Goal: Feedback & Contribution: Submit feedback/report problem

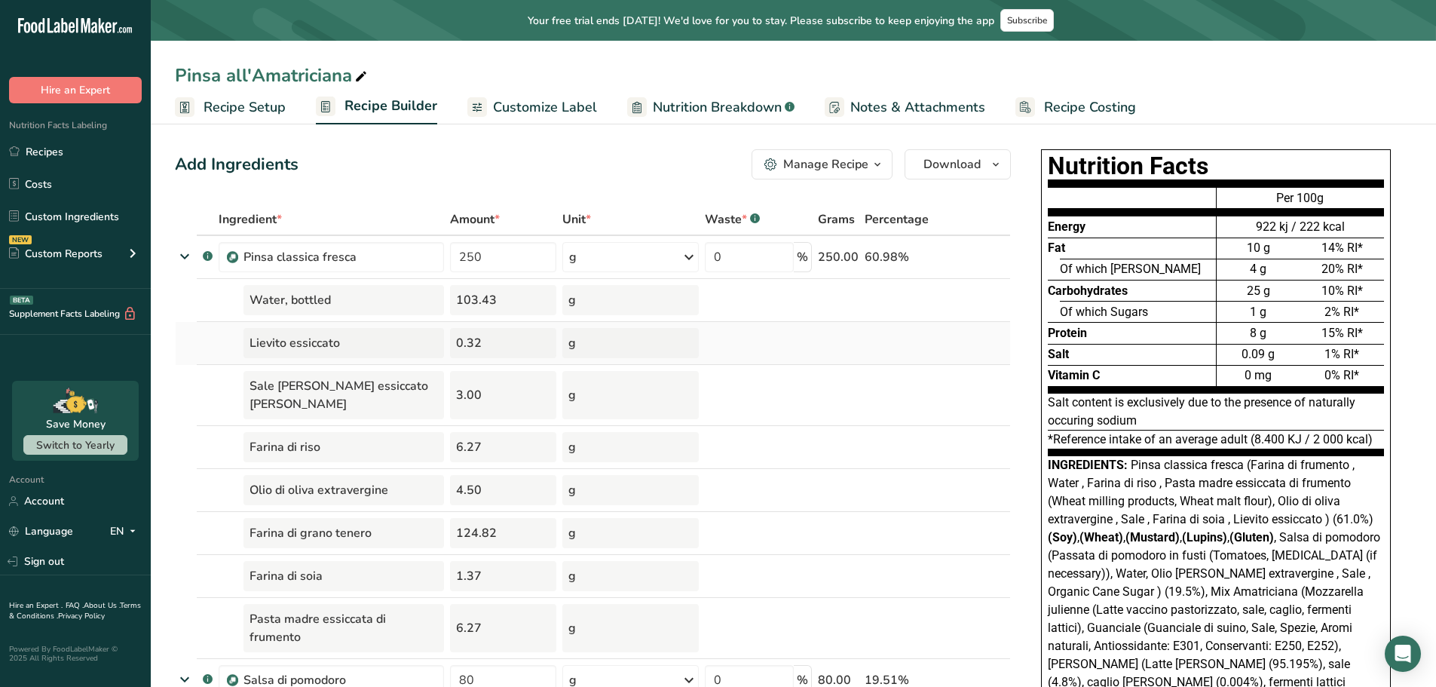
click at [394, 323] on td "Lievito essiccato" at bounding box center [331, 343] width 231 height 43
click at [464, 258] on input "250" at bounding box center [503, 257] width 106 height 30
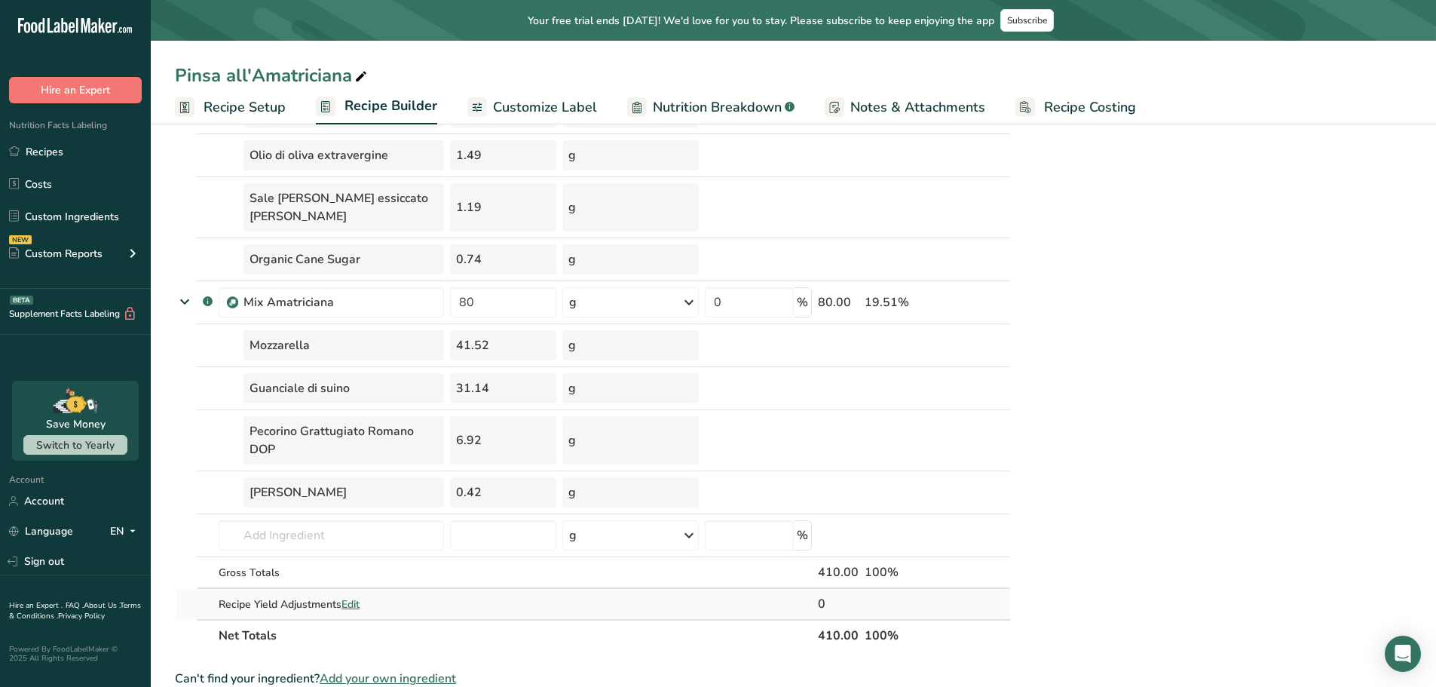
scroll to position [904, 0]
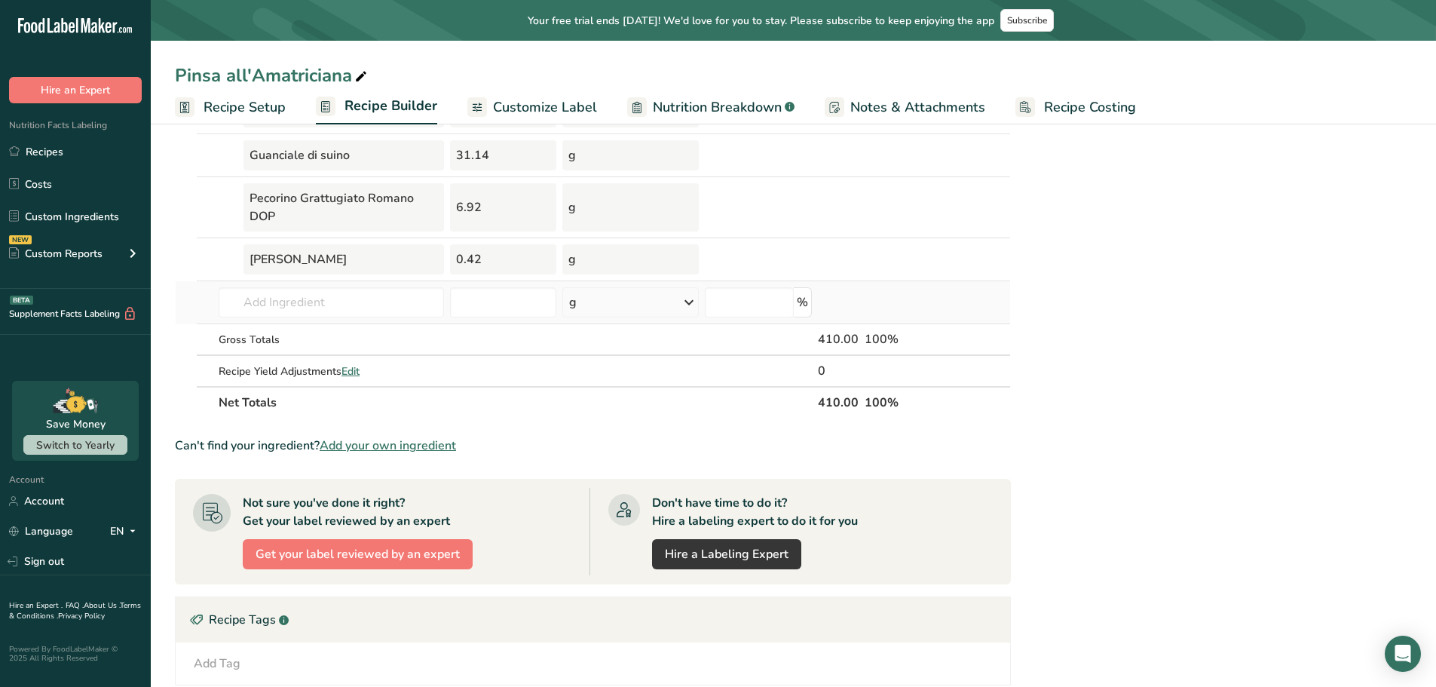
drag, startPoint x: 244, startPoint y: 253, endPoint x: 601, endPoint y: 304, distance: 360.9
copy tbody "Pinsa classica fresca g Weight Units g kg mg See more Volume Units l Volume uni…"
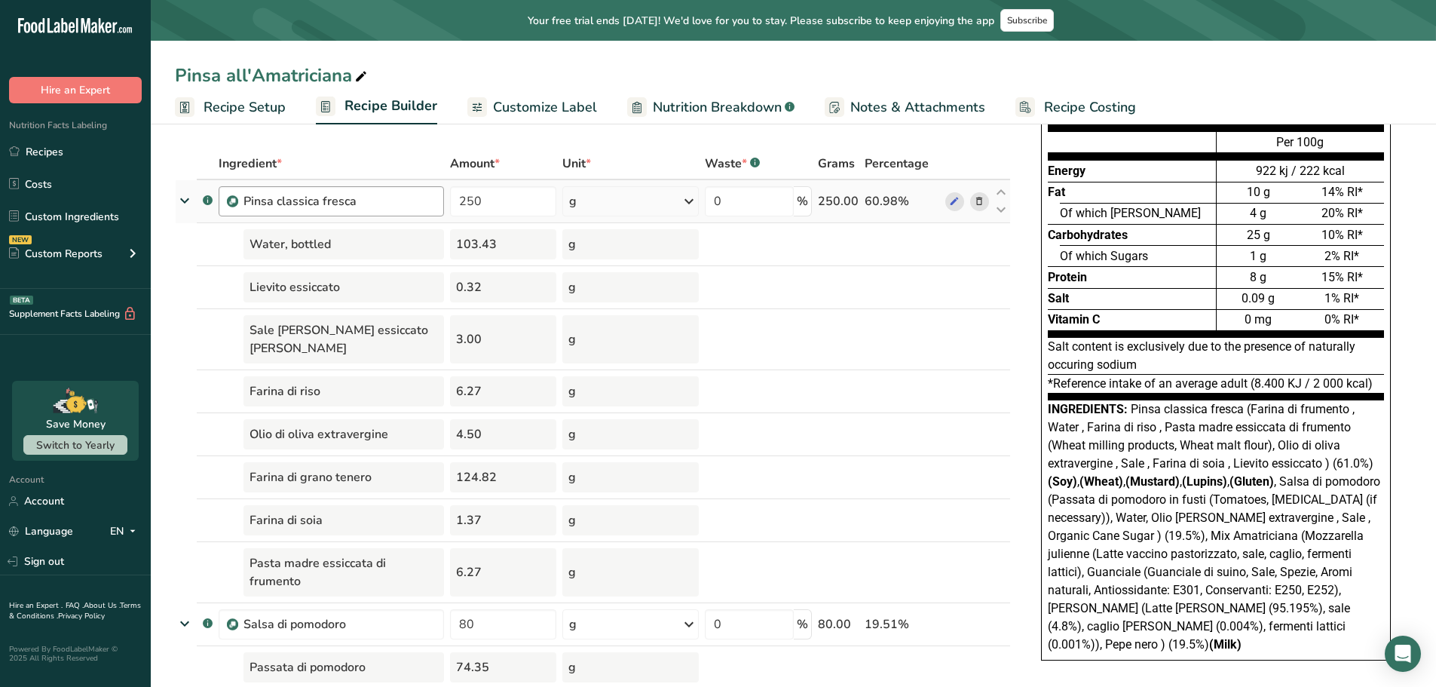
scroll to position [0, 0]
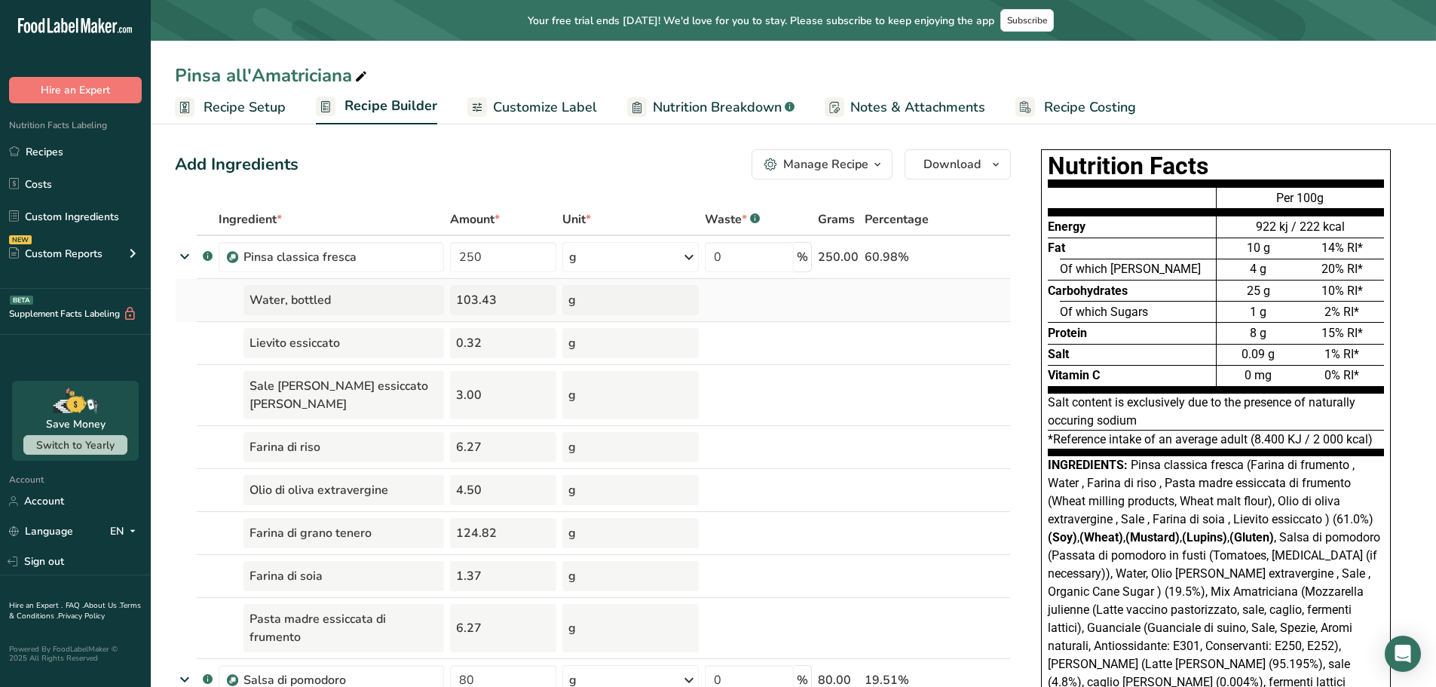
click at [356, 319] on td "Water, bottled" at bounding box center [331, 300] width 231 height 43
click at [220, 327] on td "Lievito essiccato" at bounding box center [331, 343] width 231 height 43
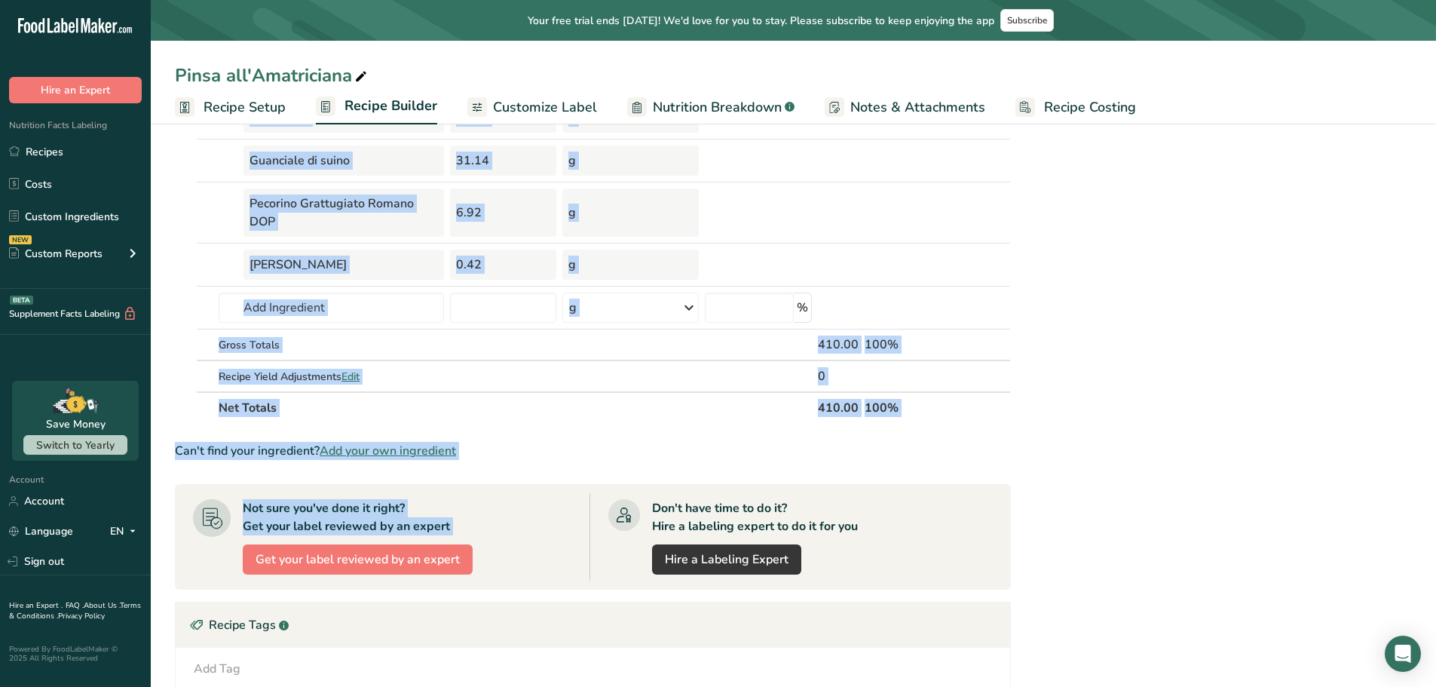
scroll to position [980, 0]
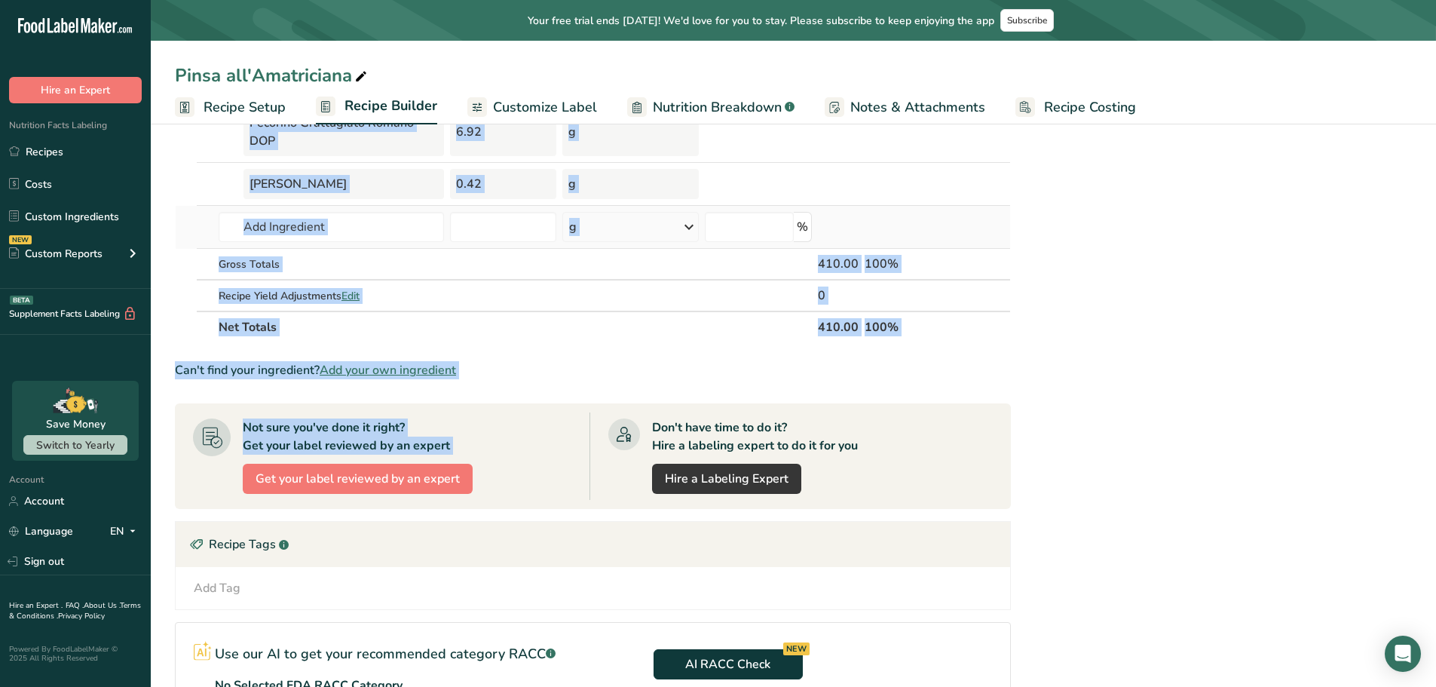
drag, startPoint x: 203, startPoint y: 216, endPoint x: 620, endPoint y: 213, distance: 416.1
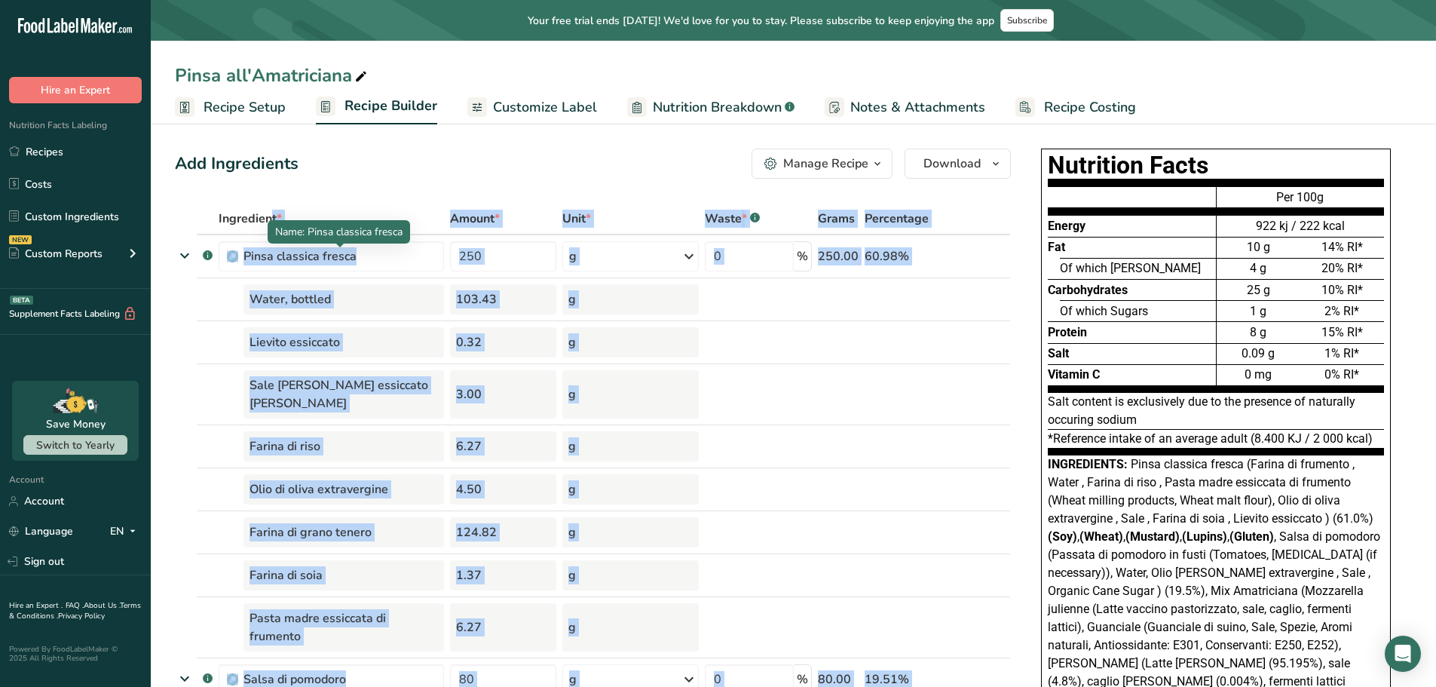
scroll to position [0, 0]
copy table "Ingredient * Amount * Unit * Waste * .a-a{fill:#347362;}.b-a{fill:#fff;} Grams …"
click at [740, 369] on td at bounding box center [758, 395] width 113 height 61
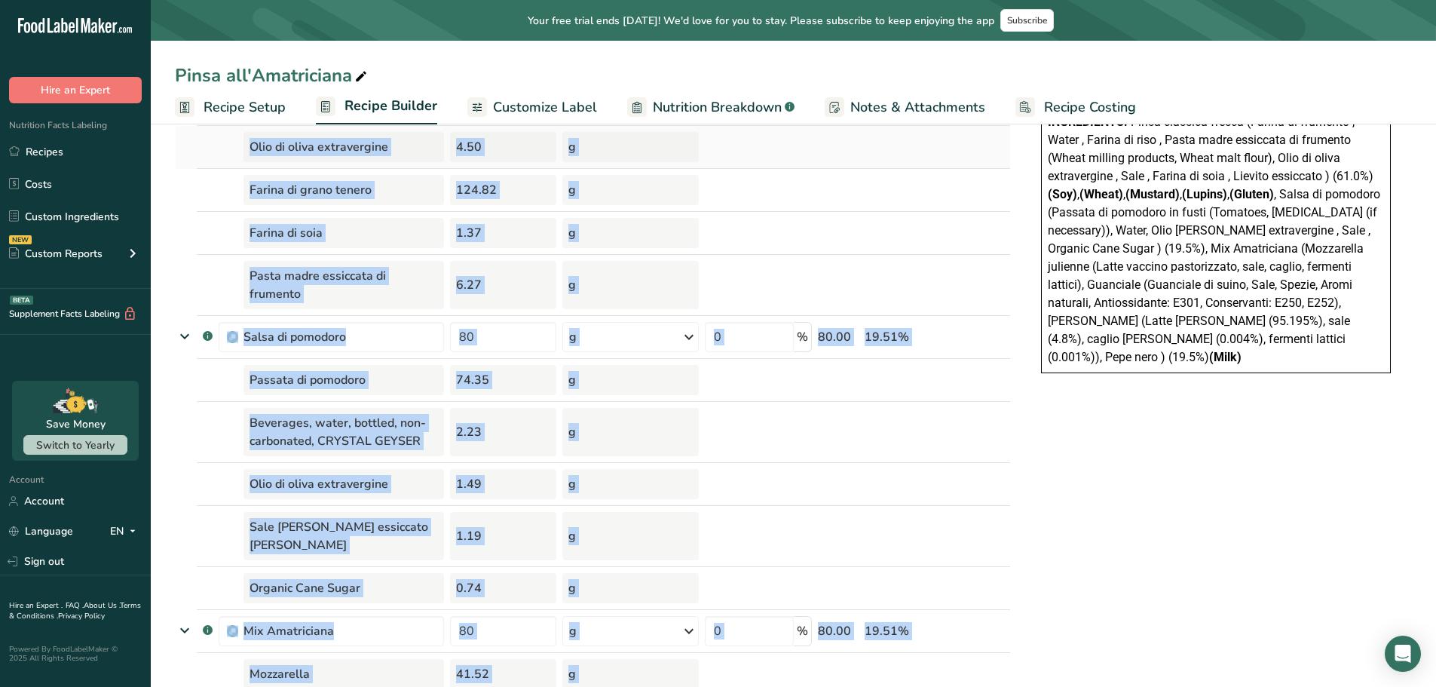
click at [737, 463] on td at bounding box center [758, 484] width 113 height 43
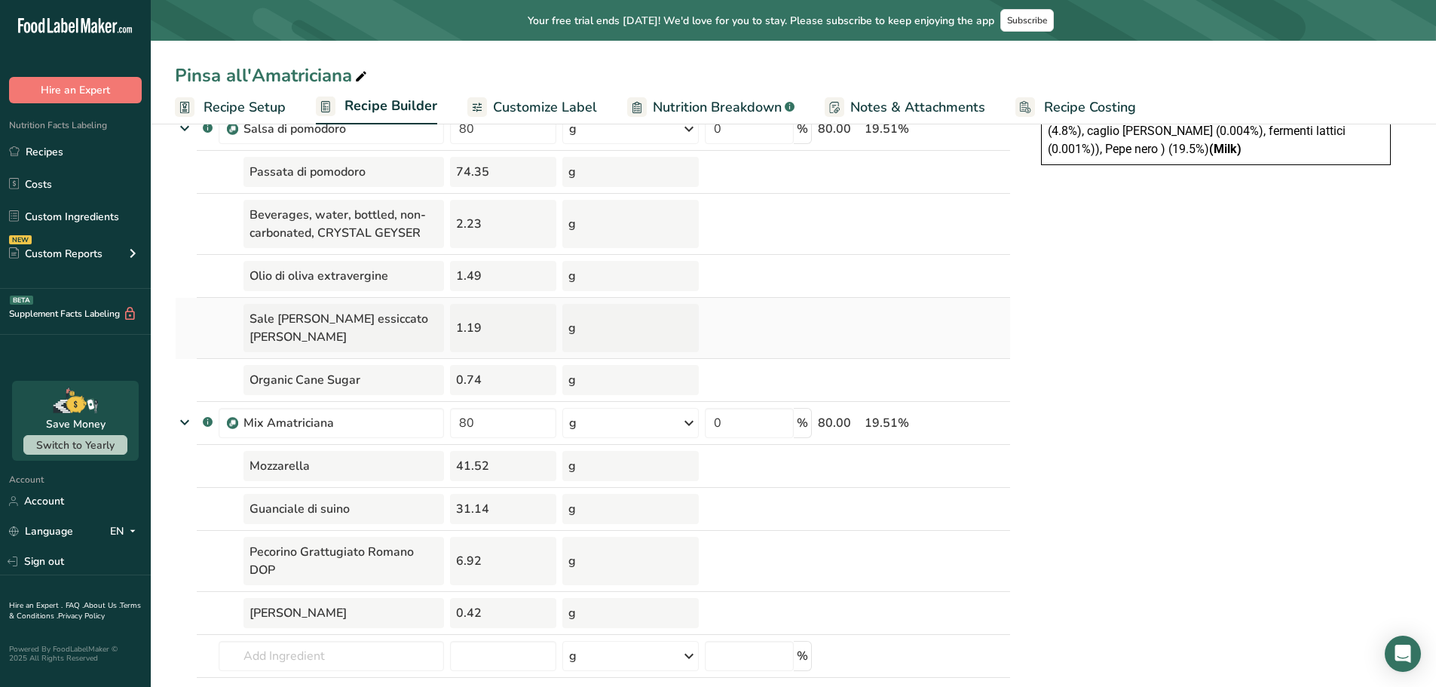
scroll to position [603, 0]
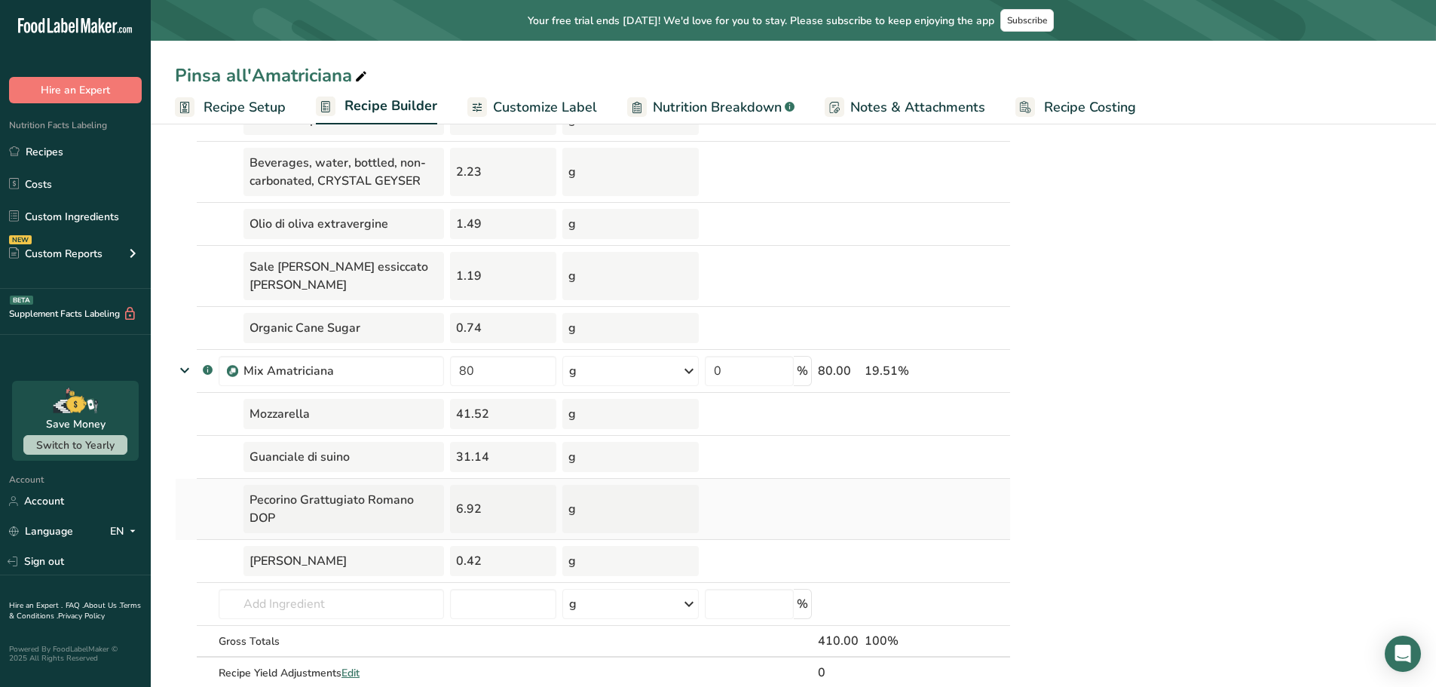
drag, startPoint x: 448, startPoint y: 486, endPoint x: 494, endPoint y: 491, distance: 46.3
click at [494, 491] on td "6.92" at bounding box center [503, 509] width 112 height 61
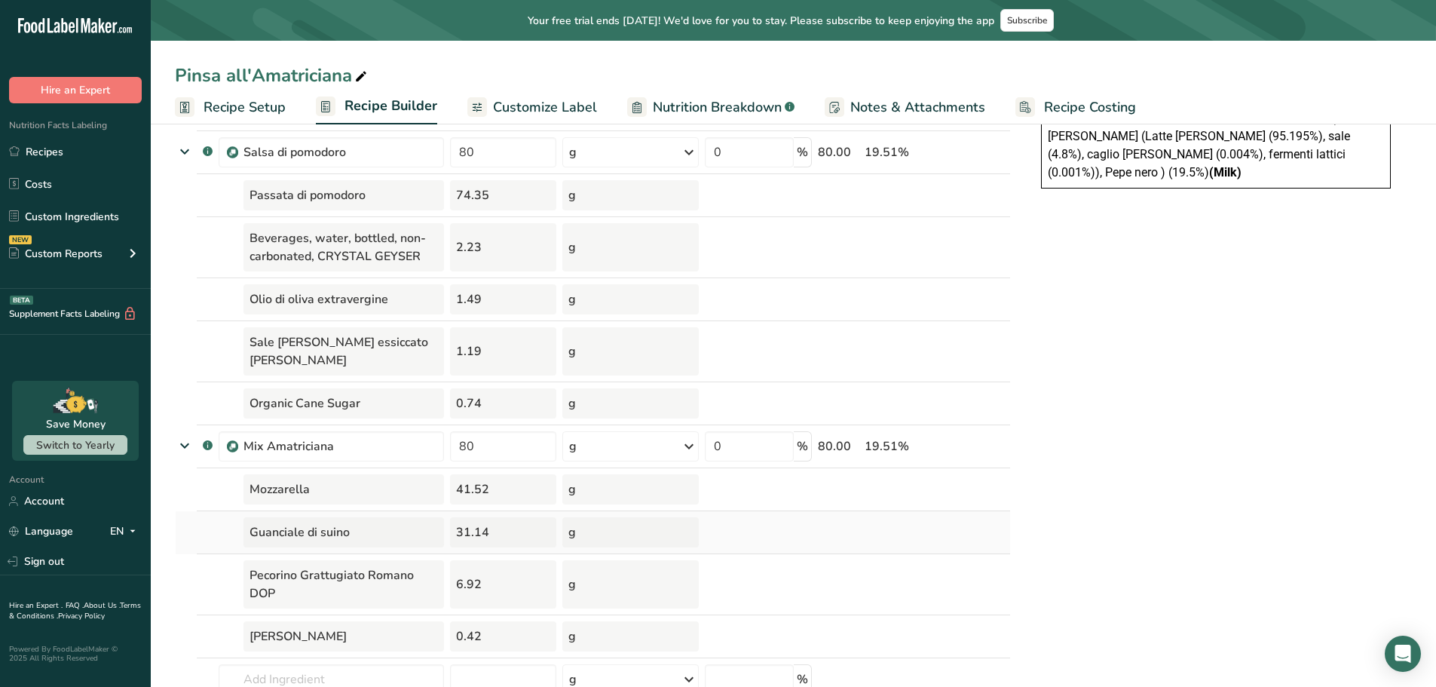
click at [793, 492] on td at bounding box center [758, 489] width 113 height 43
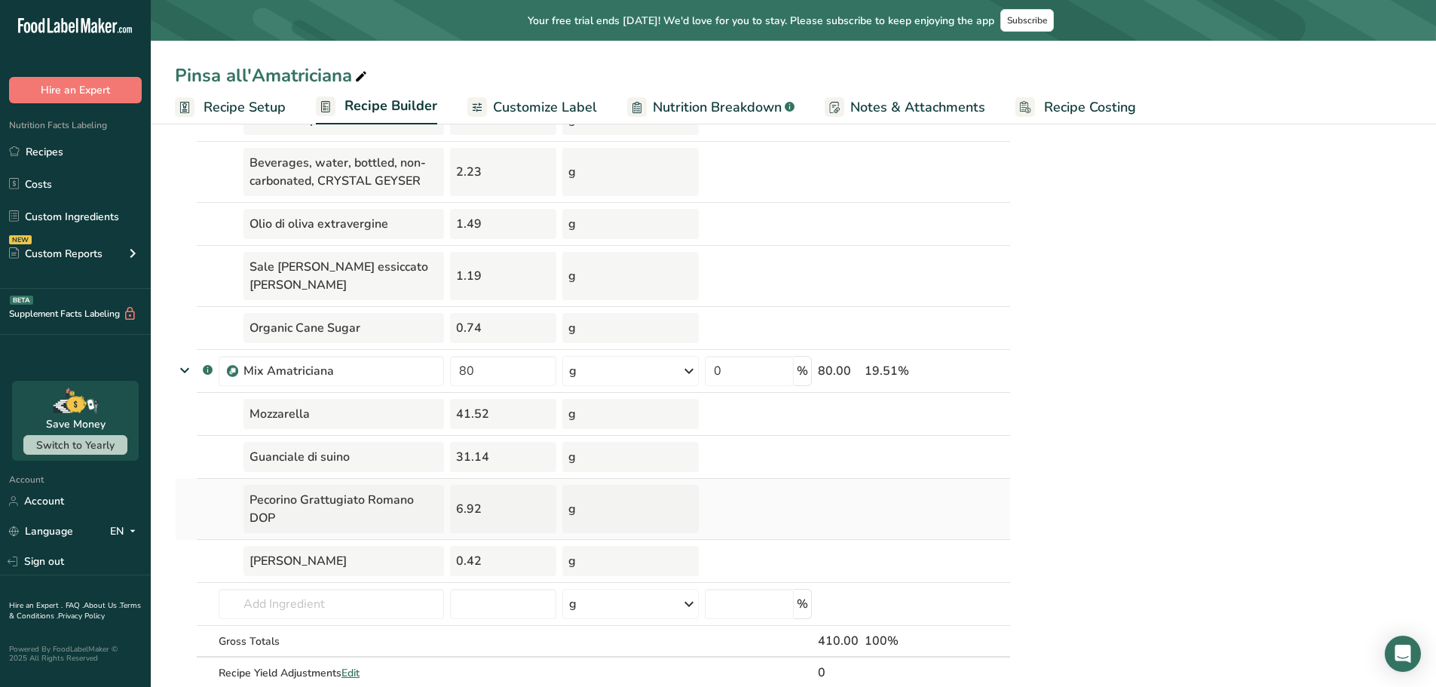
drag, startPoint x: 438, startPoint y: 489, endPoint x: 506, endPoint y: 502, distance: 69.0
click at [506, 502] on tr "Pecorino Grattugiato Romano DOP 6.92 g" at bounding box center [593, 509] width 834 height 61
click at [824, 479] on td at bounding box center [838, 509] width 47 height 61
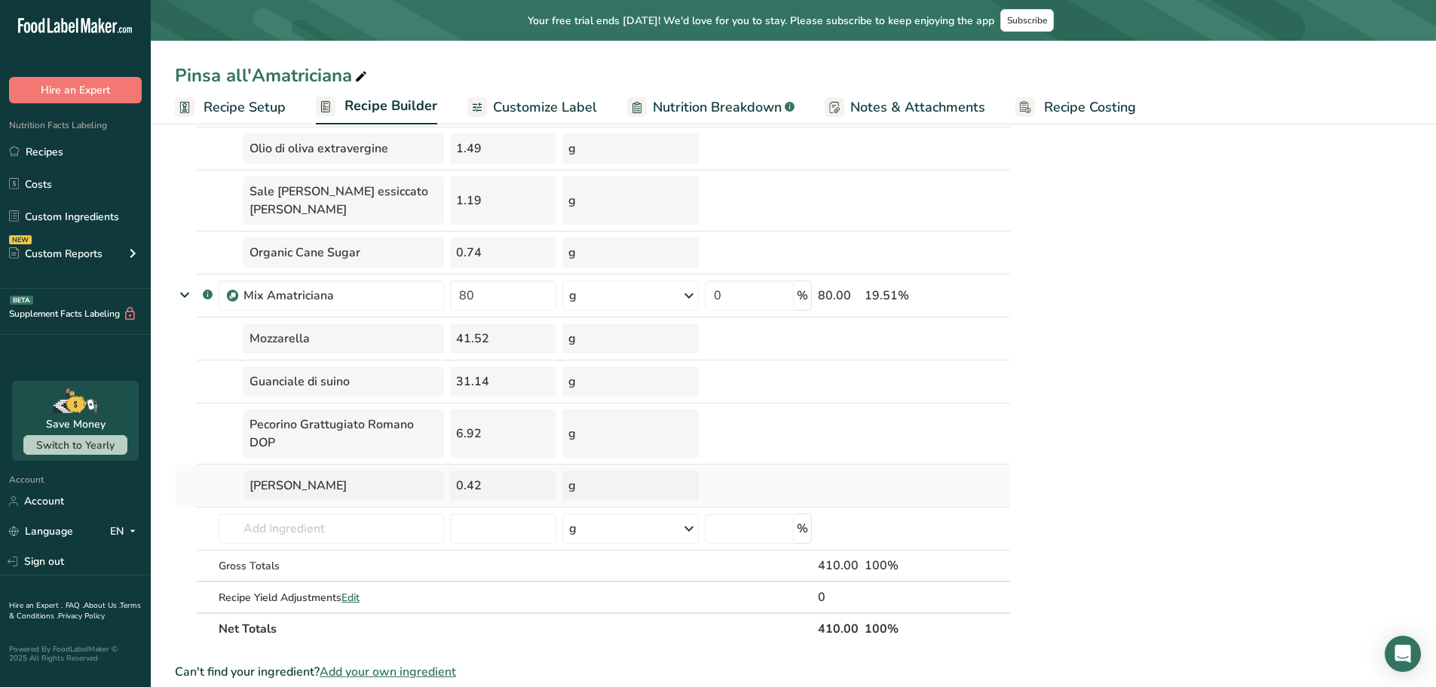
scroll to position [528, 0]
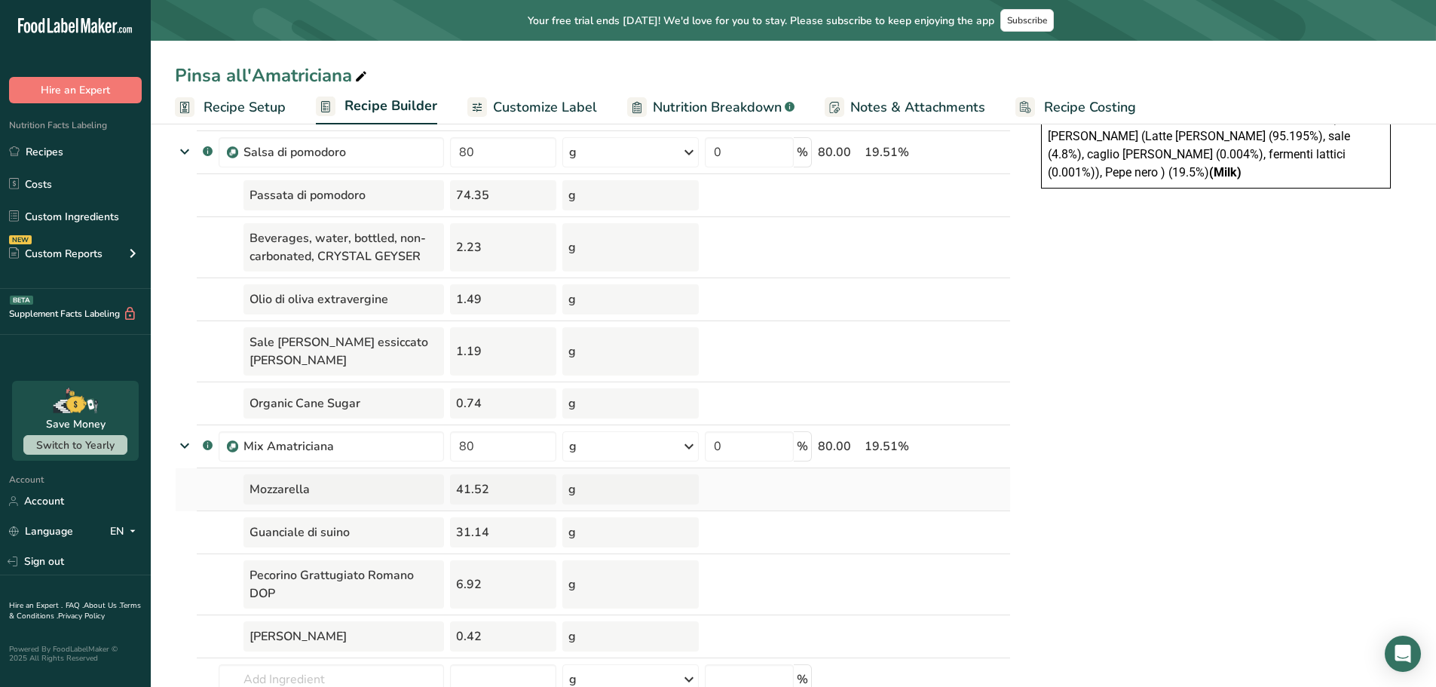
click at [494, 474] on div "41.52" at bounding box center [503, 489] width 106 height 30
click at [71, 159] on link "Recipes" at bounding box center [75, 151] width 151 height 29
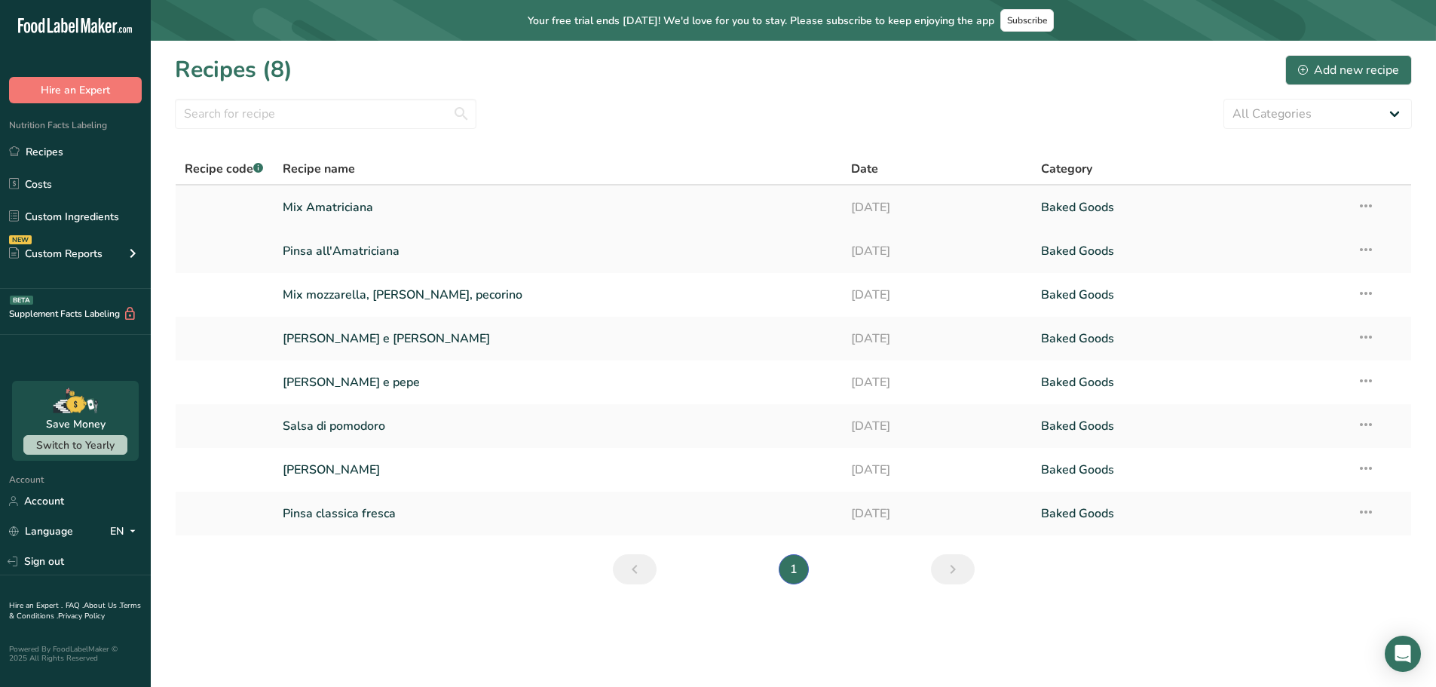
click at [363, 203] on link "Mix Amatriciana" at bounding box center [558, 207] width 551 height 32
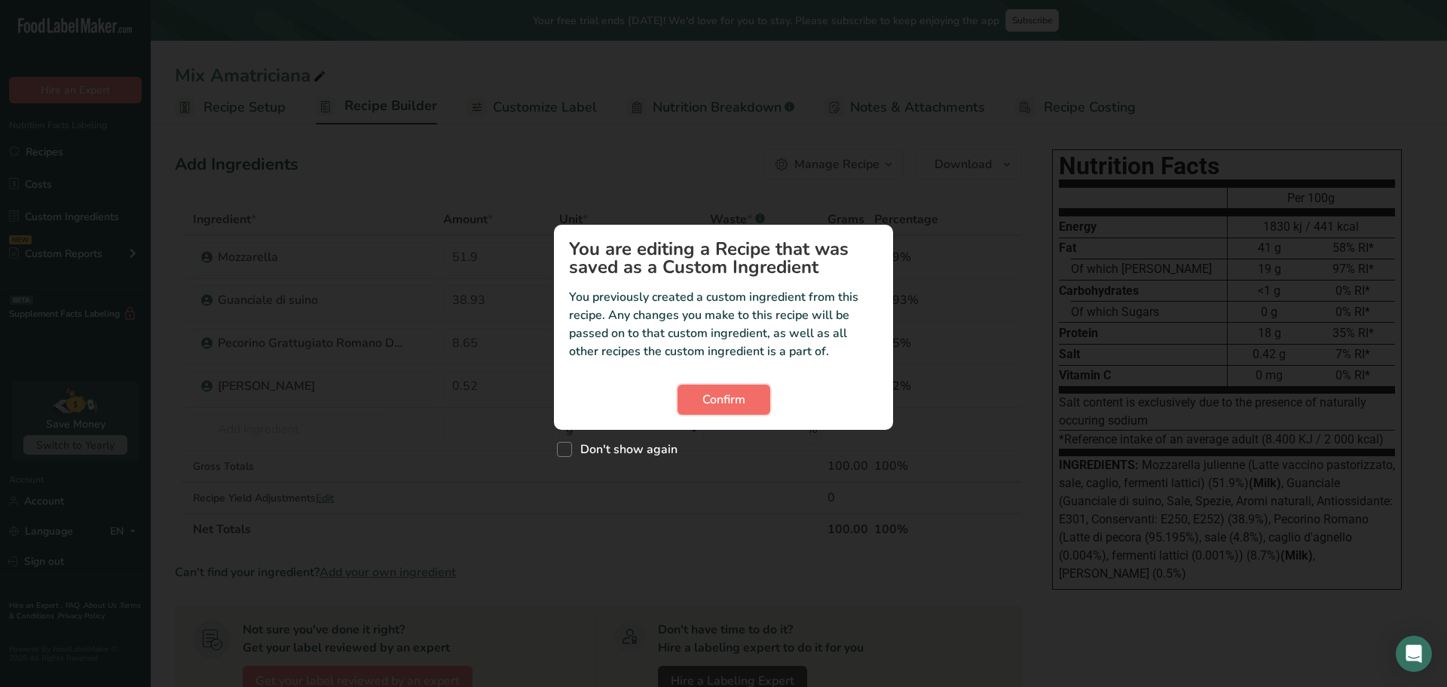
click at [701, 395] on button "Confirm" at bounding box center [724, 399] width 93 height 30
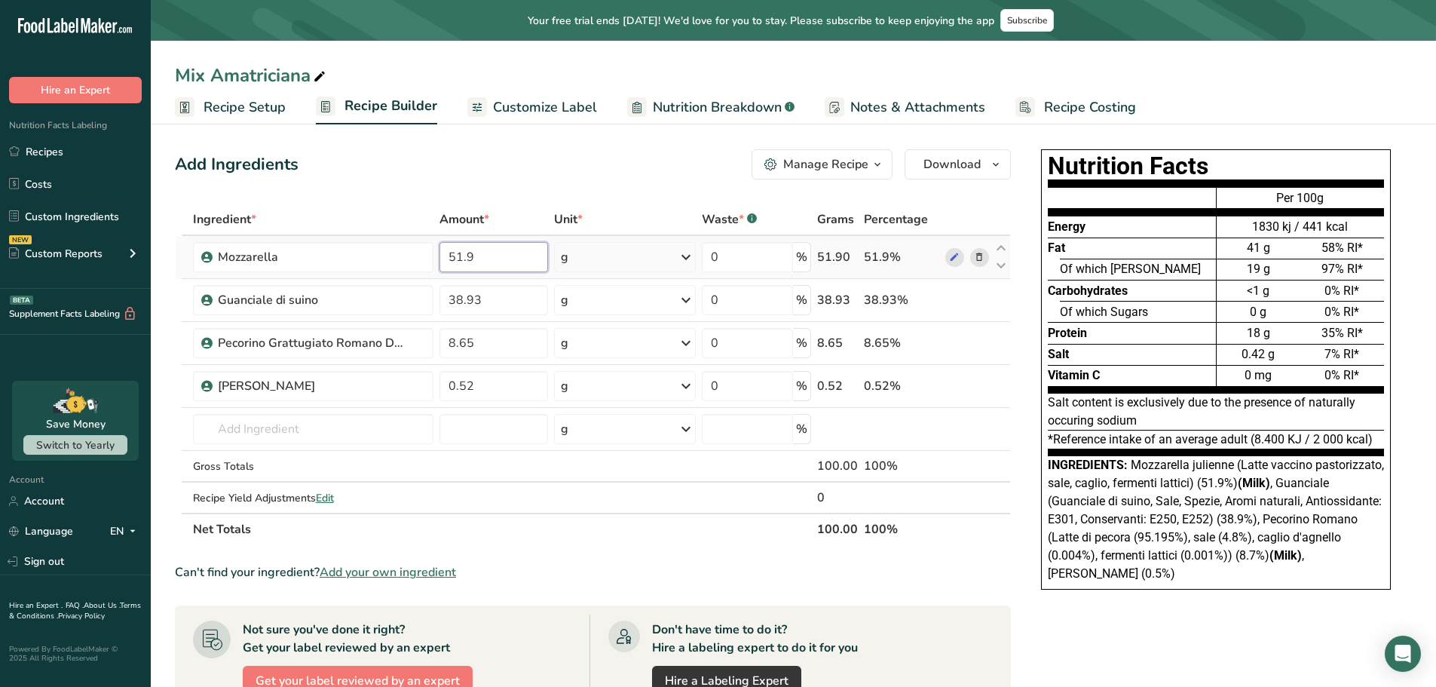
click at [488, 252] on input "51.9" at bounding box center [493, 257] width 109 height 30
type input "50"
click at [577, 509] on div "Ingredient * Amount * Unit * Waste * .a-a{fill:#347362;}.b-a{fill:#fff;} Grams …" at bounding box center [593, 373] width 836 height 341
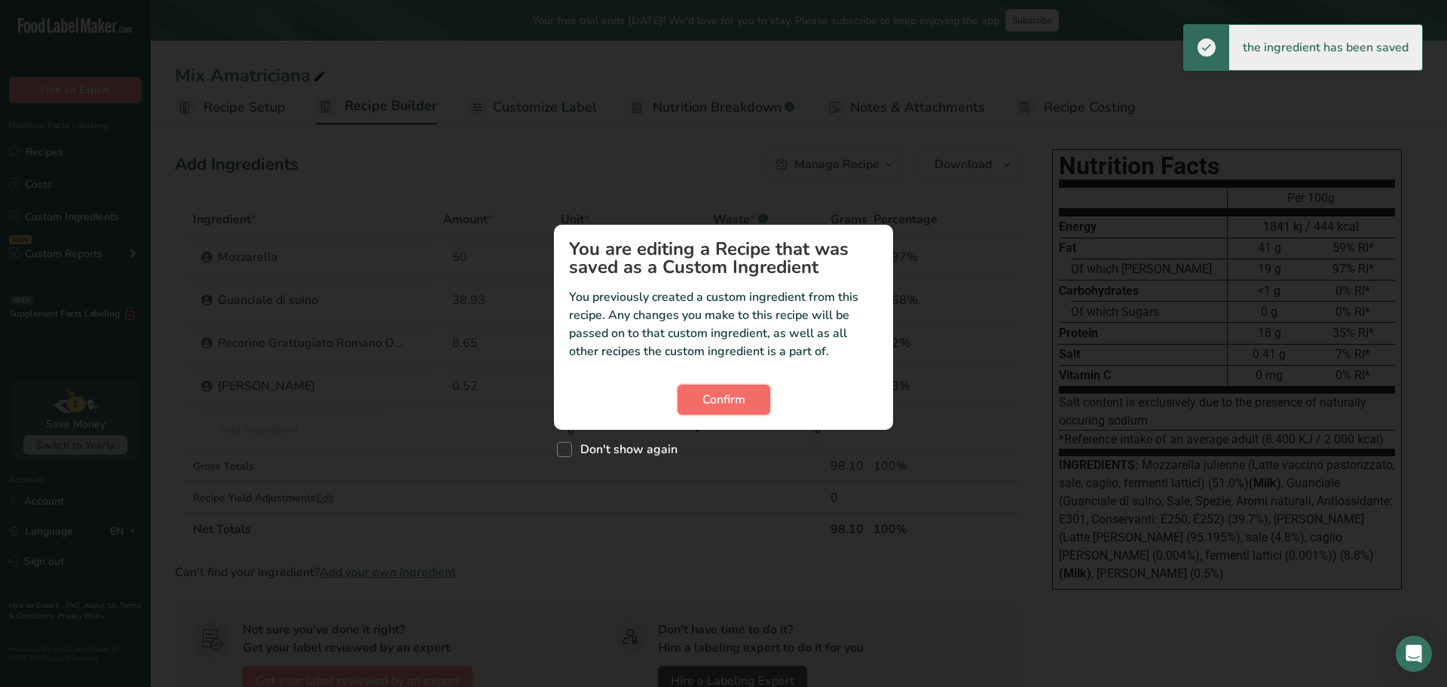
click at [733, 407] on span "Confirm" at bounding box center [723, 399] width 43 height 18
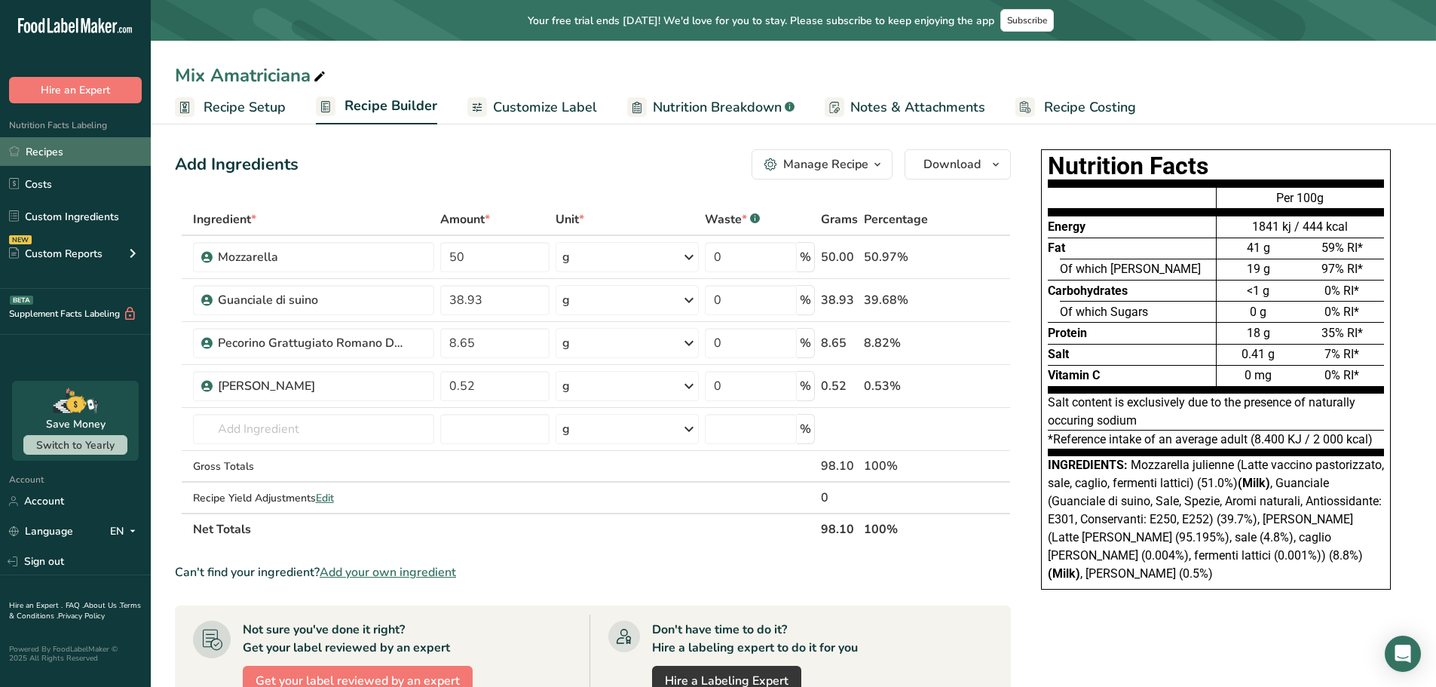
click at [63, 148] on link "Recipes" at bounding box center [75, 151] width 151 height 29
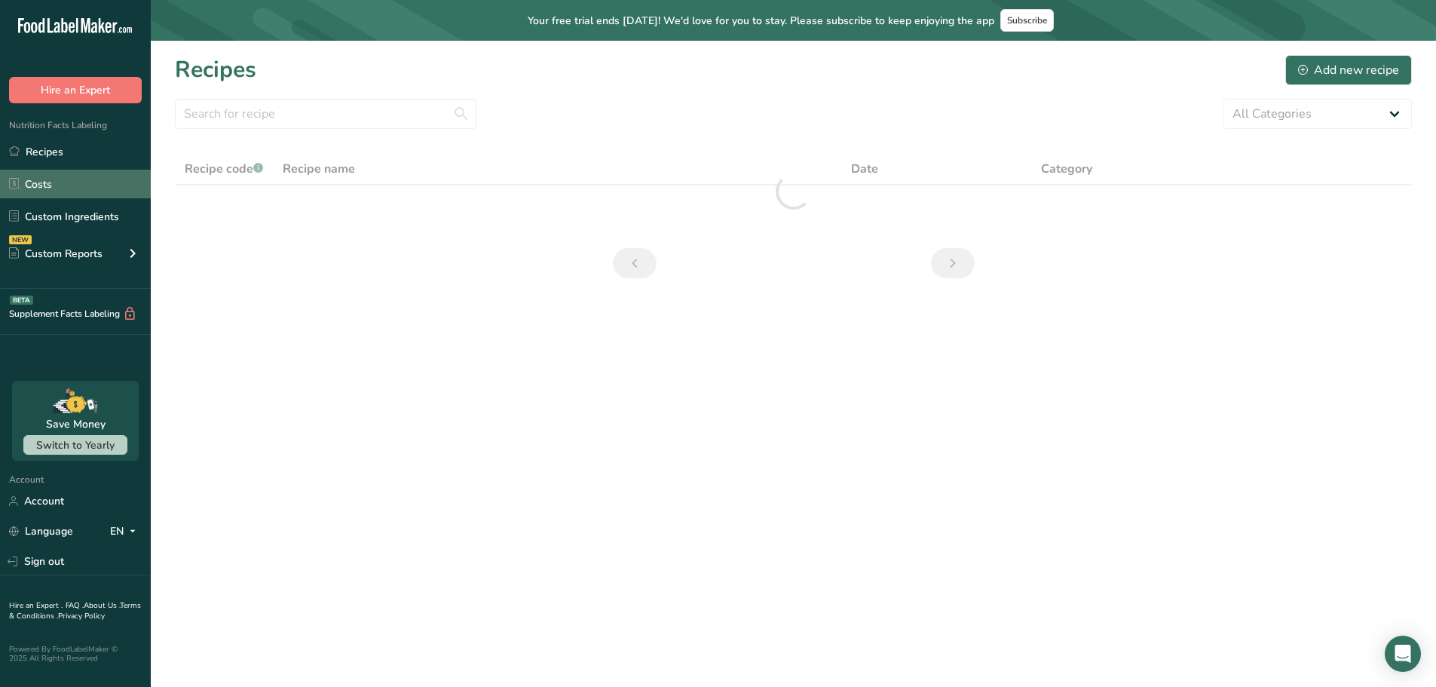
drag, startPoint x: 69, startPoint y: 186, endPoint x: 61, endPoint y: 182, distance: 8.8
click at [69, 185] on link "Costs" at bounding box center [75, 184] width 151 height 29
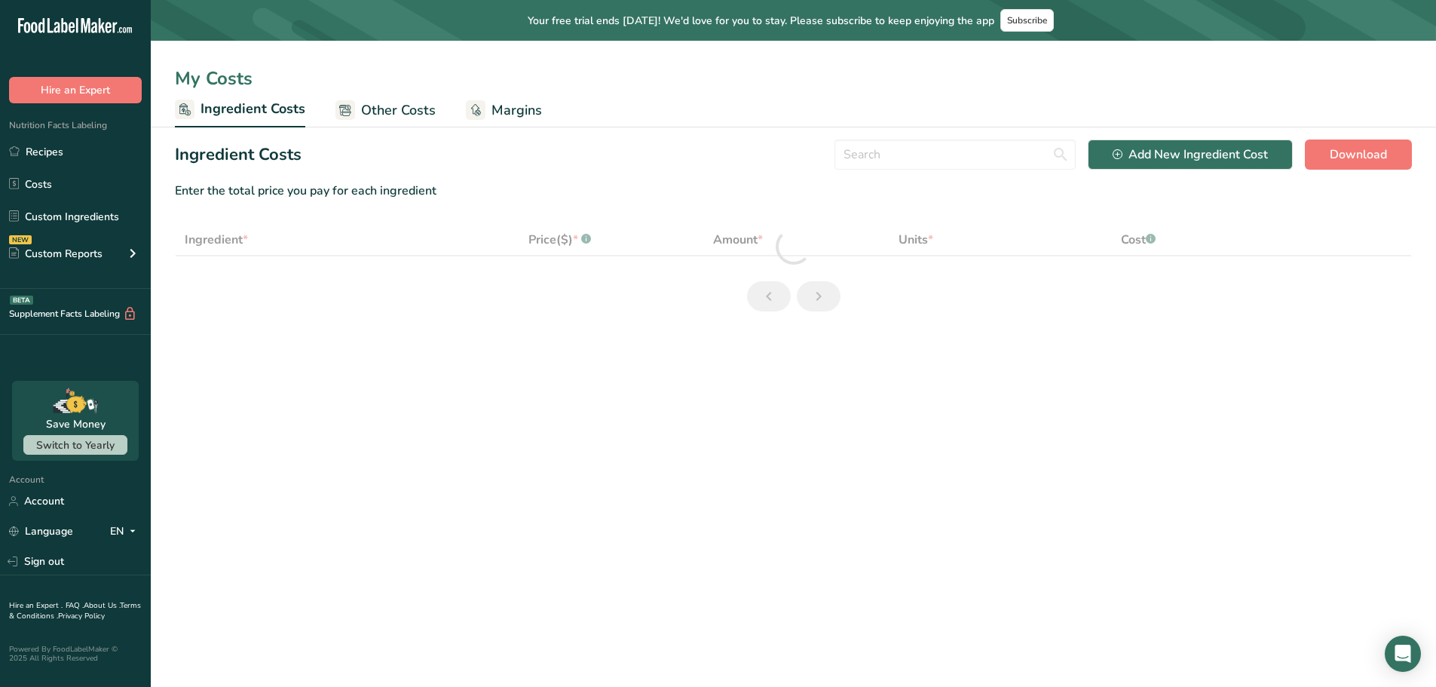
select select "1"
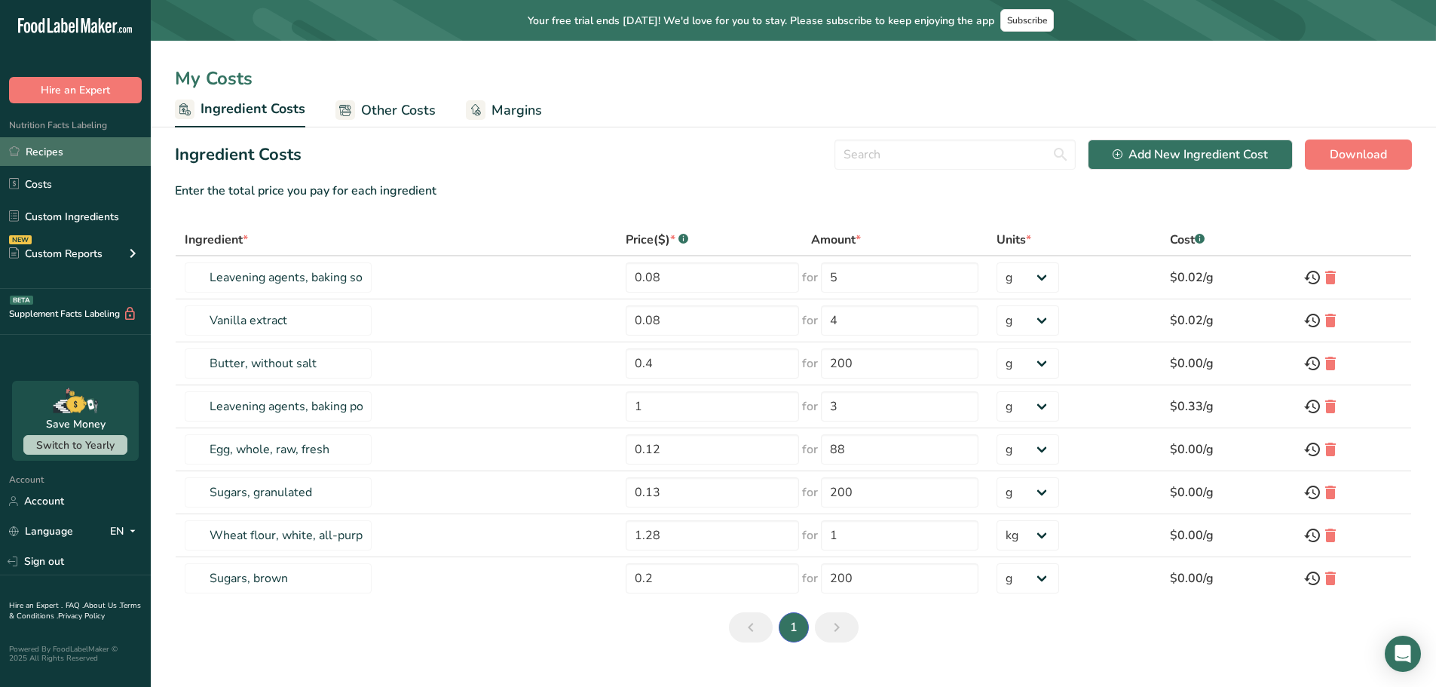
click at [50, 141] on link "Recipes" at bounding box center [75, 151] width 151 height 29
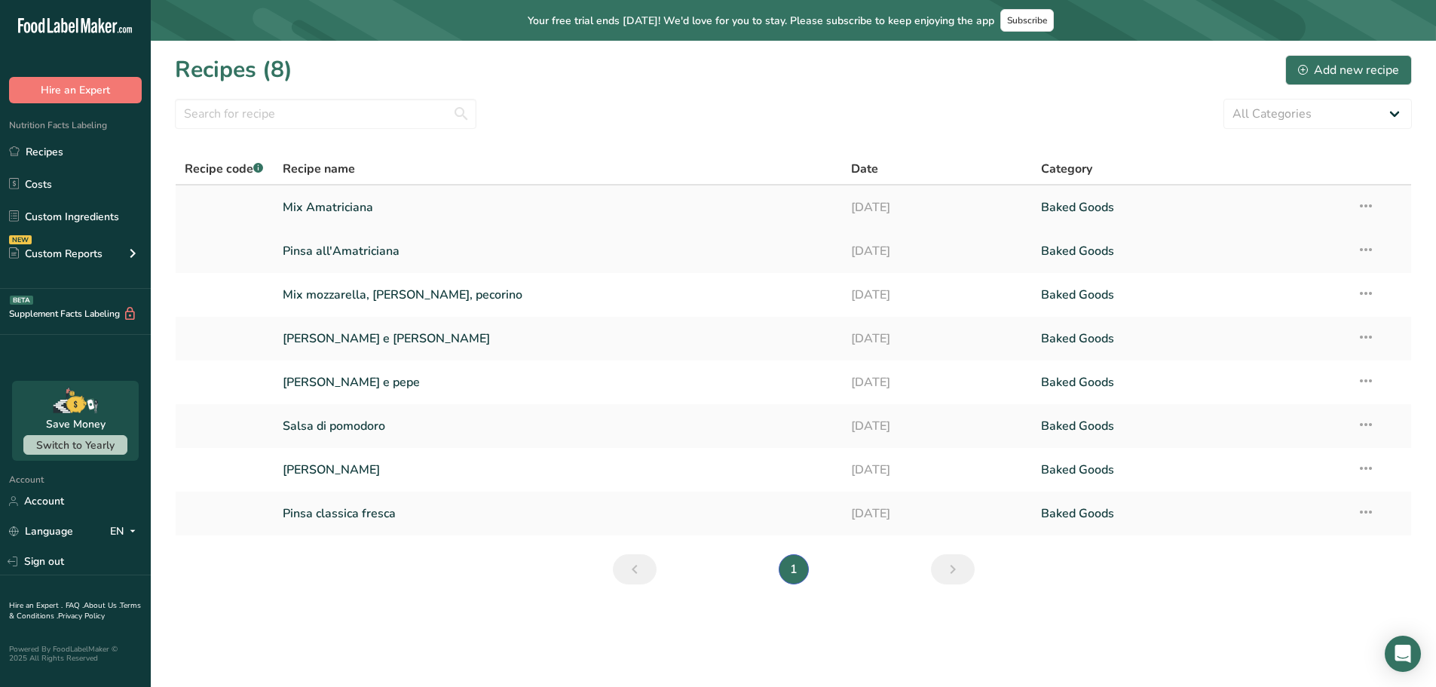
click at [364, 207] on link "Mix Amatriciana" at bounding box center [558, 207] width 551 height 32
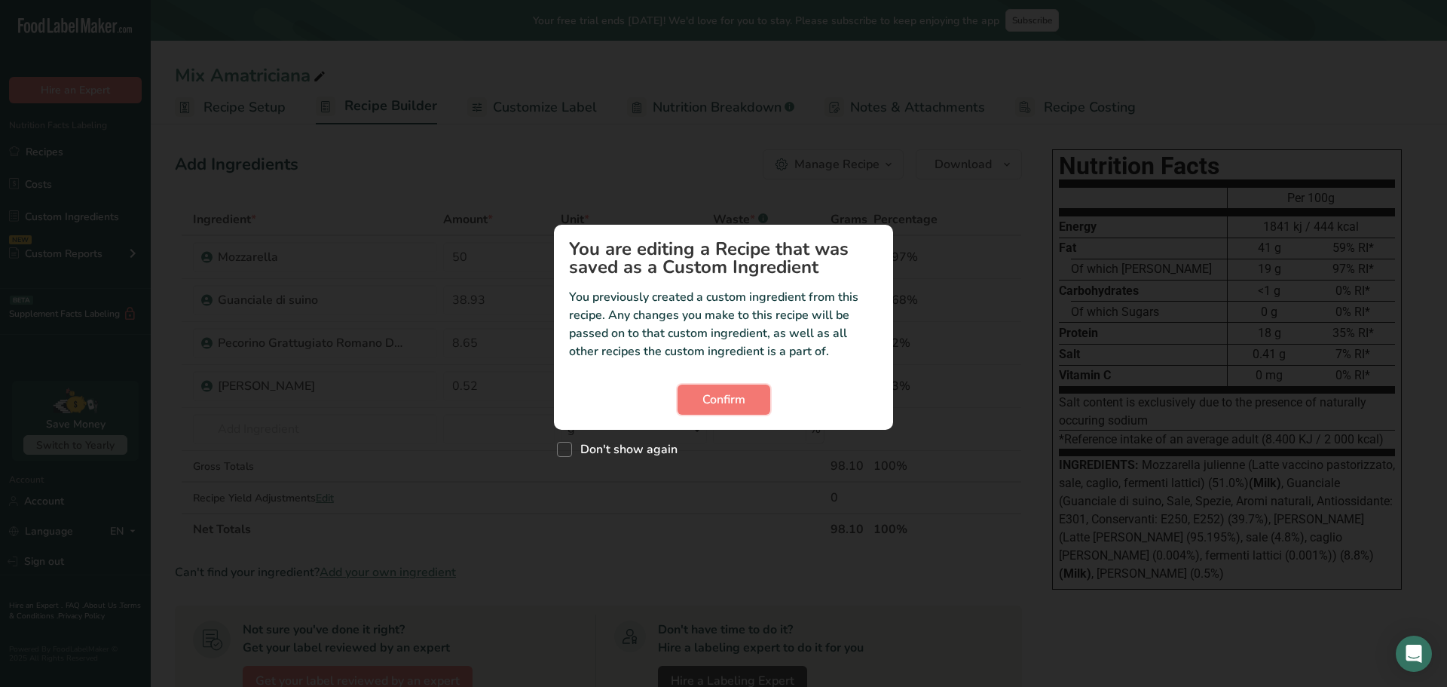
click at [726, 395] on span "Confirm" at bounding box center [723, 399] width 43 height 18
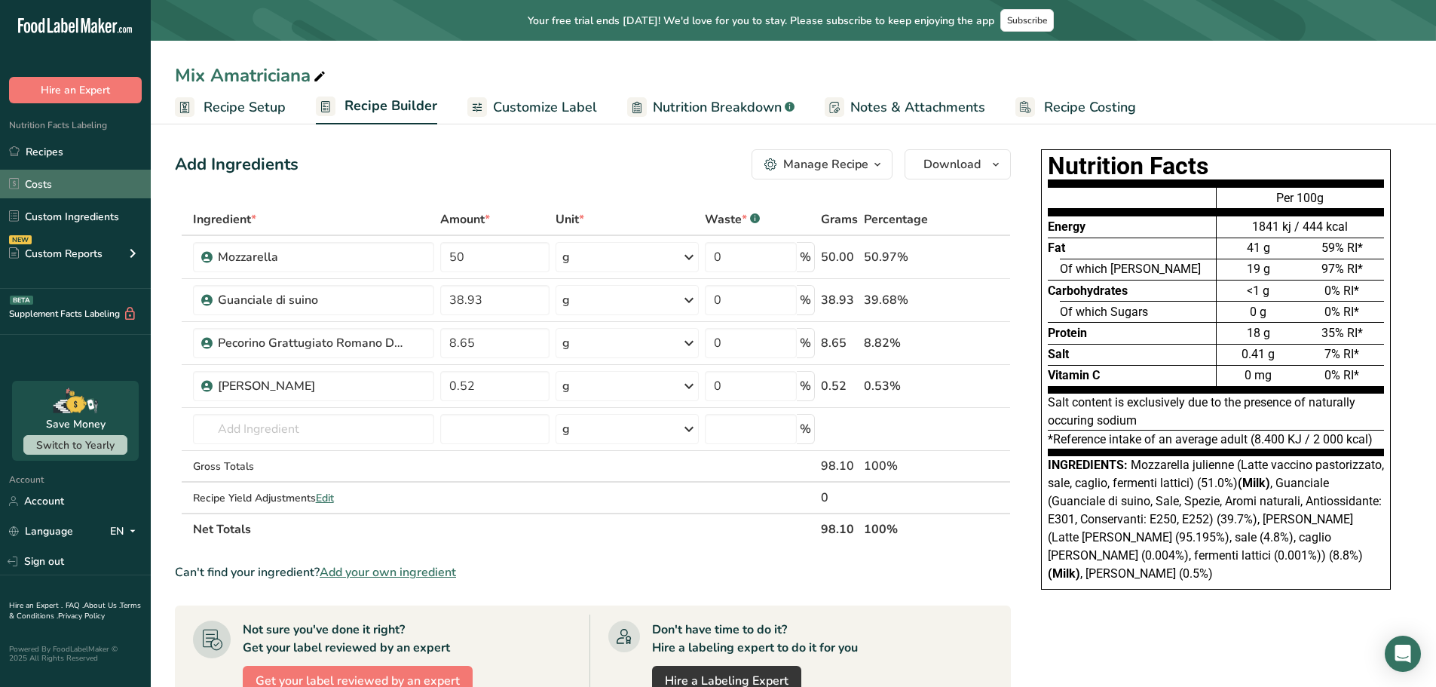
click at [46, 178] on link "Costs" at bounding box center [75, 184] width 151 height 29
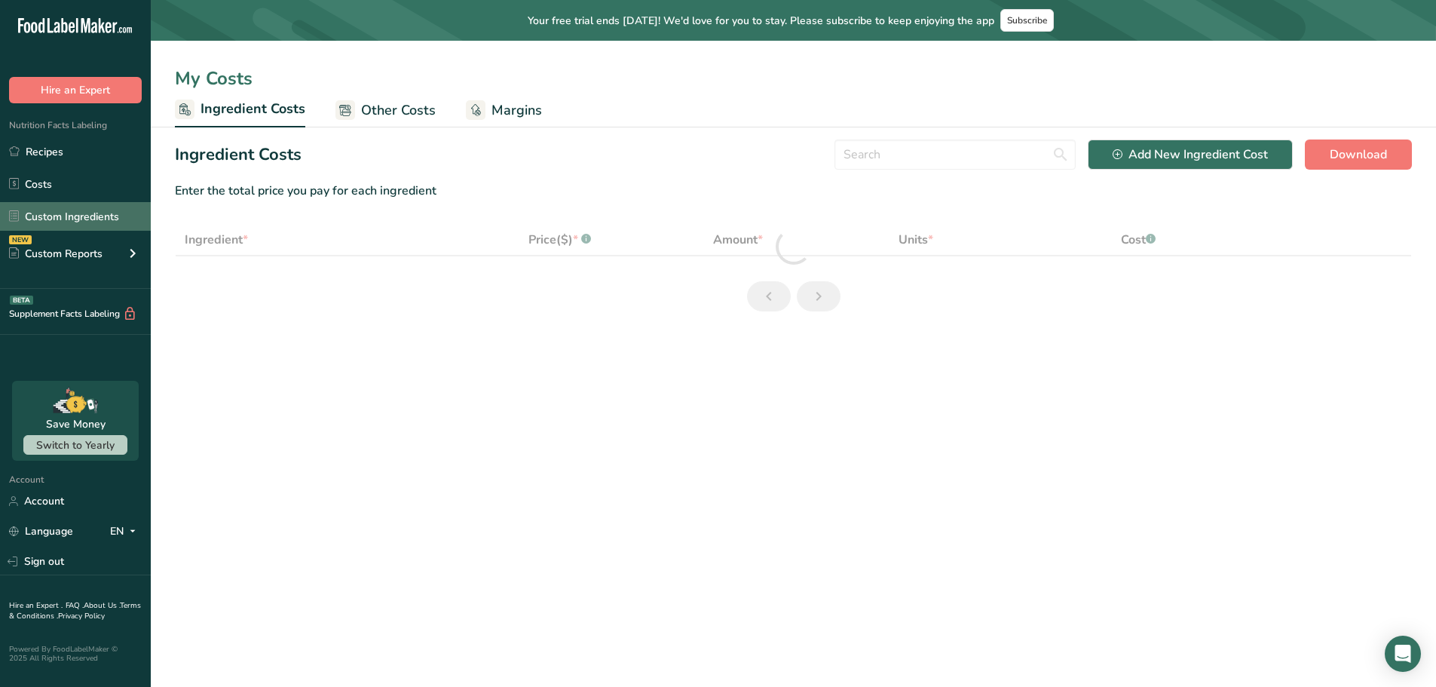
select select "1"
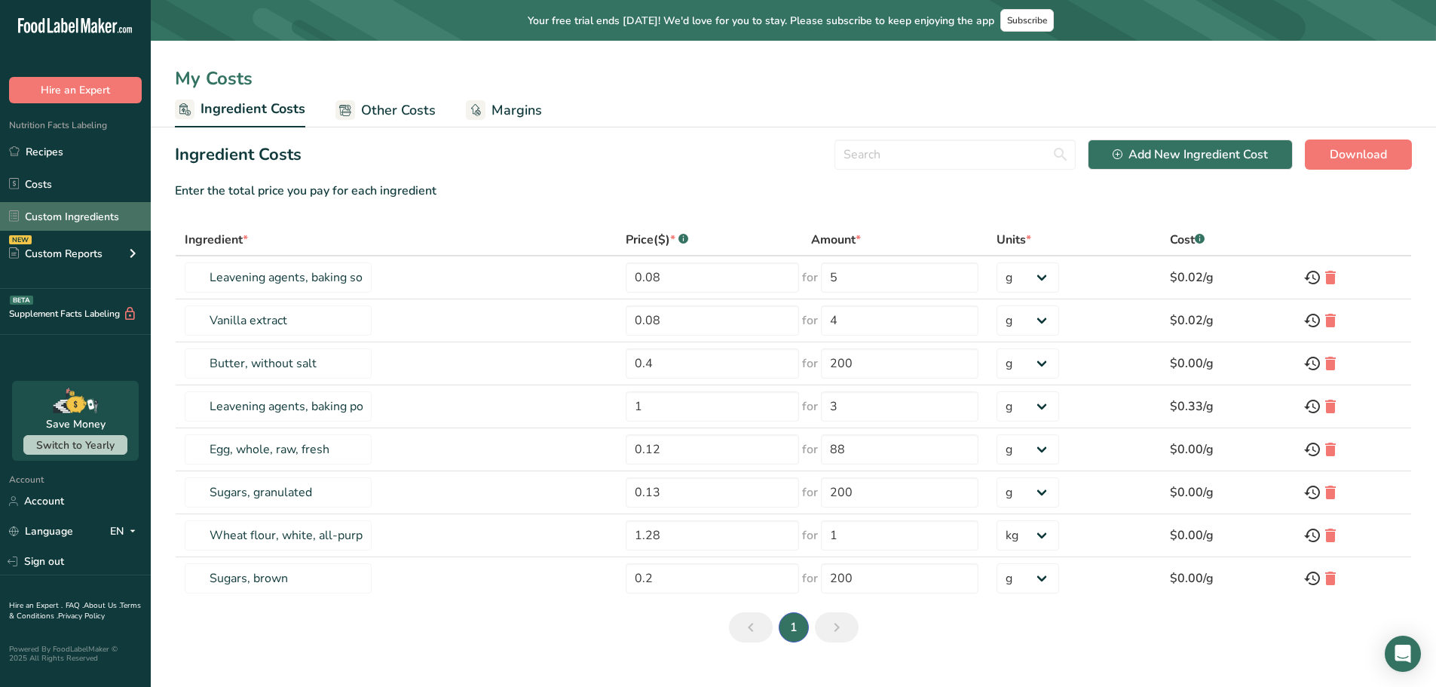
click at [87, 210] on link "Custom Ingredients" at bounding box center [75, 216] width 151 height 29
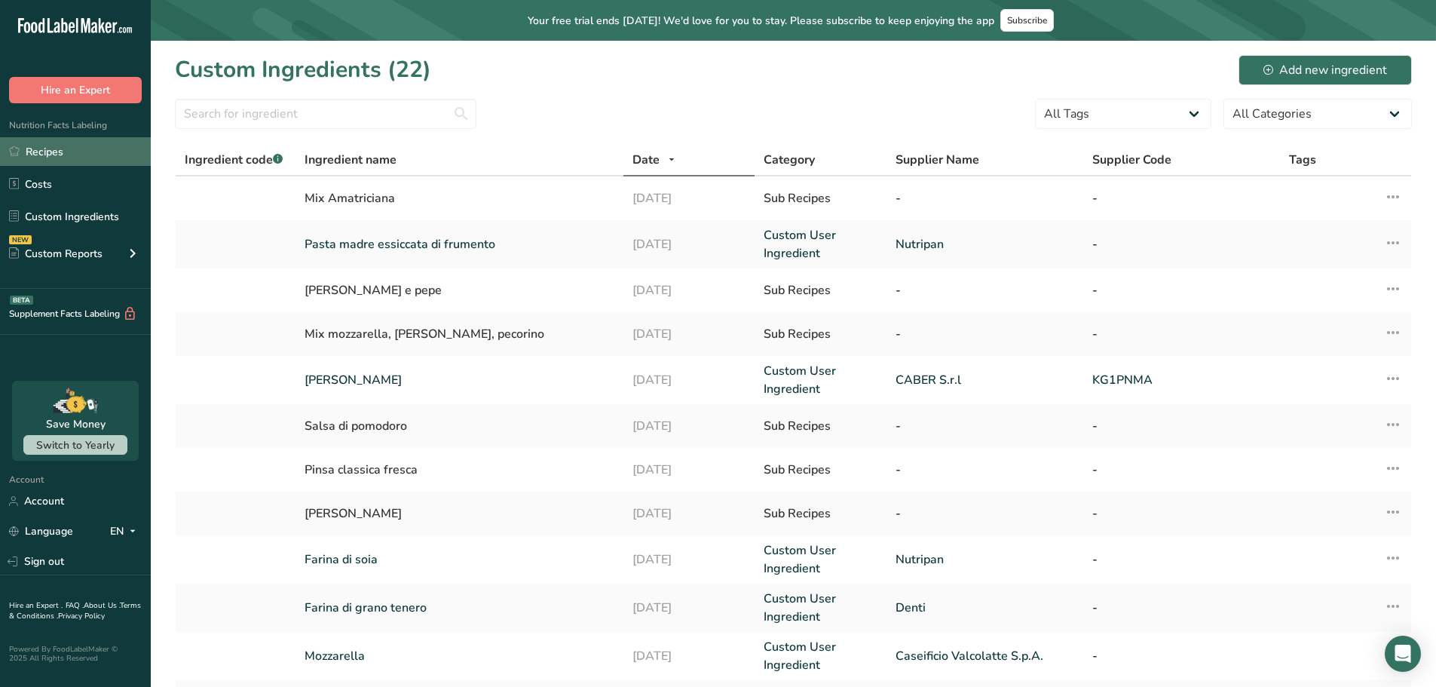
click at [54, 145] on link "Recipes" at bounding box center [75, 151] width 151 height 29
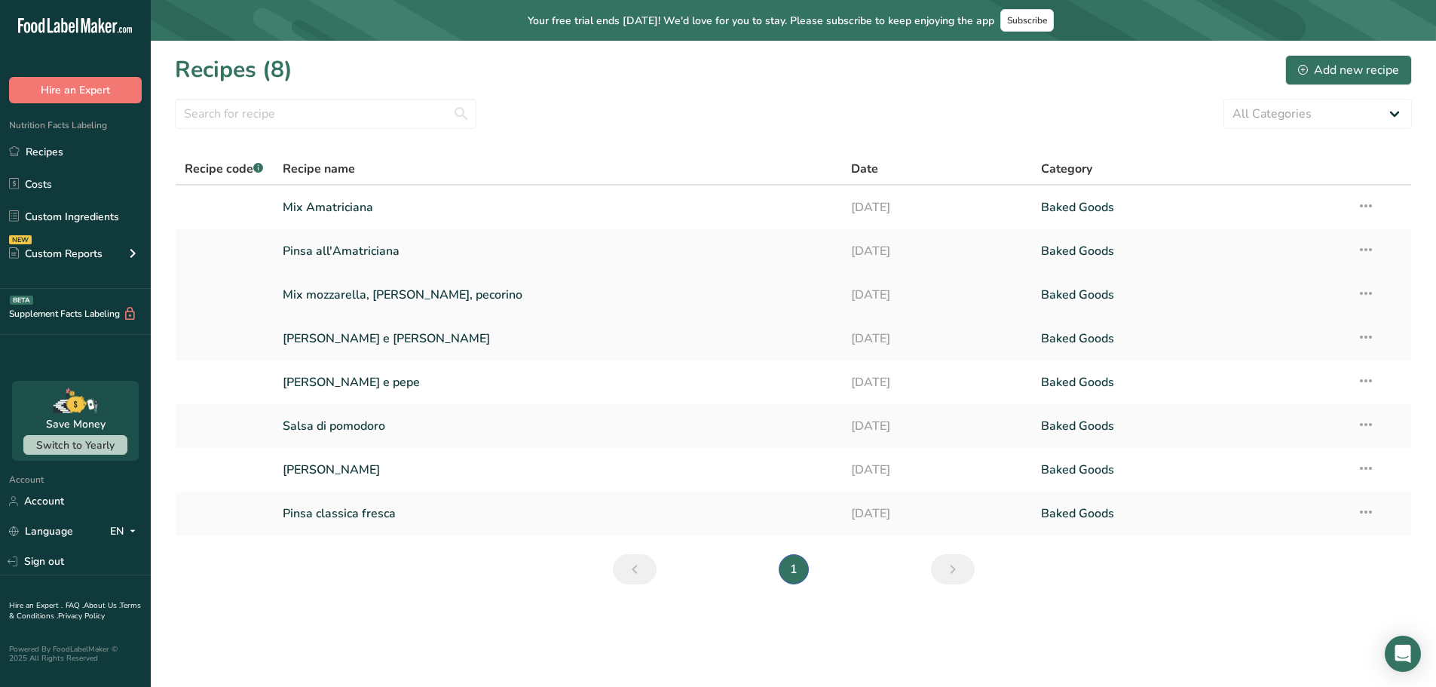
click at [1372, 290] on icon at bounding box center [1366, 293] width 18 height 27
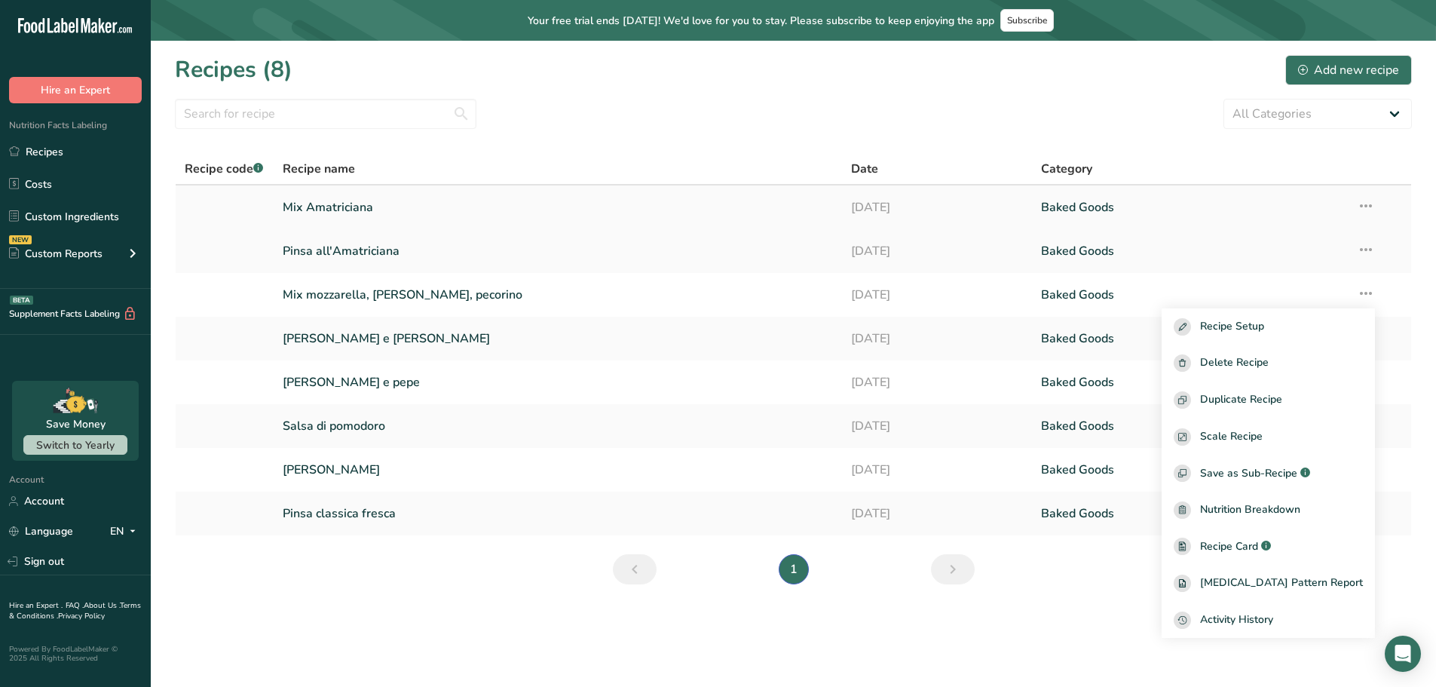
click at [344, 205] on link "Mix Amatriciana" at bounding box center [558, 207] width 551 height 32
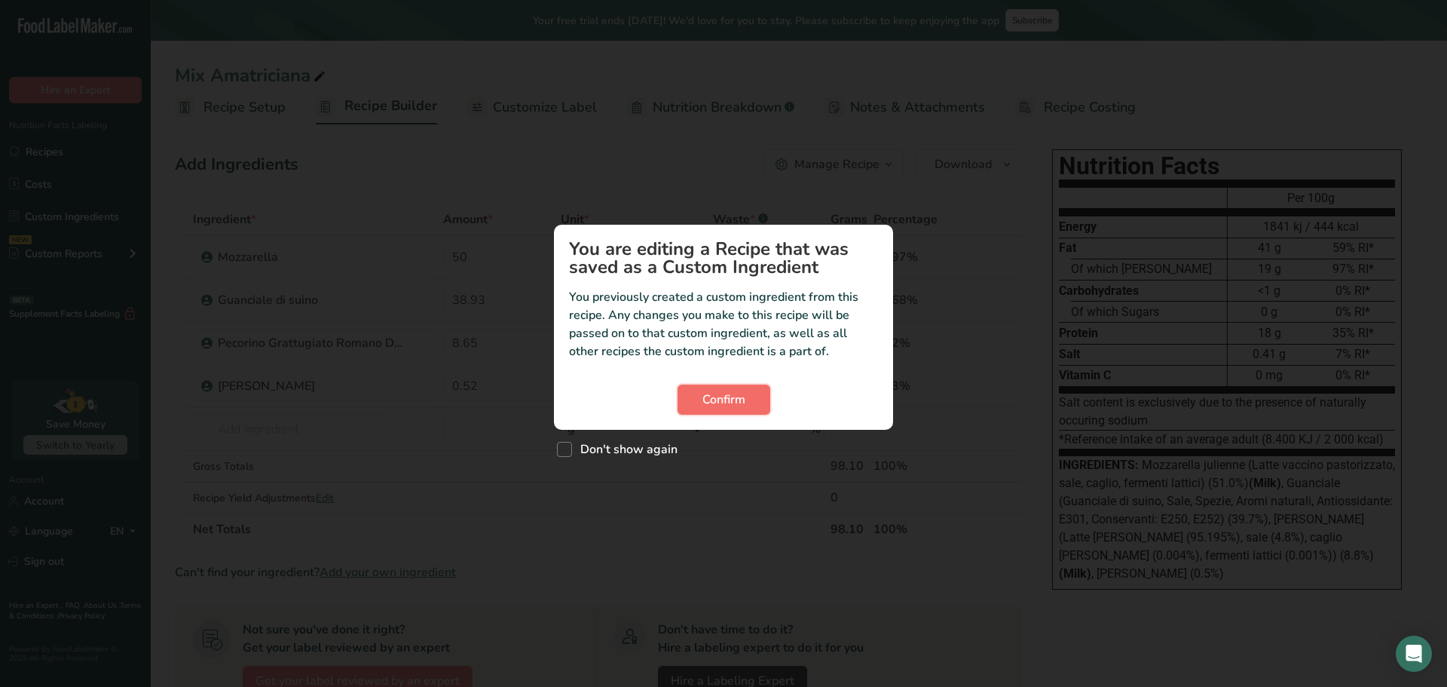
click at [714, 405] on span "Confirm" at bounding box center [723, 399] width 43 height 18
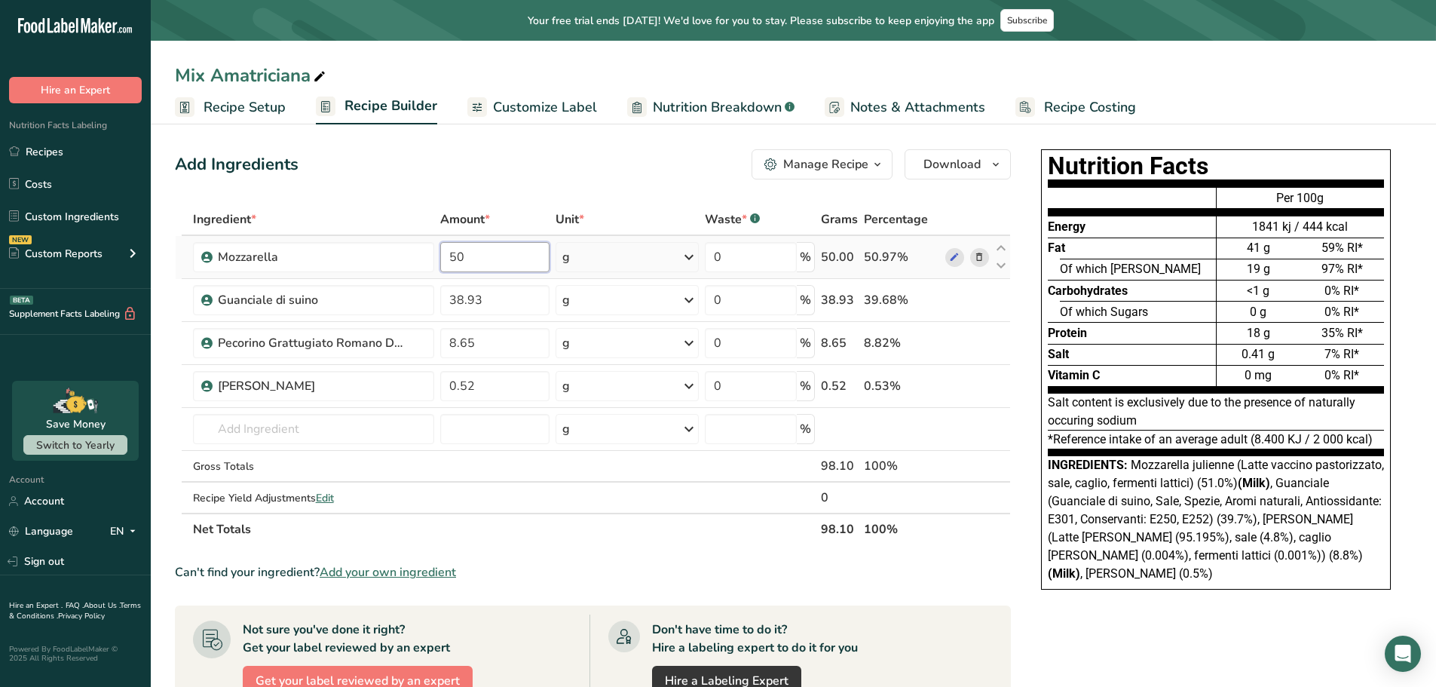
click at [485, 258] on input "50" at bounding box center [494, 257] width 109 height 30
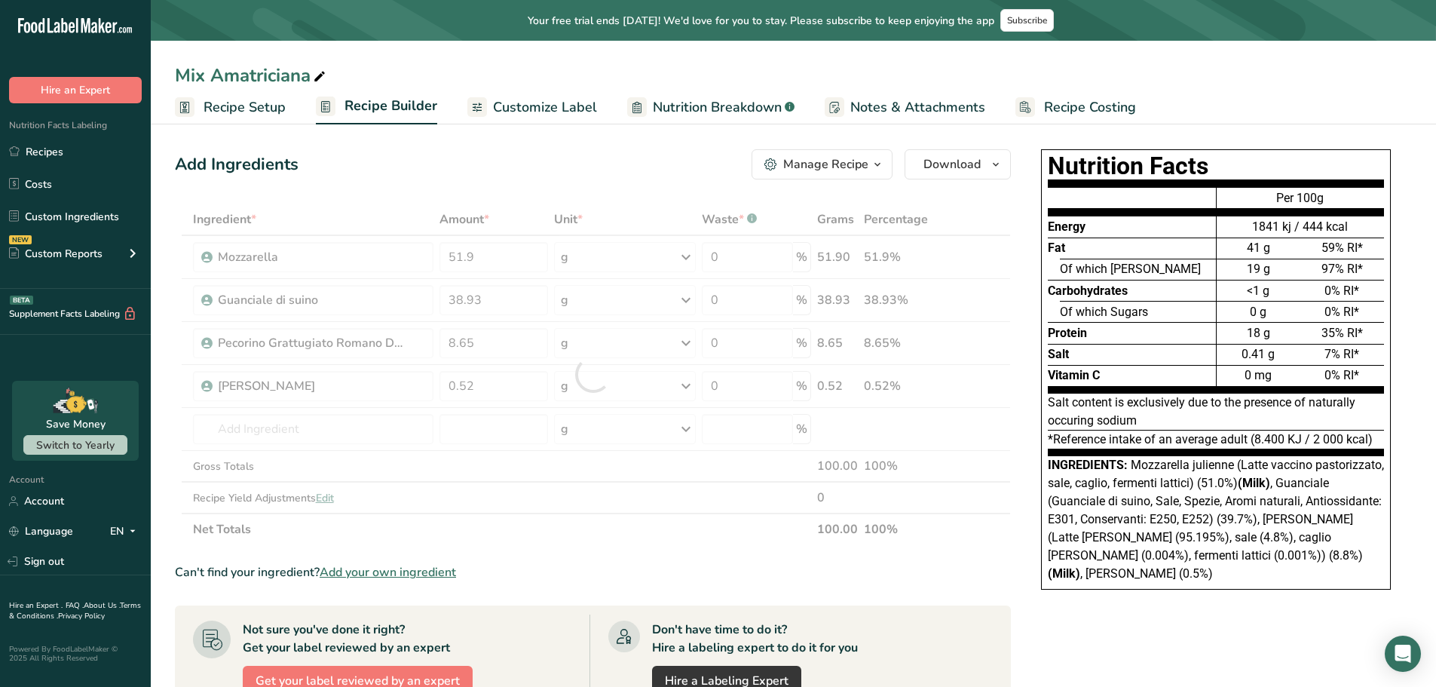
click at [508, 574] on div "Can't find your ingredient? Add your own ingredient" at bounding box center [593, 572] width 836 height 18
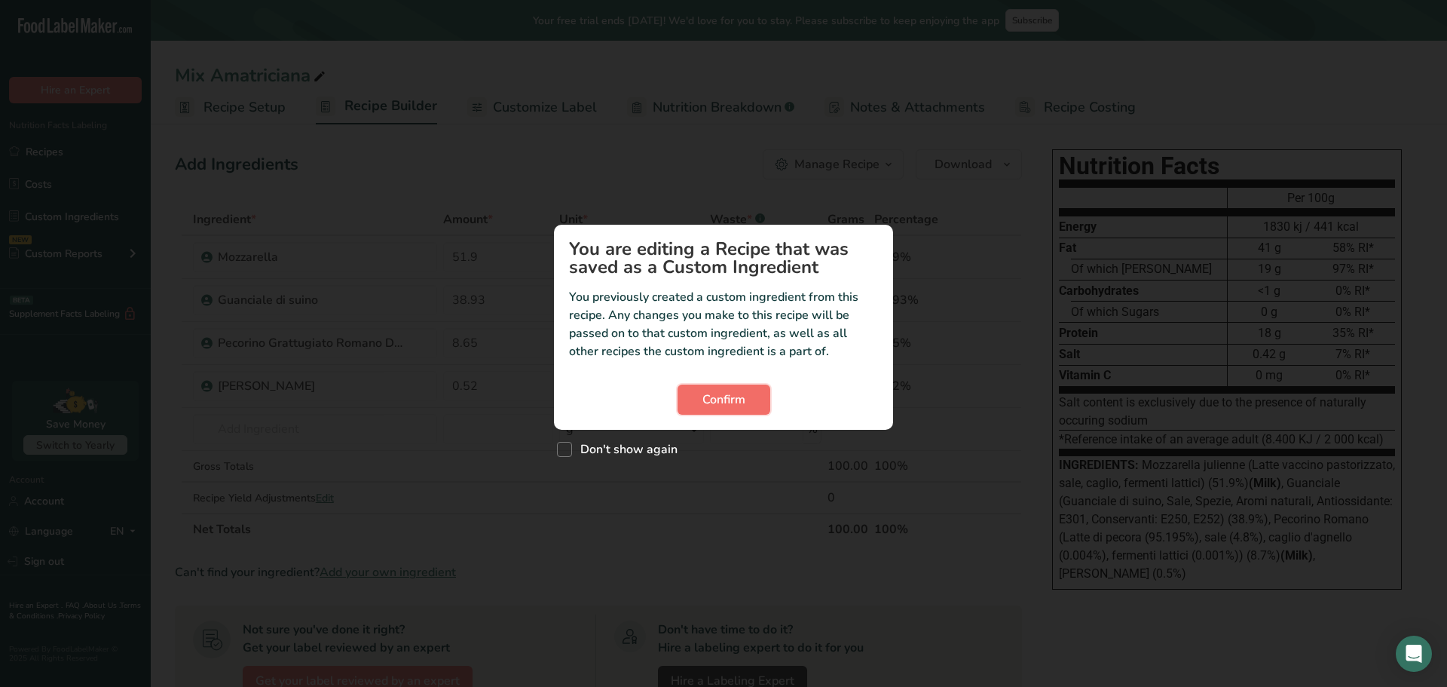
click at [714, 410] on button "Confirm" at bounding box center [724, 399] width 93 height 30
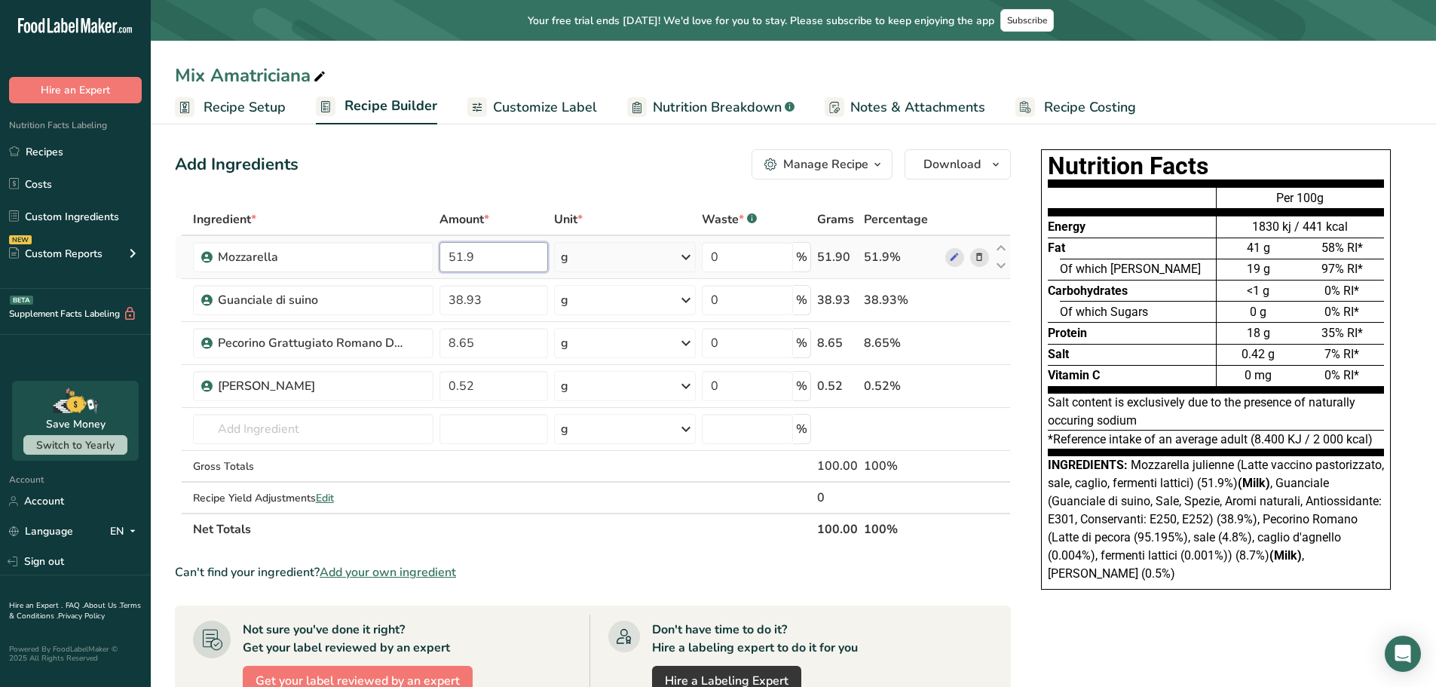
drag, startPoint x: 479, startPoint y: 254, endPoint x: 442, endPoint y: 252, distance: 37.0
click at [442, 252] on input "51.9" at bounding box center [493, 257] width 109 height 30
type input "49.9"
click at [484, 344] on div "Ingredient * Amount * Unit * Waste * .a-a{fill:#347362;}.b-a{fill:#fff;} Grams …" at bounding box center [593, 373] width 836 height 341
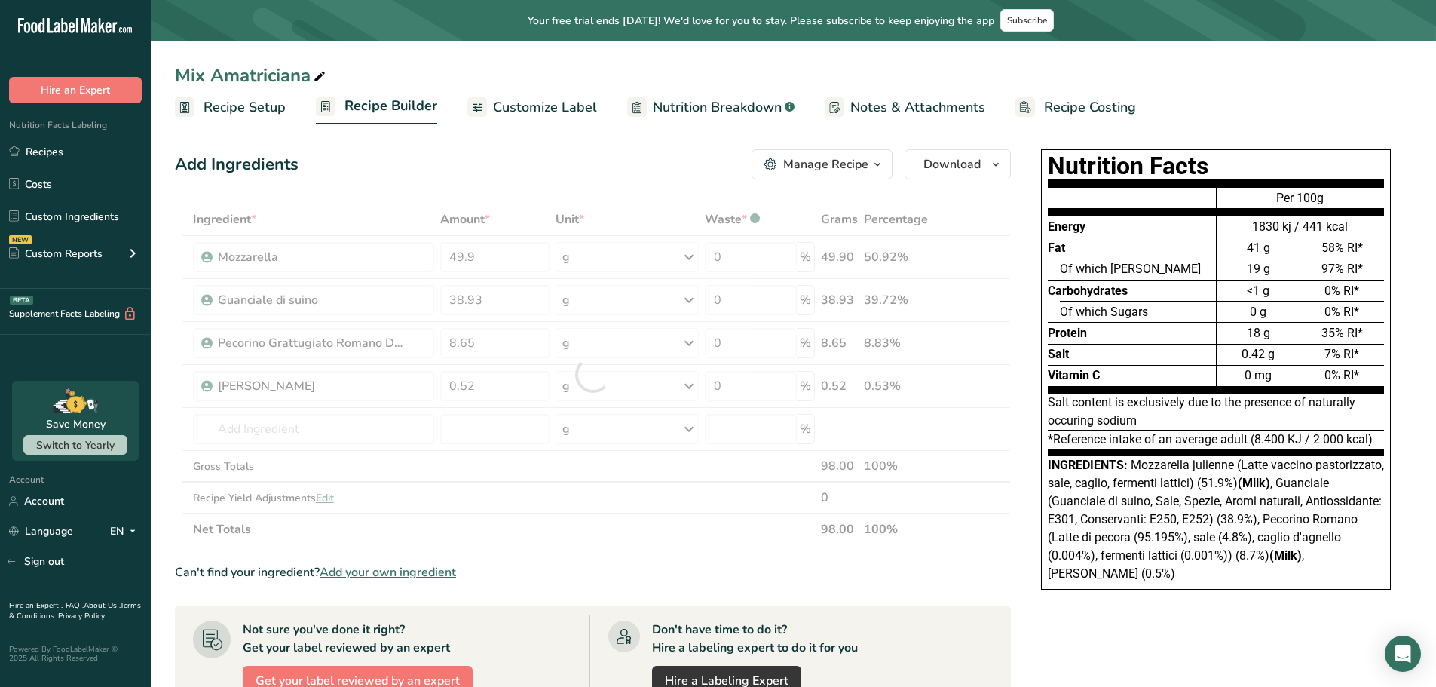
drag, startPoint x: 484, startPoint y: 344, endPoint x: 467, endPoint y: 340, distance: 17.7
click at [467, 340] on div at bounding box center [593, 373] width 836 height 341
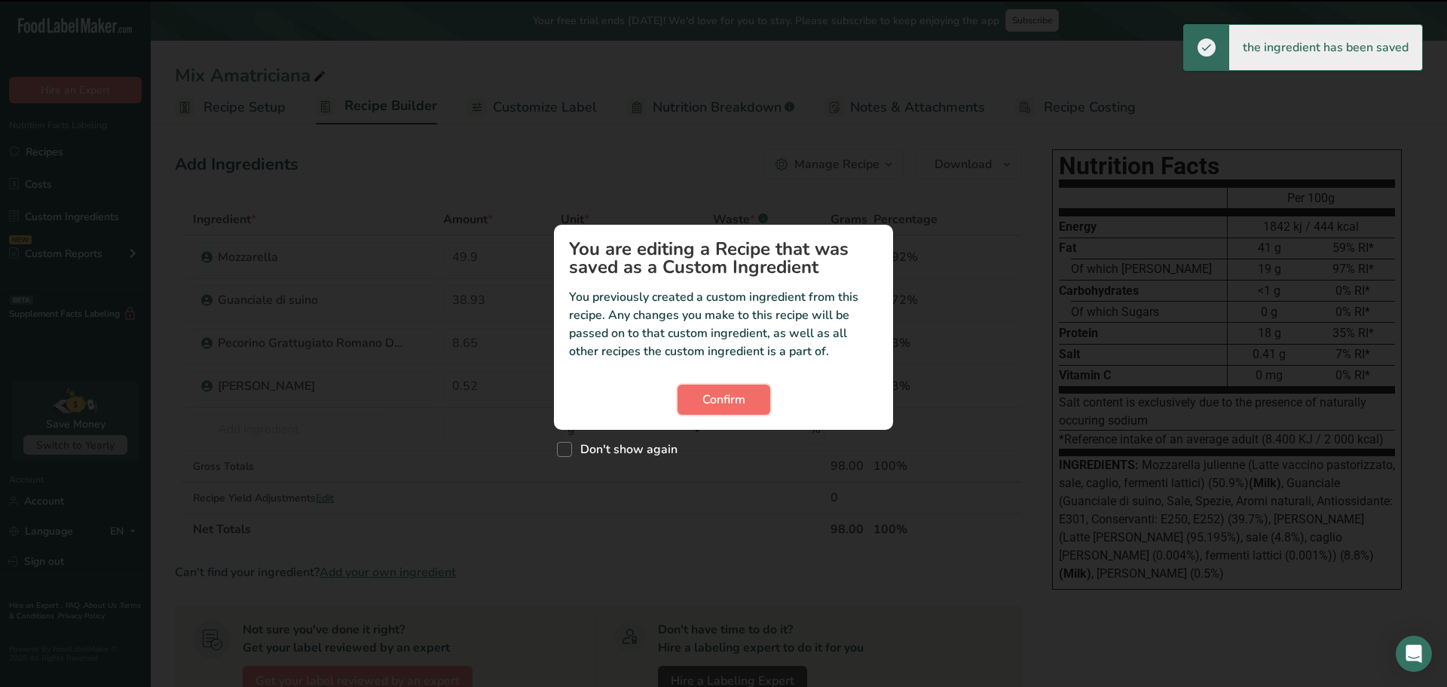
click at [711, 396] on span "Confirm" at bounding box center [723, 399] width 43 height 18
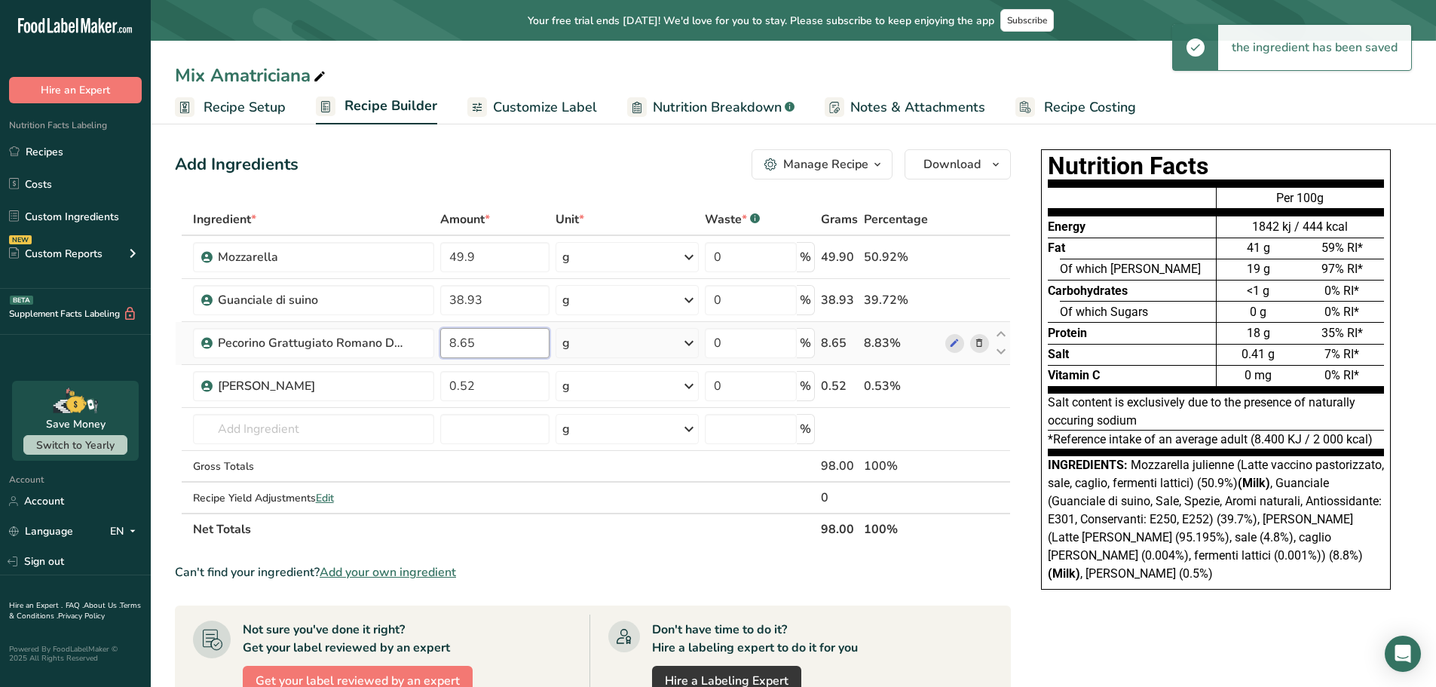
click at [454, 344] on input "8.65" at bounding box center [494, 343] width 109 height 30
drag, startPoint x: 508, startPoint y: 348, endPoint x: 444, endPoint y: 344, distance: 64.2
click at [444, 344] on input "0.6510" at bounding box center [494, 343] width 109 height 30
type input "10.65"
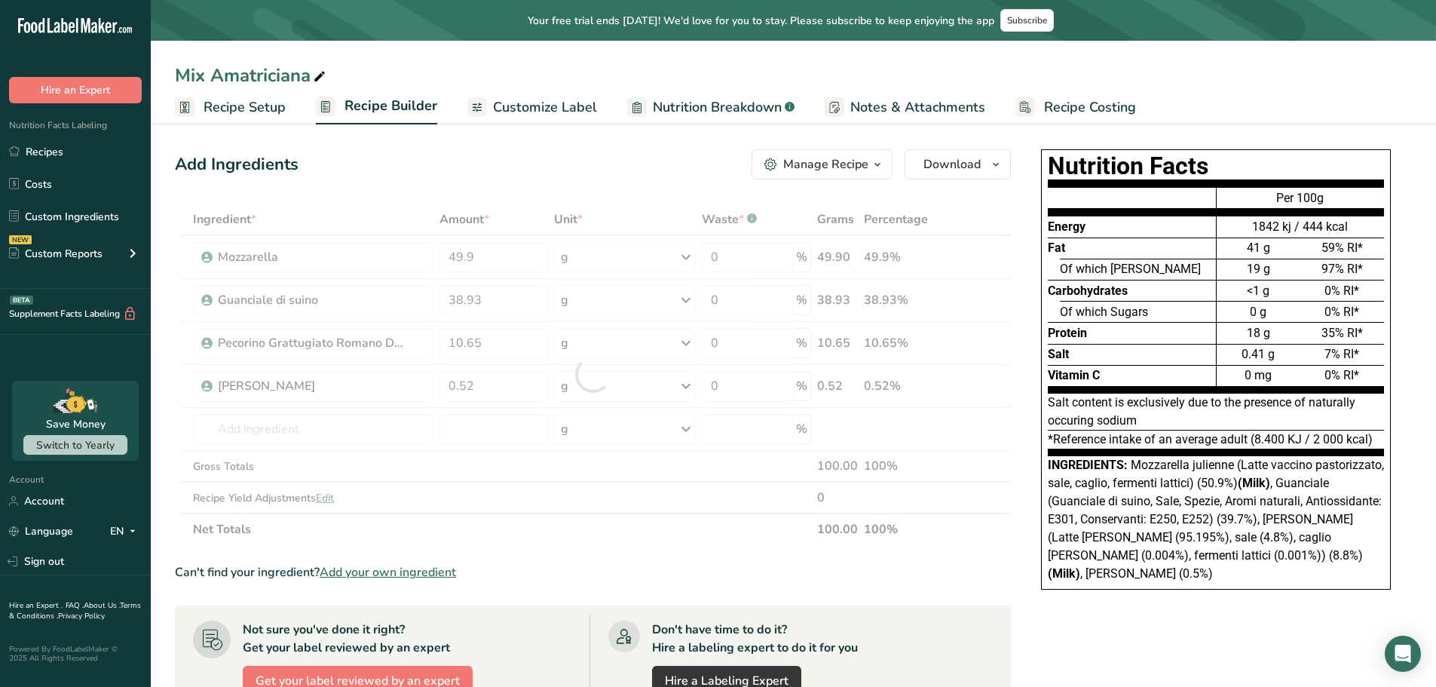
drag, startPoint x: 590, startPoint y: 508, endPoint x: 577, endPoint y: 500, distance: 15.3
click at [589, 507] on div "Ingredient * Amount * Unit * Waste * .a-a{fill:#347362;}.b-a{fill:#fff;} Grams …" at bounding box center [593, 373] width 836 height 341
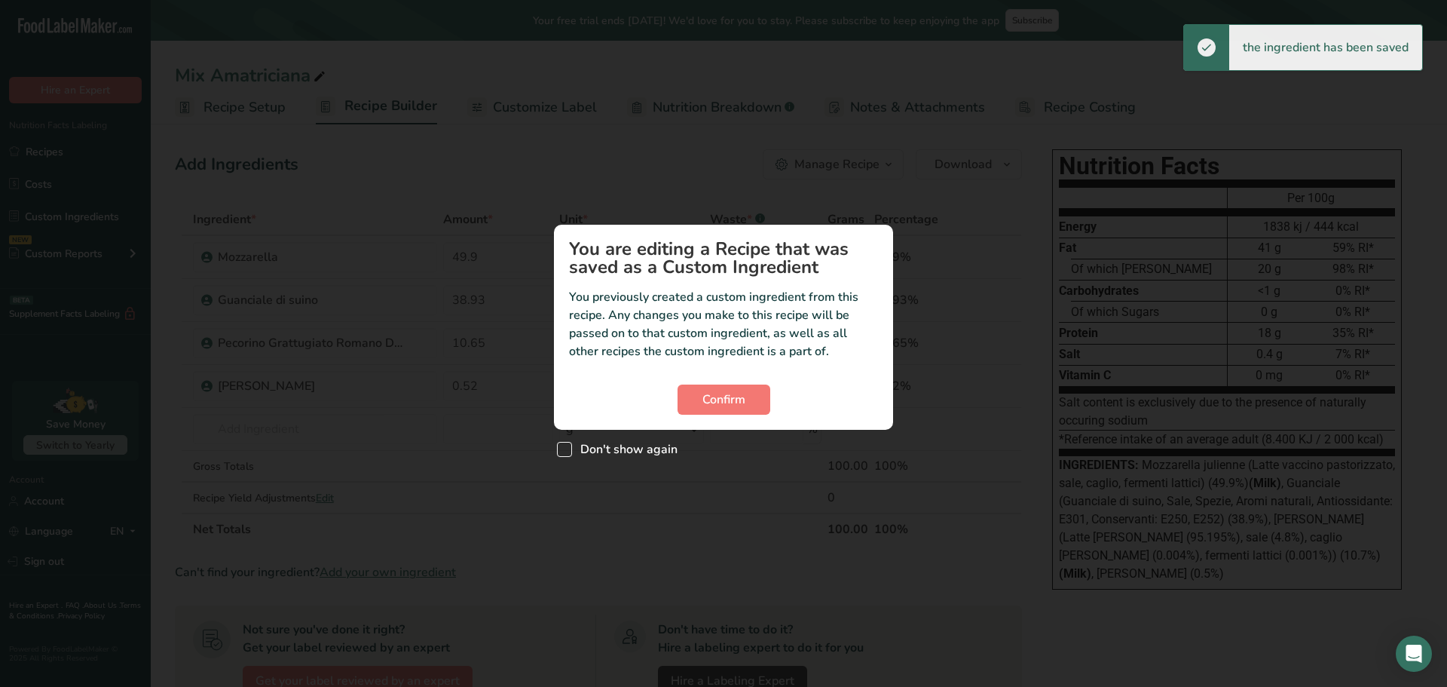
click at [563, 448] on span "Custom ingredient modal" at bounding box center [564, 449] width 15 height 15
click at [563, 448] on input "Don't show again" at bounding box center [562, 450] width 10 height 10
checkbox input "true"
click at [704, 398] on button "Confirm" at bounding box center [724, 399] width 93 height 30
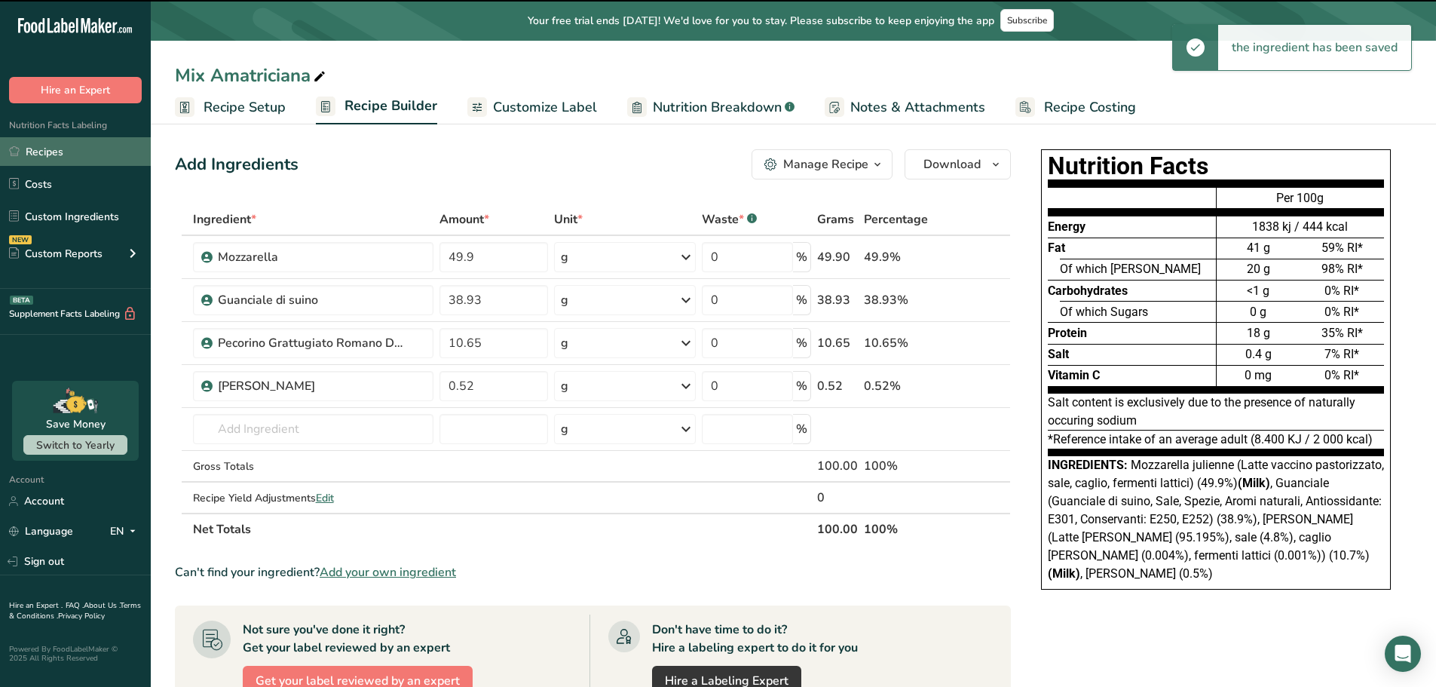
click at [75, 148] on link "Recipes" at bounding box center [75, 151] width 151 height 29
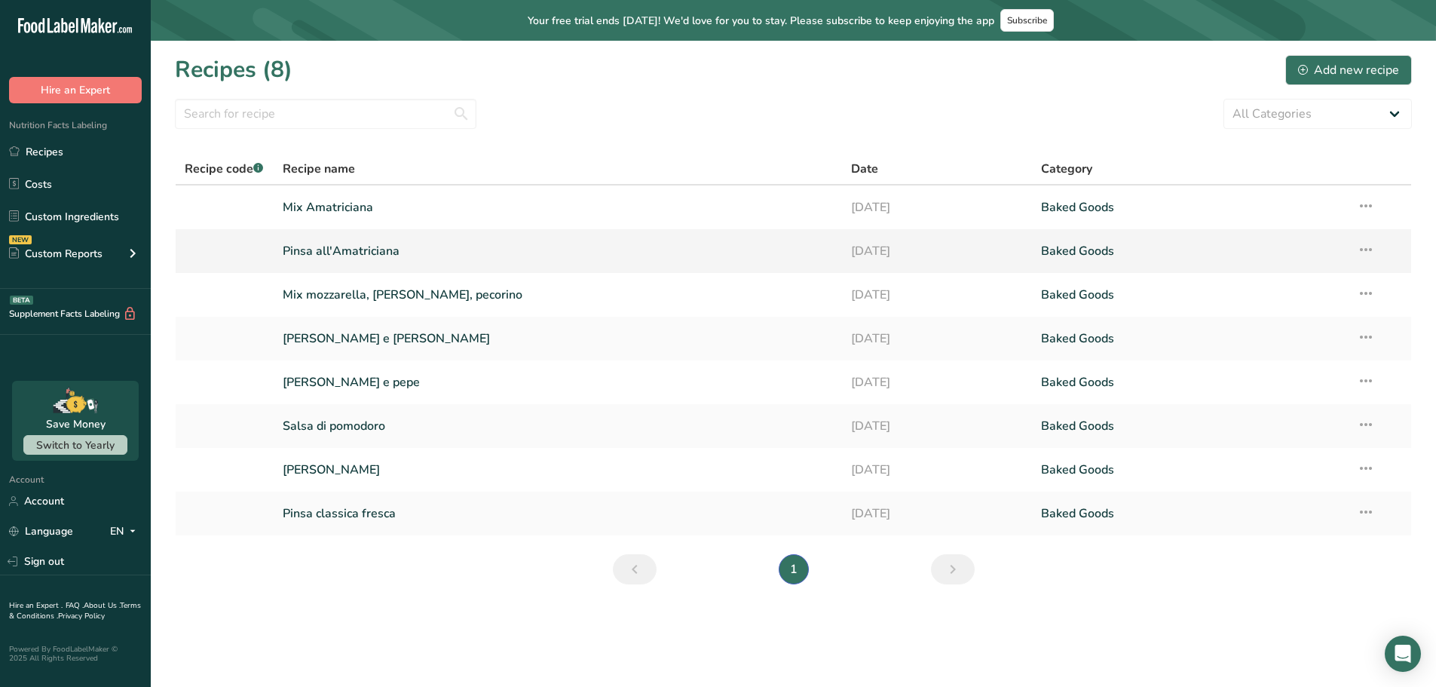
click at [338, 256] on link "Pinsa all'Amatriciana" at bounding box center [558, 251] width 551 height 32
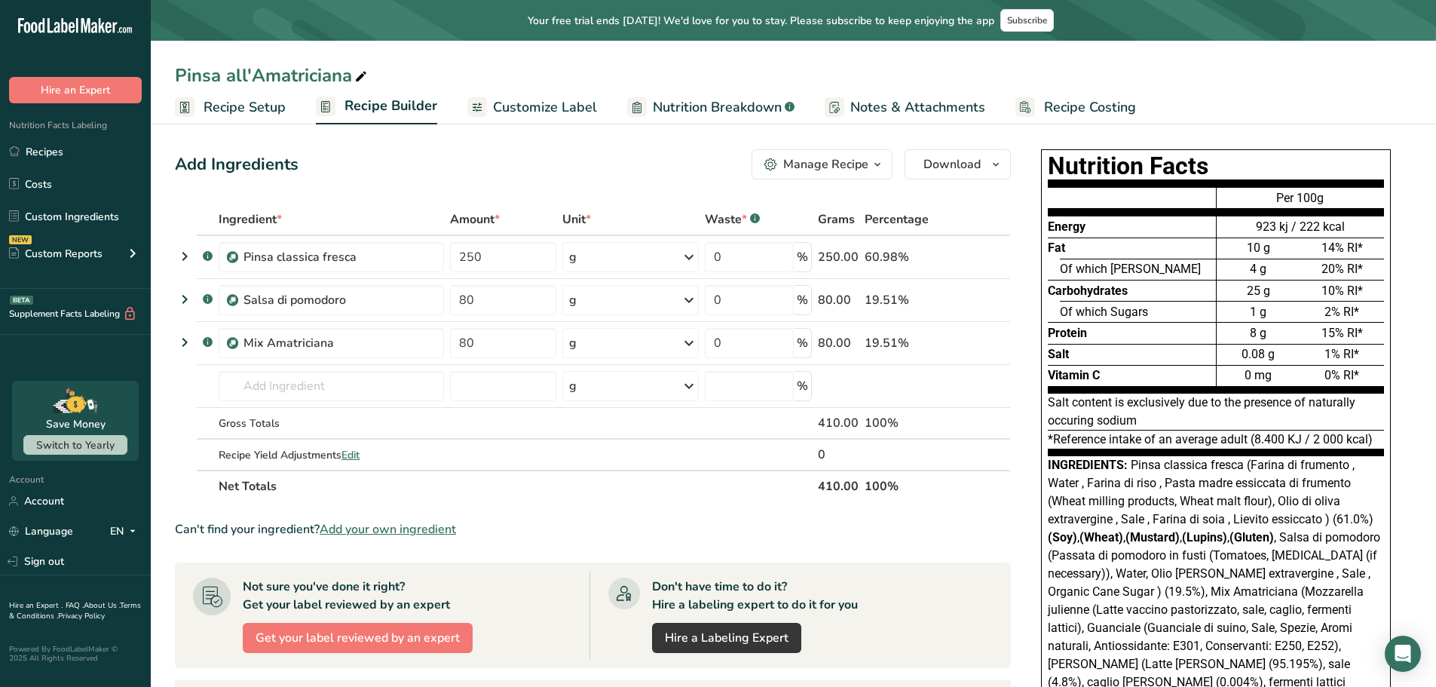
click at [617, 489] on th "Net Totals" at bounding box center [515, 486] width 599 height 32
click at [180, 343] on icon at bounding box center [185, 342] width 18 height 27
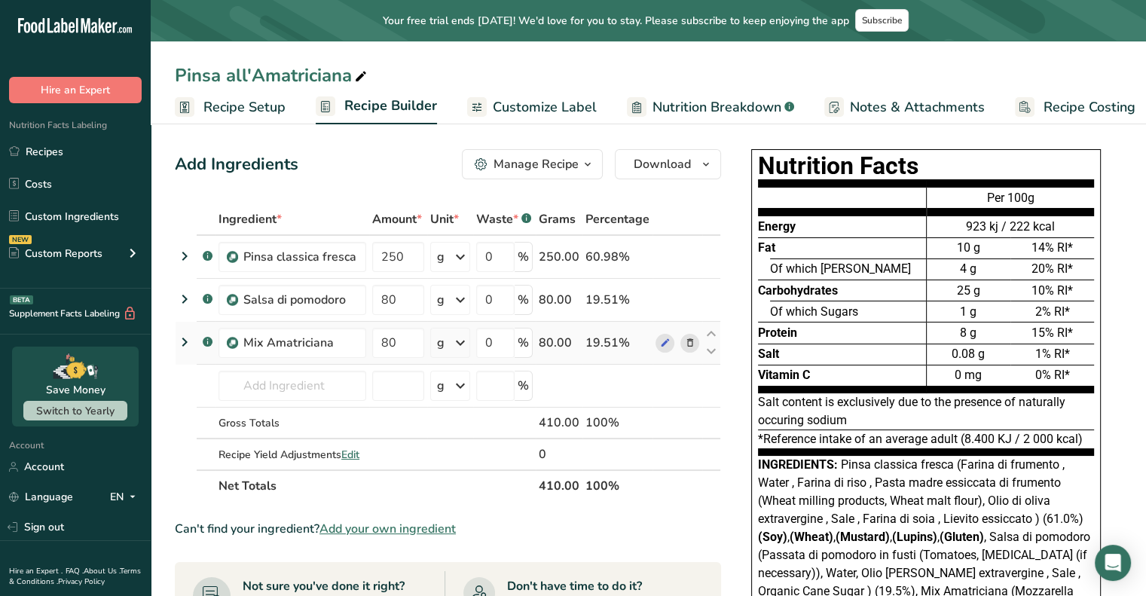
drag, startPoint x: 180, startPoint y: 342, endPoint x: 209, endPoint y: 342, distance: 28.6
click at [180, 342] on icon at bounding box center [185, 342] width 18 height 27
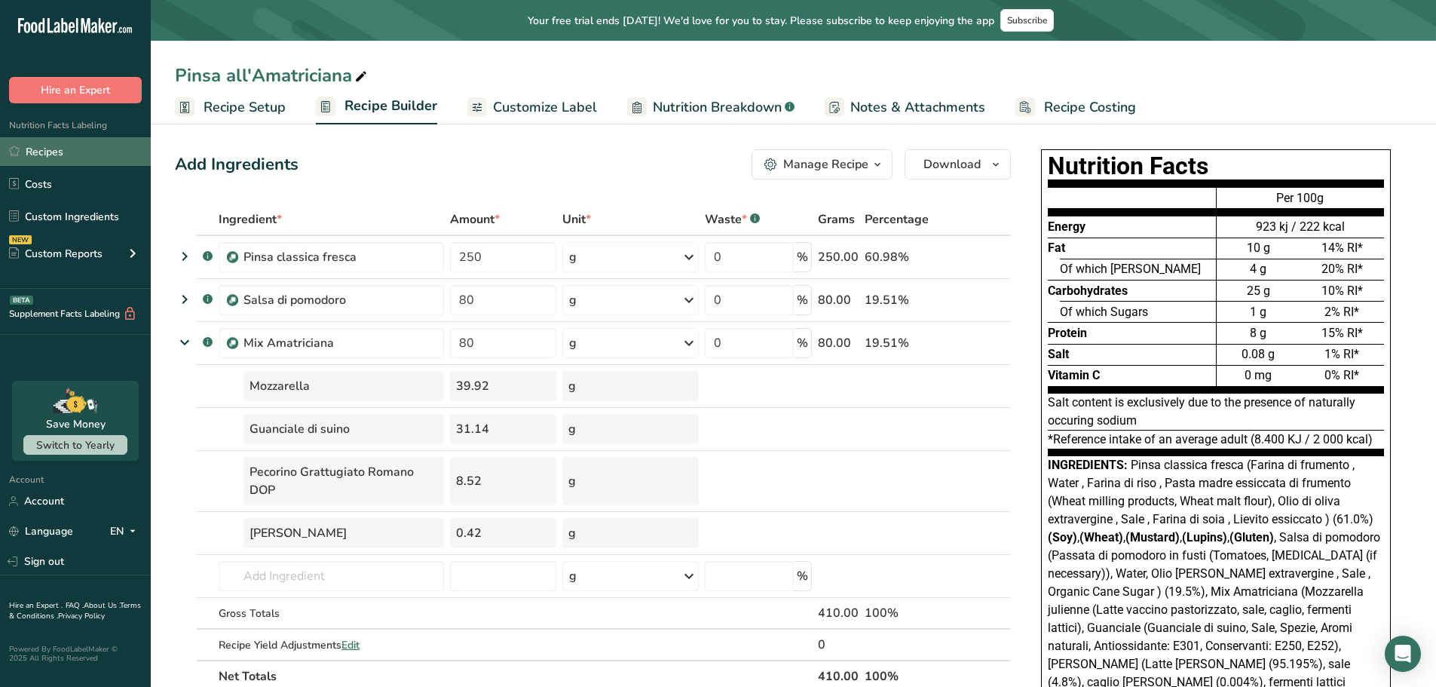
drag, startPoint x: 60, startPoint y: 182, endPoint x: 57, endPoint y: 148, distance: 33.3
click at [60, 182] on link "Costs" at bounding box center [75, 184] width 151 height 29
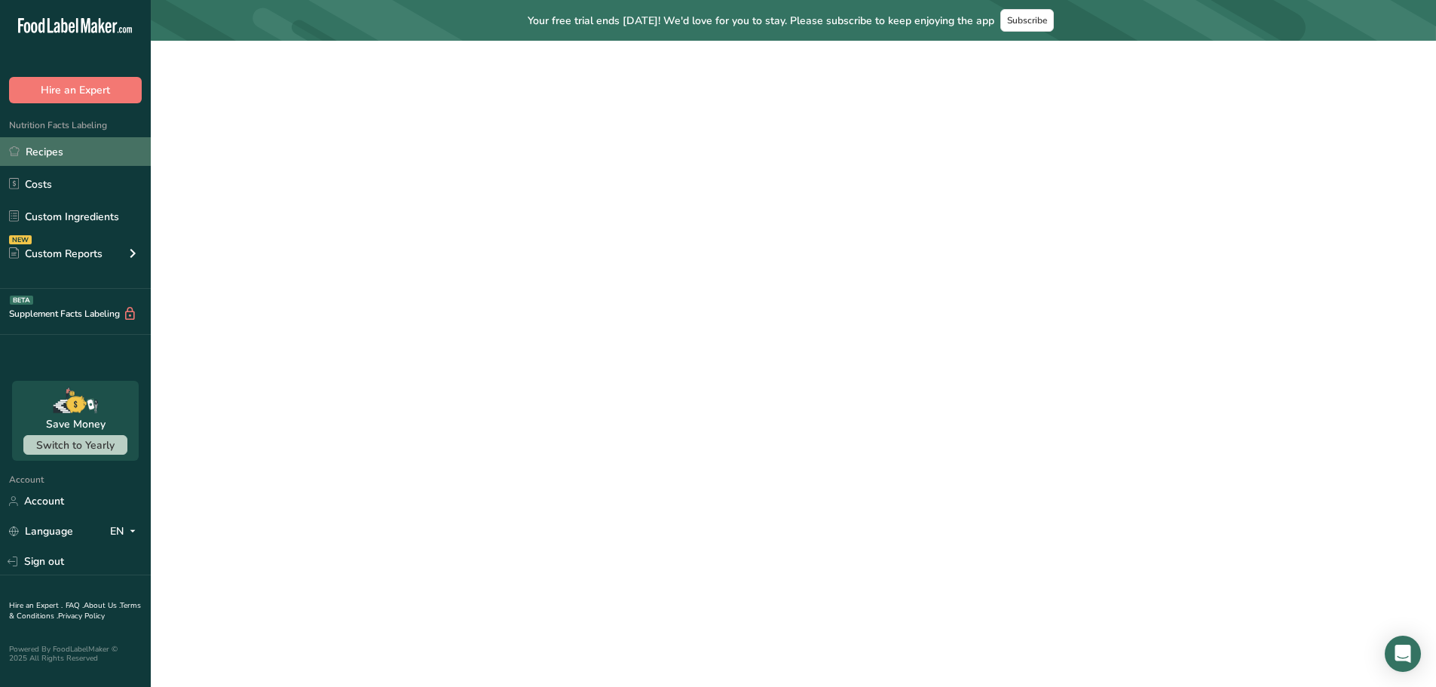
click at [57, 148] on link "Recipes" at bounding box center [75, 151] width 151 height 29
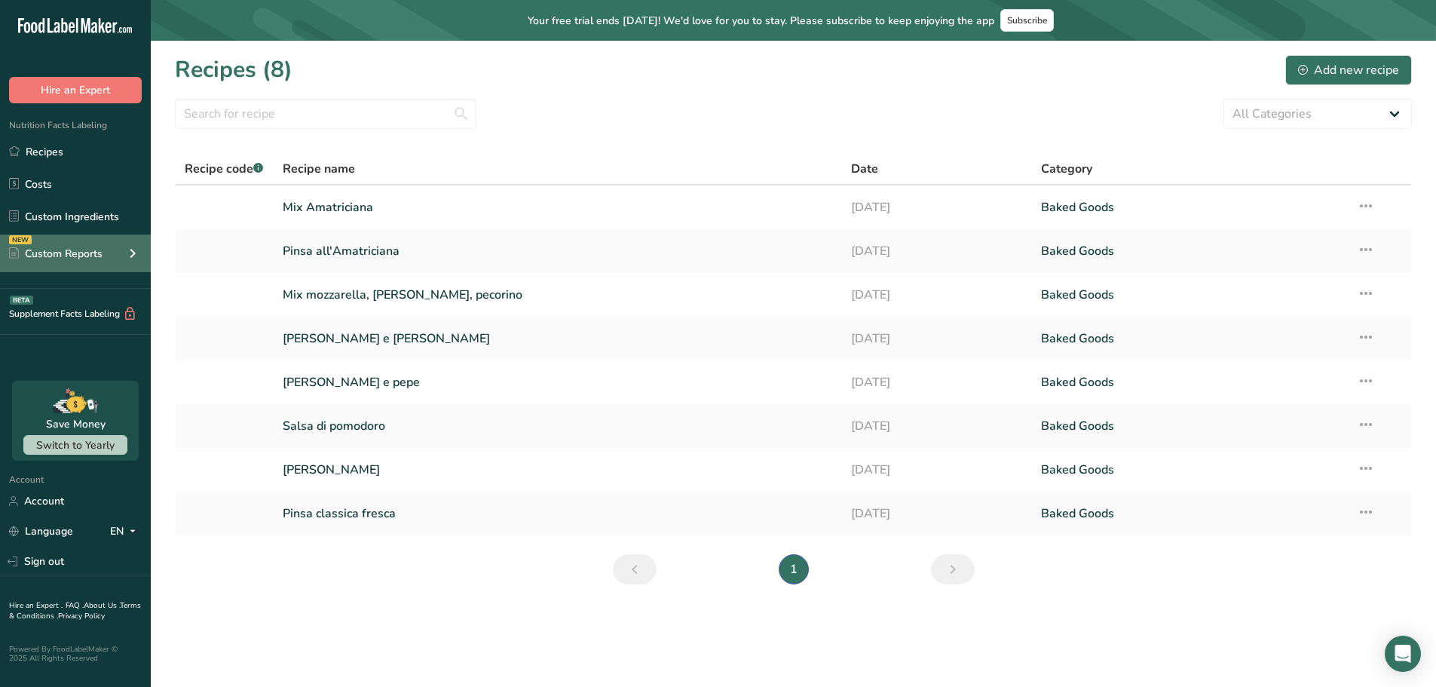
click at [86, 262] on div "NEW Custom Reports" at bounding box center [75, 253] width 151 height 38
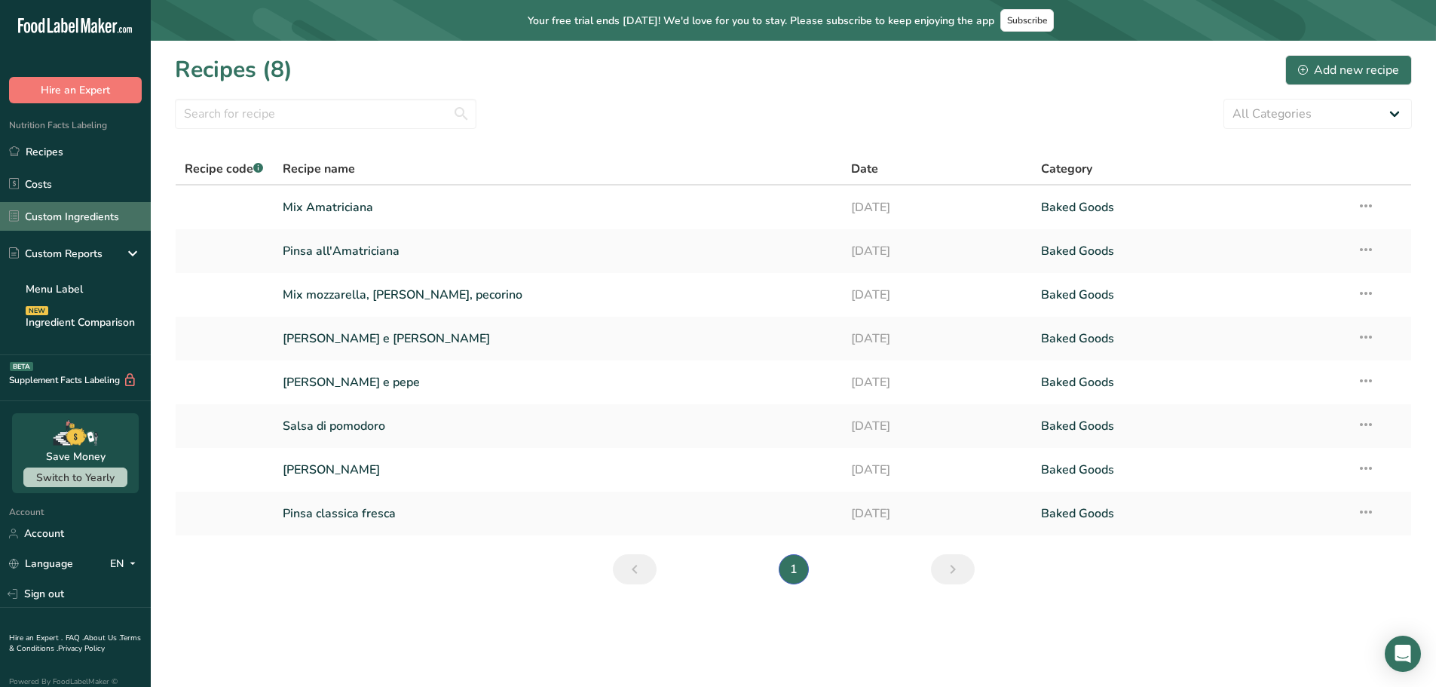
click at [90, 210] on link "Custom Ingredients" at bounding box center [75, 216] width 151 height 29
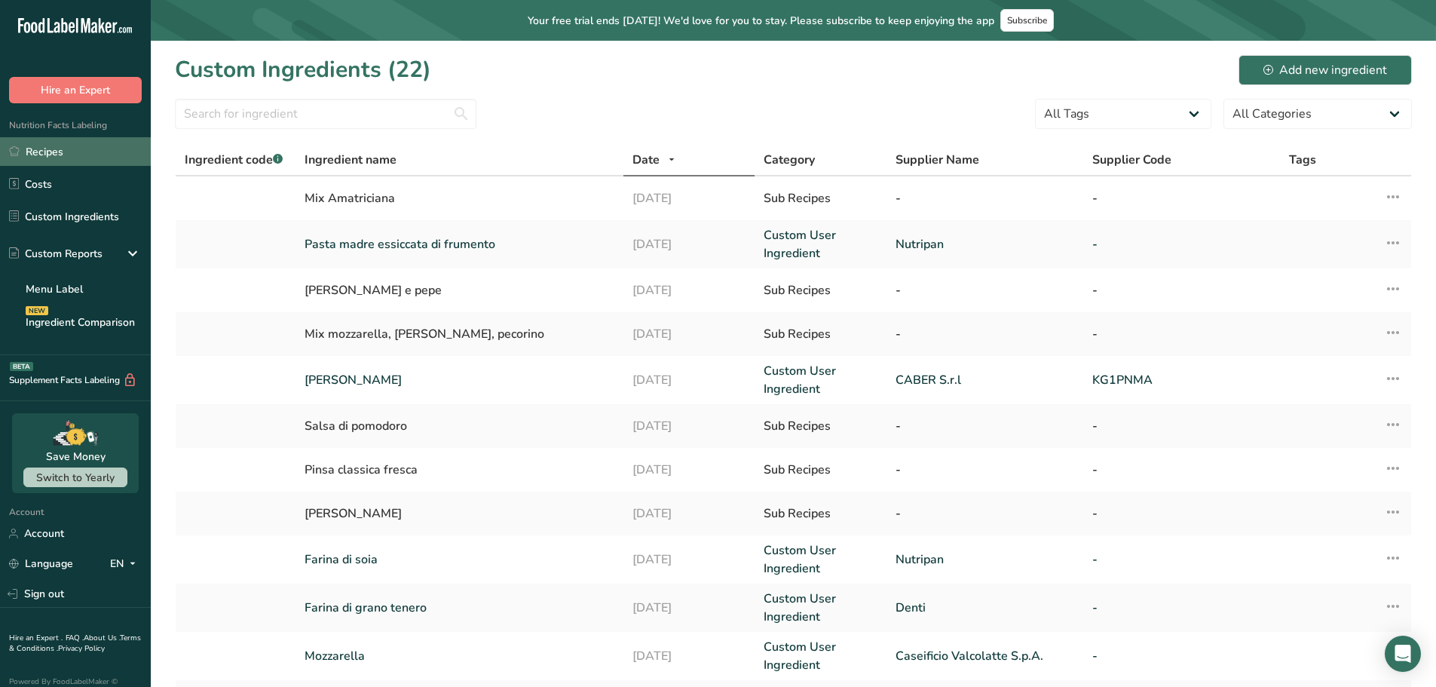
click at [95, 160] on link "Recipes" at bounding box center [75, 151] width 151 height 29
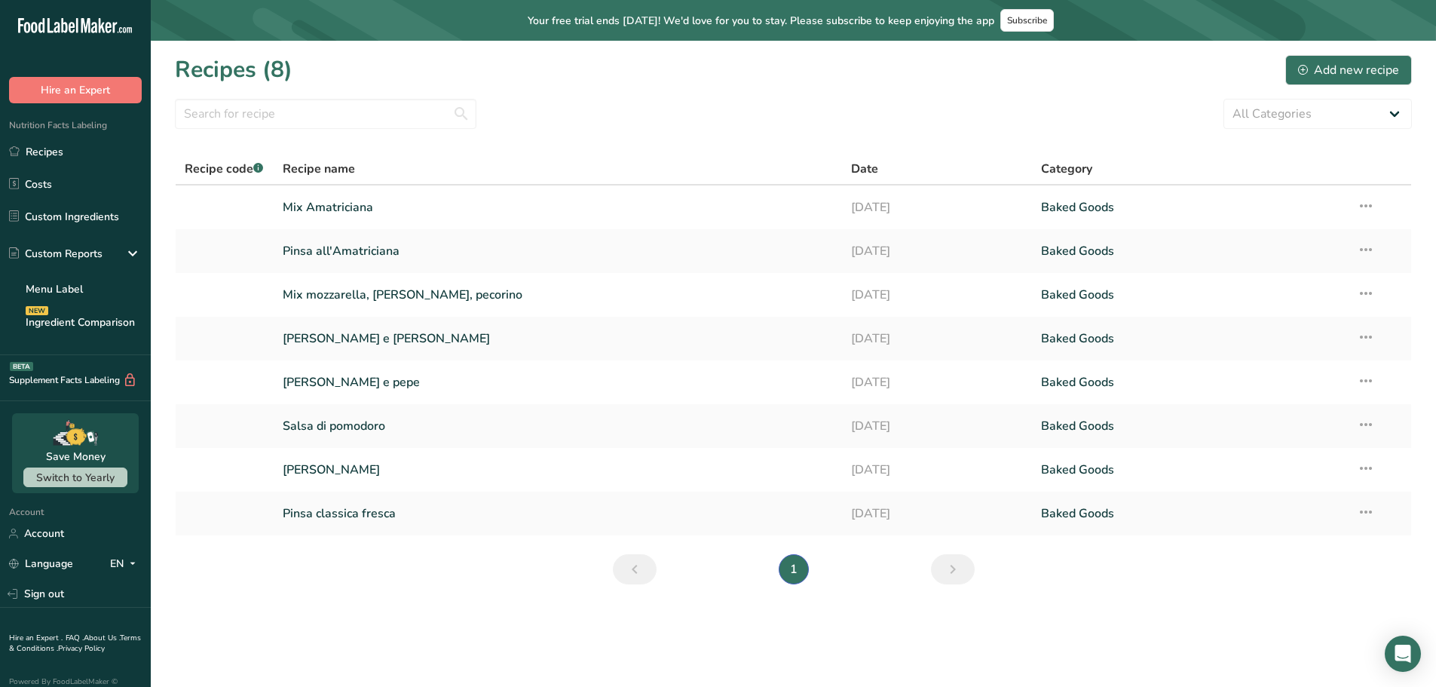
click at [794, 567] on li "1" at bounding box center [794, 569] width 36 height 30
click at [443, 609] on main "Your free trial ends in 10 days! We'd love for you to stay. Please subscribe to…" at bounding box center [718, 343] width 1436 height 687
click at [433, 564] on section "Recipes (8) Add new recipe All Categories Baked Goods Beverages Confectionery C…" at bounding box center [793, 325] width 1285 height 568
click at [350, 337] on link "[PERSON_NAME] e [PERSON_NAME]" at bounding box center [558, 339] width 551 height 32
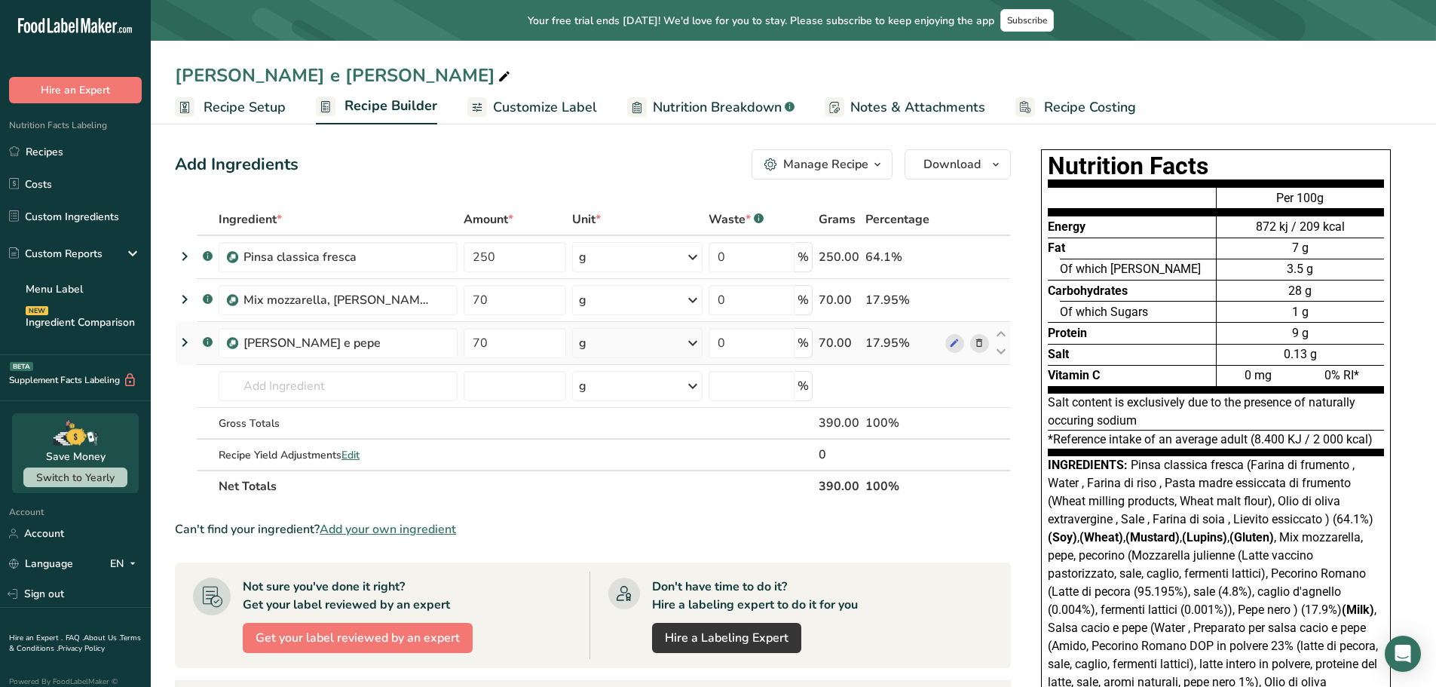
click at [184, 342] on icon at bounding box center [185, 342] width 18 height 27
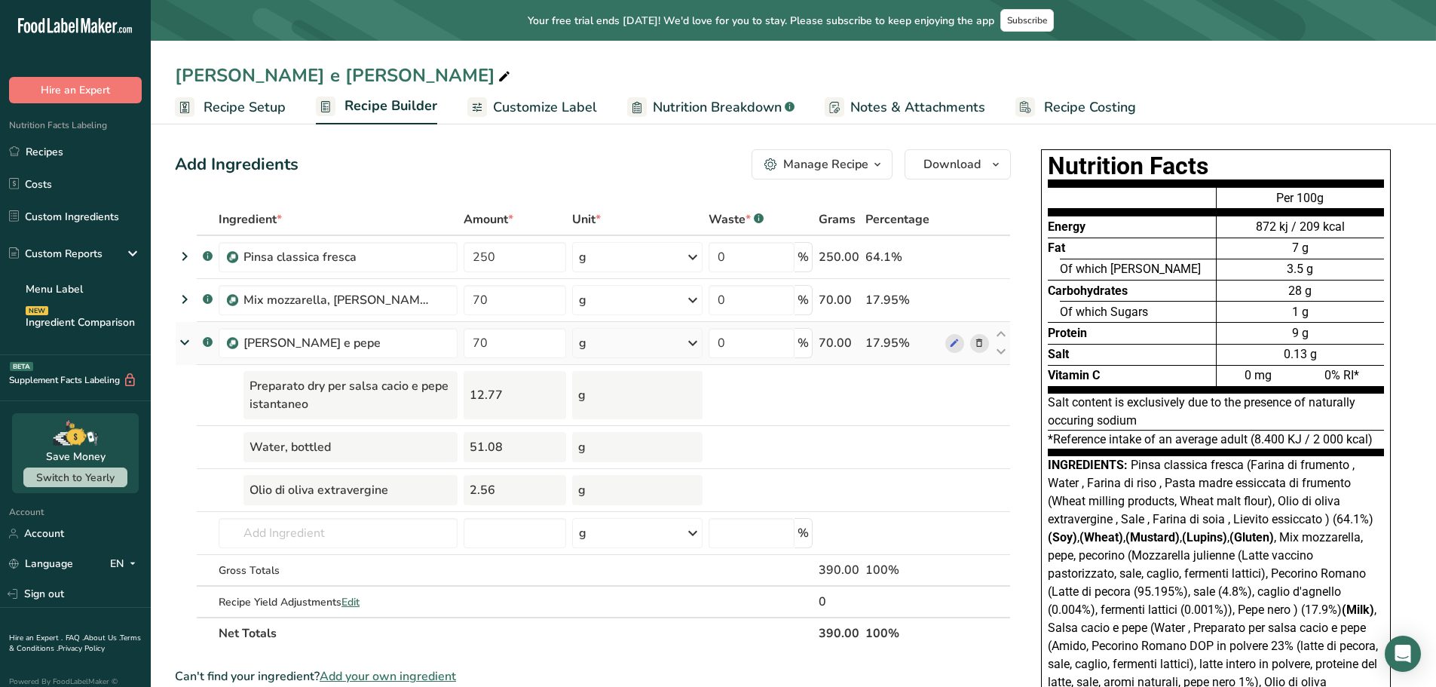
click at [184, 342] on icon at bounding box center [184, 342] width 27 height 18
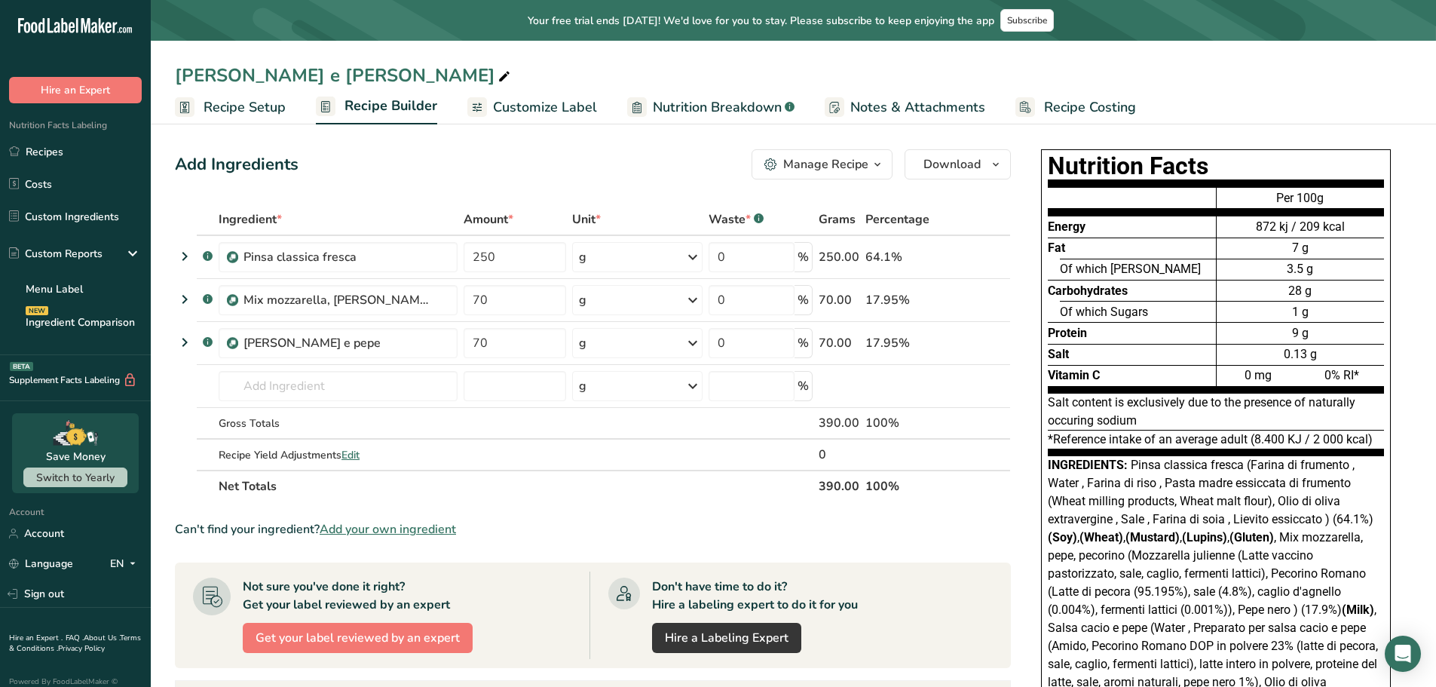
click at [243, 106] on span "Recipe Setup" at bounding box center [244, 107] width 82 height 20
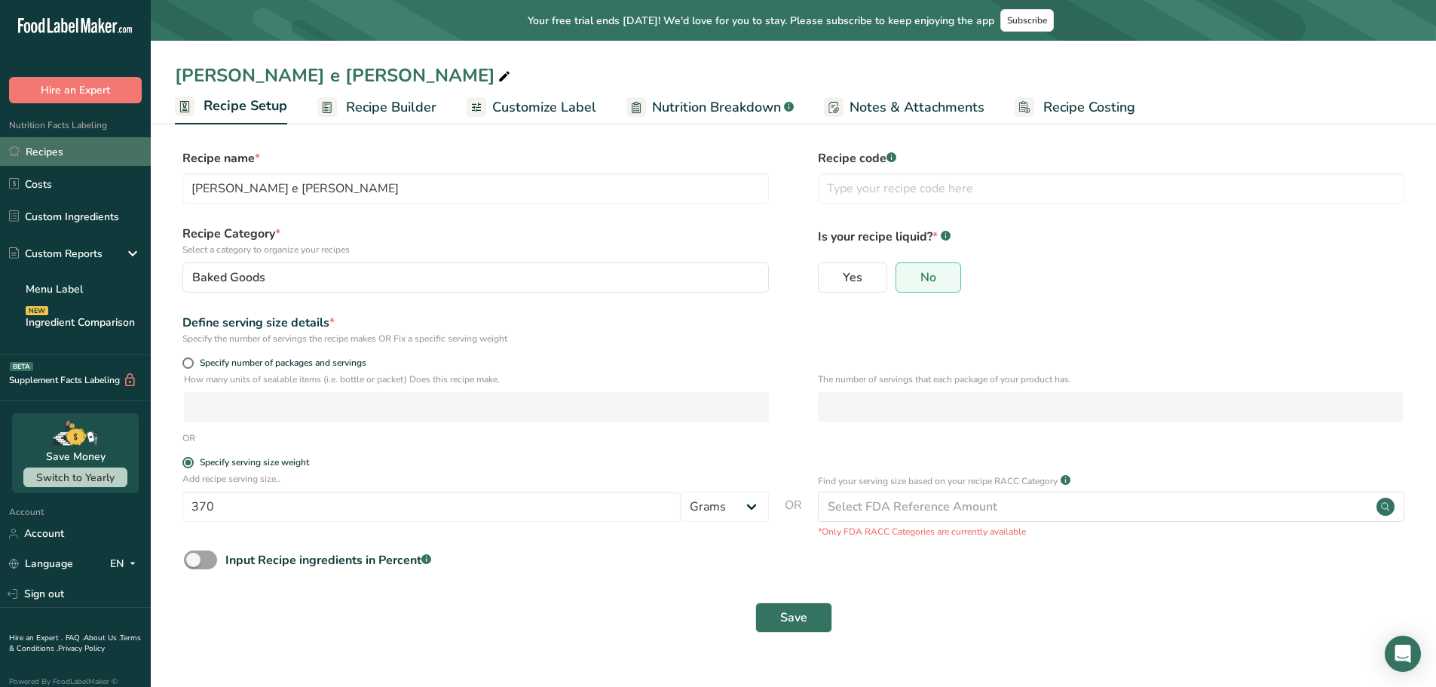
click at [74, 148] on link "Recipes" at bounding box center [75, 151] width 151 height 29
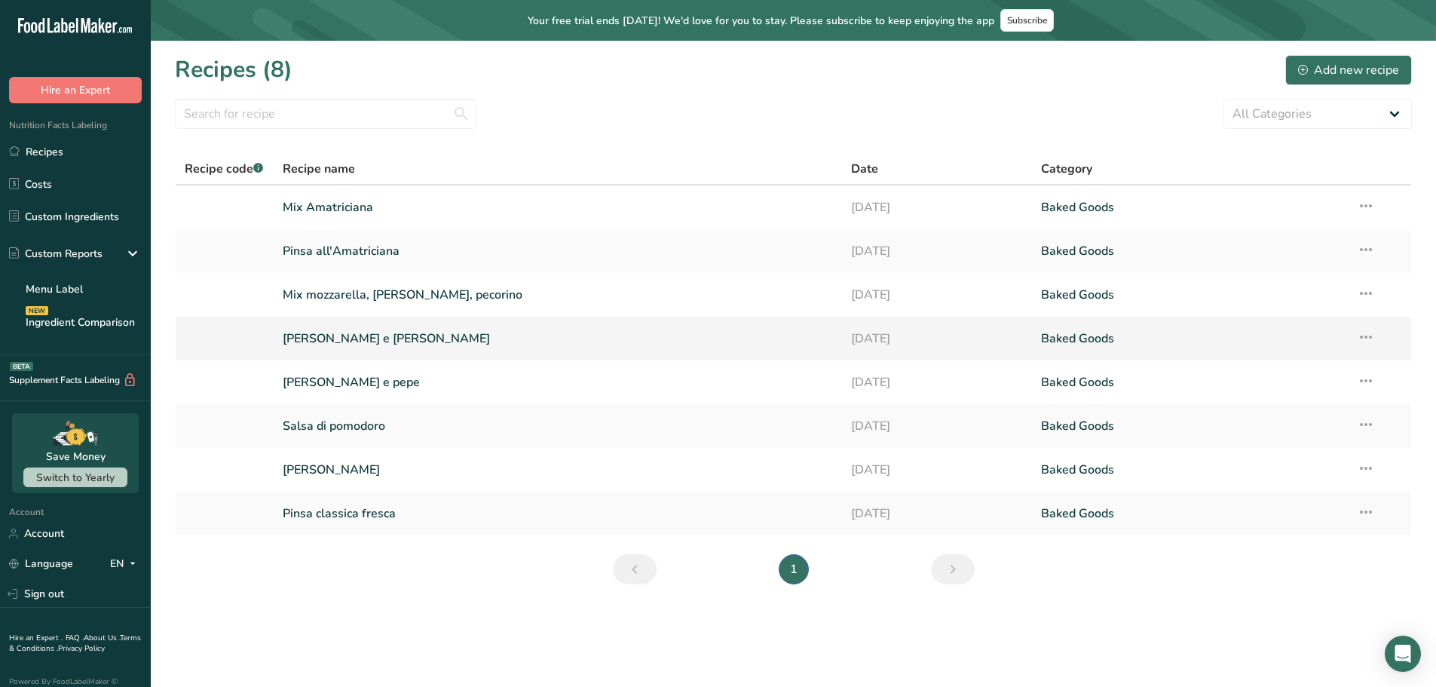
click at [325, 332] on link "[PERSON_NAME] e [PERSON_NAME]" at bounding box center [558, 339] width 551 height 32
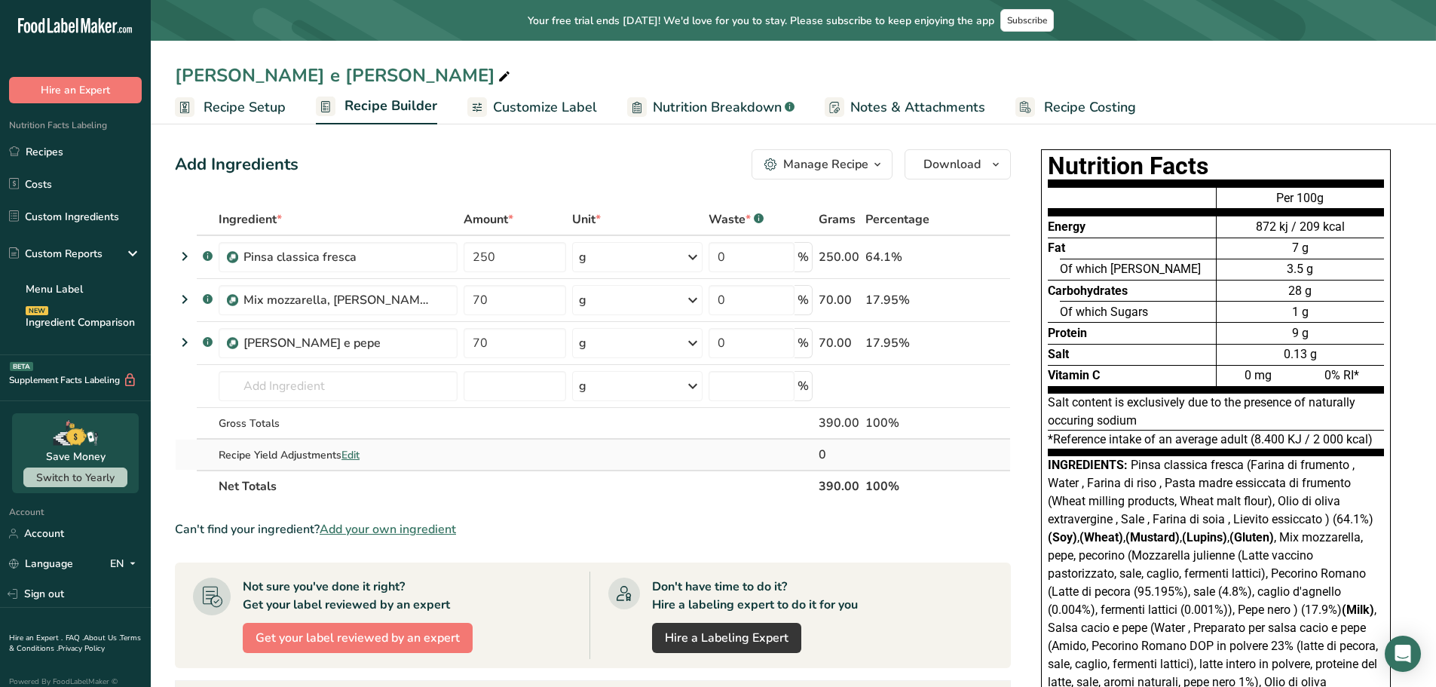
click at [580, 466] on td at bounding box center [637, 454] width 136 height 30
click at [182, 298] on icon at bounding box center [185, 299] width 18 height 27
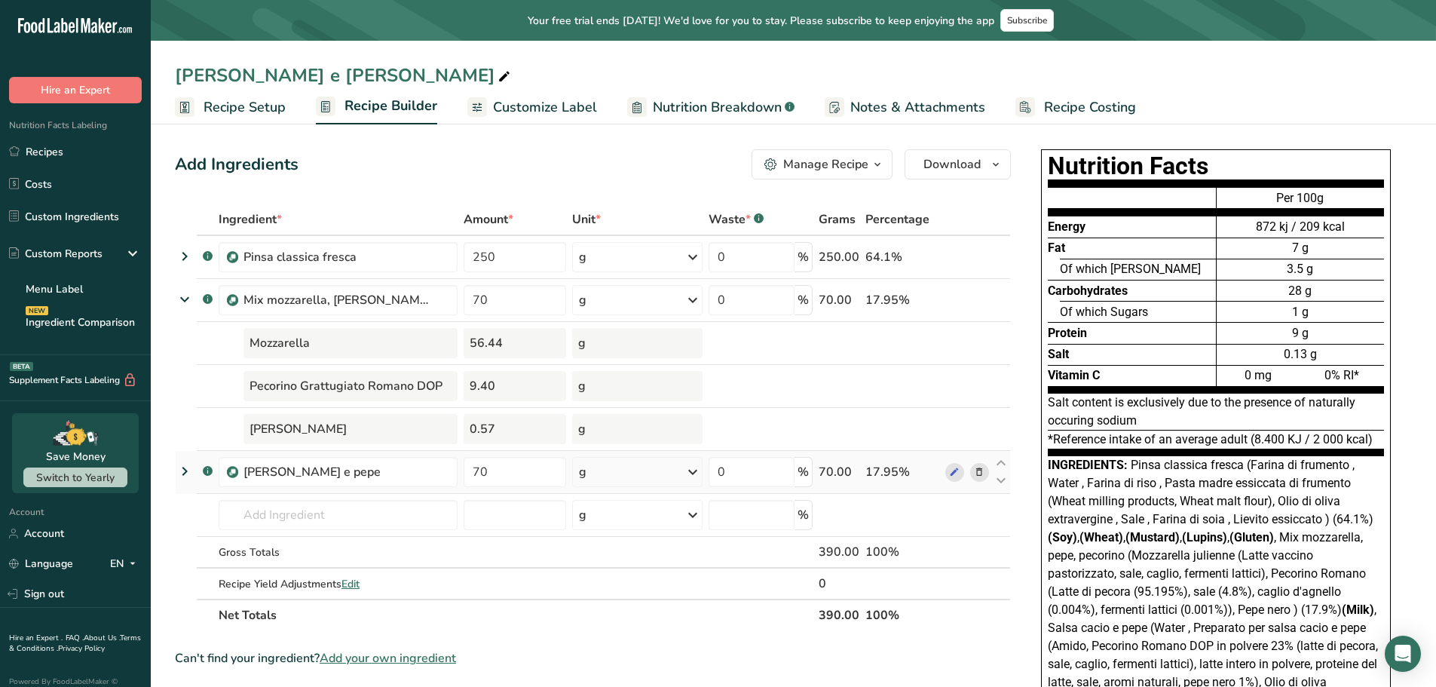
click at [187, 468] on icon at bounding box center [185, 470] width 18 height 27
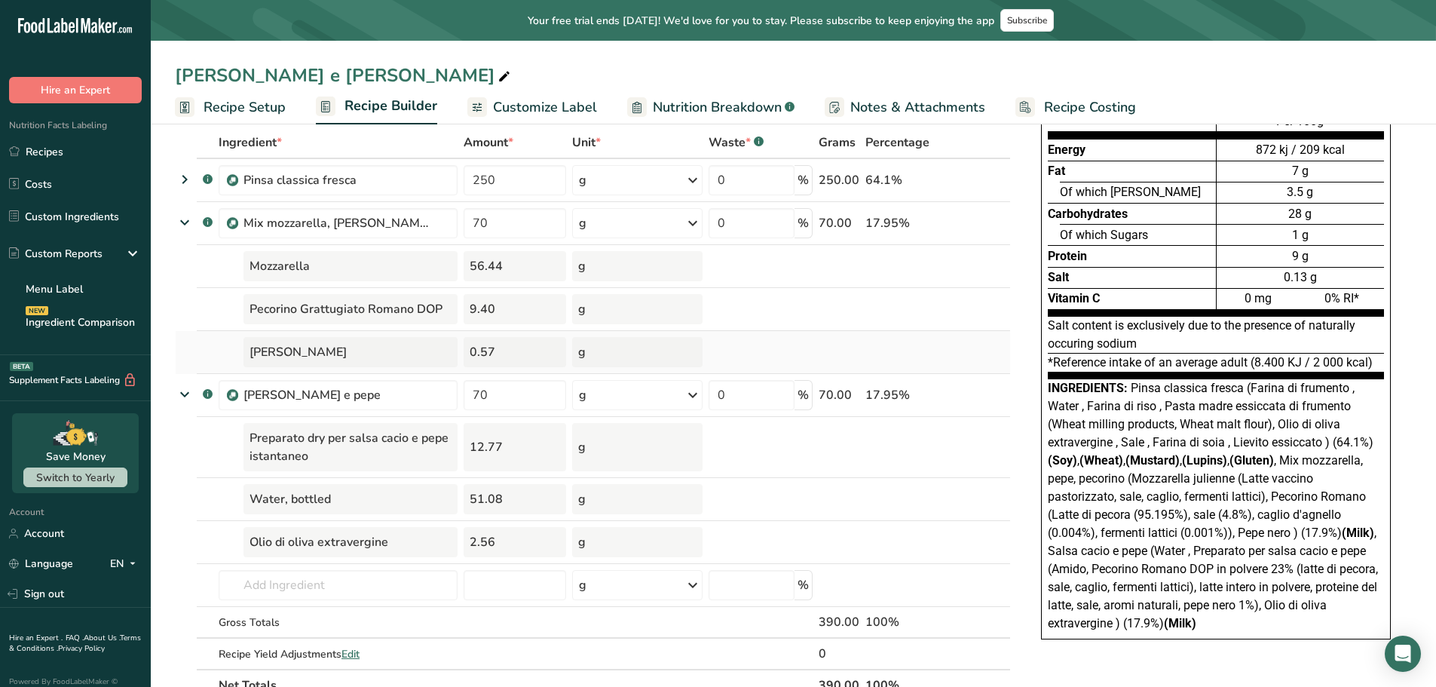
scroll to position [75, 0]
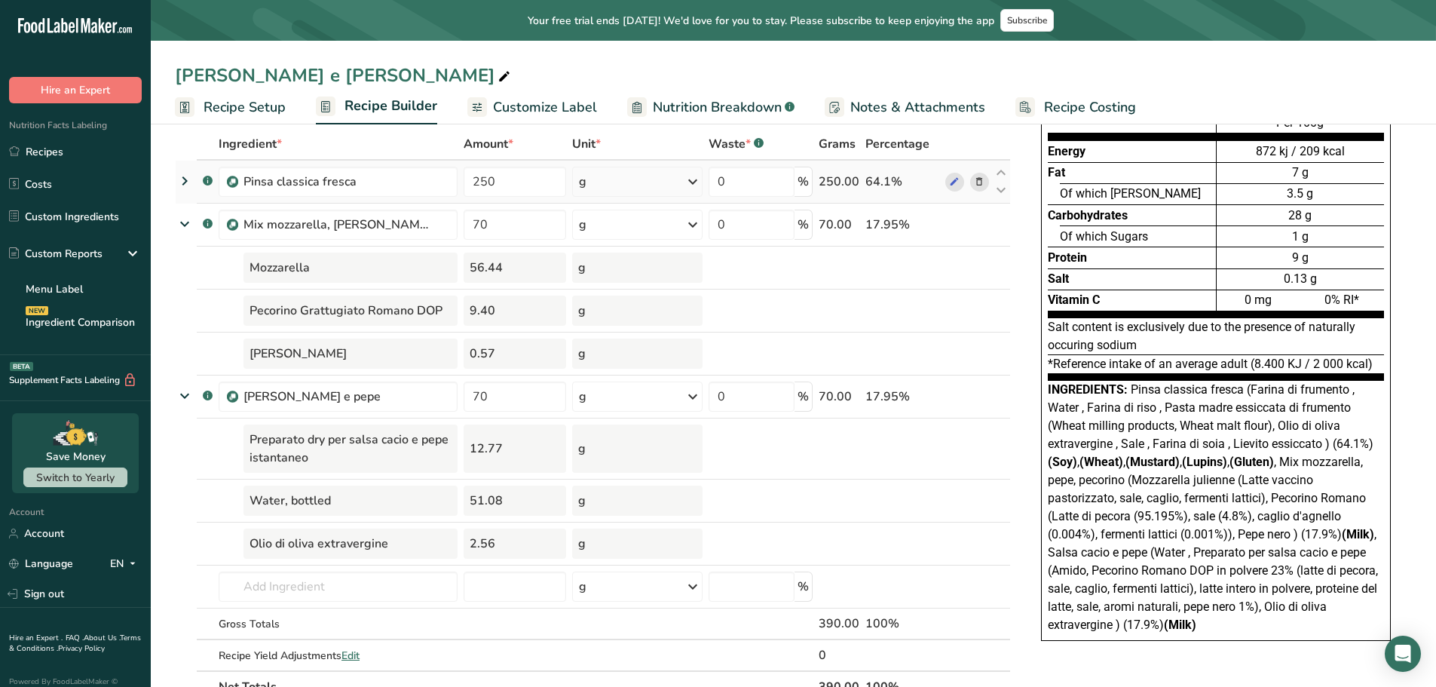
click at [188, 174] on icon at bounding box center [185, 180] width 18 height 27
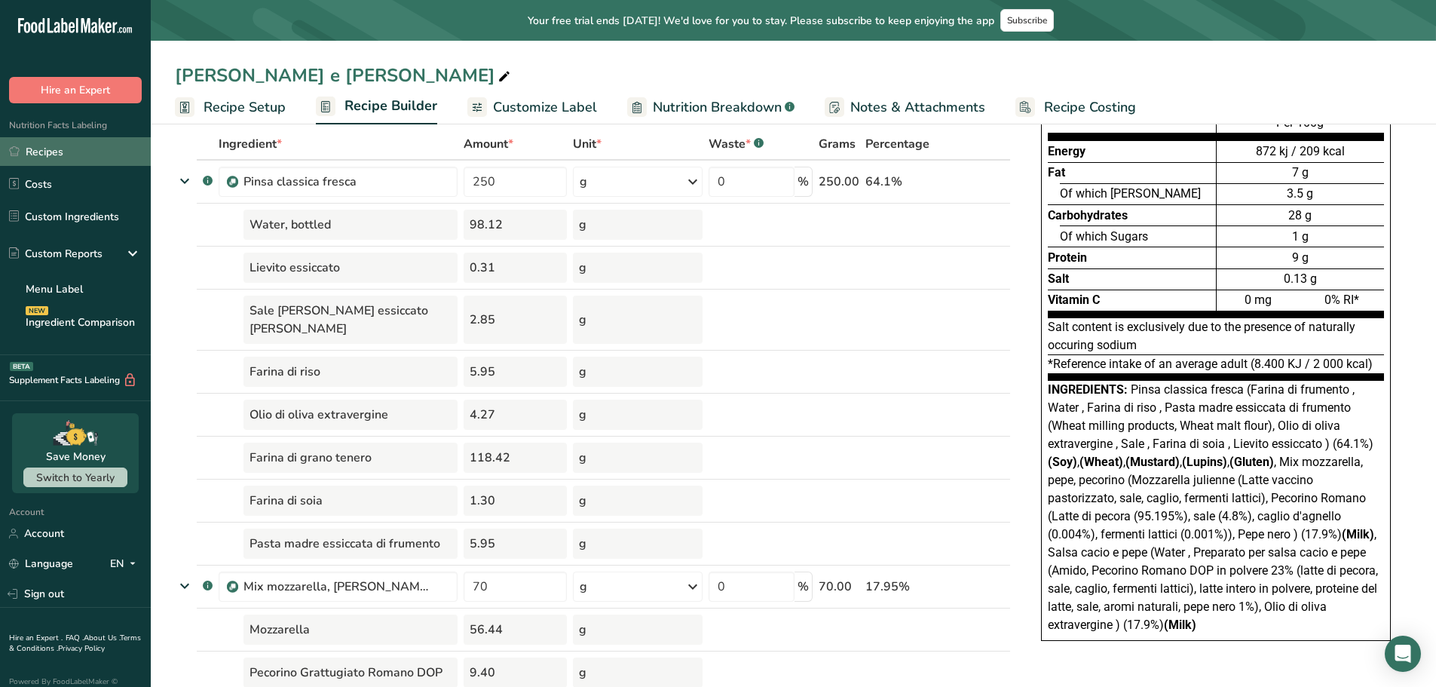
click at [76, 154] on link "Recipes" at bounding box center [75, 151] width 151 height 29
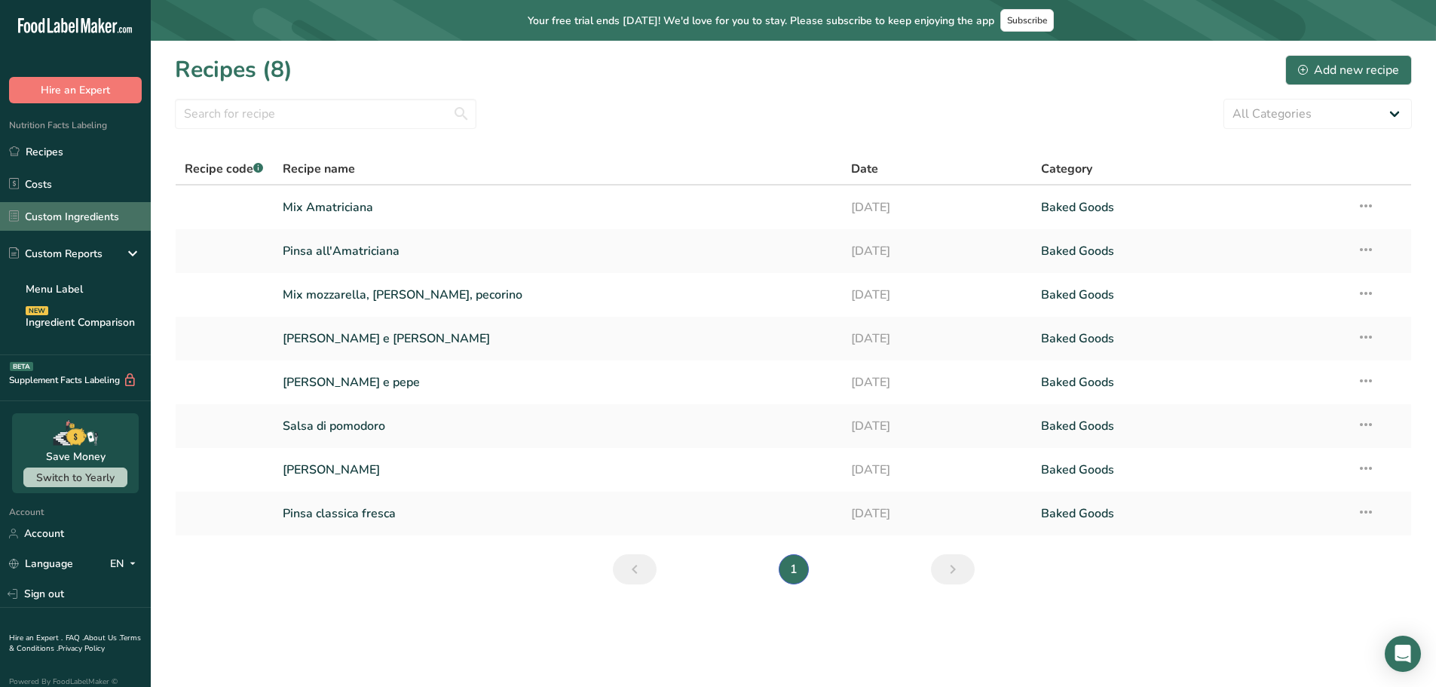
click at [74, 220] on link "Custom Ingredients" at bounding box center [75, 216] width 151 height 29
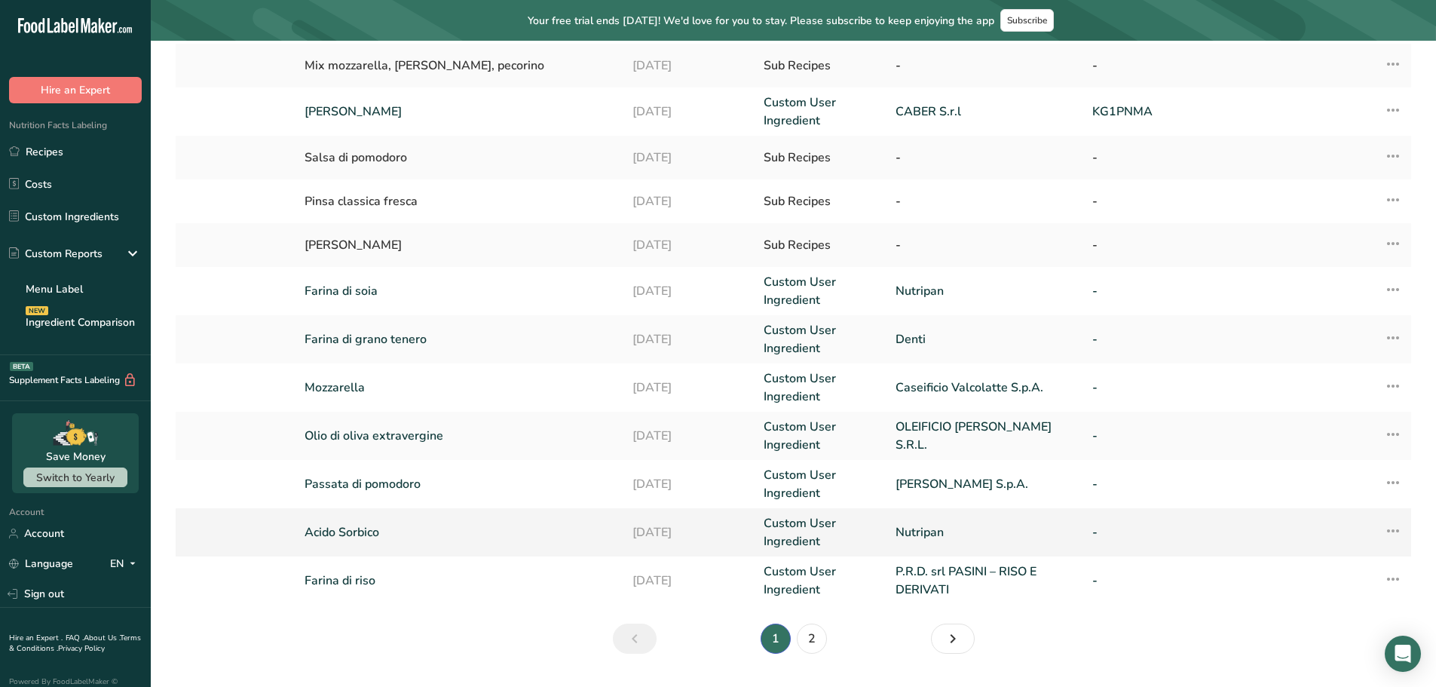
scroll to position [308, 0]
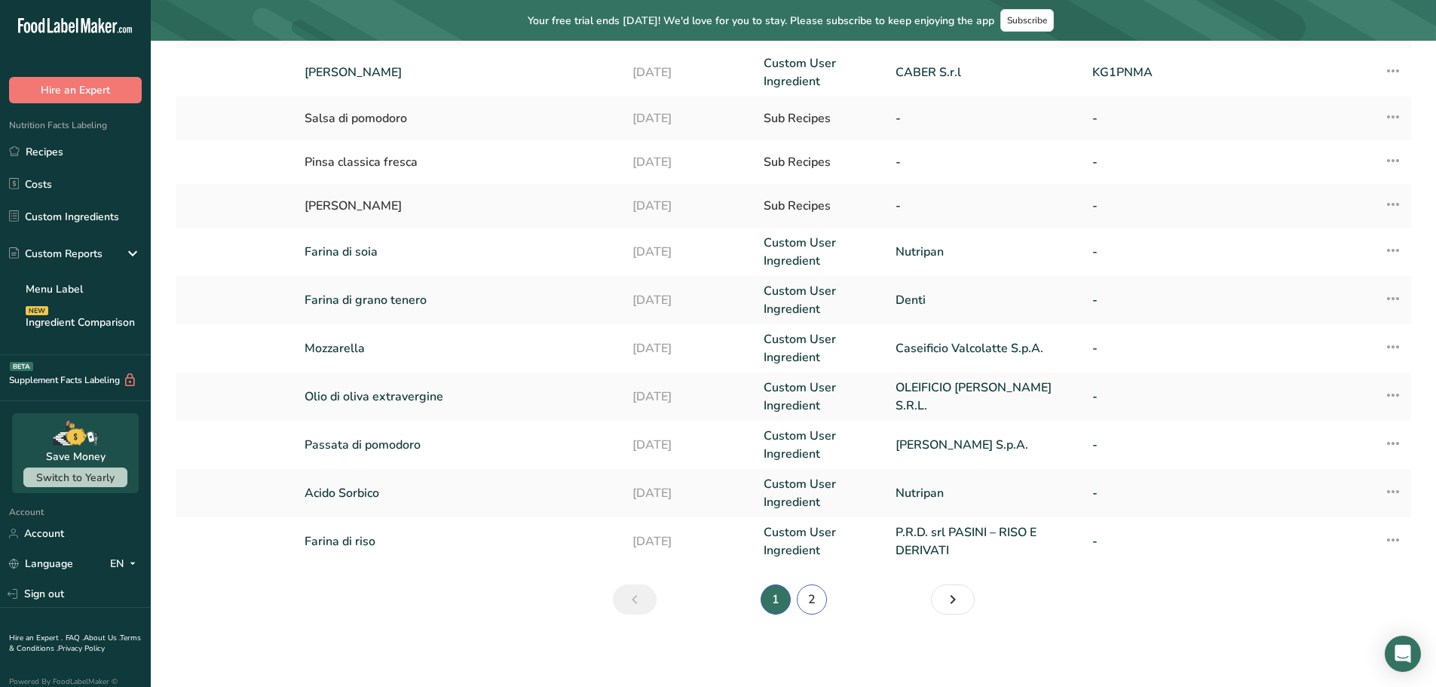
click at [810, 601] on link "2" at bounding box center [812, 599] width 30 height 30
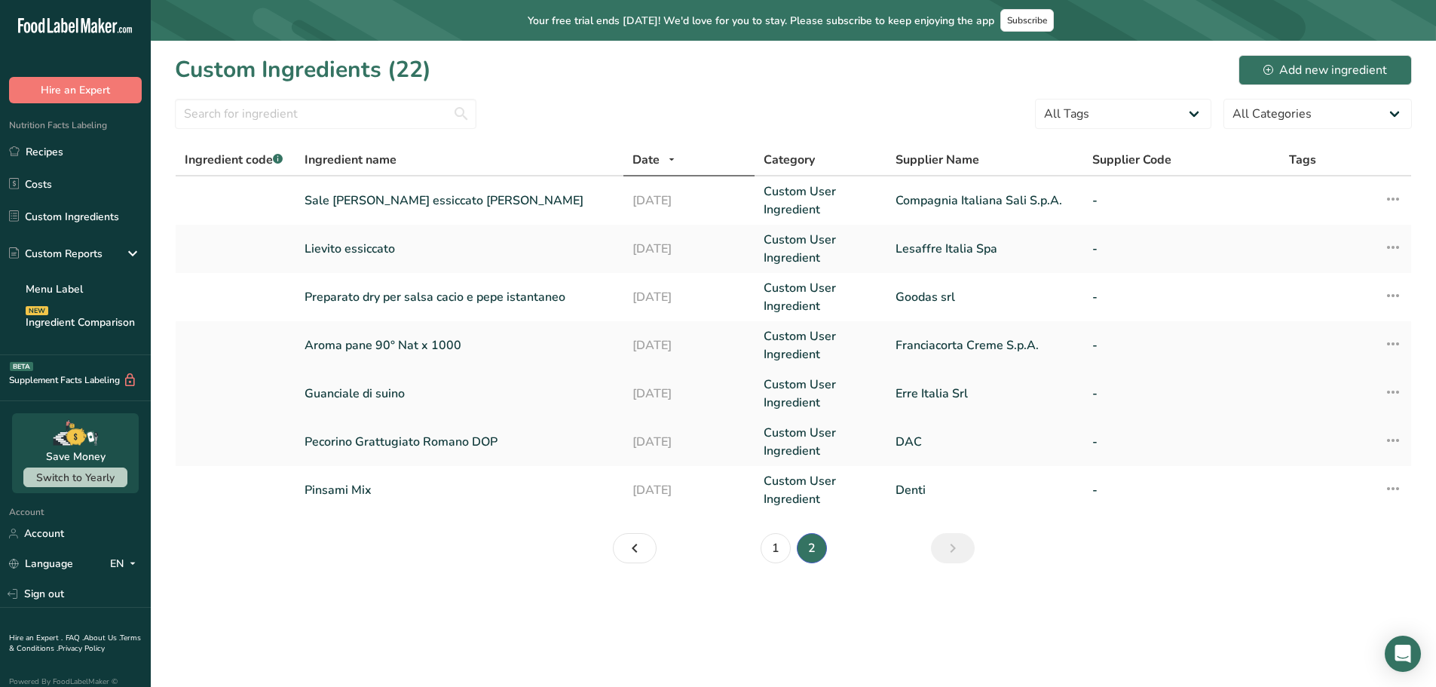
click at [382, 385] on link "Guanciale di suino" at bounding box center [459, 393] width 310 height 18
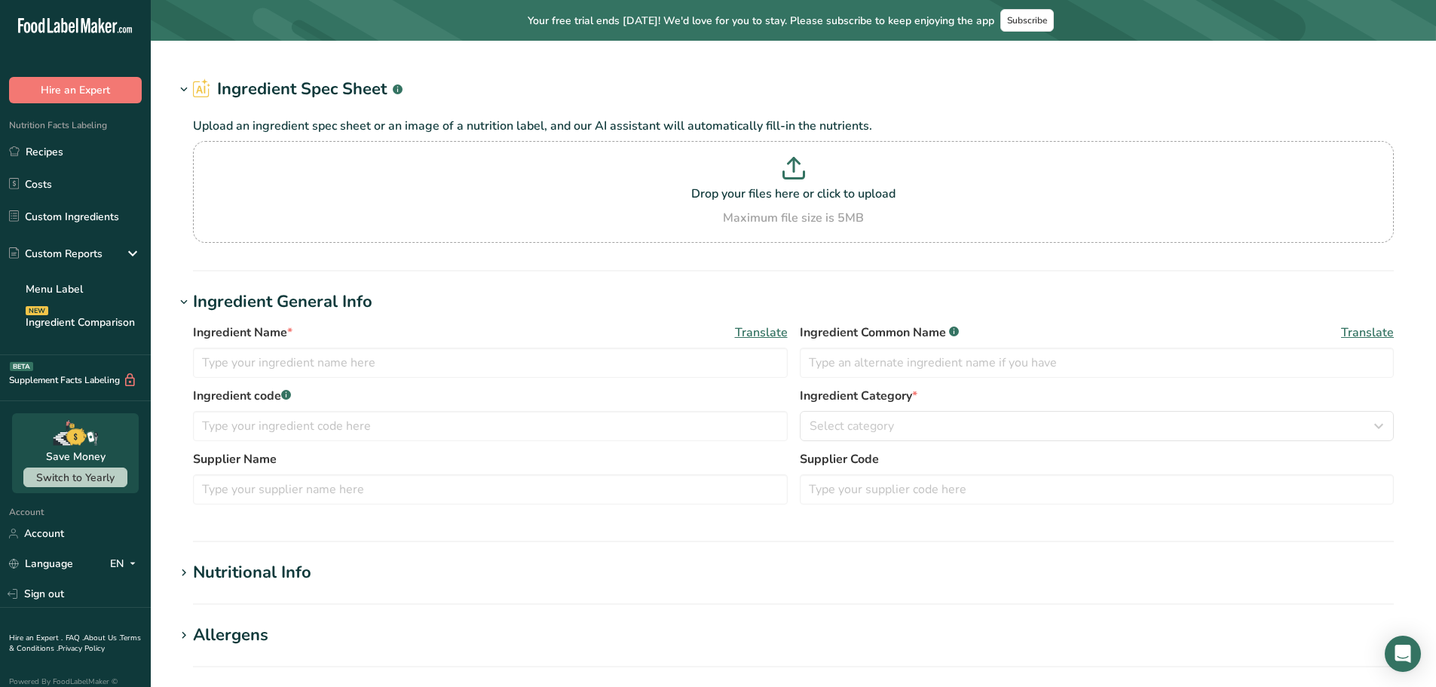
type input "Guanciale di suino"
type input "Guanciale"
type input "Erre Italia Srl"
type input "100"
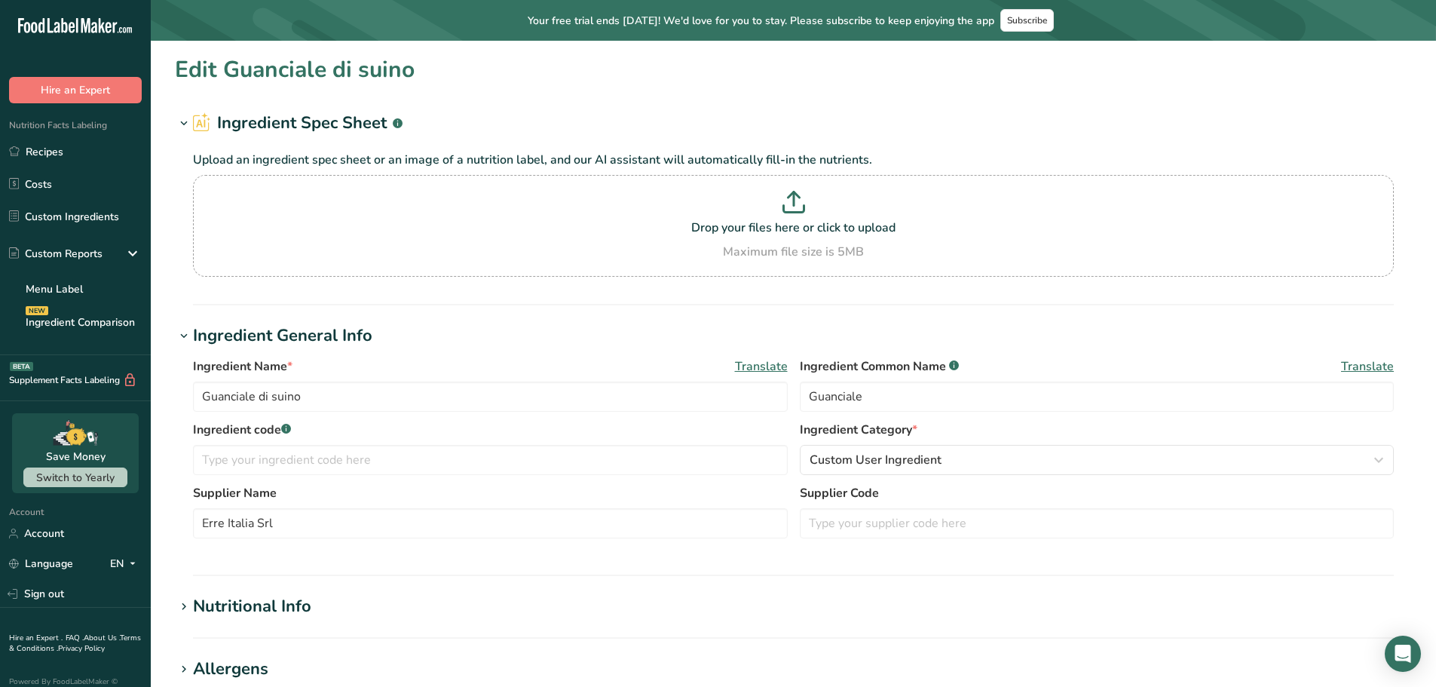
type input "643"
type KJ "2649"
type Fat "67"
type Fat "23"
type Fat "0"
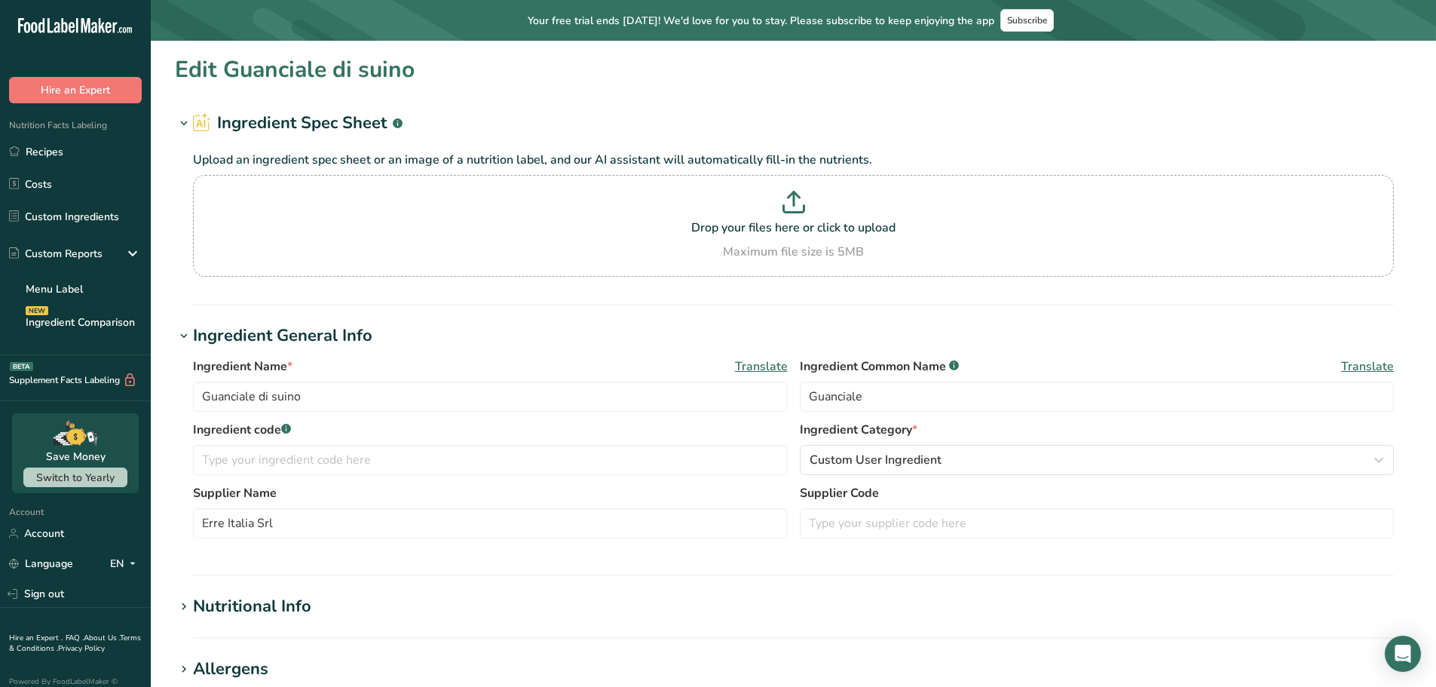
type input "0"
type Carbohydrates "0"
type Fiber "0"
type Sugars "0"
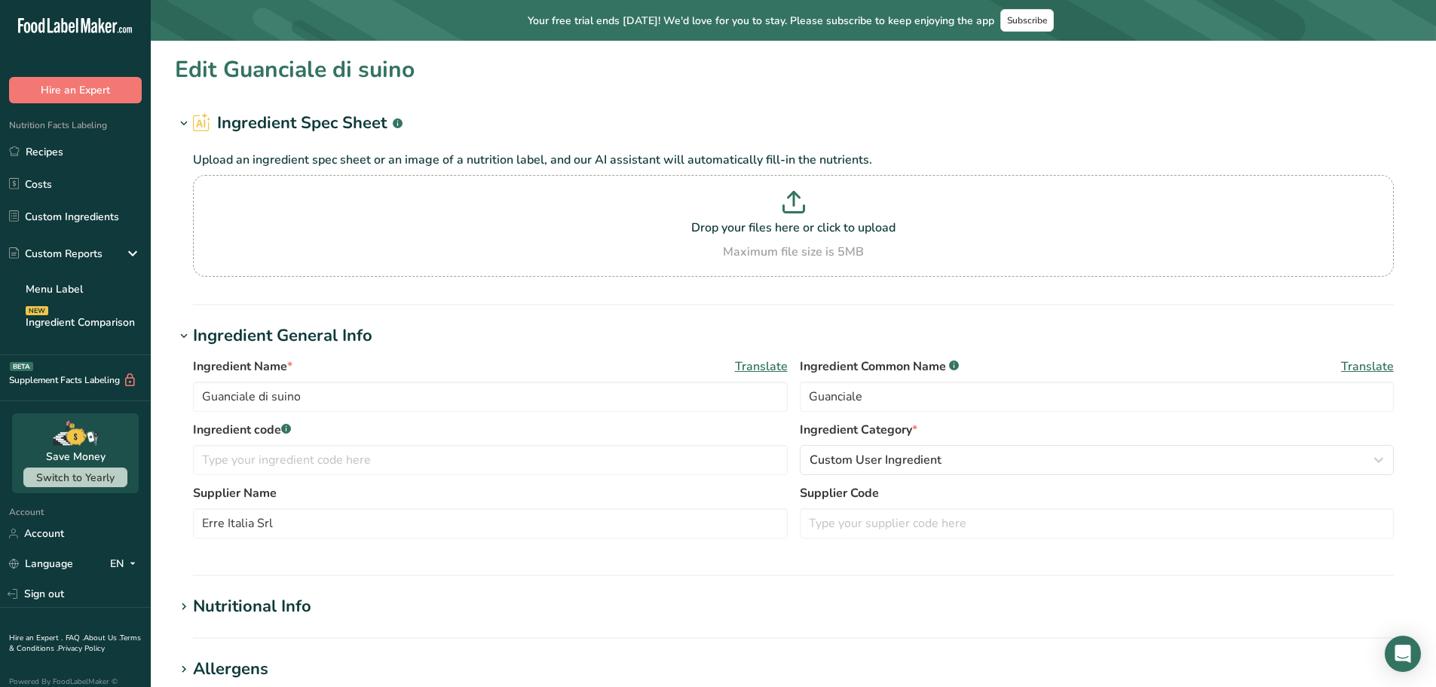
type Sugars "0"
type input "10"
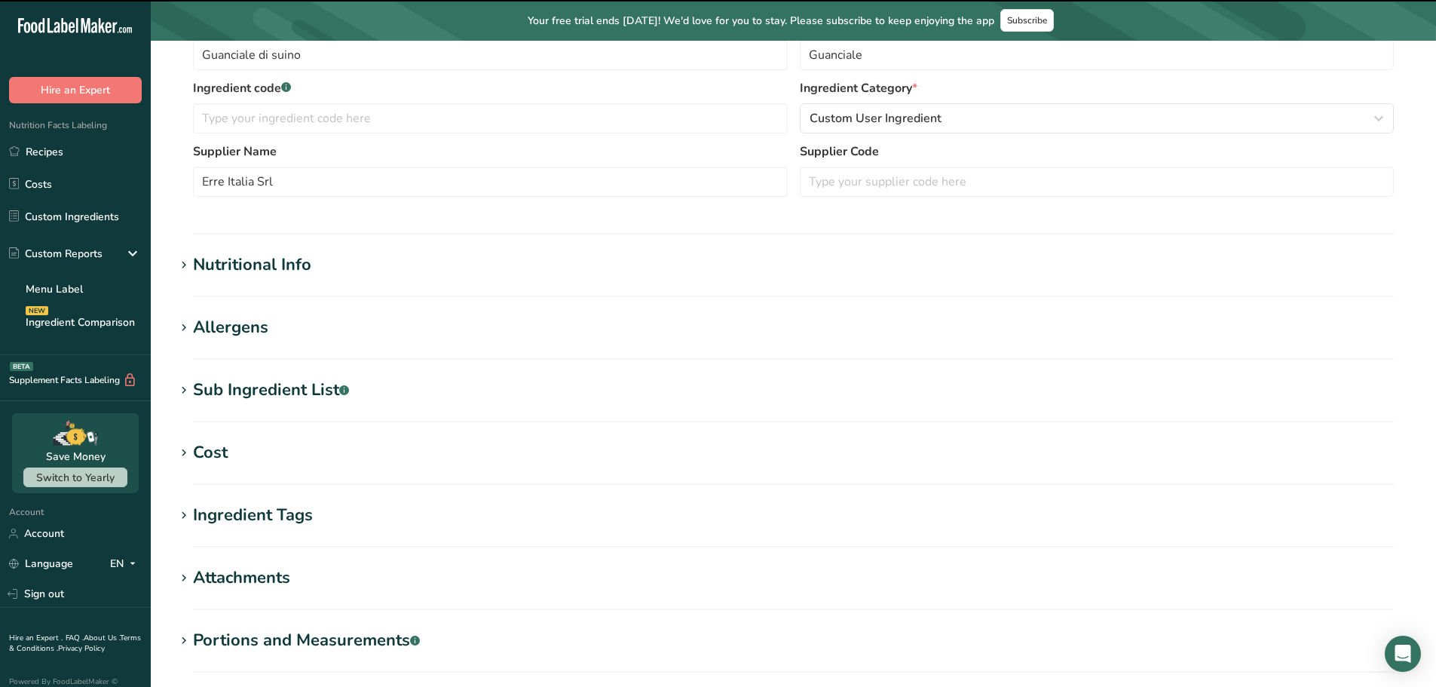
scroll to position [377, 0]
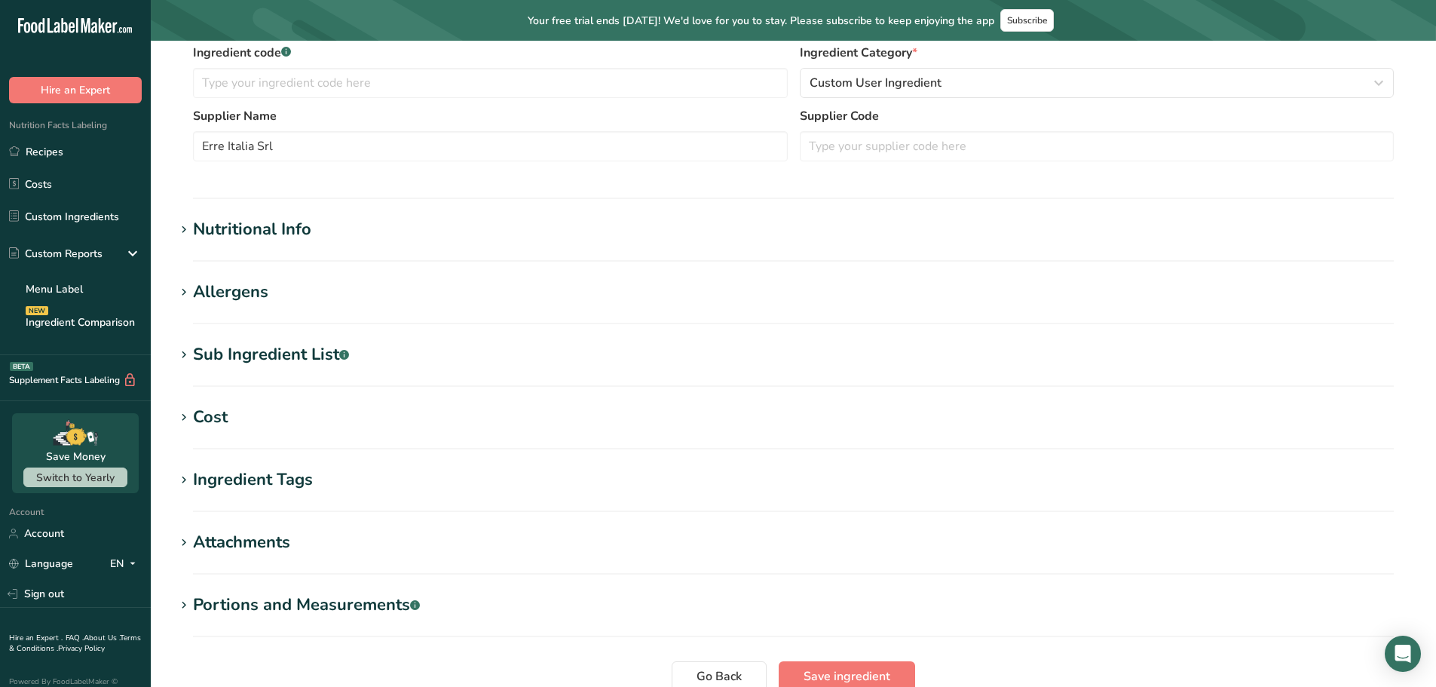
click at [207, 229] on div "Nutritional Info" at bounding box center [252, 229] width 118 height 25
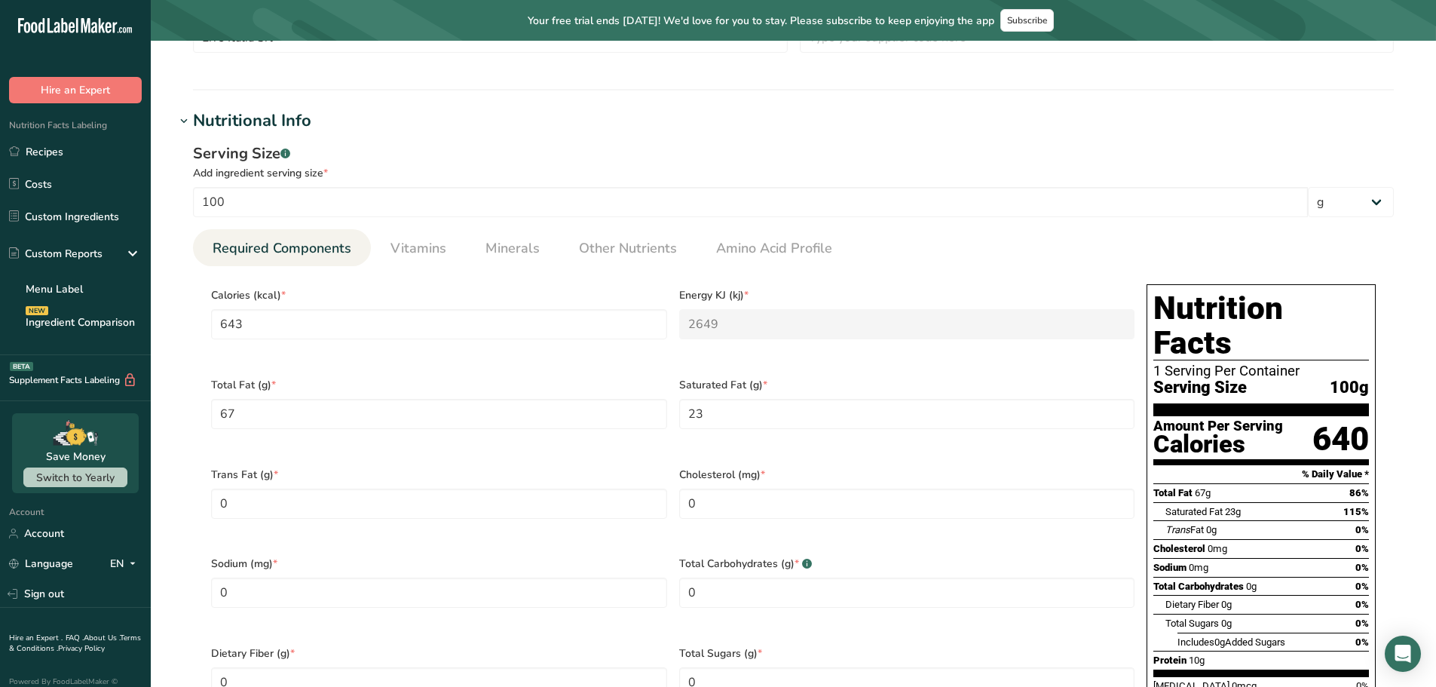
scroll to position [829, 0]
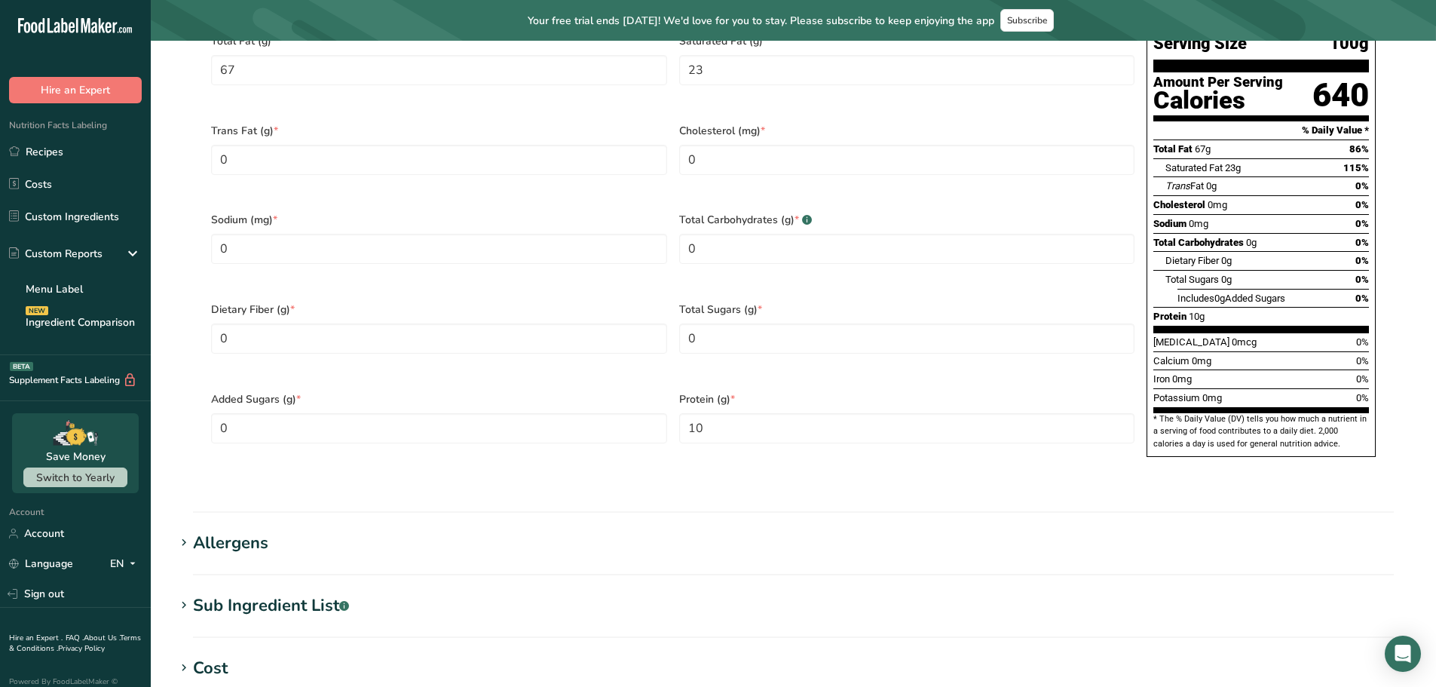
click at [209, 494] on section "Edit Guanciale di suino Ingredient Spec Sheet .a-a{fill:#347362;}.b-a{fill:#fff…" at bounding box center [793, 117] width 1285 height 1810
click at [189, 595] on icon at bounding box center [184, 605] width 14 height 21
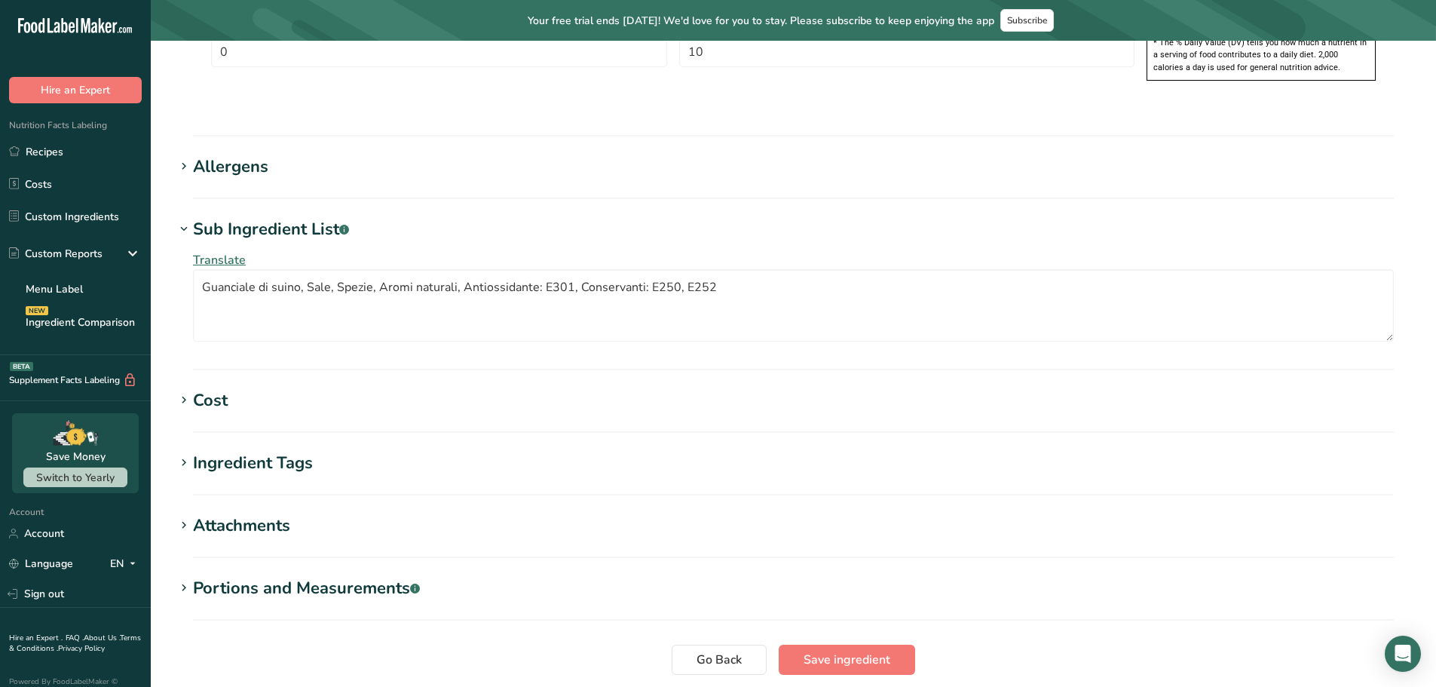
scroll to position [1206, 0]
click at [258, 450] on div "Ingredient Tags" at bounding box center [253, 462] width 120 height 25
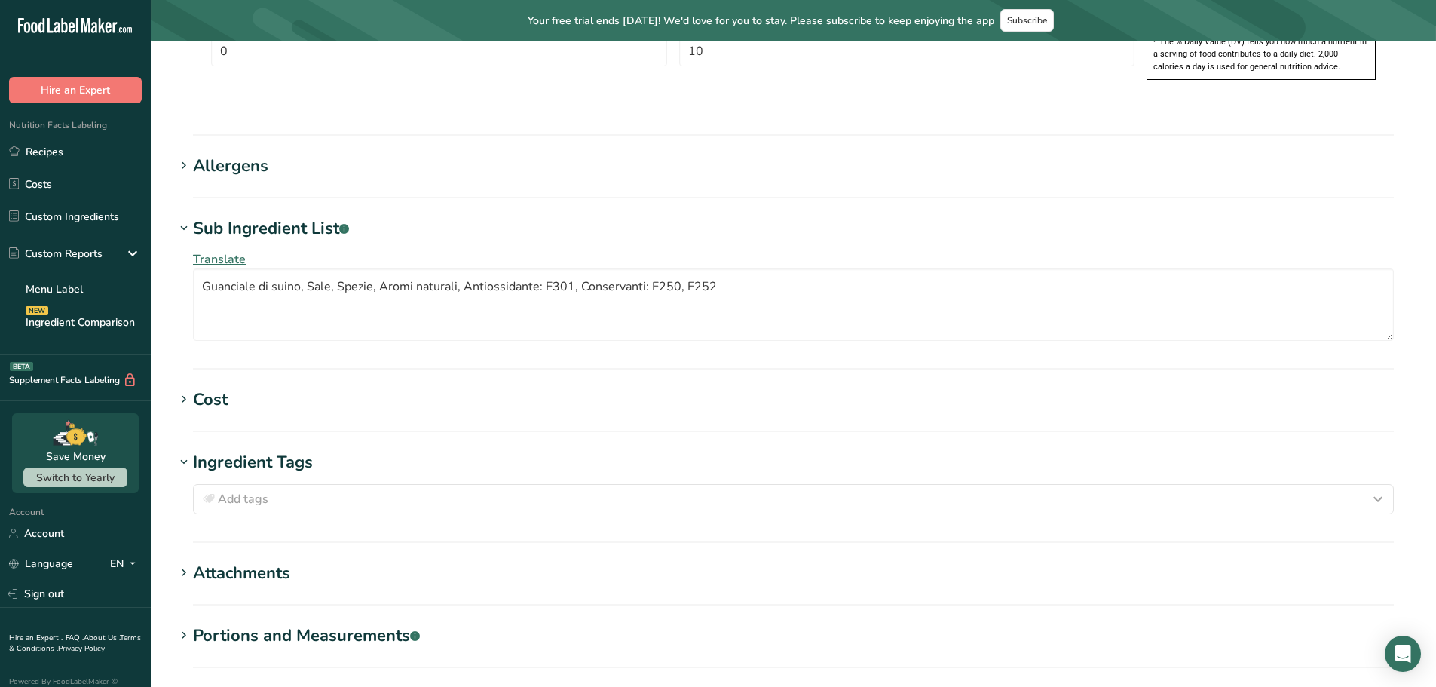
click at [258, 450] on div "Ingredient Tags" at bounding box center [253, 462] width 120 height 25
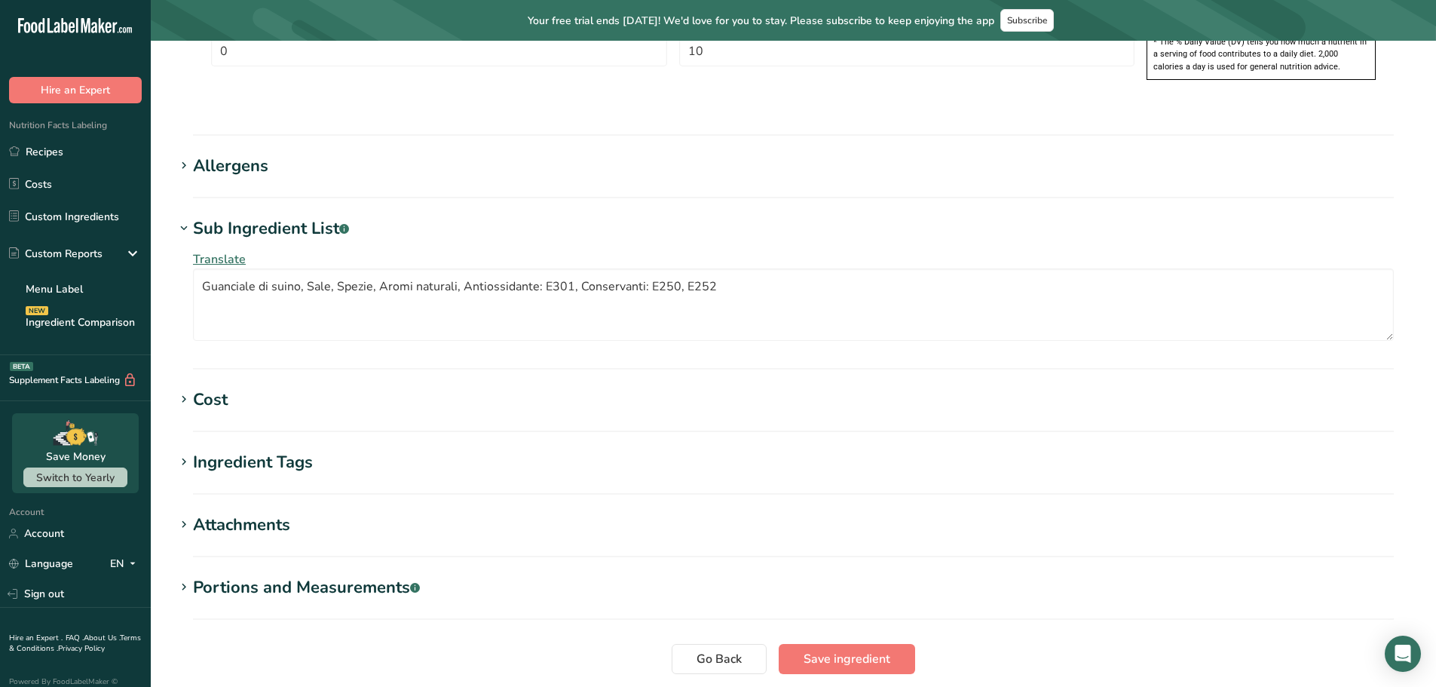
click at [231, 387] on h1 "Cost" at bounding box center [793, 399] width 1237 height 25
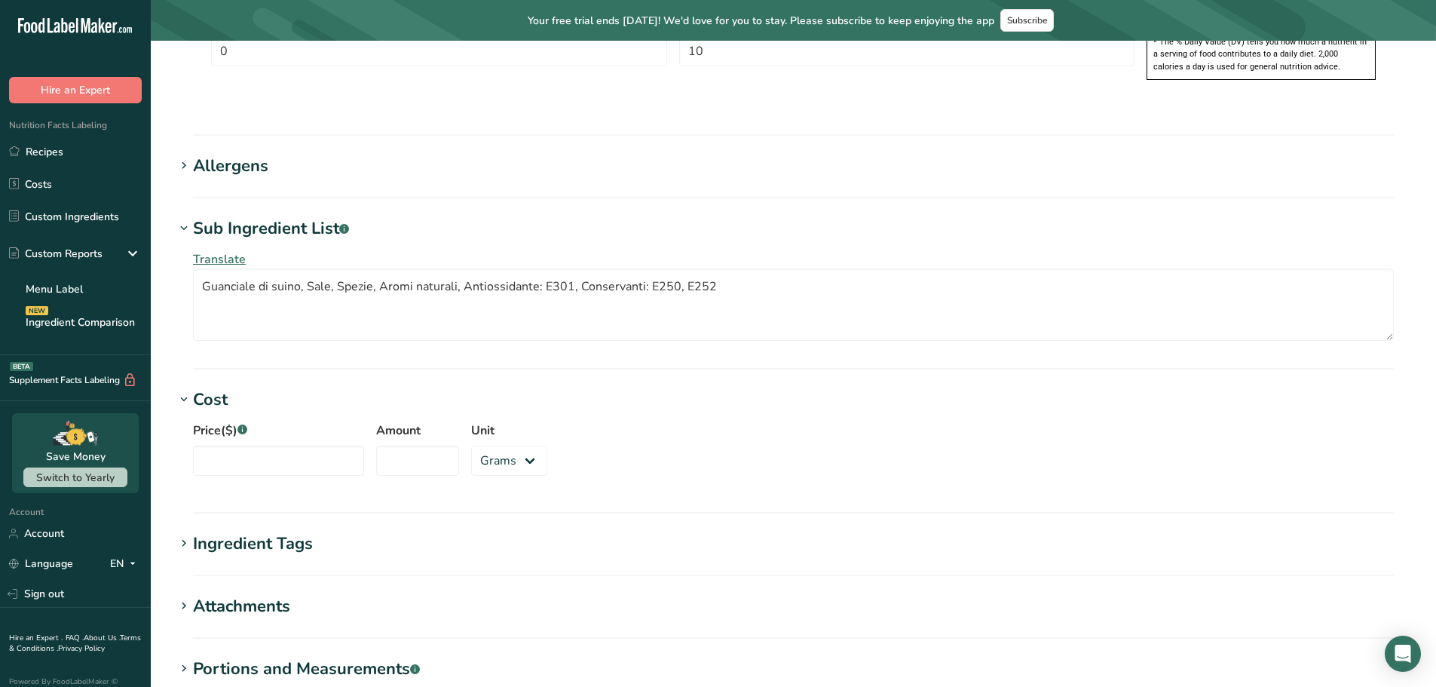
click at [231, 387] on h1 "Cost" at bounding box center [793, 399] width 1237 height 25
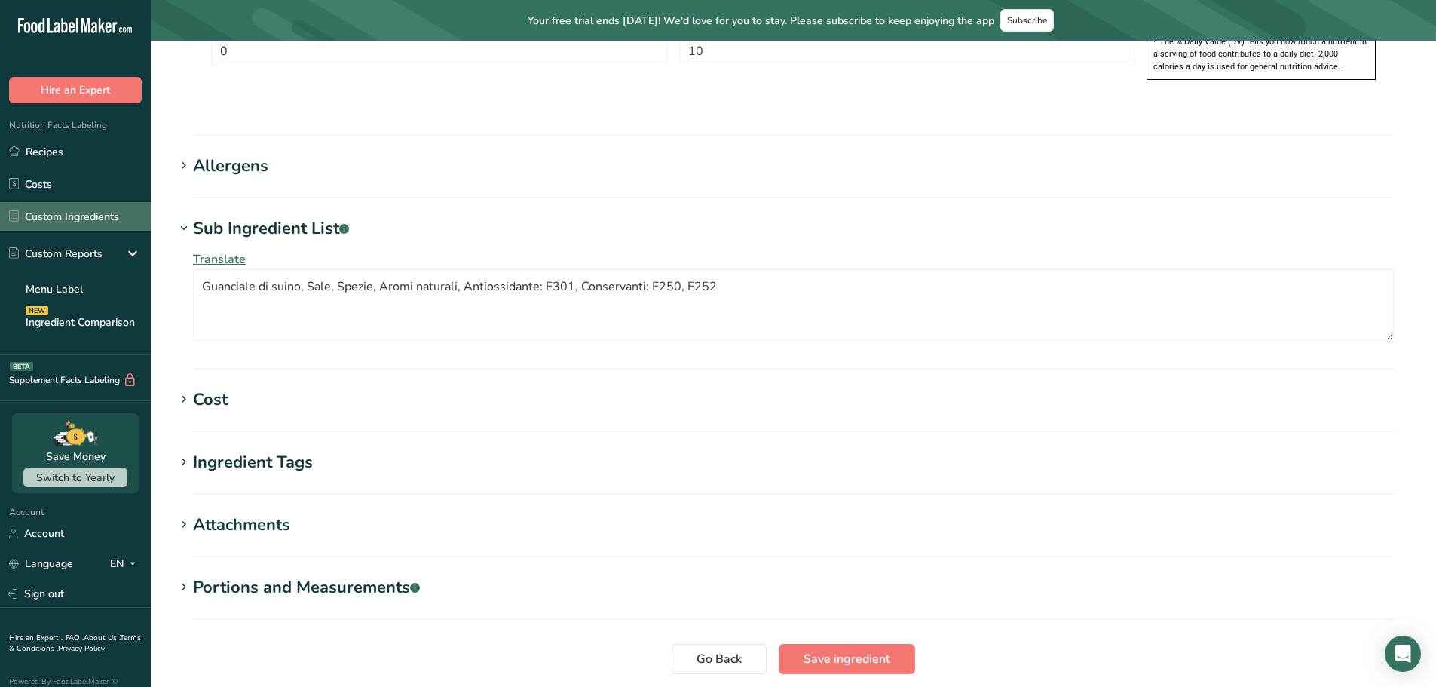
click at [63, 215] on link "Custom Ingredients" at bounding box center [75, 216] width 151 height 29
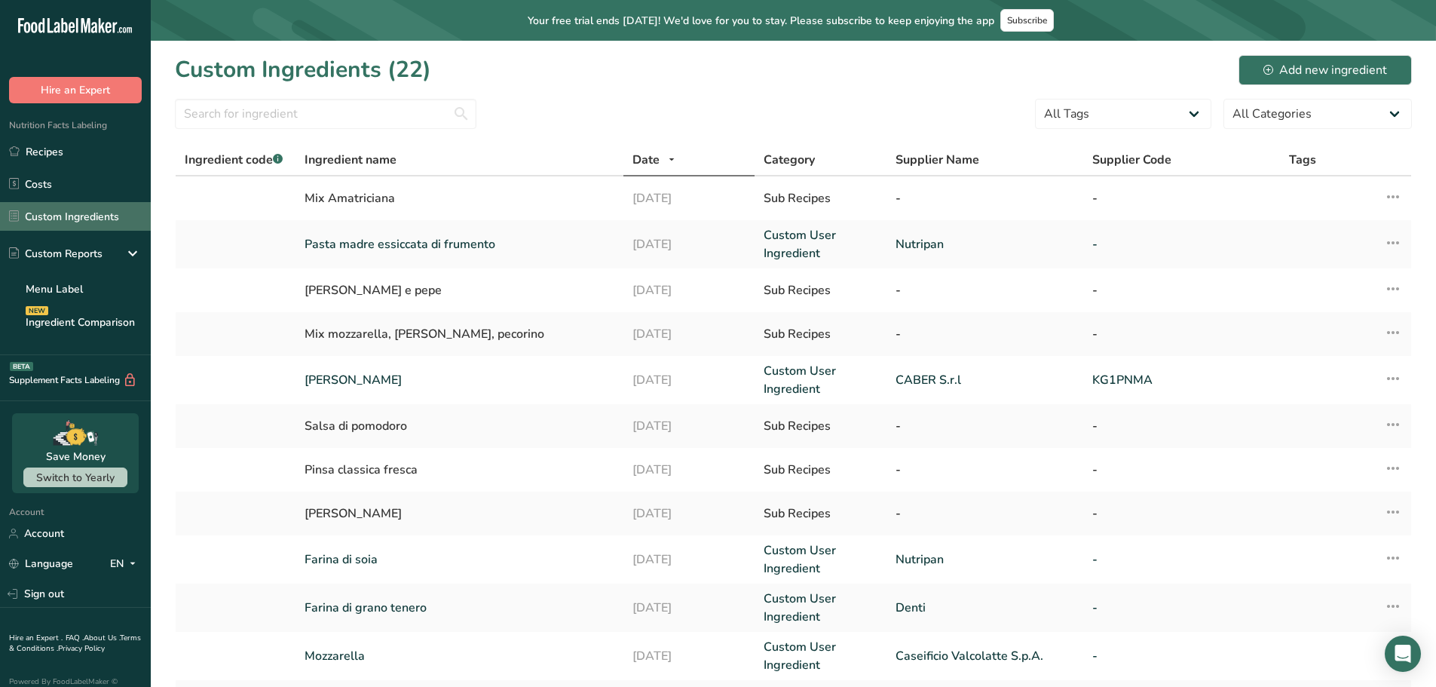
click at [66, 211] on link "Custom Ingredients" at bounding box center [75, 216] width 151 height 29
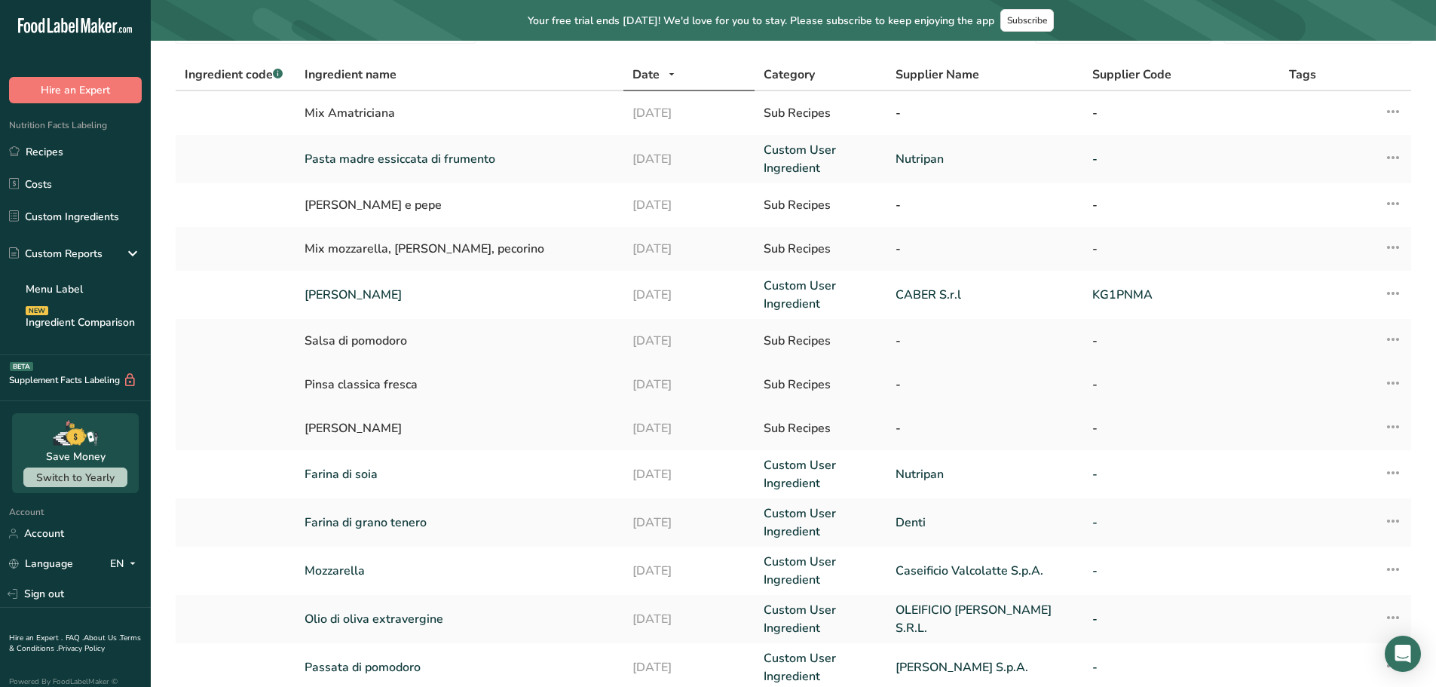
scroll to position [151, 0]
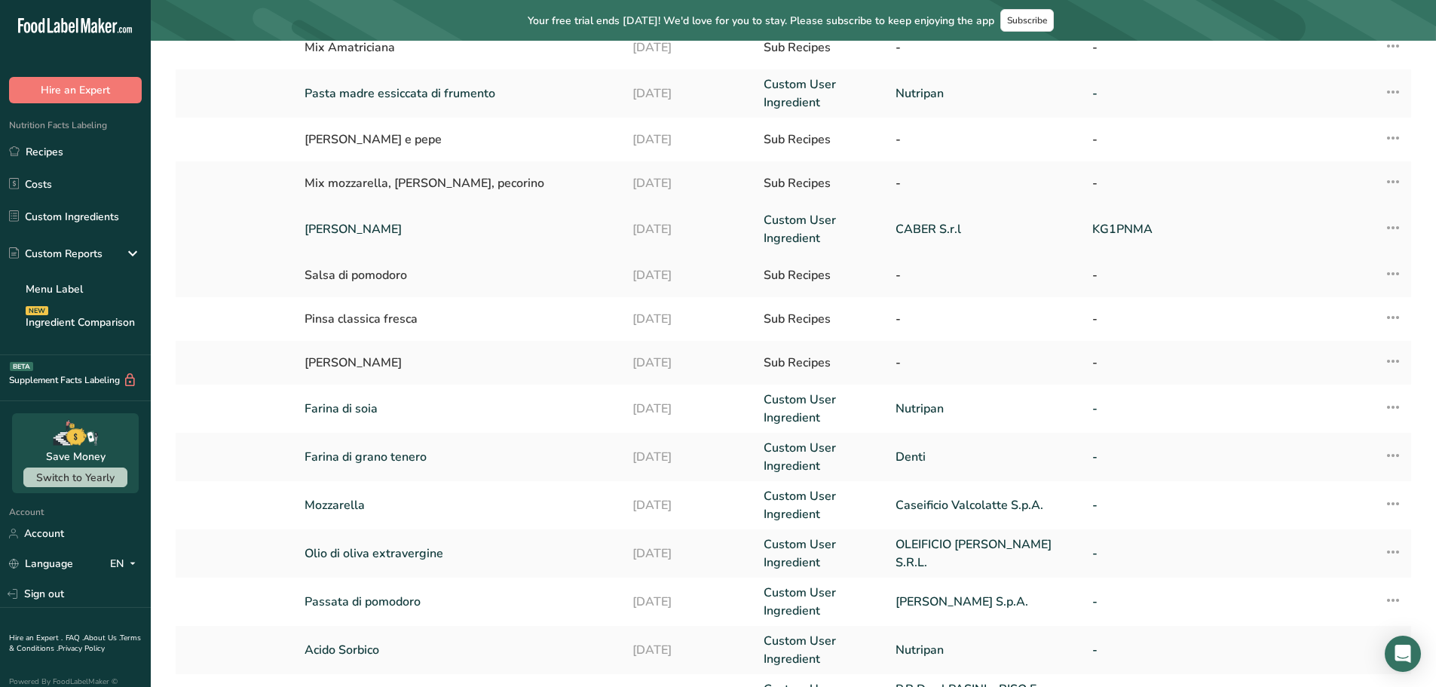
click at [343, 234] on link "Pepe nero" at bounding box center [459, 229] width 310 height 18
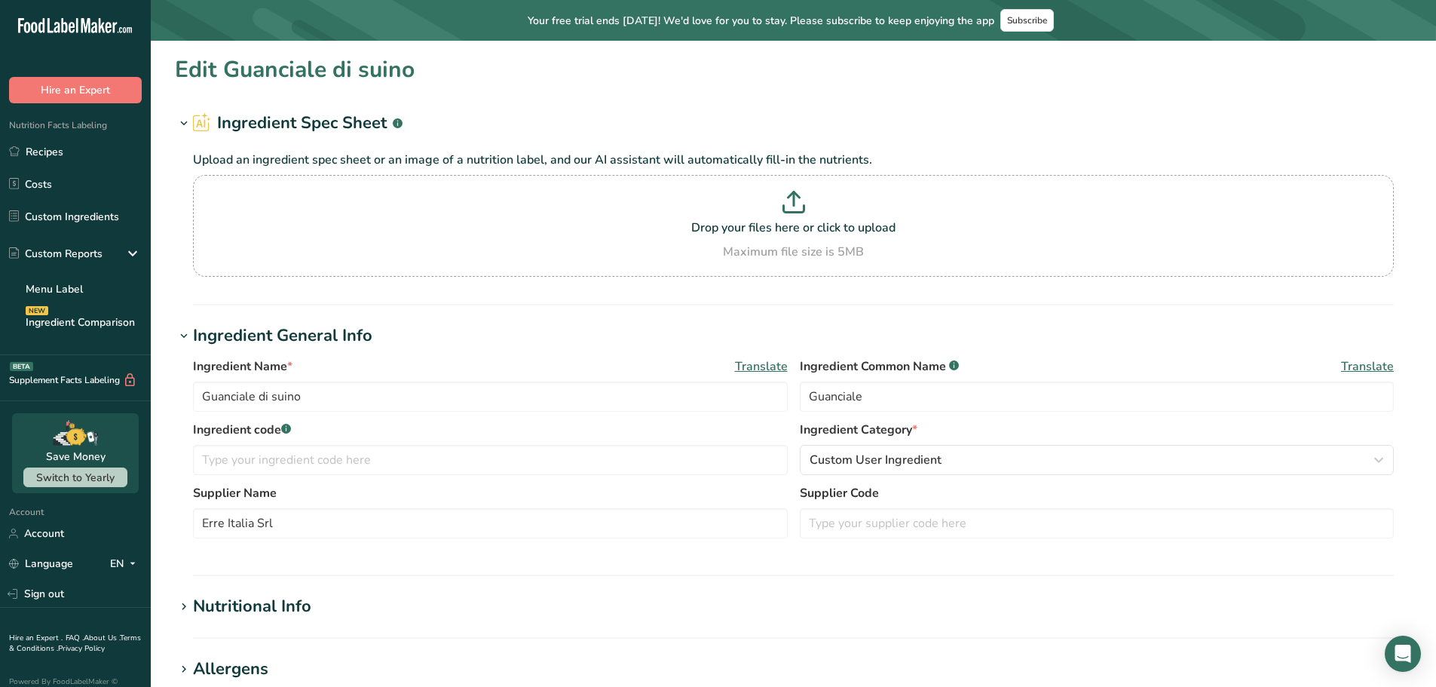
type input "Pepe nero"
type input "CABER S.r.l"
type input "KG1PNMA"
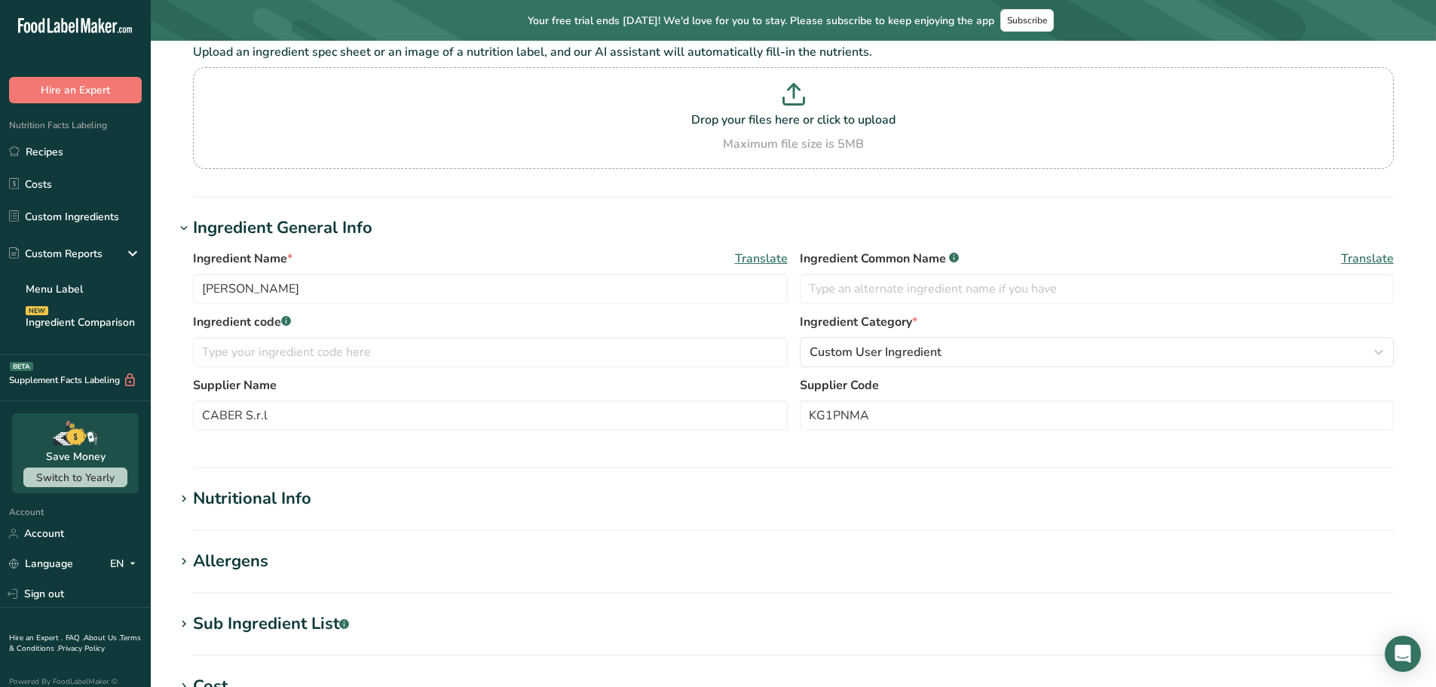
scroll to position [226, 0]
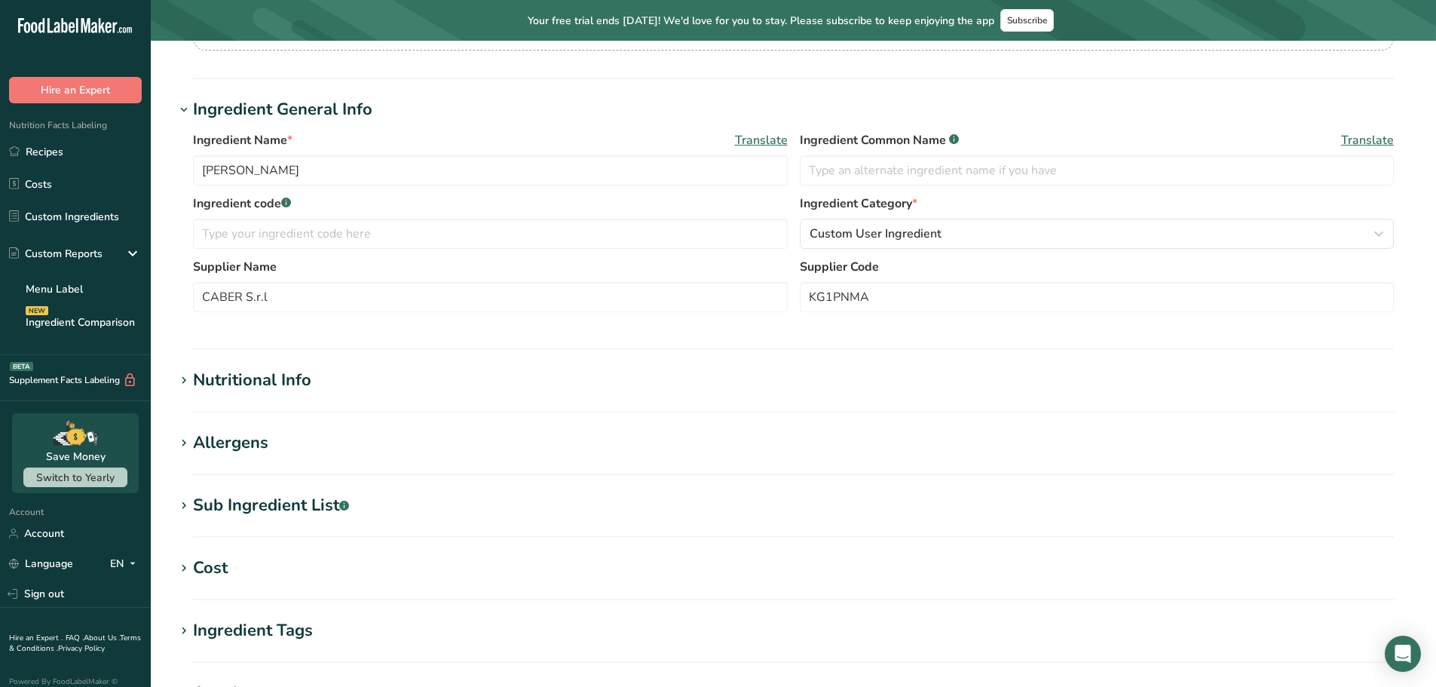
click at [231, 495] on div "Sub Ingredient List .a-a{fill:#347362;}.b-a{fill:#fff;}" at bounding box center [271, 505] width 156 height 25
click at [50, 192] on link "Costs" at bounding box center [75, 184] width 151 height 29
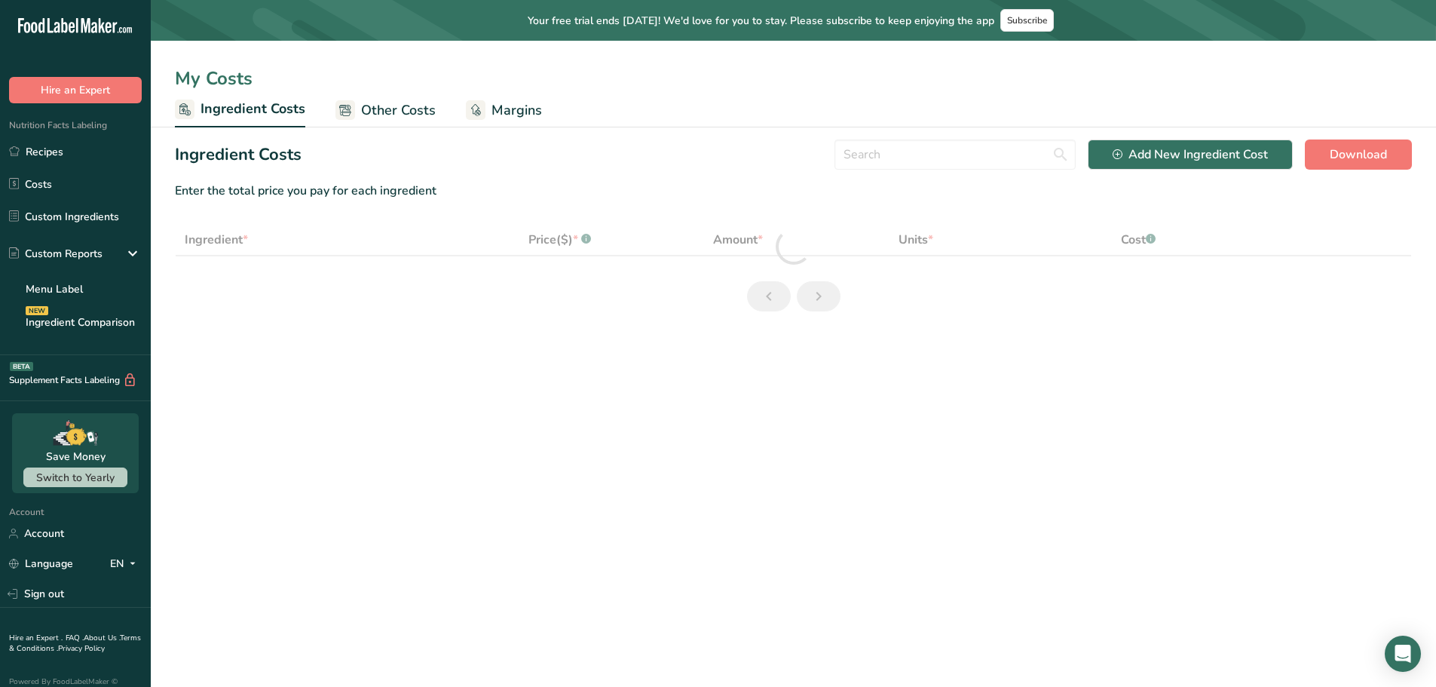
select select "1"
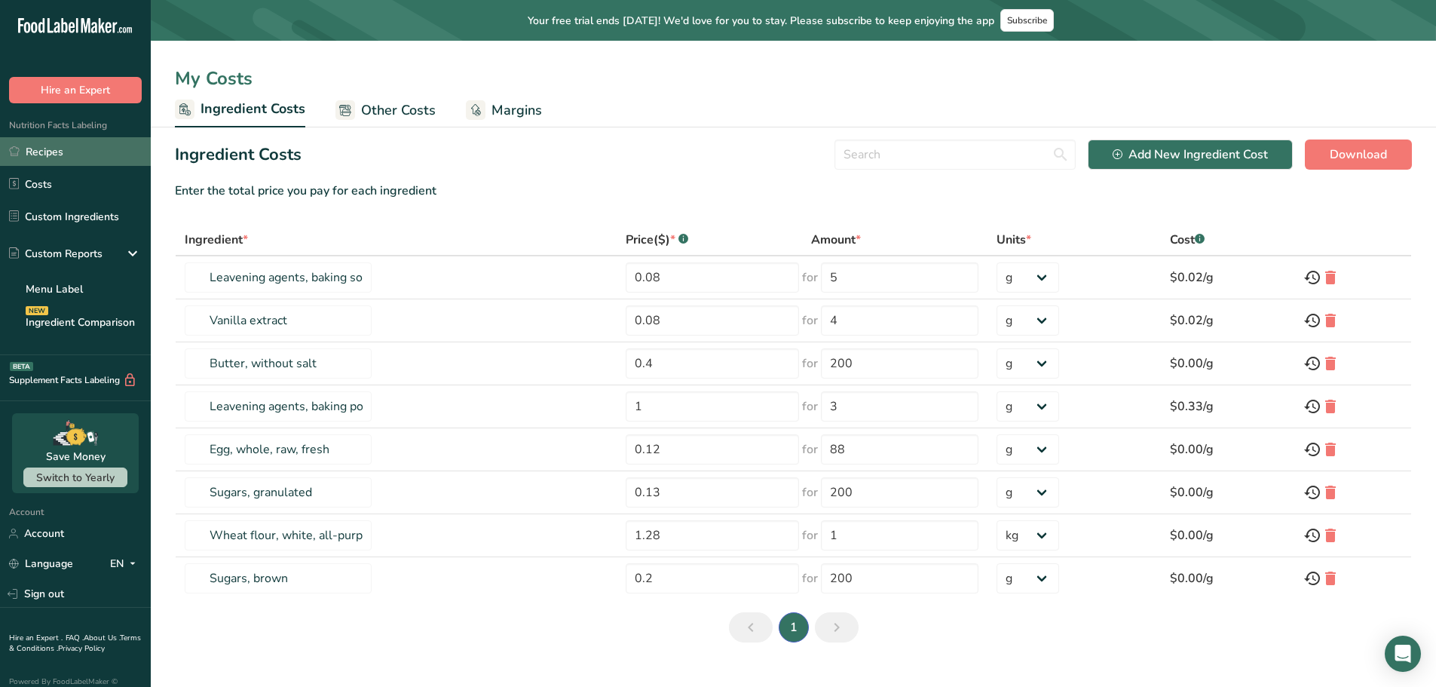
click at [69, 156] on link "Recipes" at bounding box center [75, 151] width 151 height 29
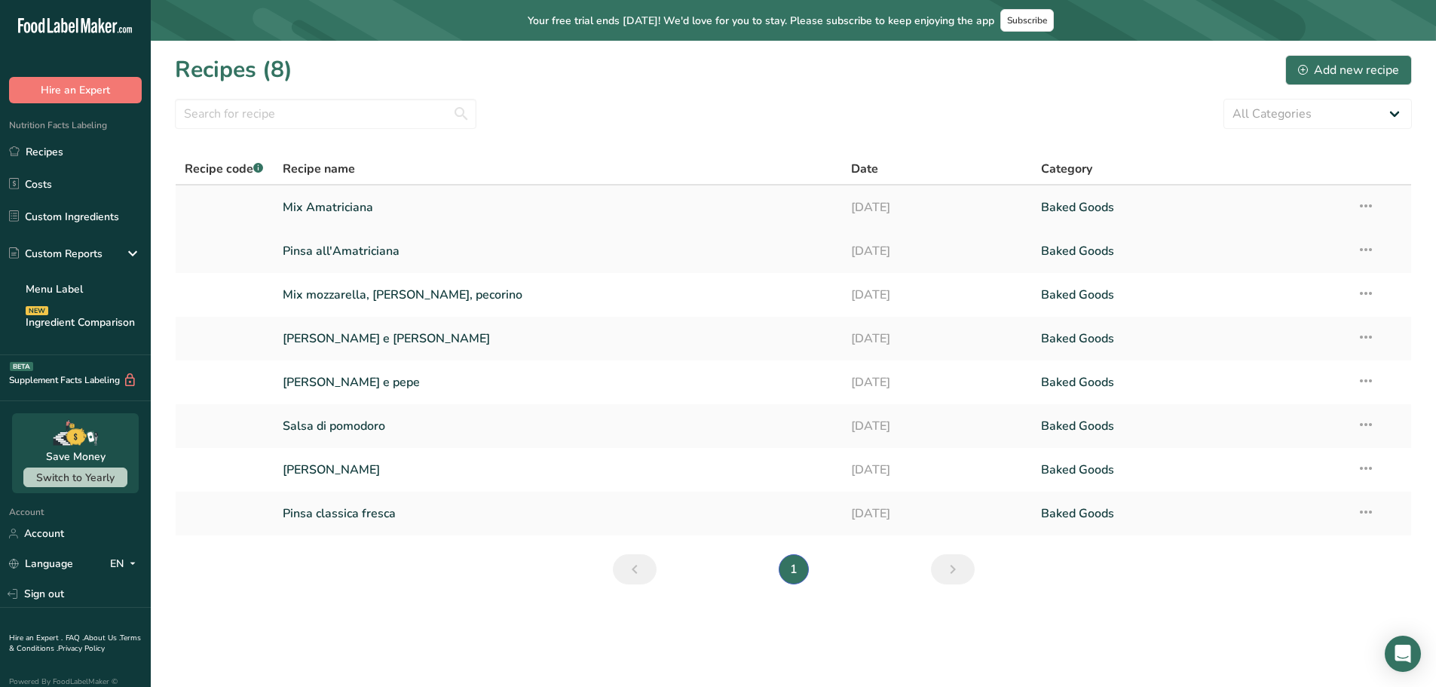
click at [354, 204] on link "Mix Amatriciana" at bounding box center [558, 207] width 551 height 32
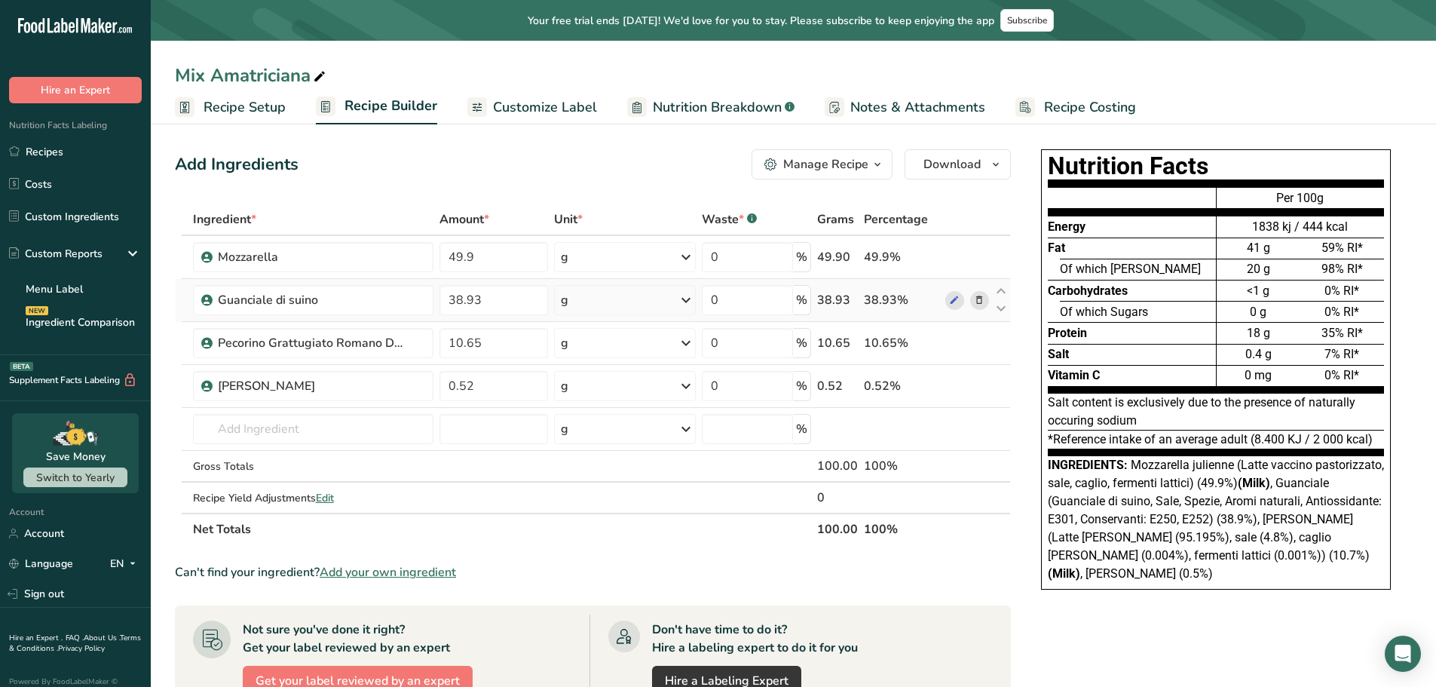
click at [701, 297] on td "0 %" at bounding box center [756, 300] width 115 height 43
click at [690, 297] on icon at bounding box center [686, 299] width 18 height 27
click at [265, 301] on div "Guanciale di suino" at bounding box center [312, 300] width 188 height 18
click at [335, 304] on div "Guanciale di suino" at bounding box center [312, 300] width 188 height 18
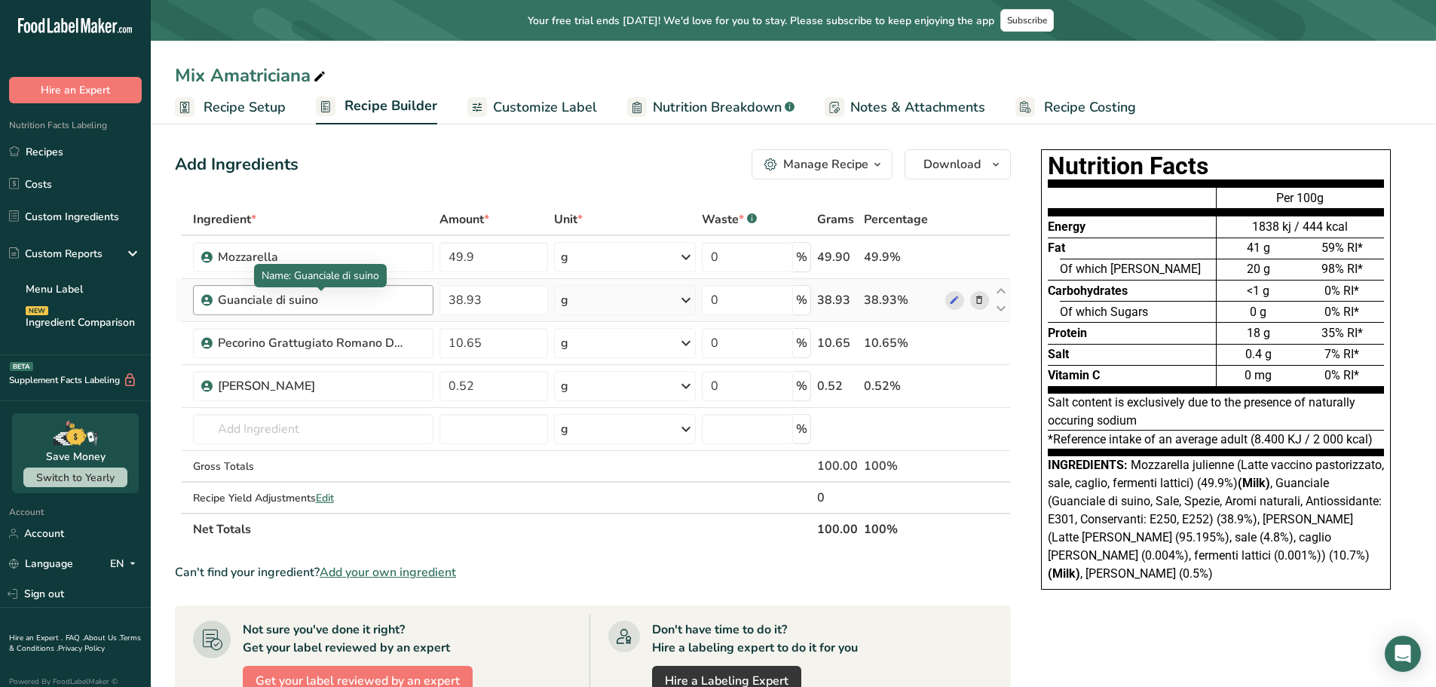
drag, startPoint x: 335, startPoint y: 304, endPoint x: 216, endPoint y: 305, distance: 119.1
click at [216, 305] on div "Guanciale di suino" at bounding box center [313, 300] width 241 height 30
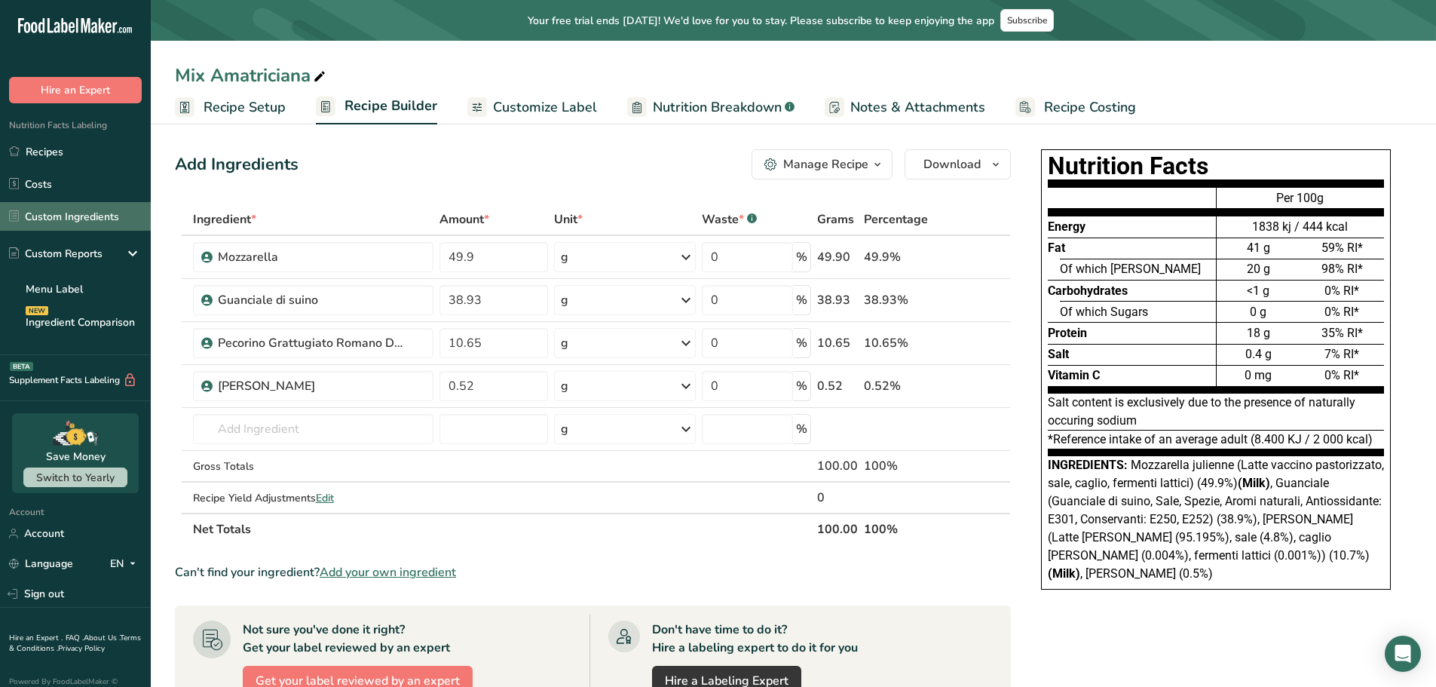
click at [48, 214] on link "Custom Ingredients" at bounding box center [75, 216] width 151 height 29
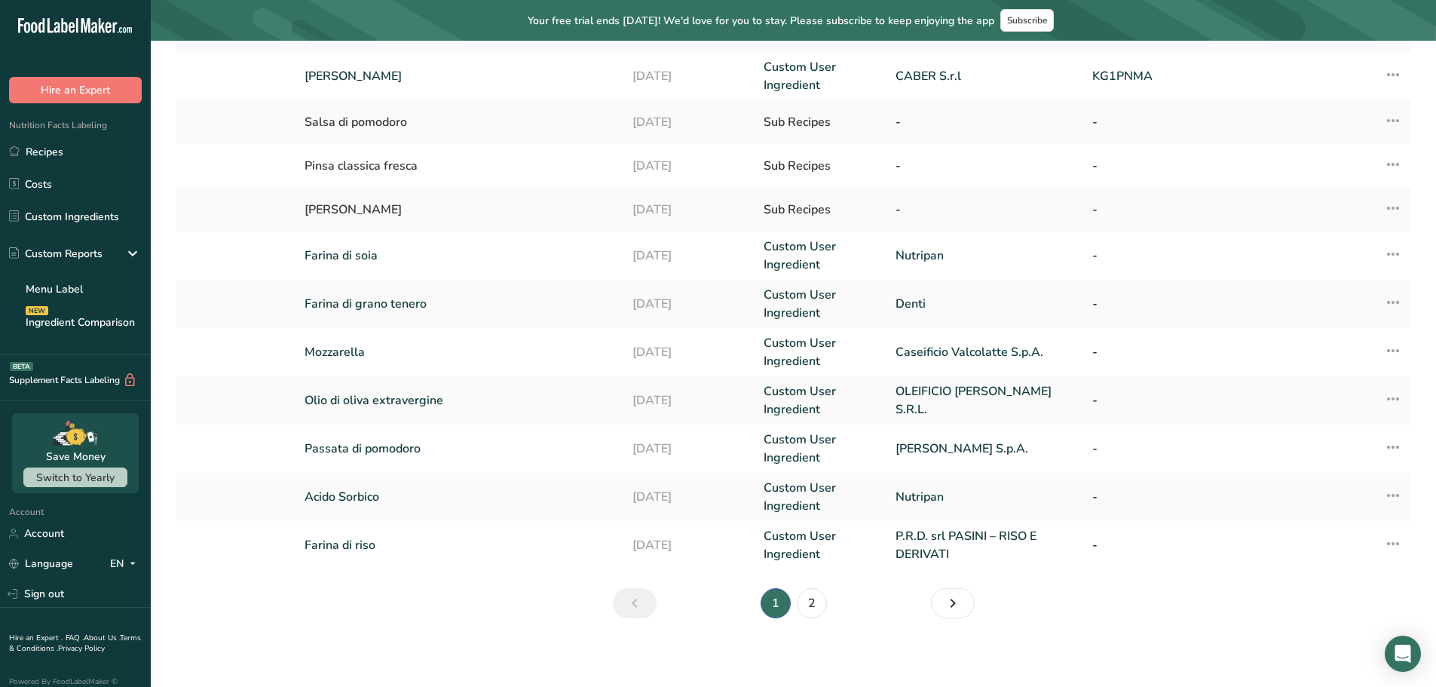
scroll to position [308, 0]
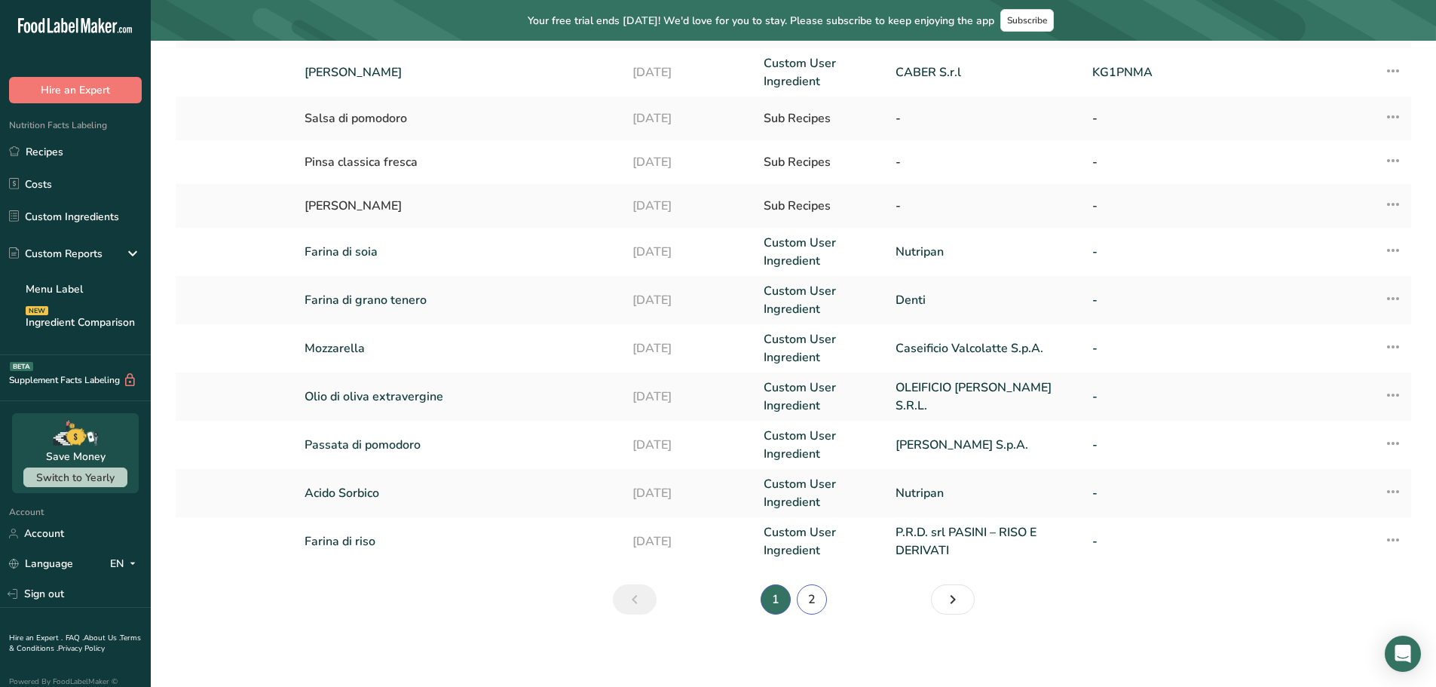
click at [817, 595] on link "2" at bounding box center [812, 599] width 30 height 30
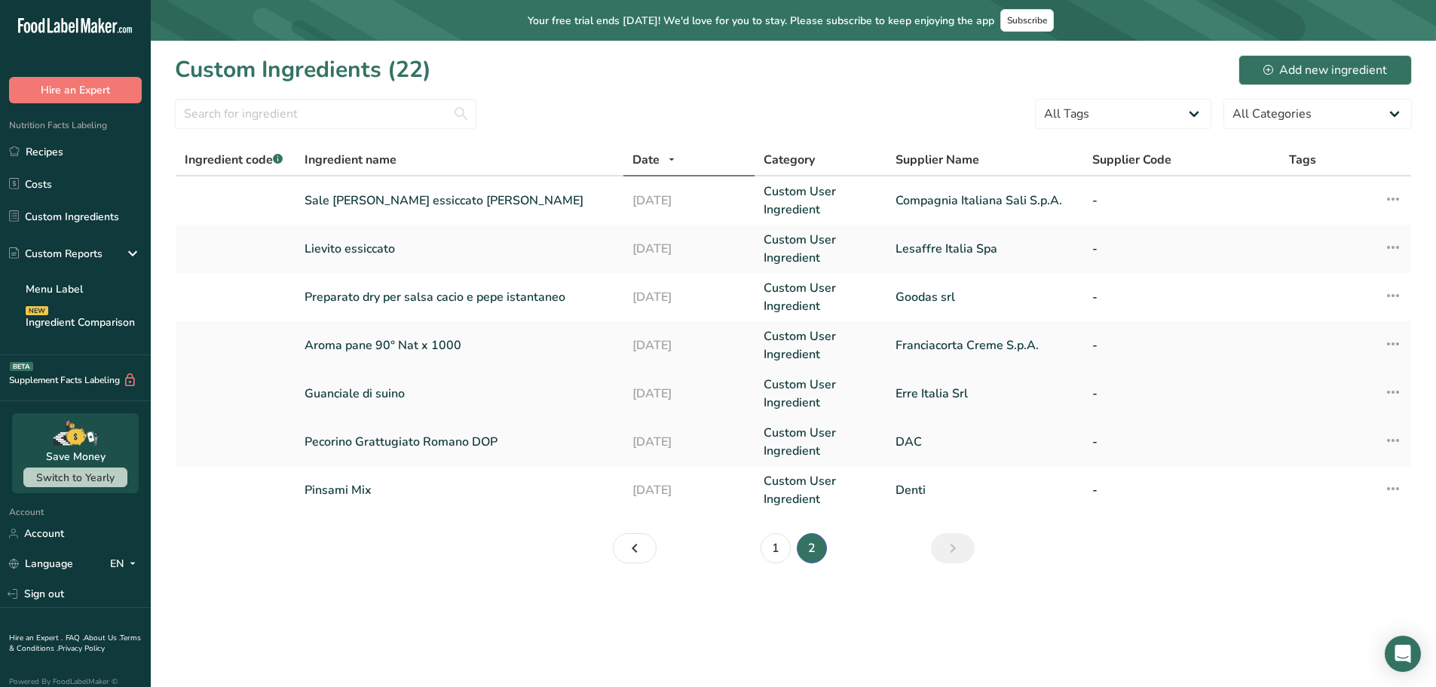
click at [378, 396] on link "Guanciale di suino" at bounding box center [459, 393] width 310 height 18
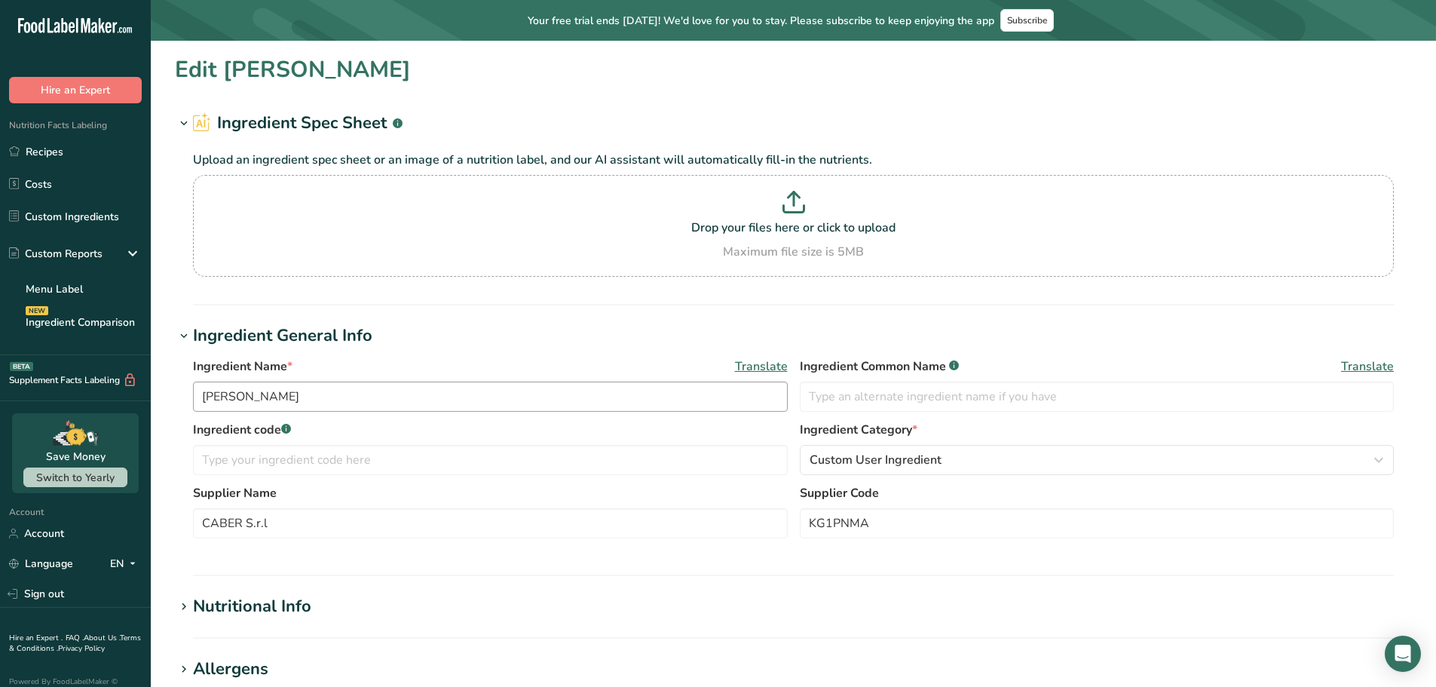
type input "Guanciale di suino"
type input "Guanciale"
type input "Erre Italia Srl"
type textarea "Guanciale di suino, Sale, Spezie, Aromi naturali, Antiossidante: E301, Conserva…"
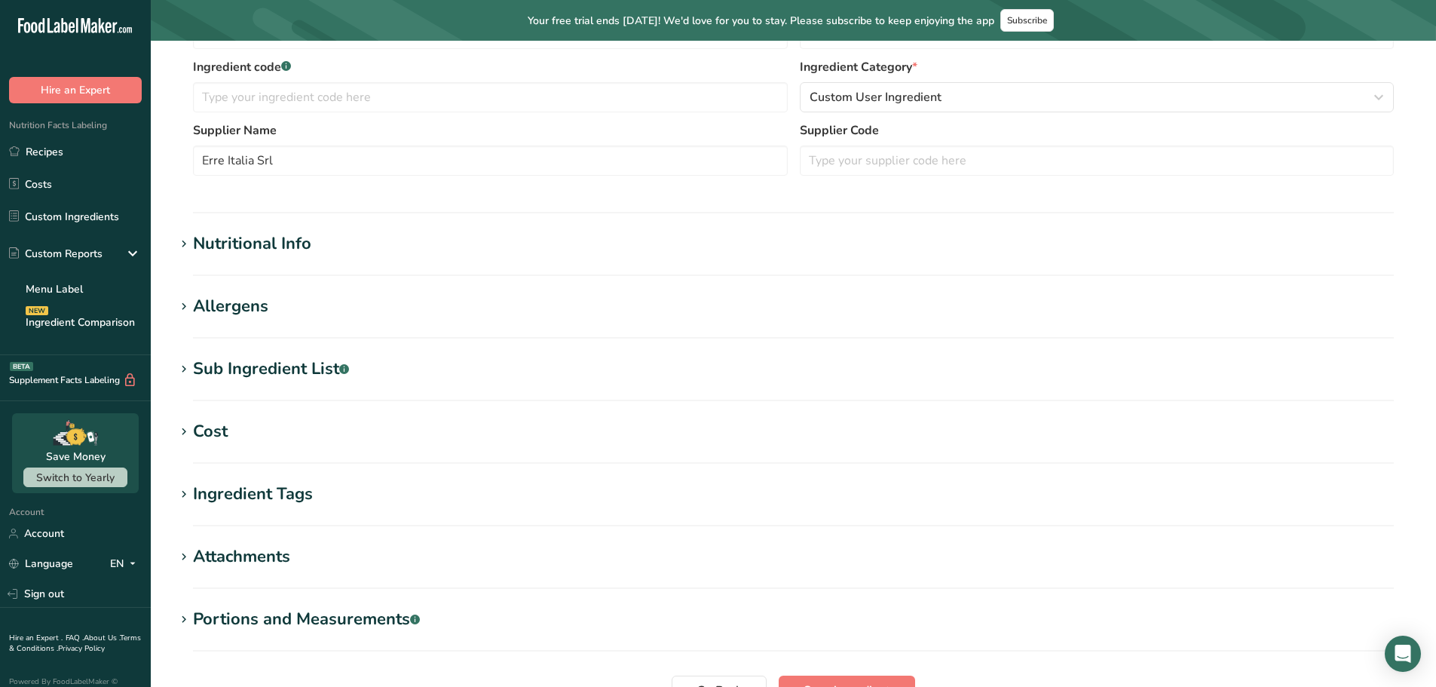
scroll to position [301, 0]
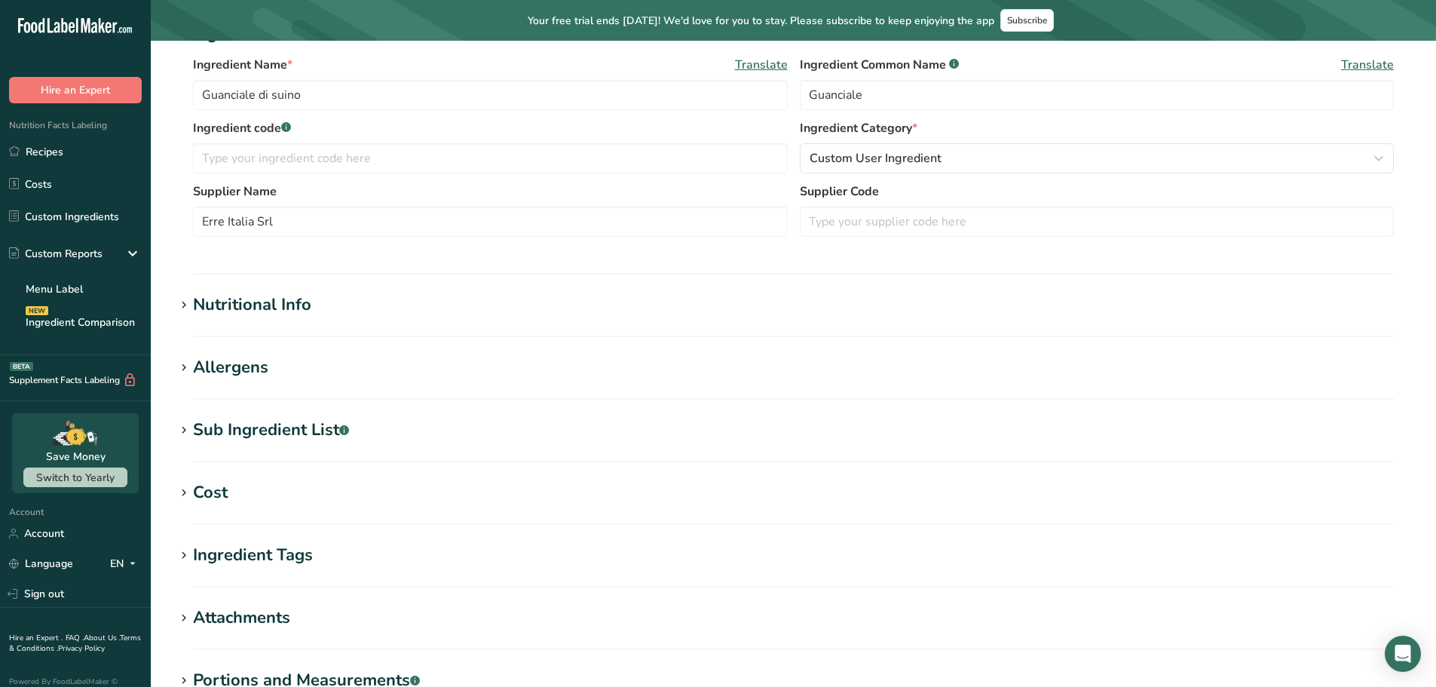
click at [240, 435] on div "Sub Ingredient List .a-a{fill:#347362;}.b-a{fill:#fff;}" at bounding box center [271, 430] width 156 height 25
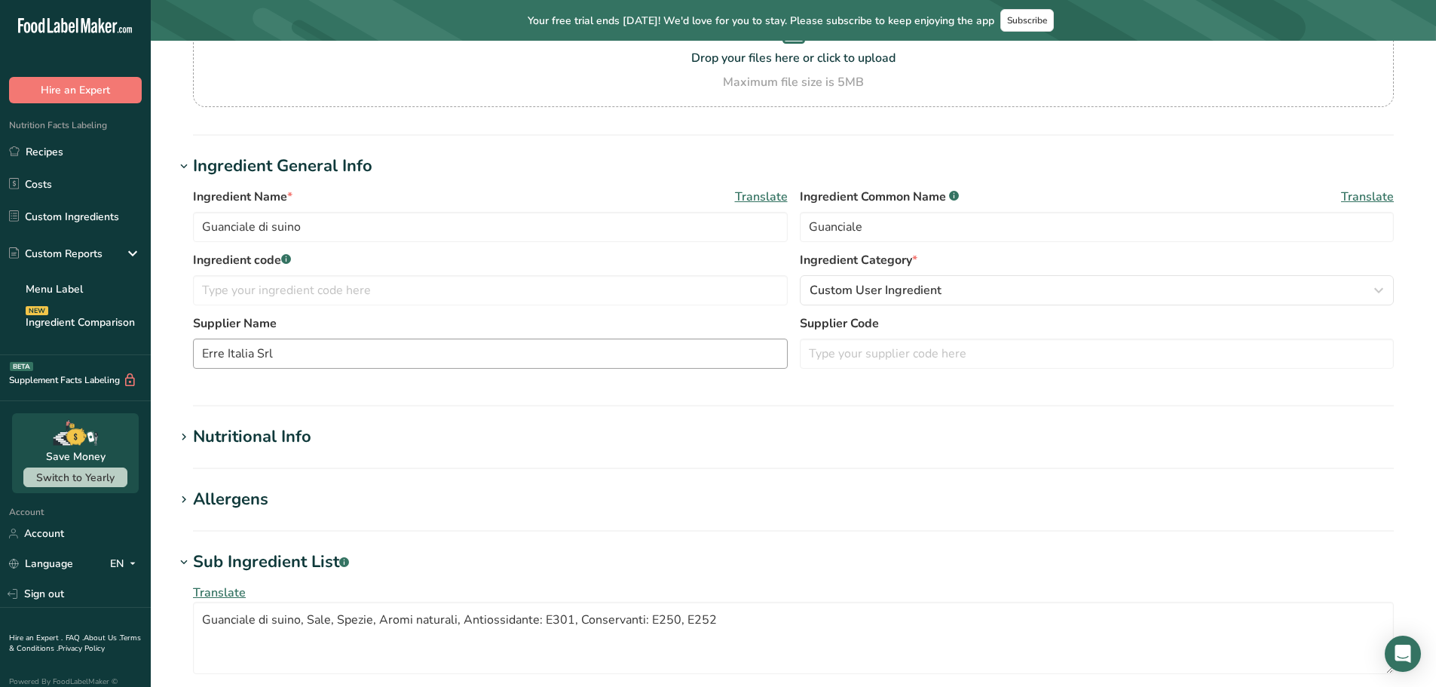
scroll to position [75, 0]
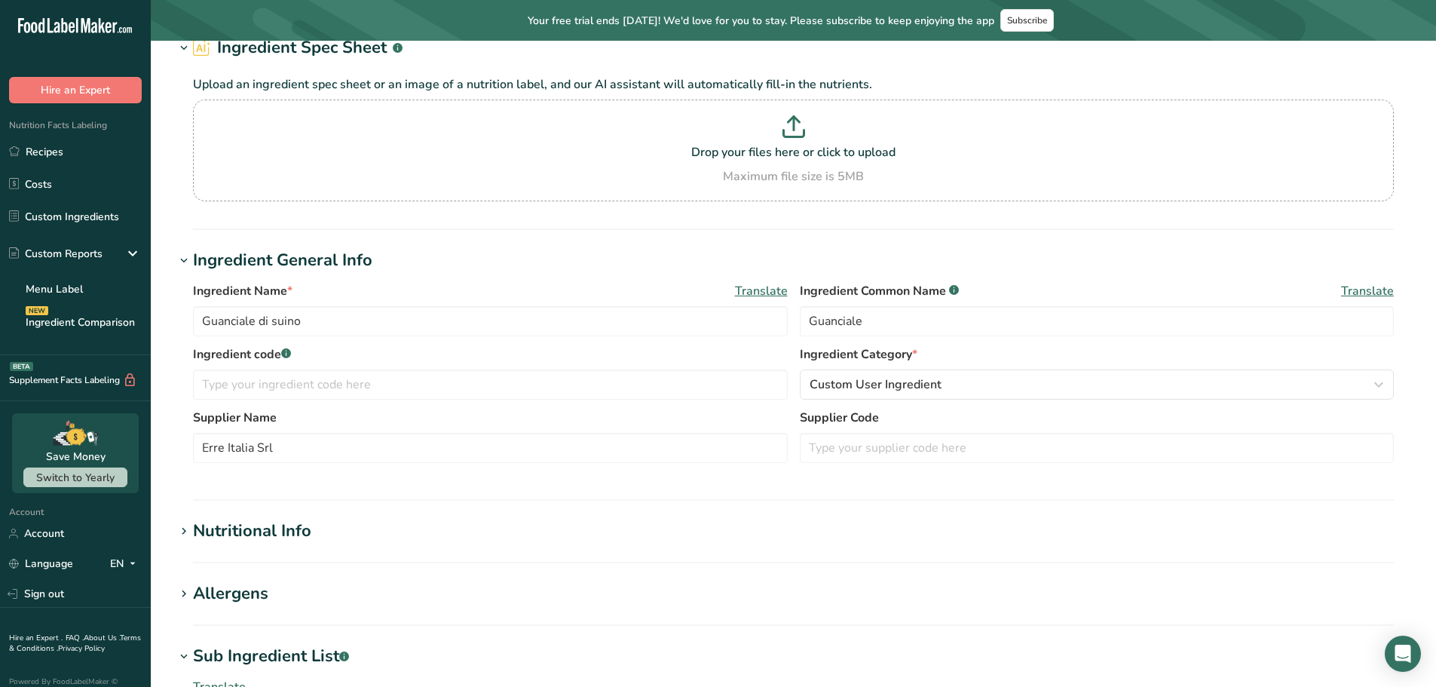
click at [261, 532] on div "Nutritional Info" at bounding box center [252, 531] width 118 height 25
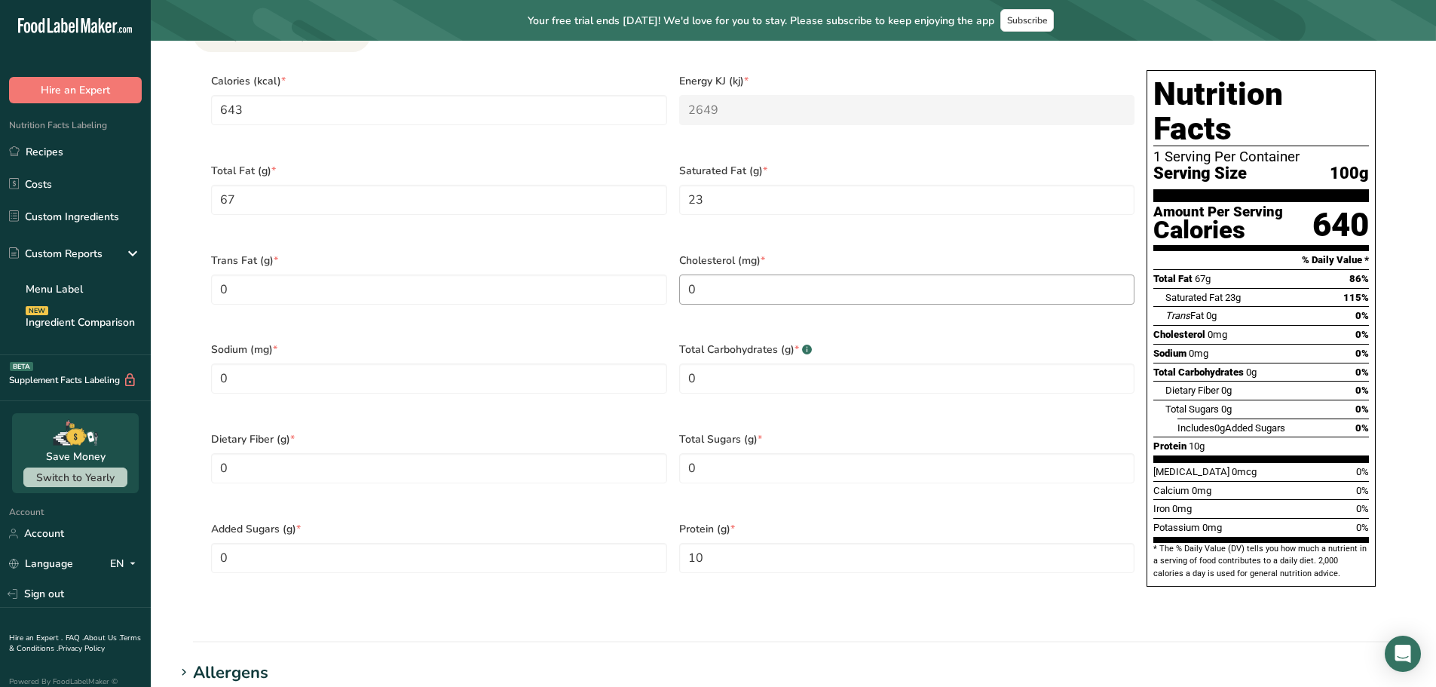
scroll to position [829, 0]
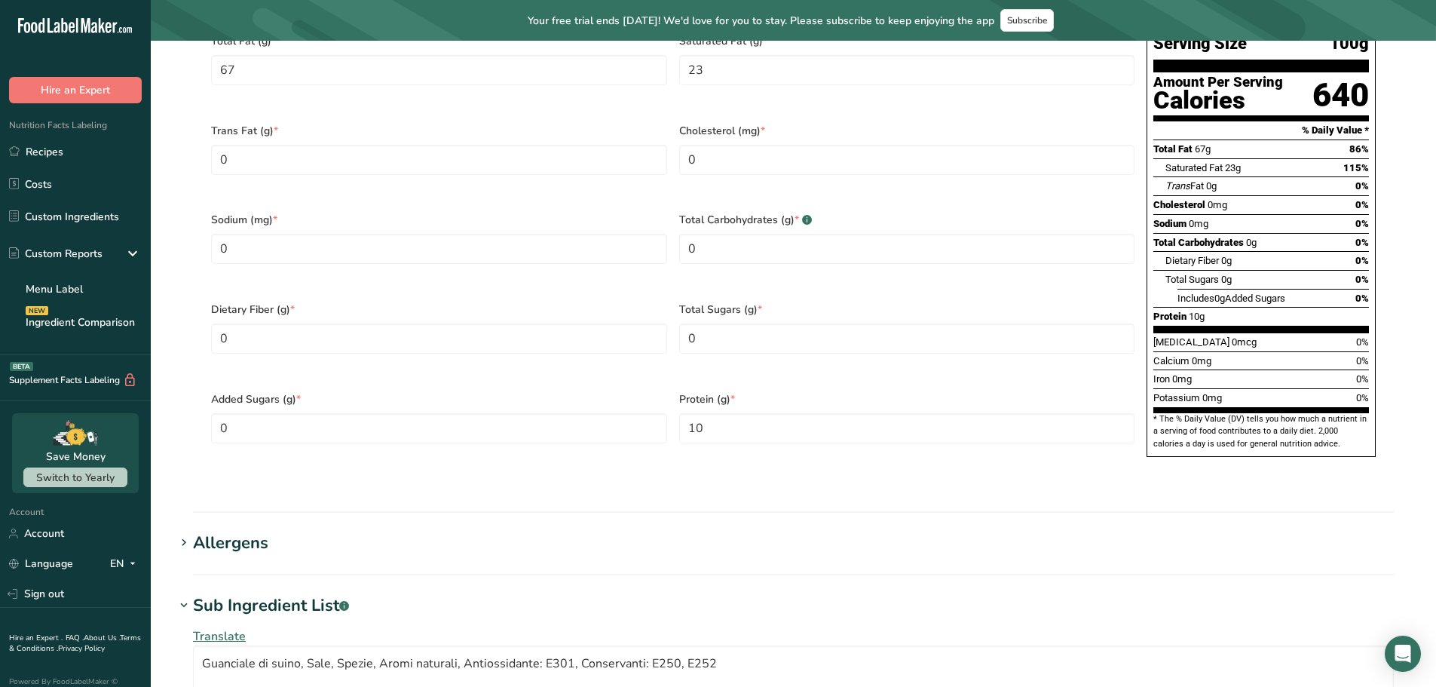
click at [226, 531] on div "Allergens" at bounding box center [230, 543] width 75 height 25
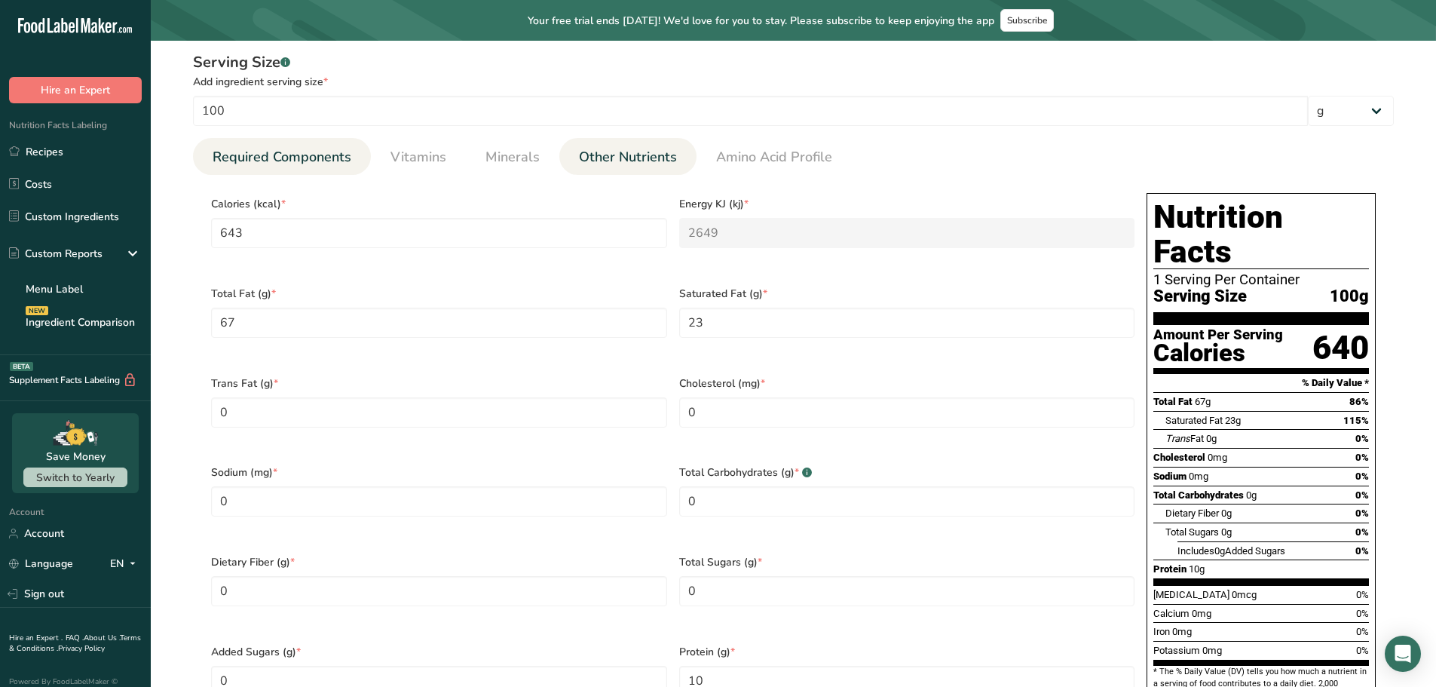
scroll to position [603, 0]
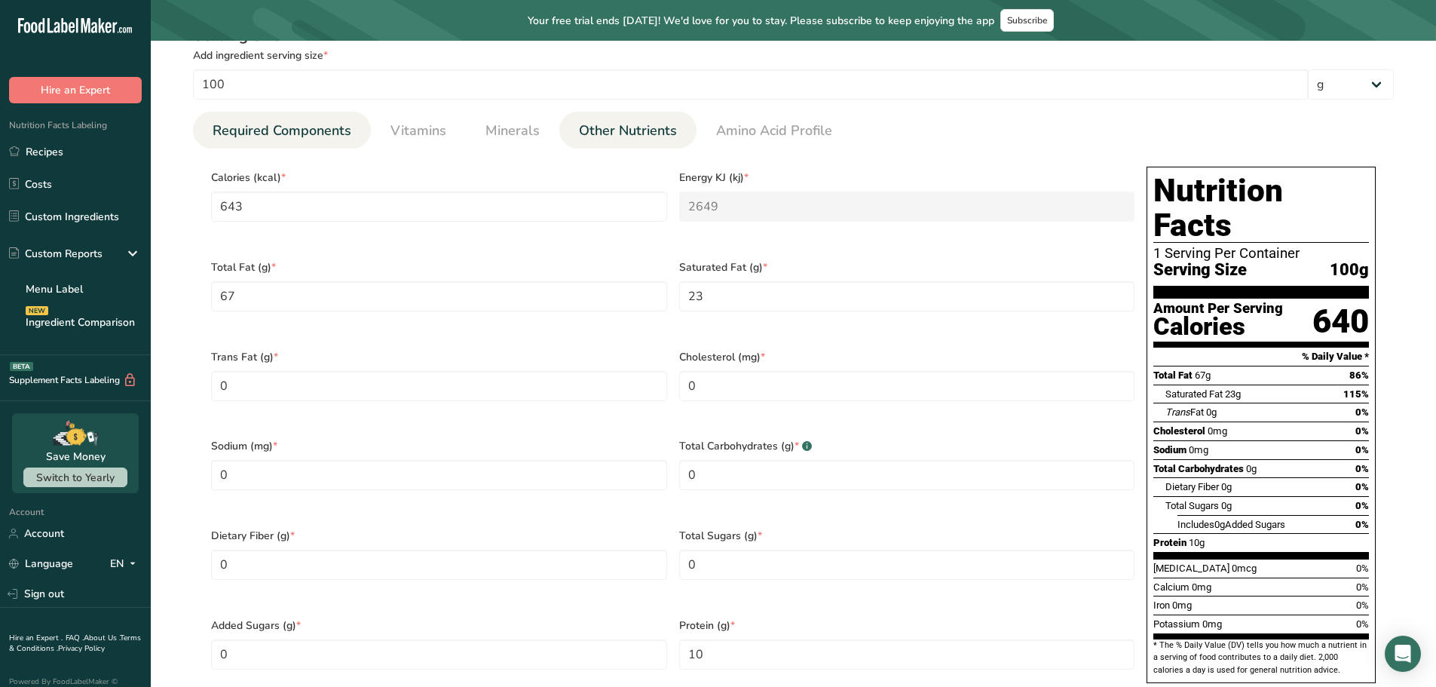
click at [610, 124] on span "Other Nutrients" at bounding box center [628, 131] width 98 height 20
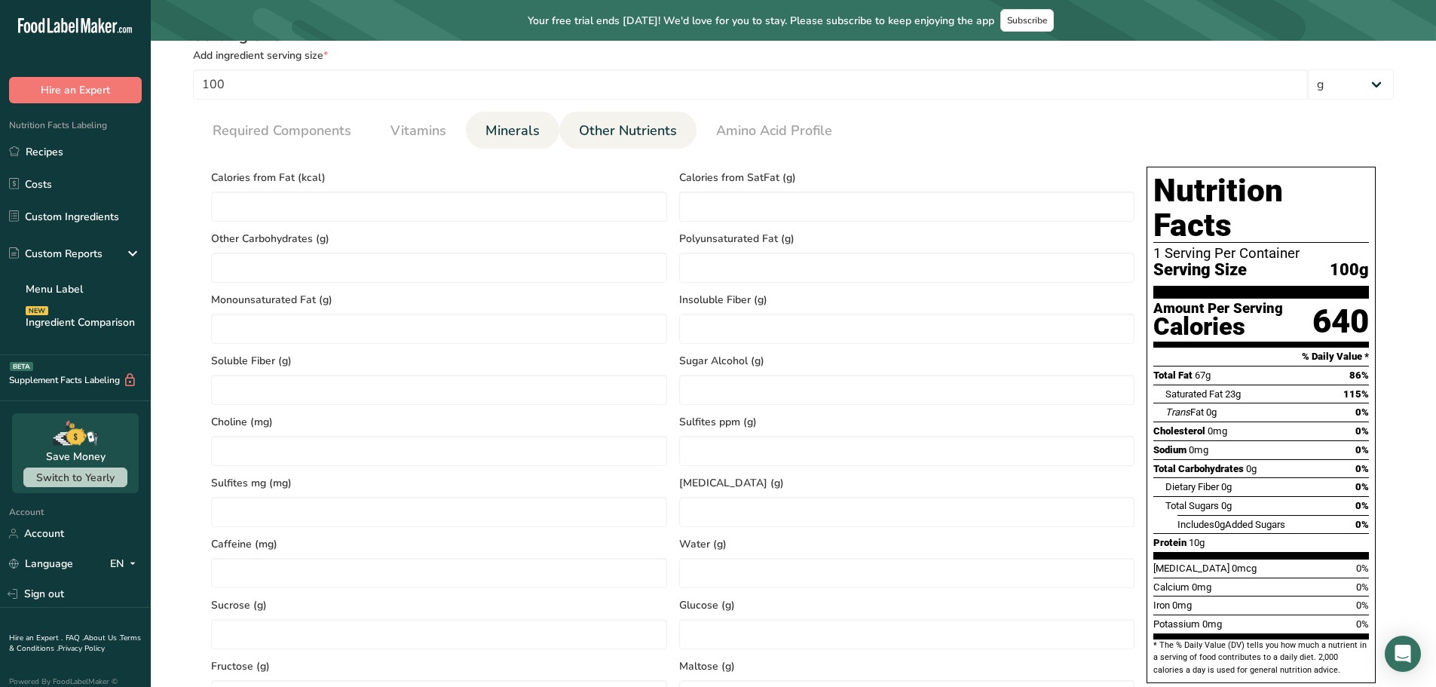
click at [527, 130] on span "Minerals" at bounding box center [512, 131] width 54 height 20
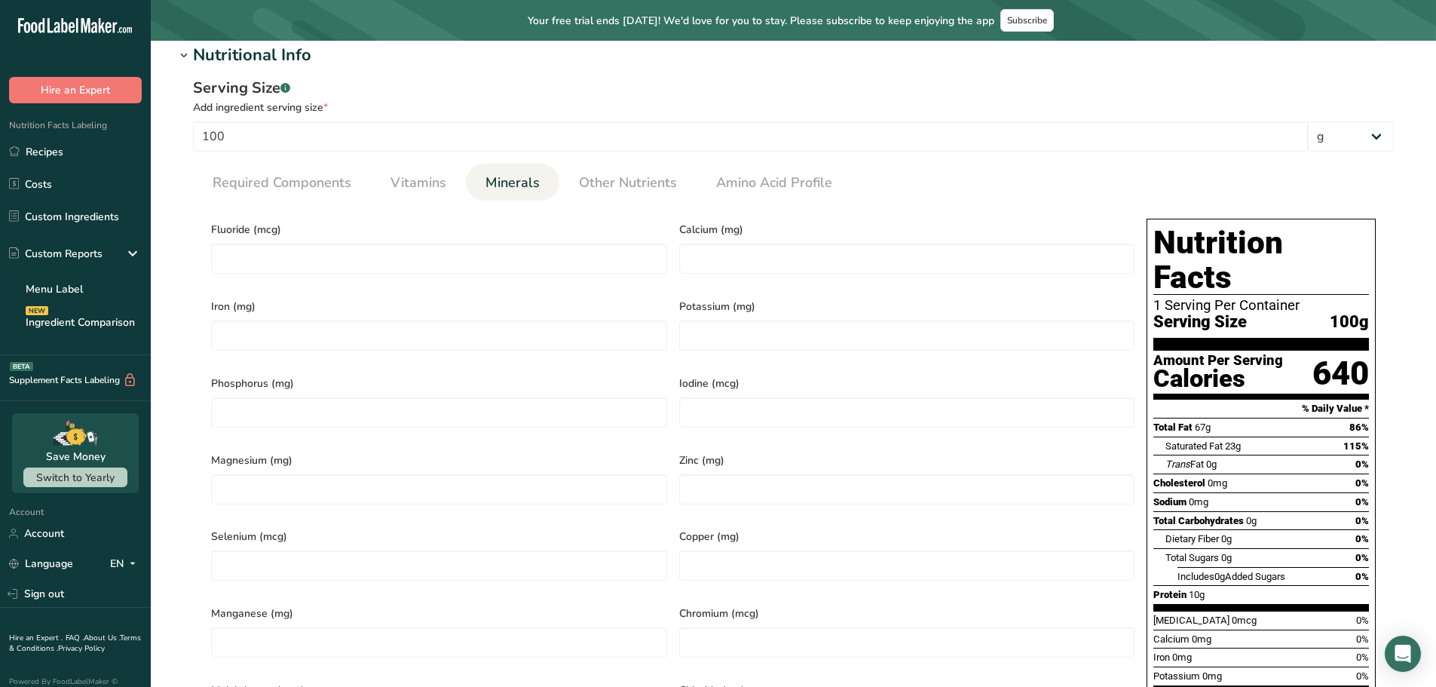
scroll to position [528, 0]
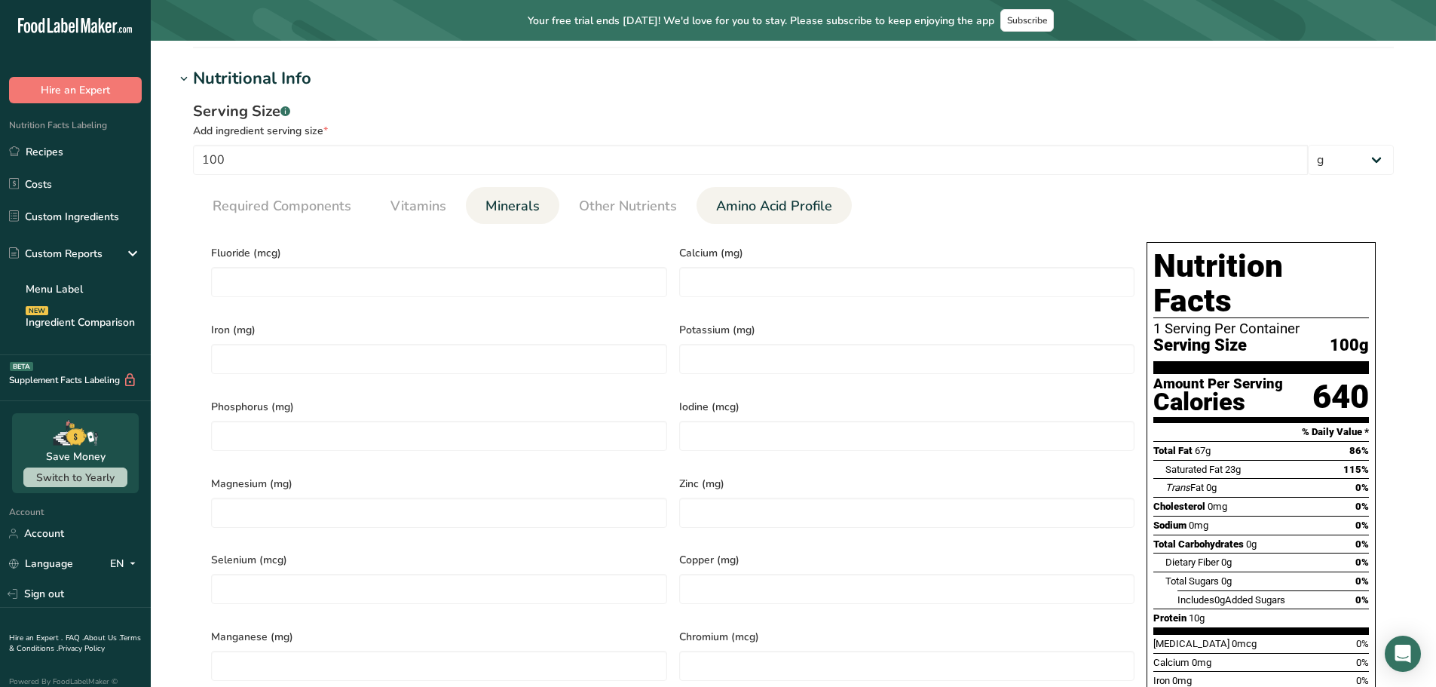
click at [768, 210] on span "Amino Acid Profile" at bounding box center [774, 206] width 116 height 20
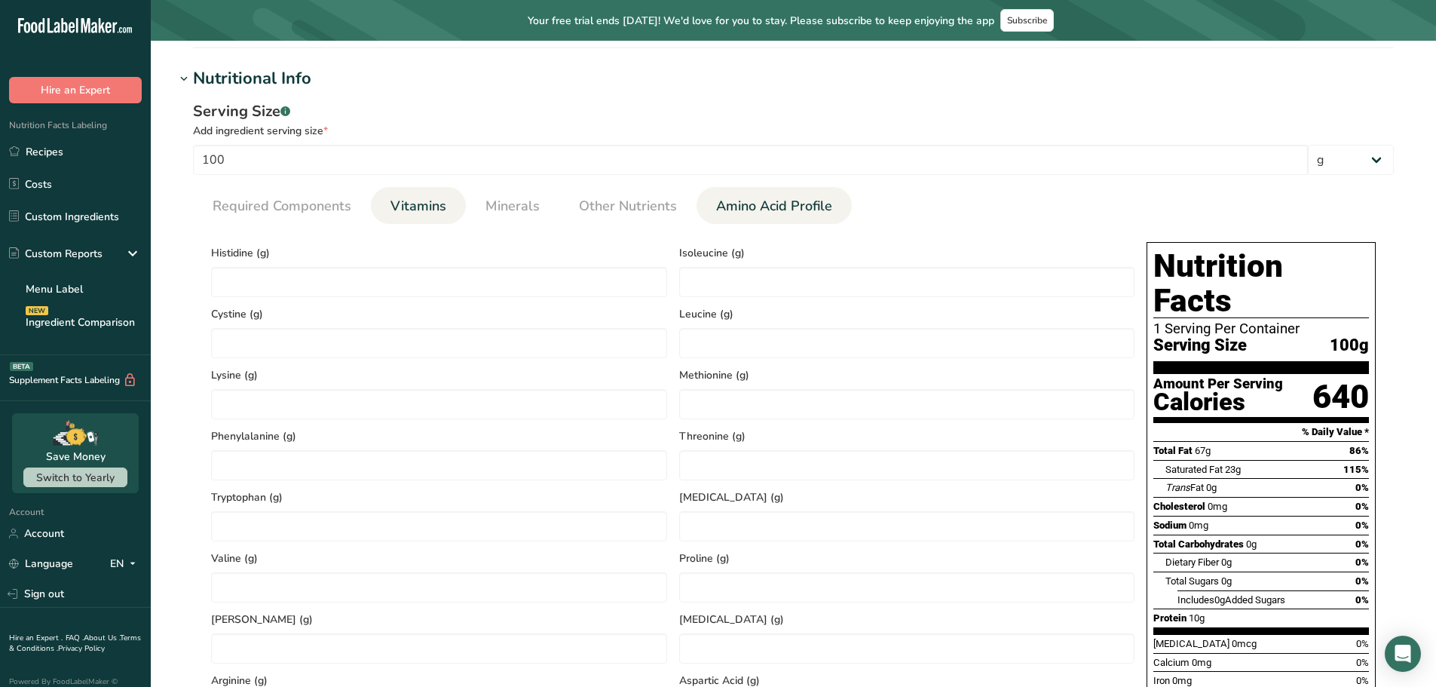
click at [457, 202] on li "Vitamins" at bounding box center [418, 205] width 95 height 37
click at [423, 207] on span "Vitamins" at bounding box center [418, 206] width 56 height 20
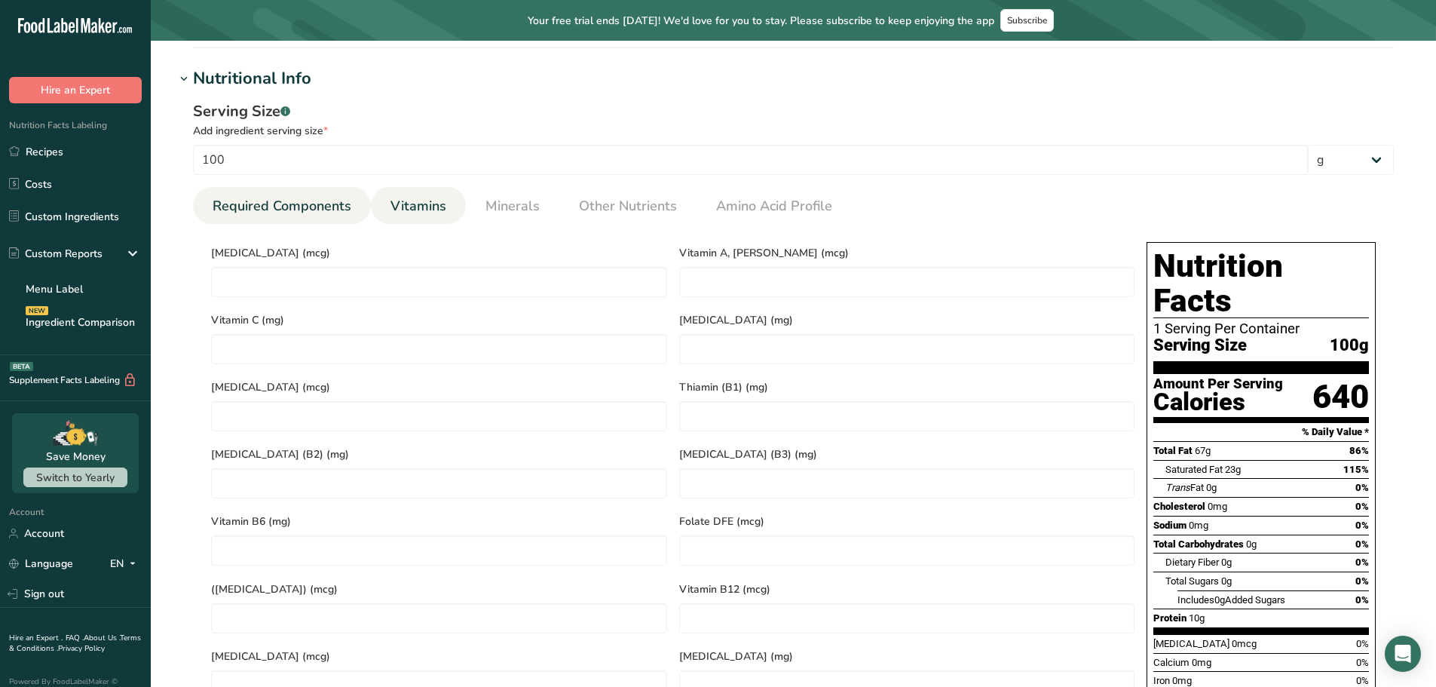
click at [283, 205] on span "Required Components" at bounding box center [282, 206] width 139 height 20
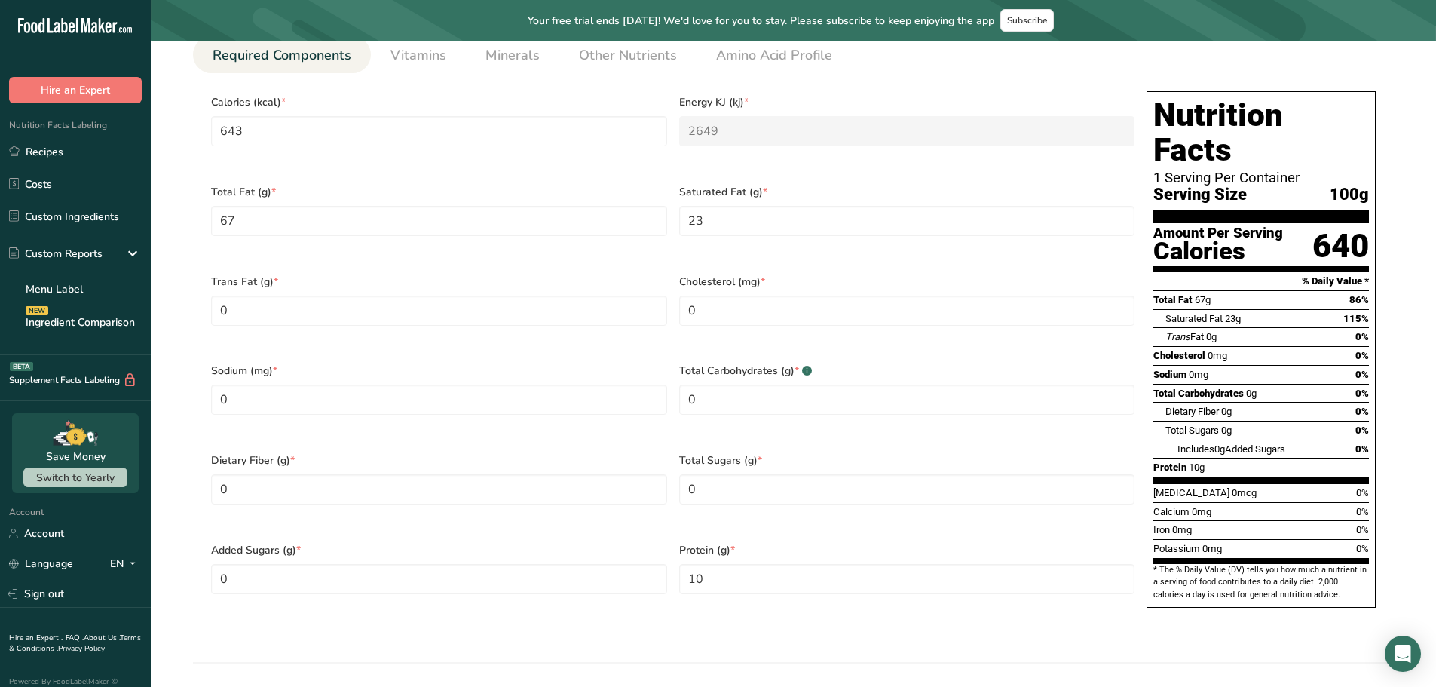
scroll to position [603, 0]
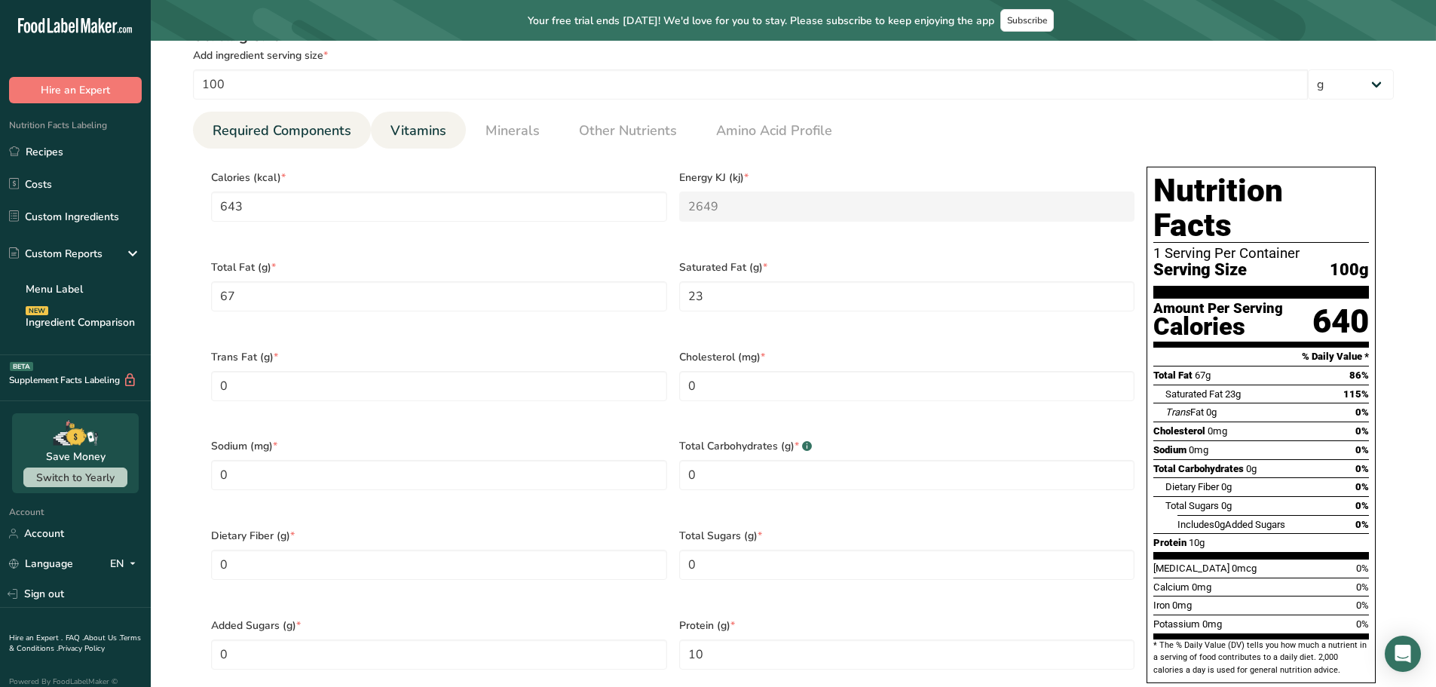
click at [417, 130] on span "Vitamins" at bounding box center [418, 131] width 56 height 20
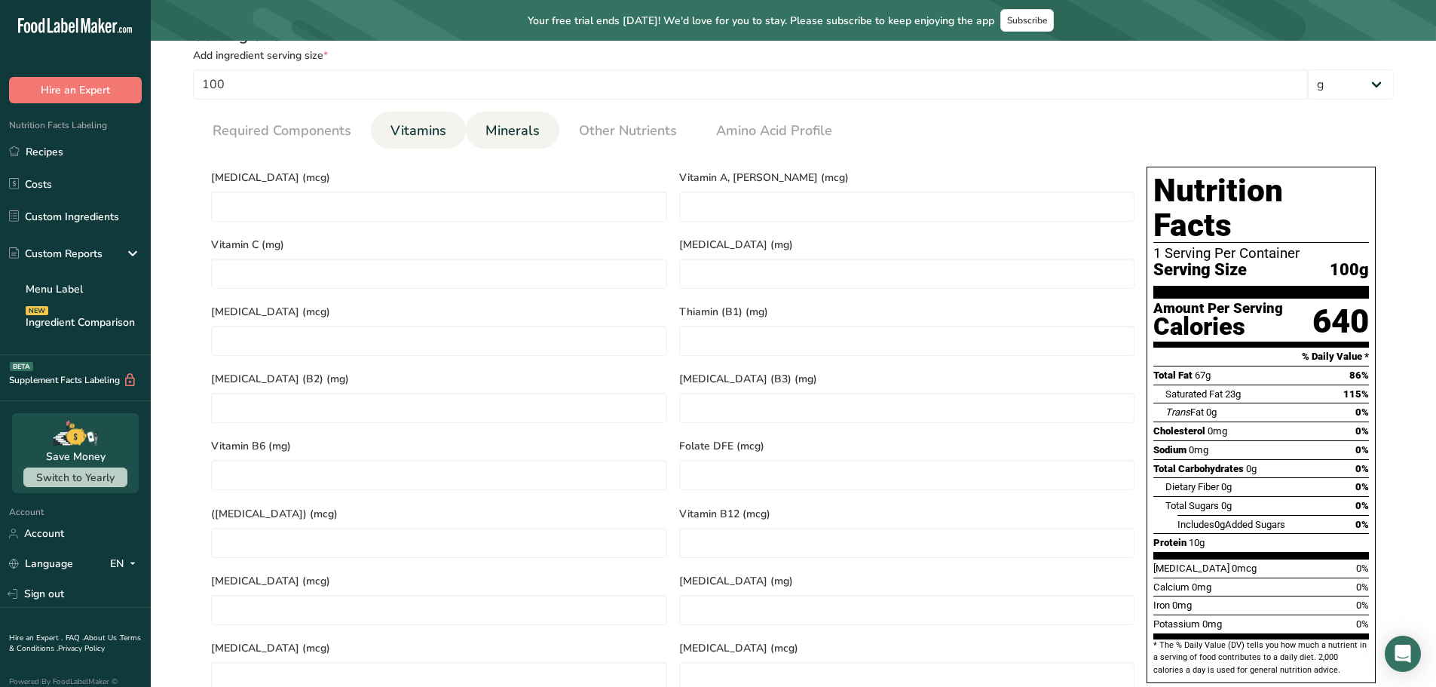
click at [485, 131] on span "Minerals" at bounding box center [512, 131] width 54 height 20
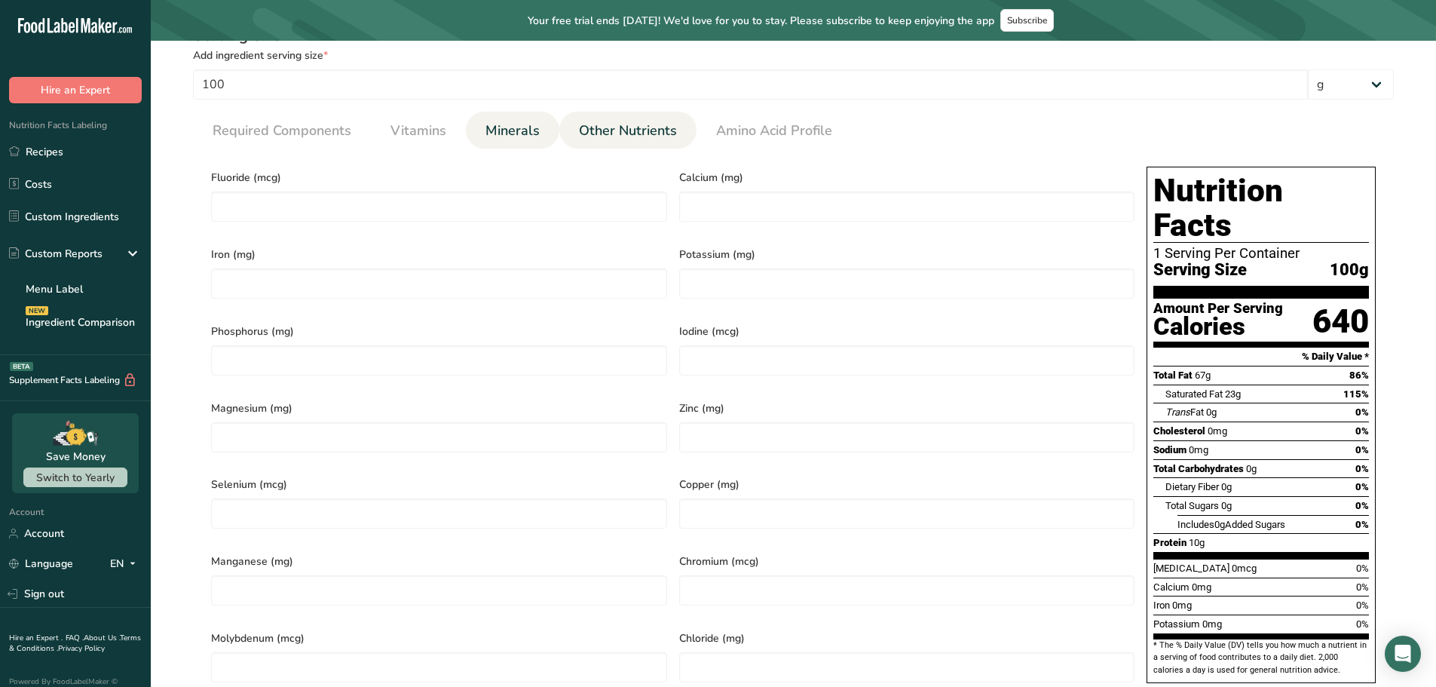
click at [633, 130] on span "Other Nutrients" at bounding box center [628, 131] width 98 height 20
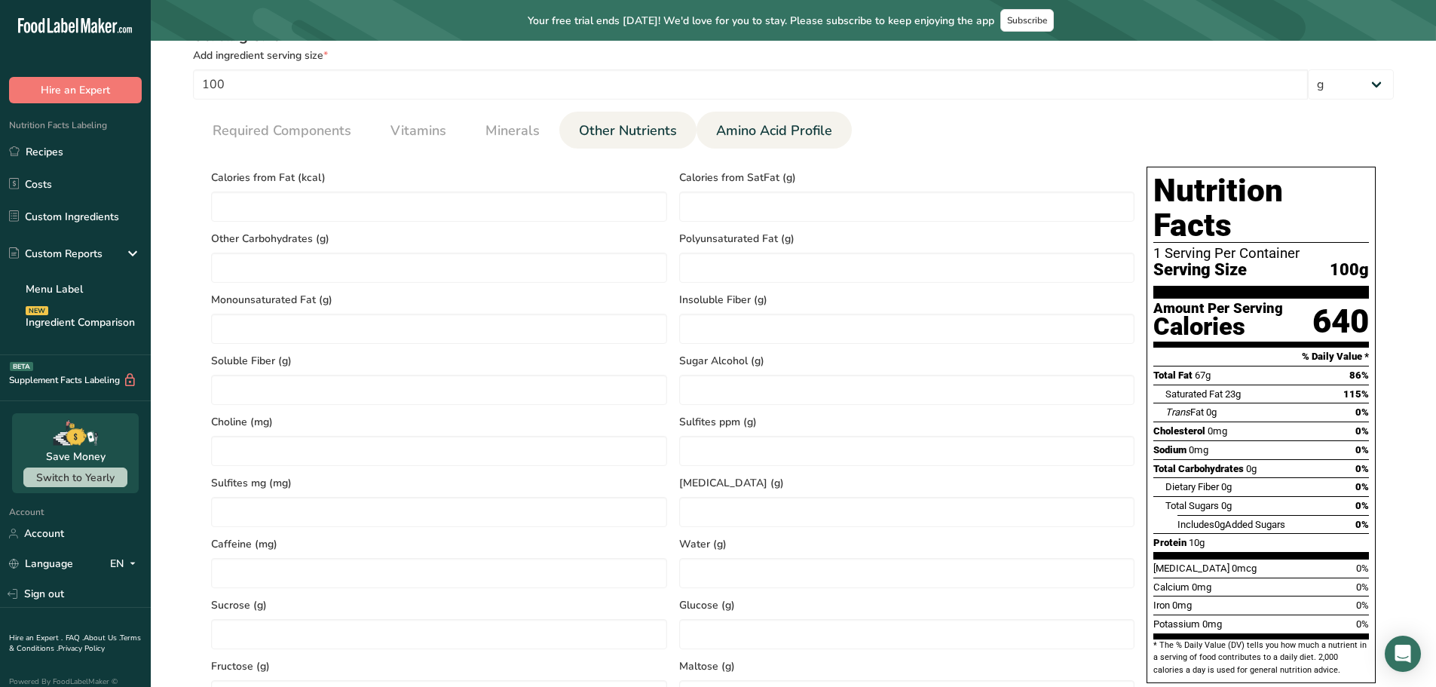
click at [735, 139] on span "Amino Acid Profile" at bounding box center [774, 131] width 116 height 20
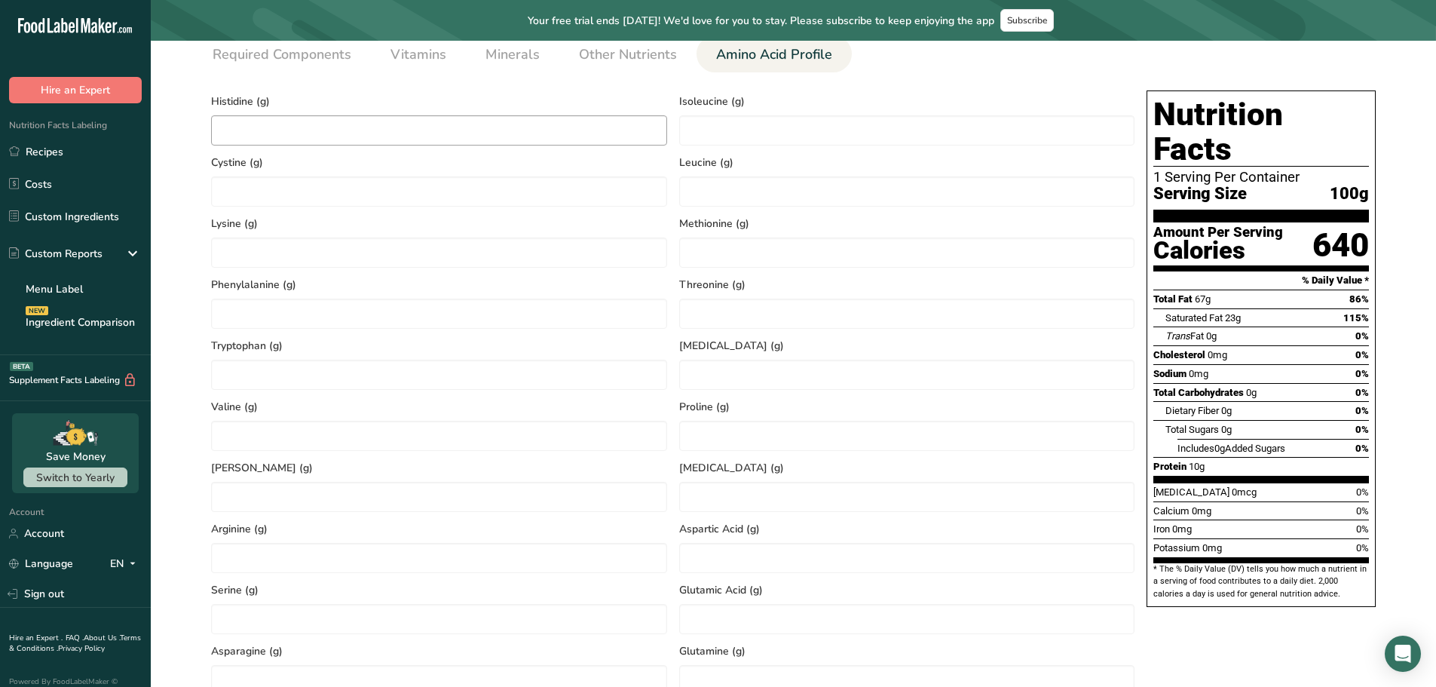
scroll to position [678, 0]
click at [618, 58] on span "Other Nutrients" at bounding box center [628, 55] width 98 height 20
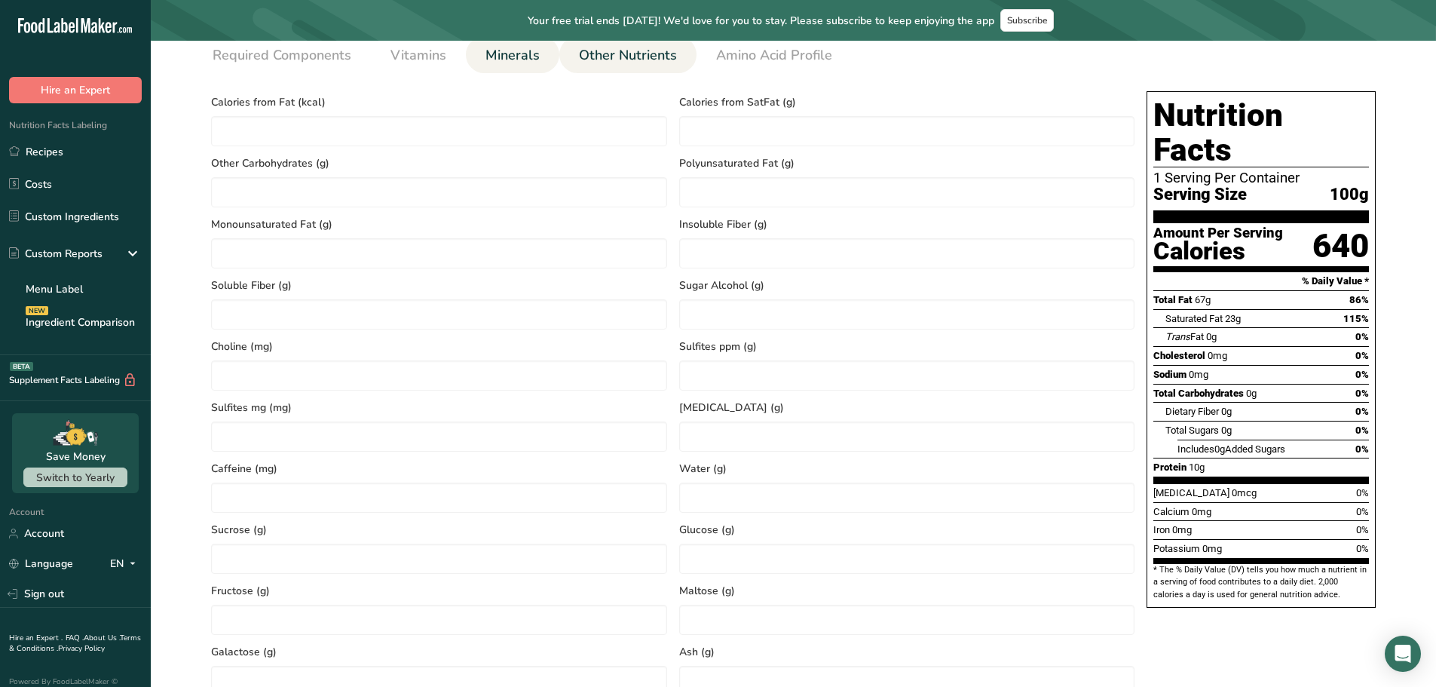
click at [516, 50] on span "Minerals" at bounding box center [512, 55] width 54 height 20
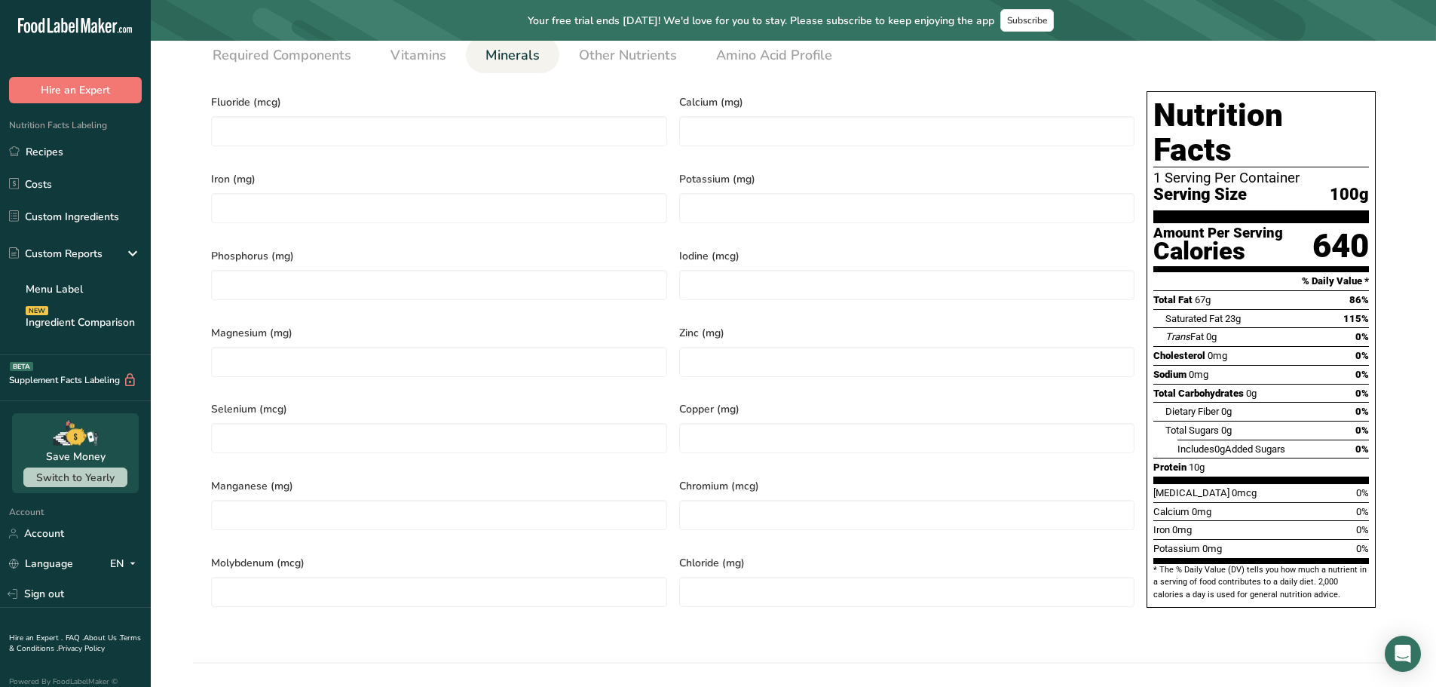
click at [528, 55] on span "Minerals" at bounding box center [512, 55] width 54 height 20
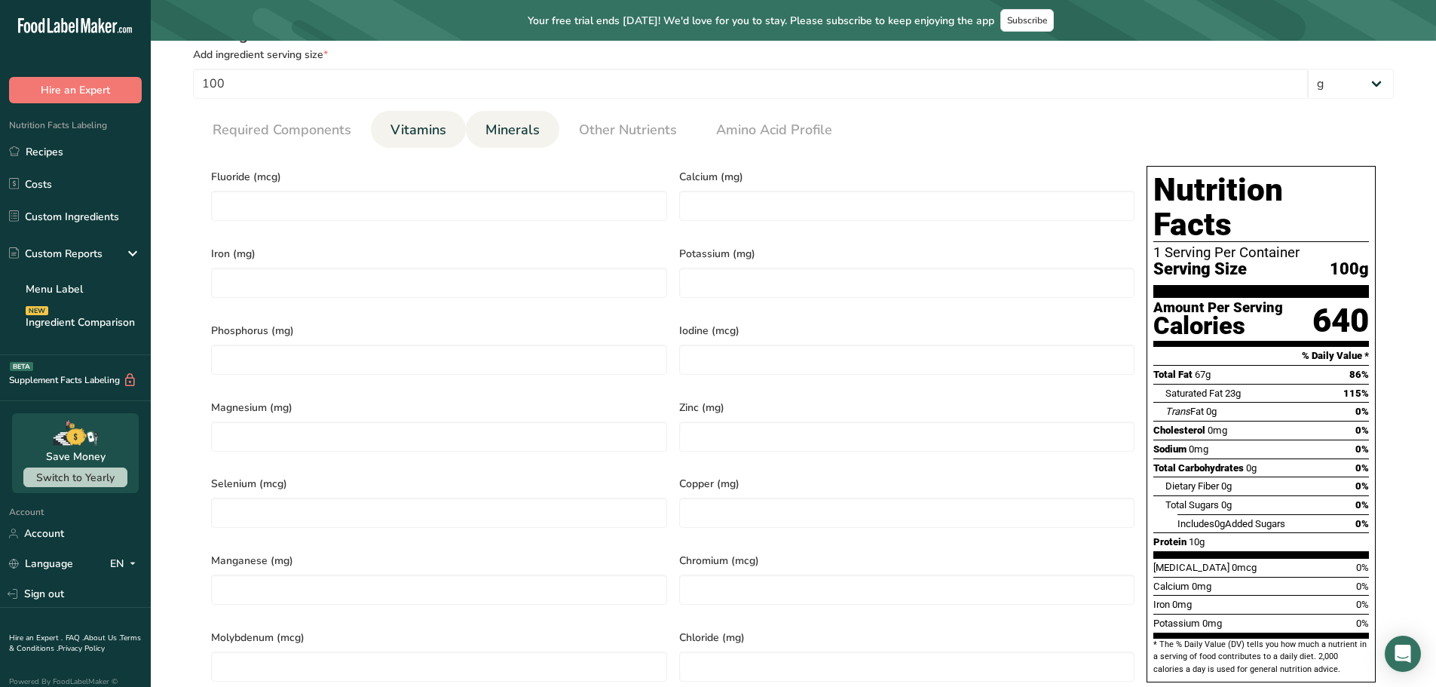
scroll to position [603, 0]
click at [430, 142] on link "Vitamins" at bounding box center [418, 131] width 68 height 38
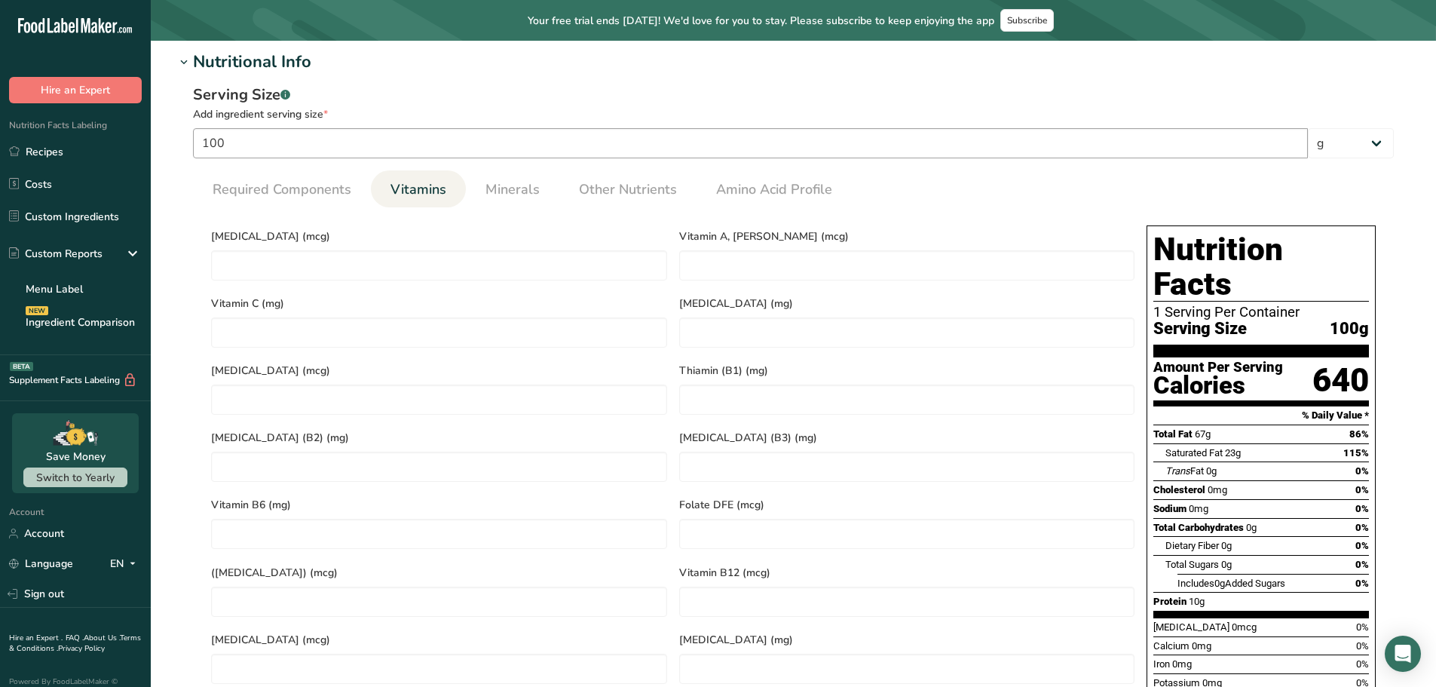
scroll to position [528, 0]
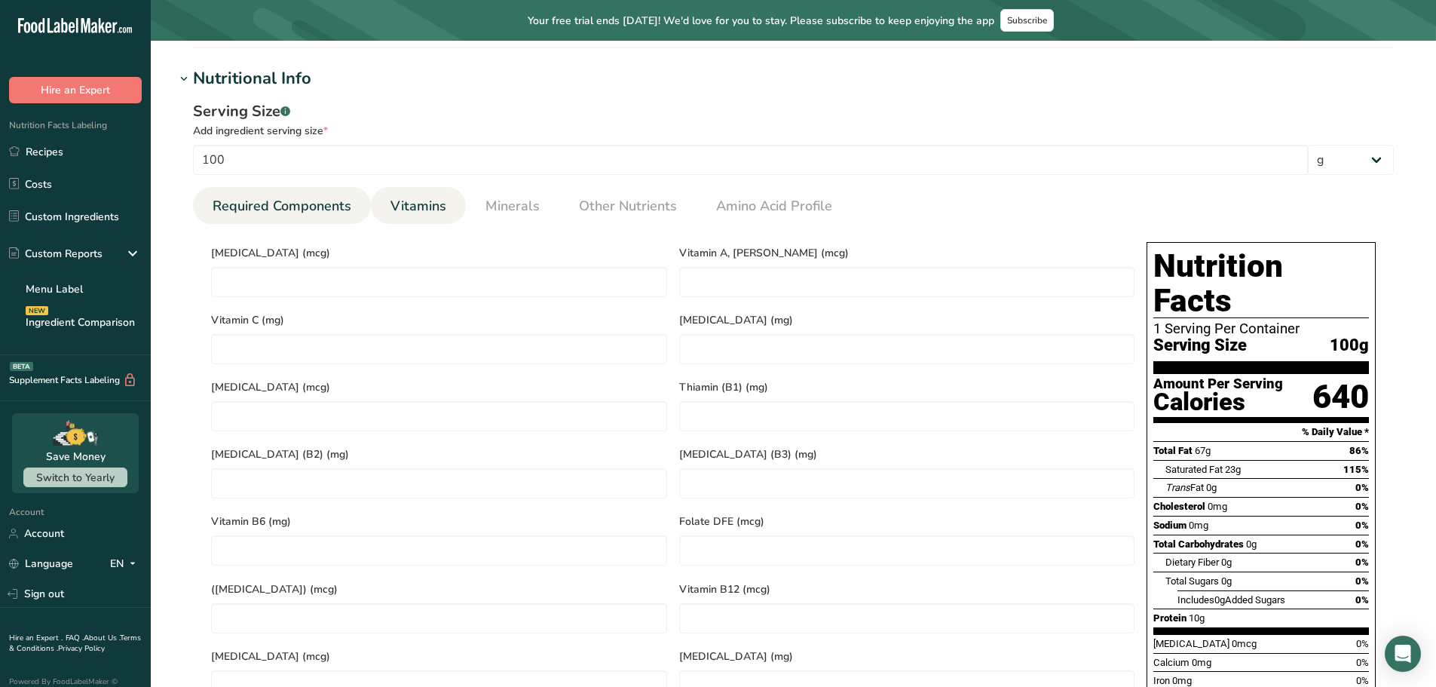
click at [252, 198] on span "Required Components" at bounding box center [282, 206] width 139 height 20
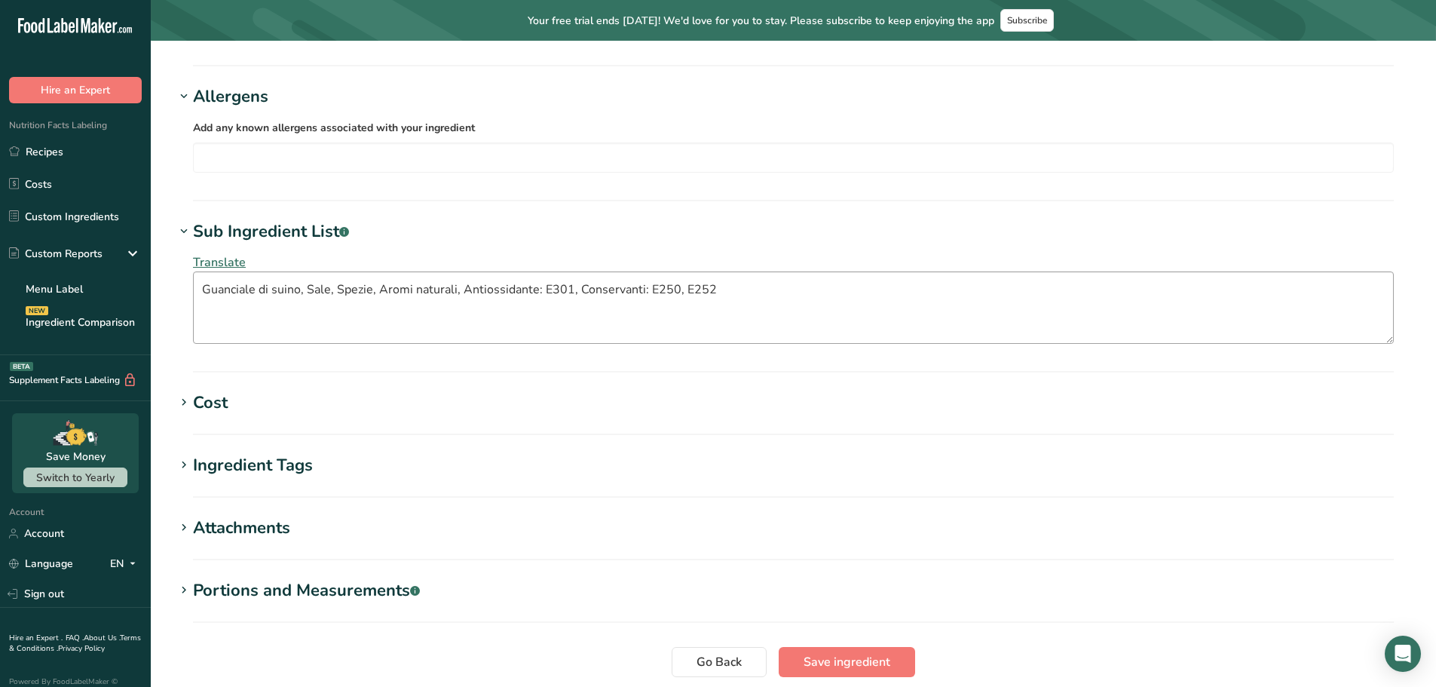
scroll to position [1357, 0]
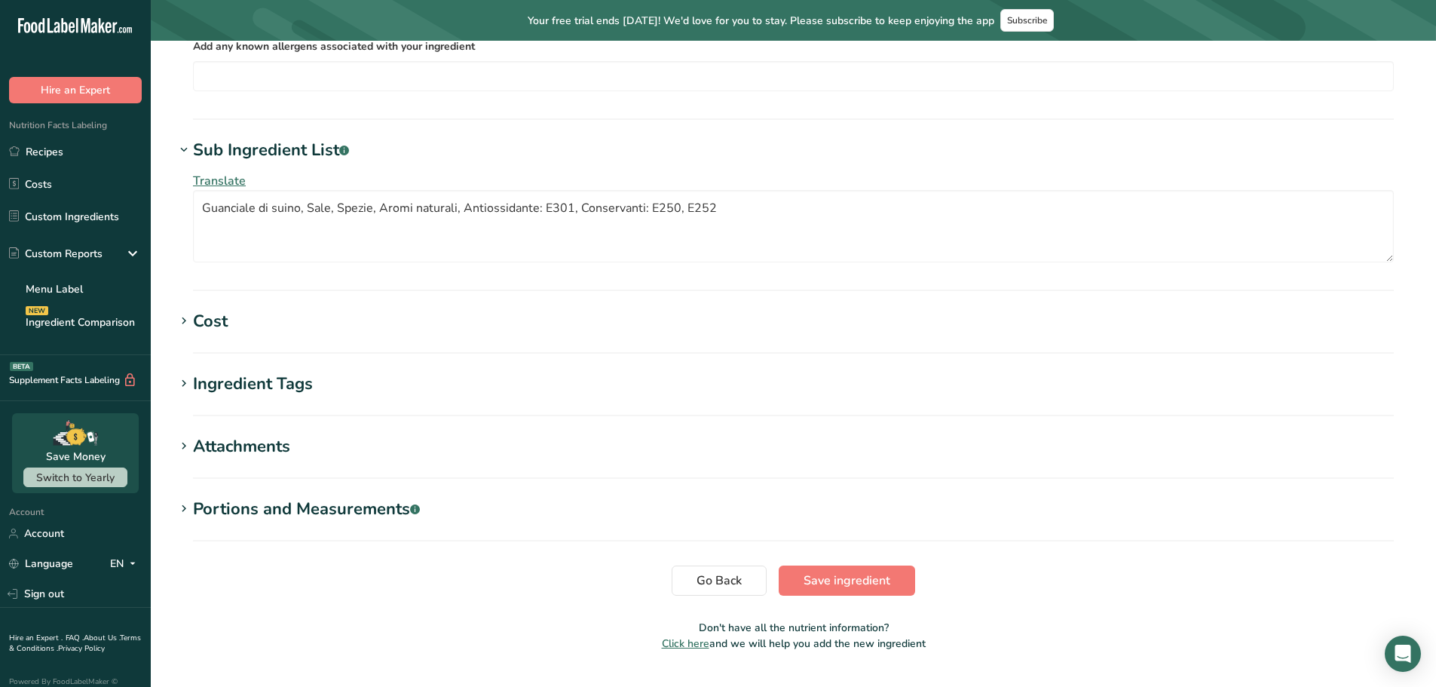
click at [231, 372] on div "Ingredient Tags" at bounding box center [253, 384] width 120 height 25
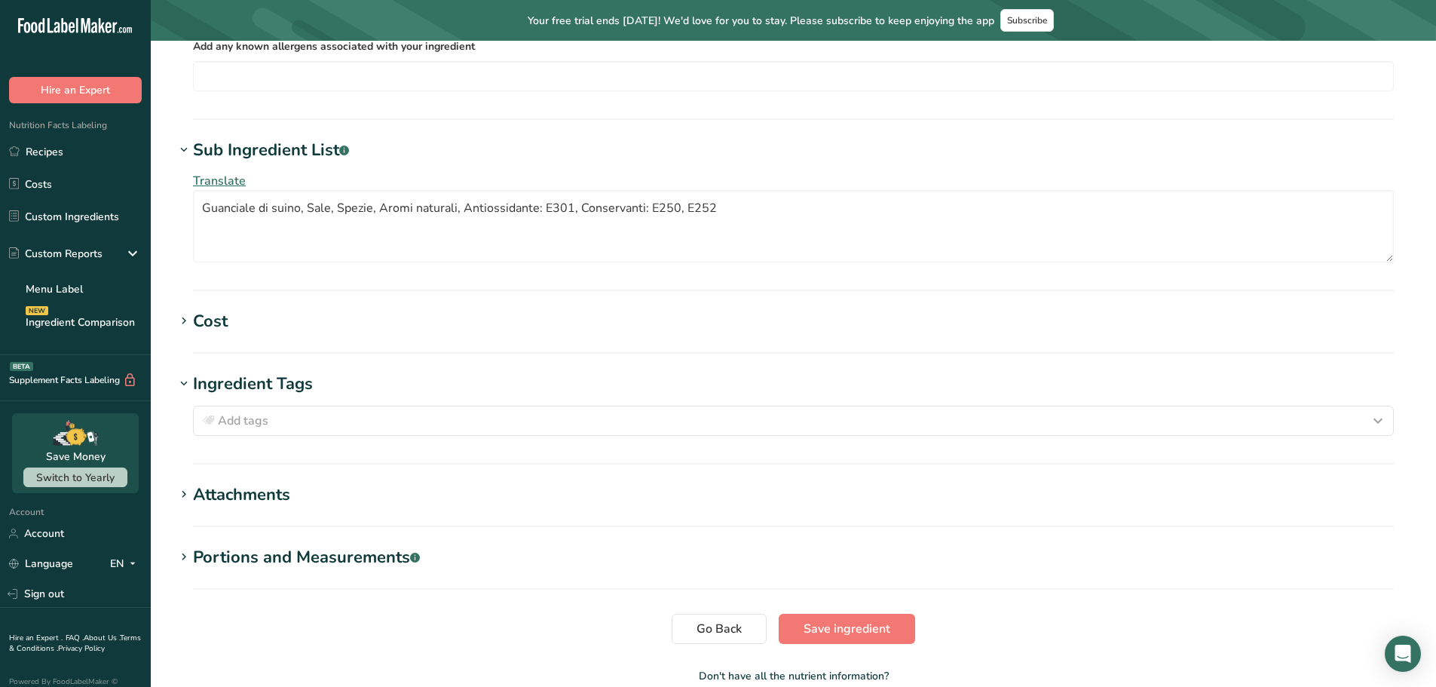
click at [230, 482] on div "Attachments" at bounding box center [241, 494] width 97 height 25
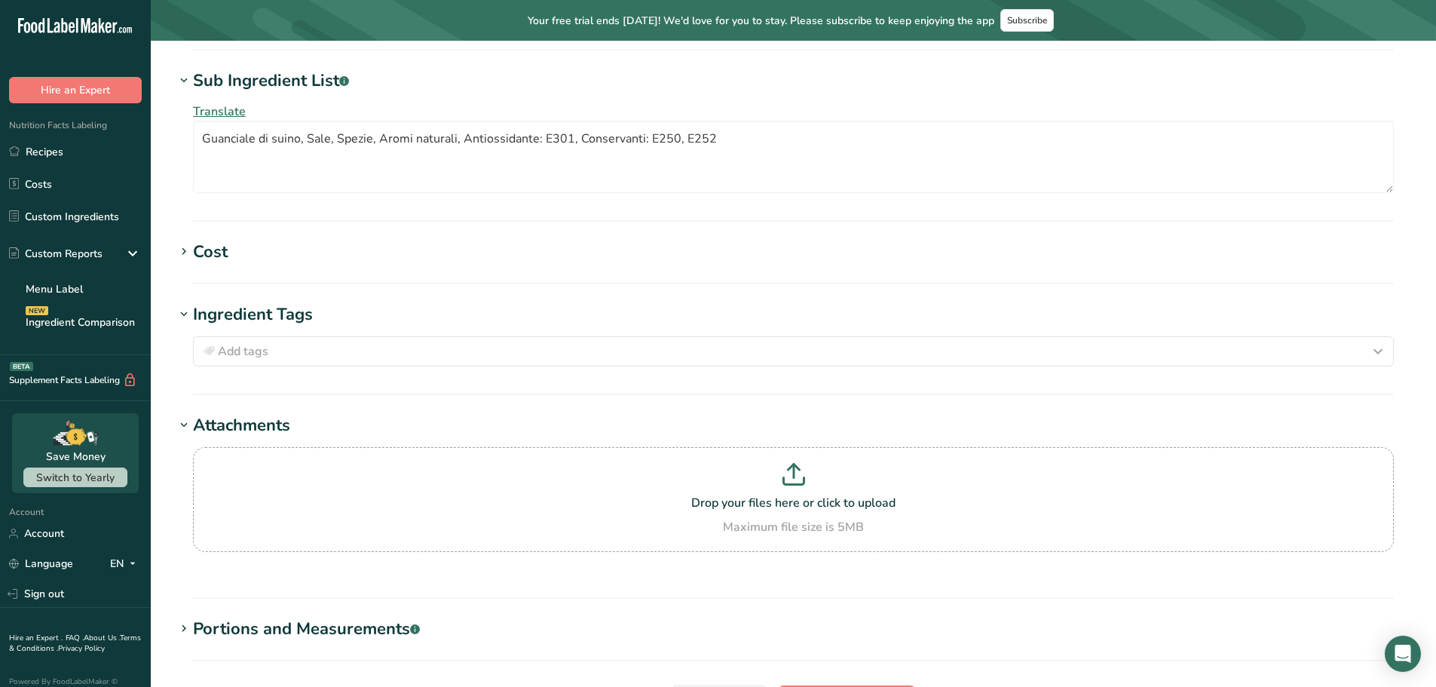
scroll to position [1548, 0]
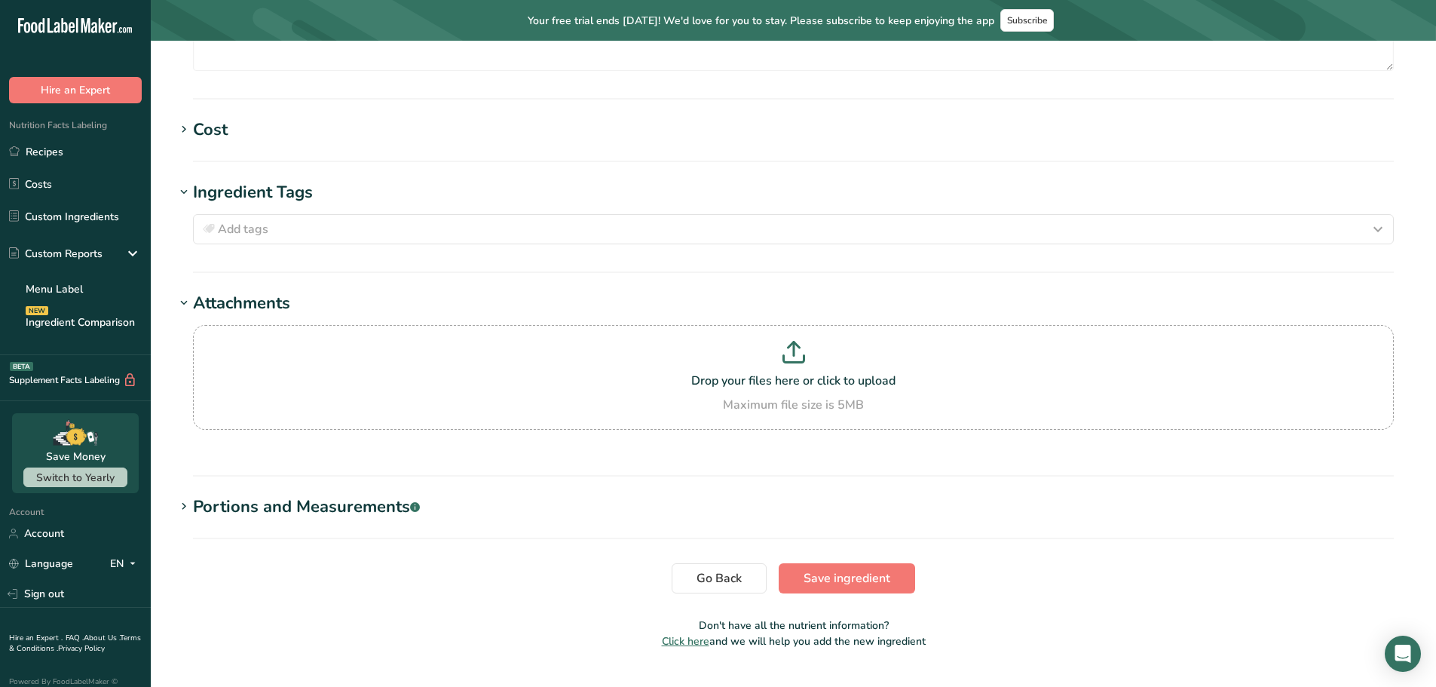
click at [284, 494] on section "Portions and Measurements .a-a{fill:#347362;}.b-a{fill:#fff;} Amount 1 Unit of …" at bounding box center [793, 516] width 1237 height 44
click at [288, 494] on div "Portions and Measurements .a-a{fill:#347362;}.b-a{fill:#fff;}" at bounding box center [306, 506] width 227 height 25
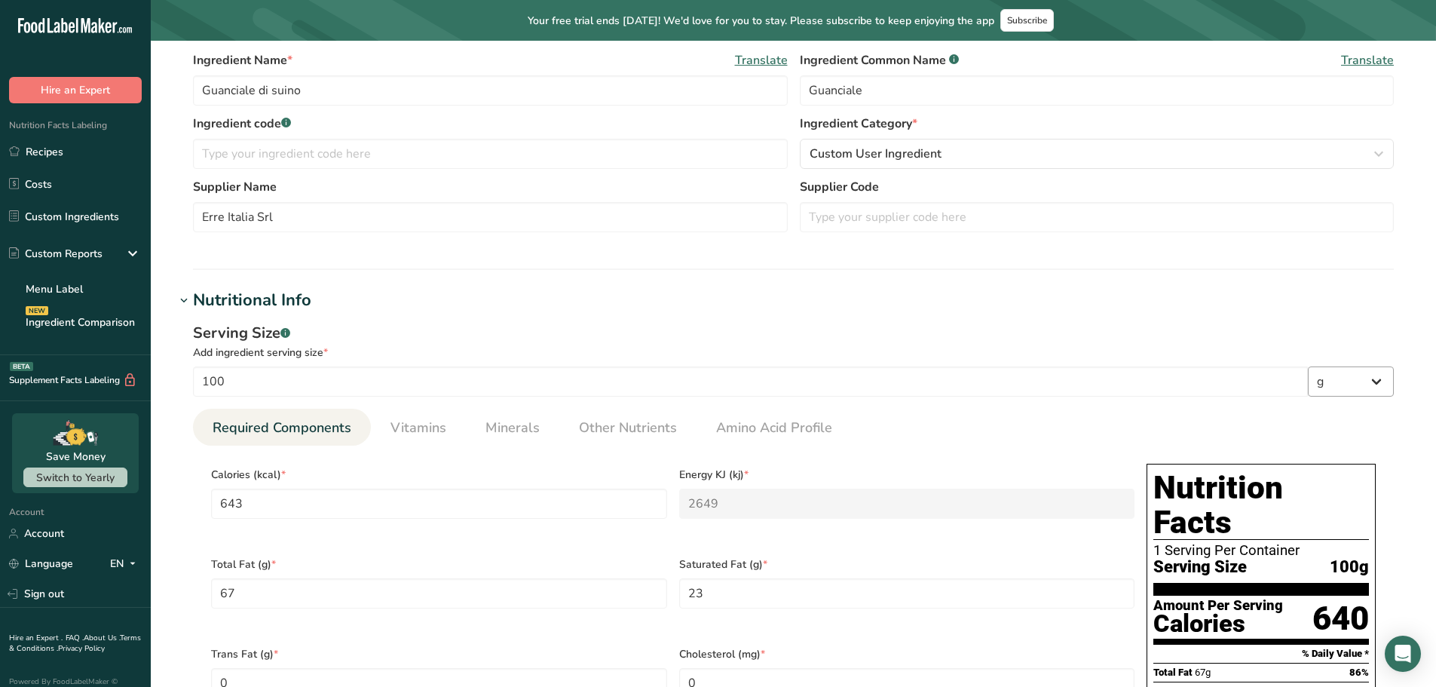
scroll to position [234, 0]
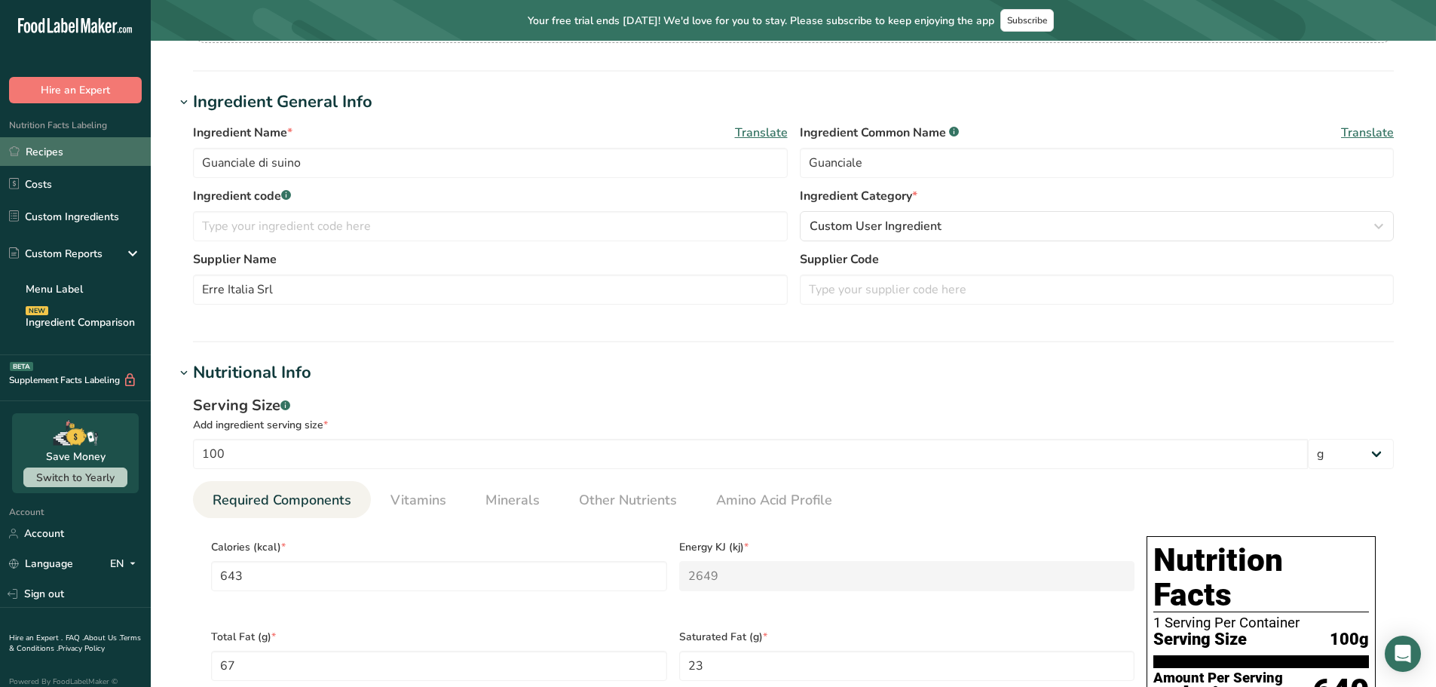
click at [39, 147] on link "Recipes" at bounding box center [75, 151] width 151 height 29
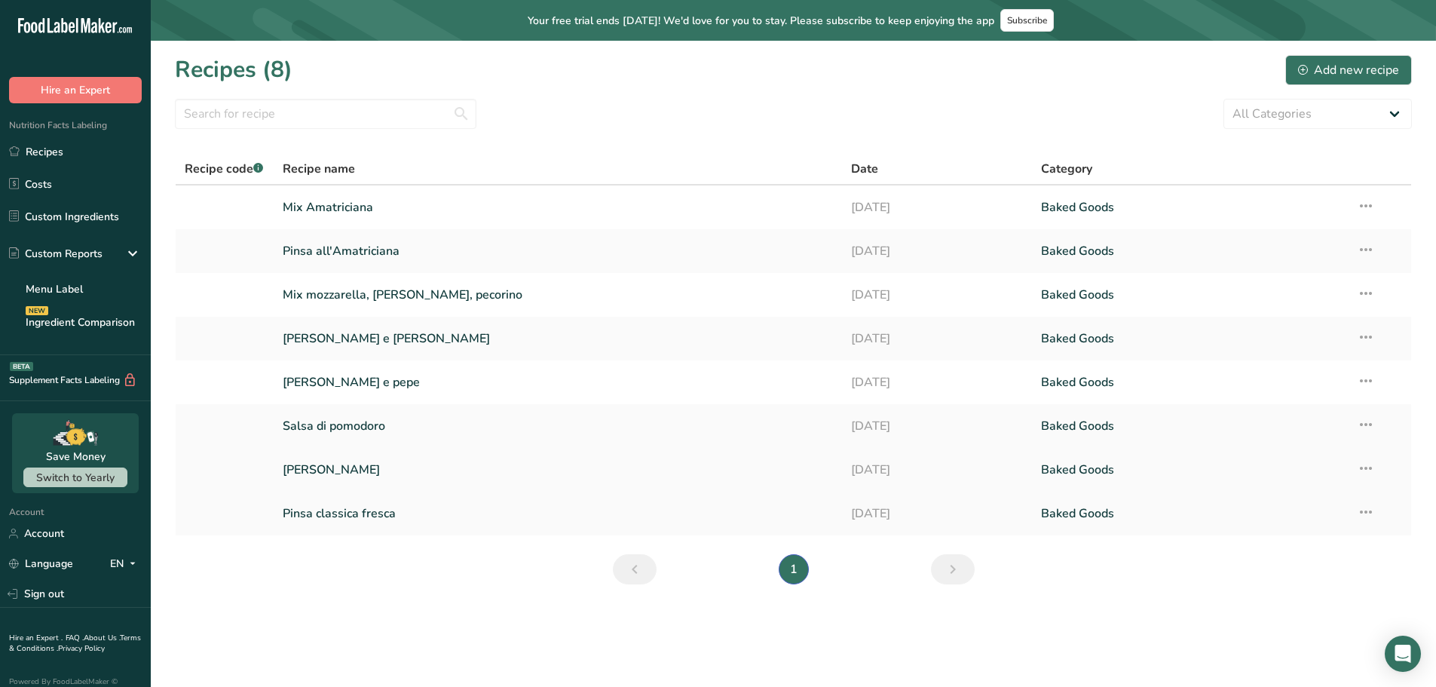
click at [344, 466] on link "[PERSON_NAME]" at bounding box center [558, 470] width 551 height 32
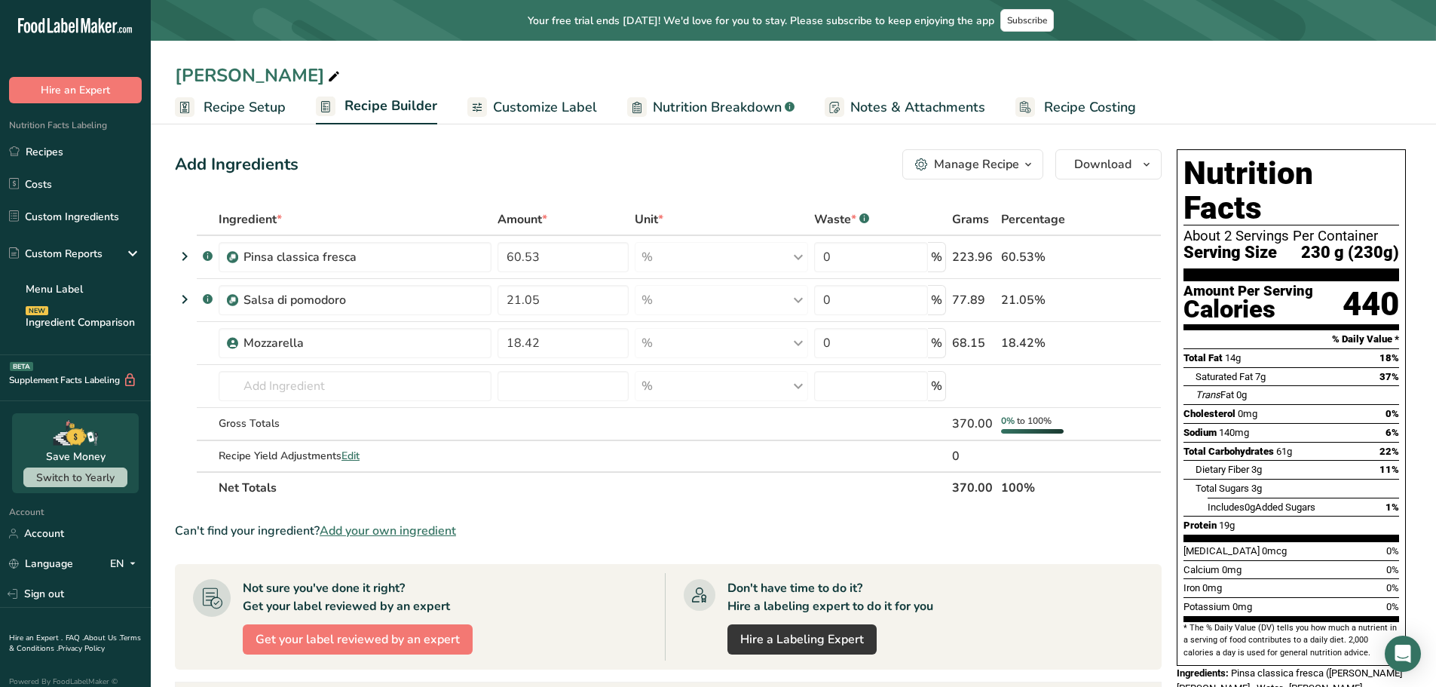
click at [175, 257] on table "Ingredient * Amount * Unit * Waste * .a-a{fill:#347362;}.b-a{fill:#fff;} Grams …" at bounding box center [668, 353] width 987 height 300
click at [182, 253] on icon at bounding box center [185, 256] width 18 height 27
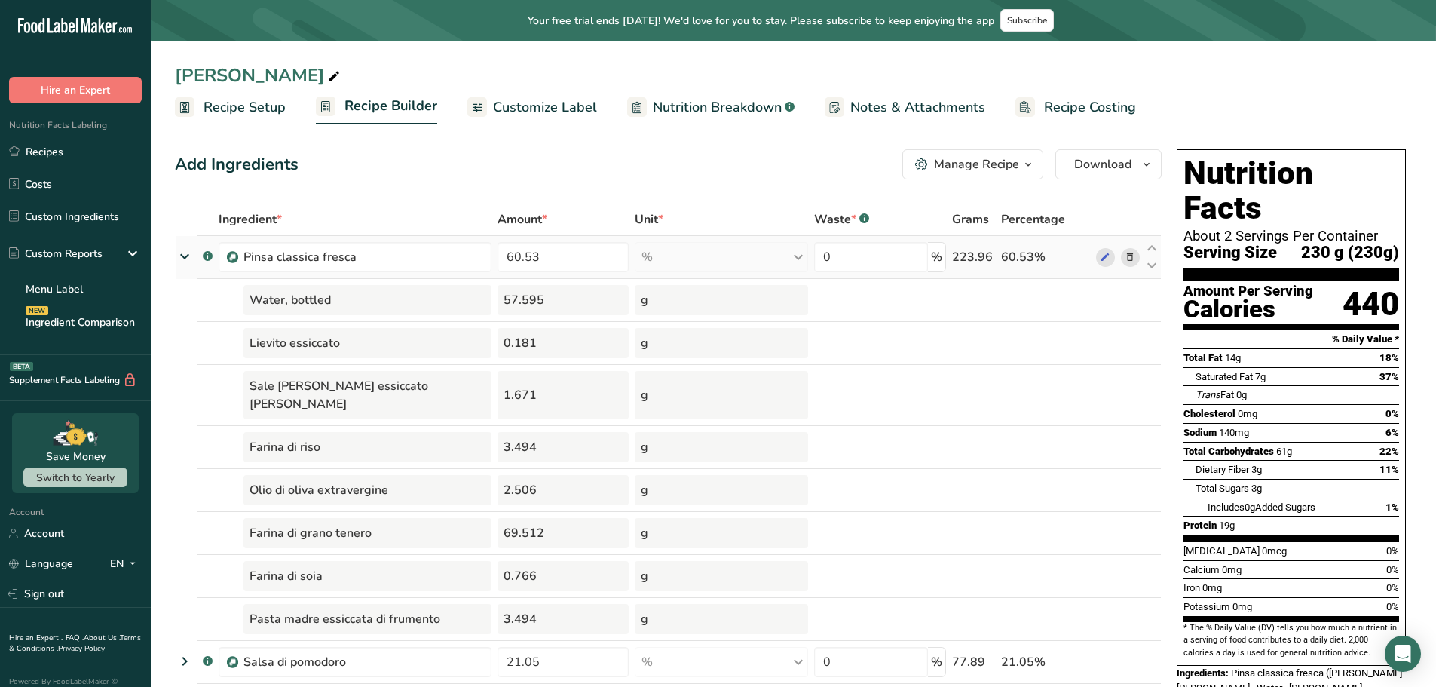
click at [182, 253] on icon at bounding box center [184, 256] width 27 height 18
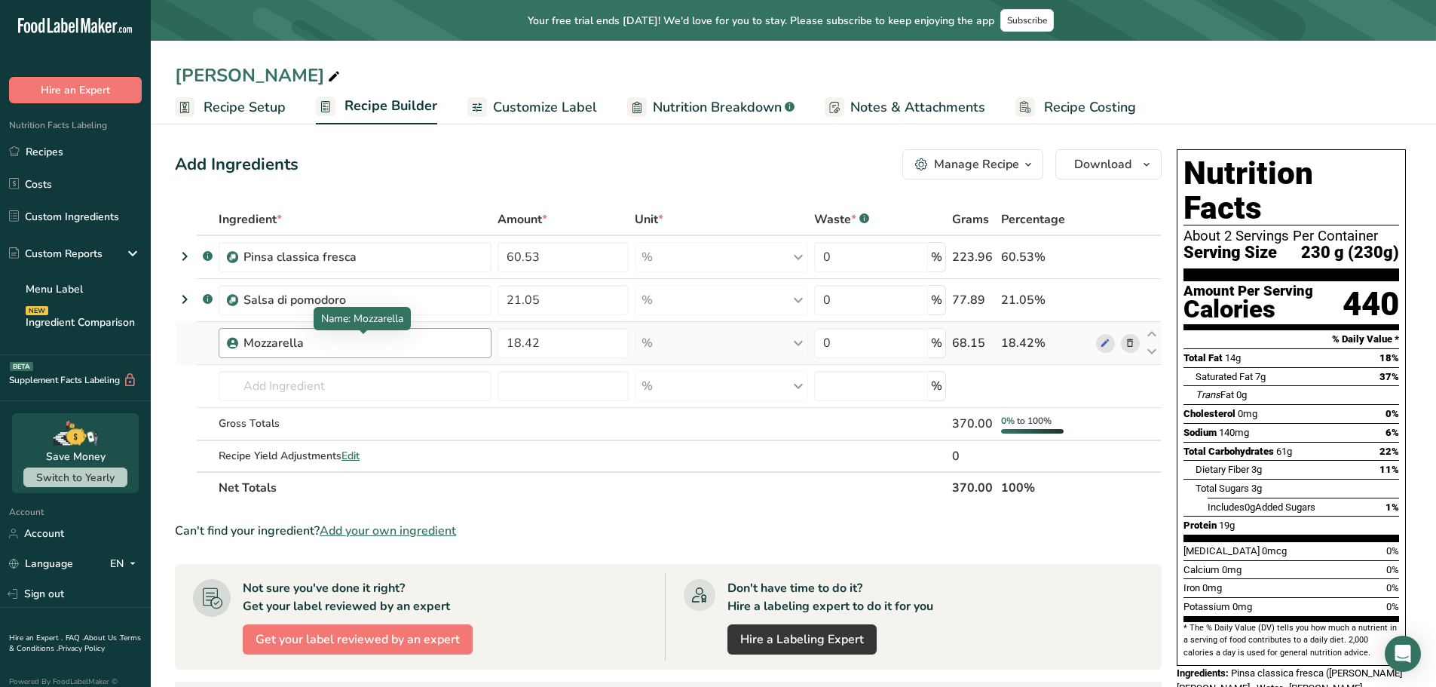
click at [283, 337] on div "Mozzarella" at bounding box center [337, 343] width 188 height 18
click at [323, 341] on div "Mozzarella" at bounding box center [337, 343] width 188 height 18
click at [365, 424] on div "Gross Totals" at bounding box center [355, 423] width 273 height 16
click at [36, 153] on link "Recipes" at bounding box center [75, 151] width 151 height 29
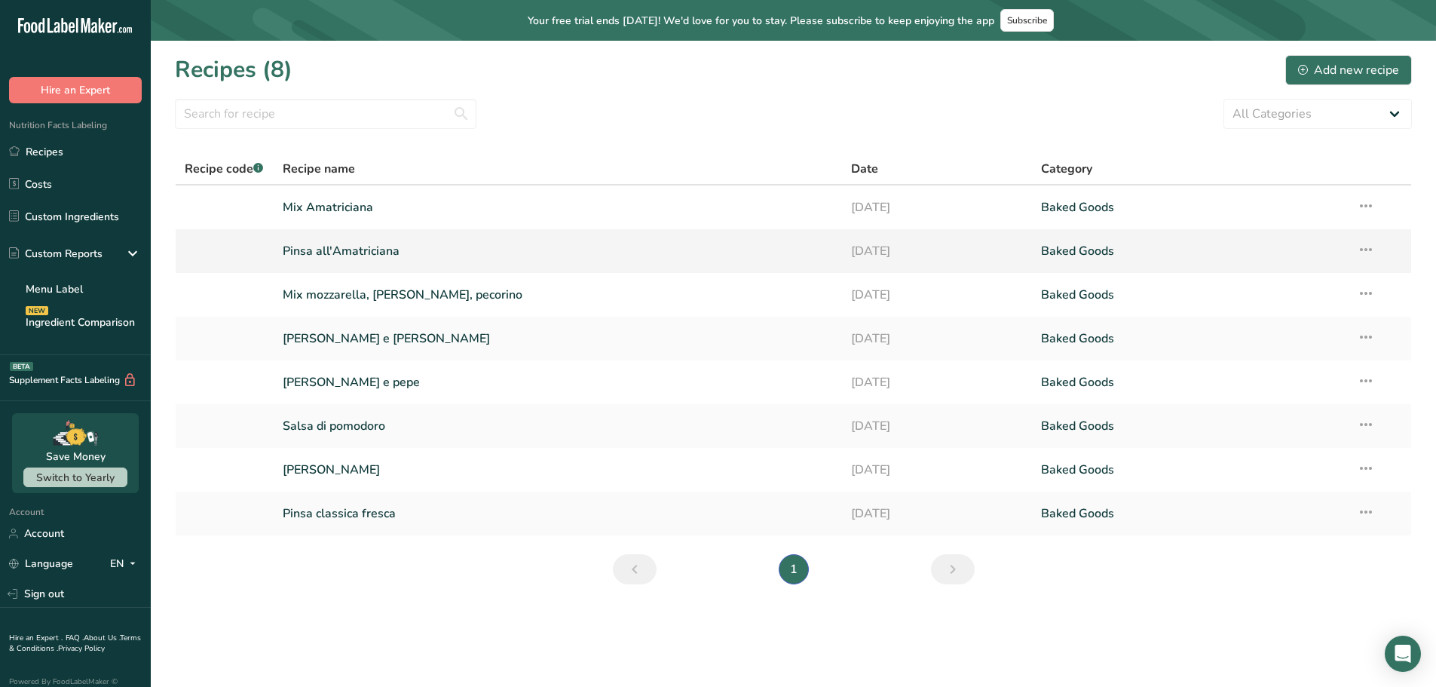
click at [360, 252] on link "Pinsa all'Amatriciana" at bounding box center [558, 251] width 551 height 32
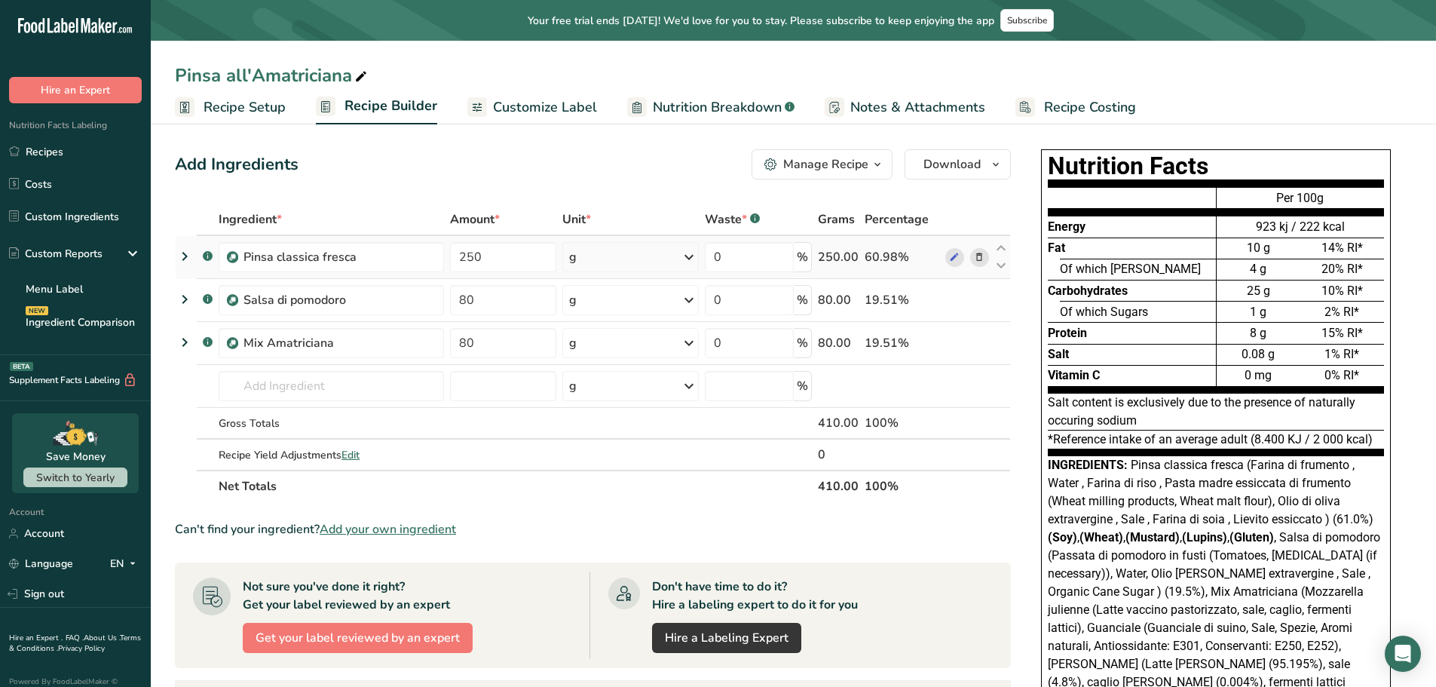
click at [183, 252] on icon at bounding box center [185, 256] width 18 height 27
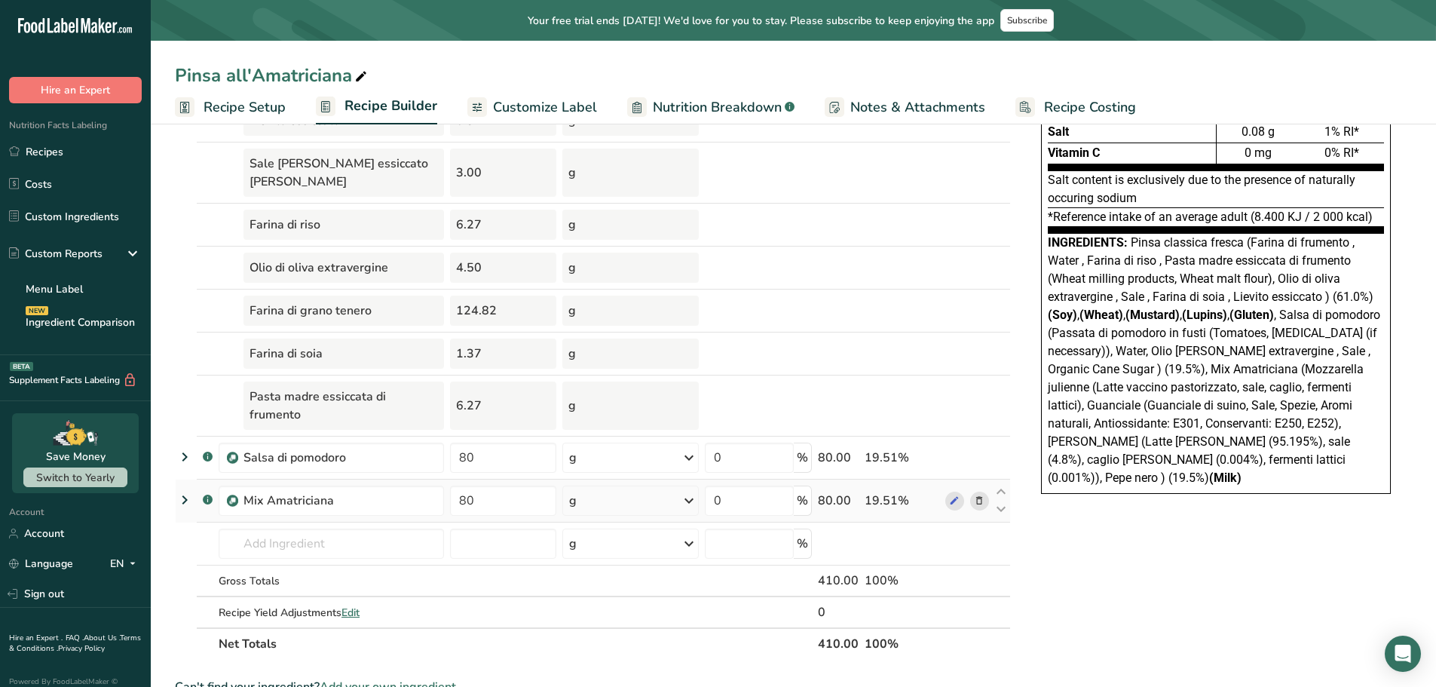
scroll to position [226, 0]
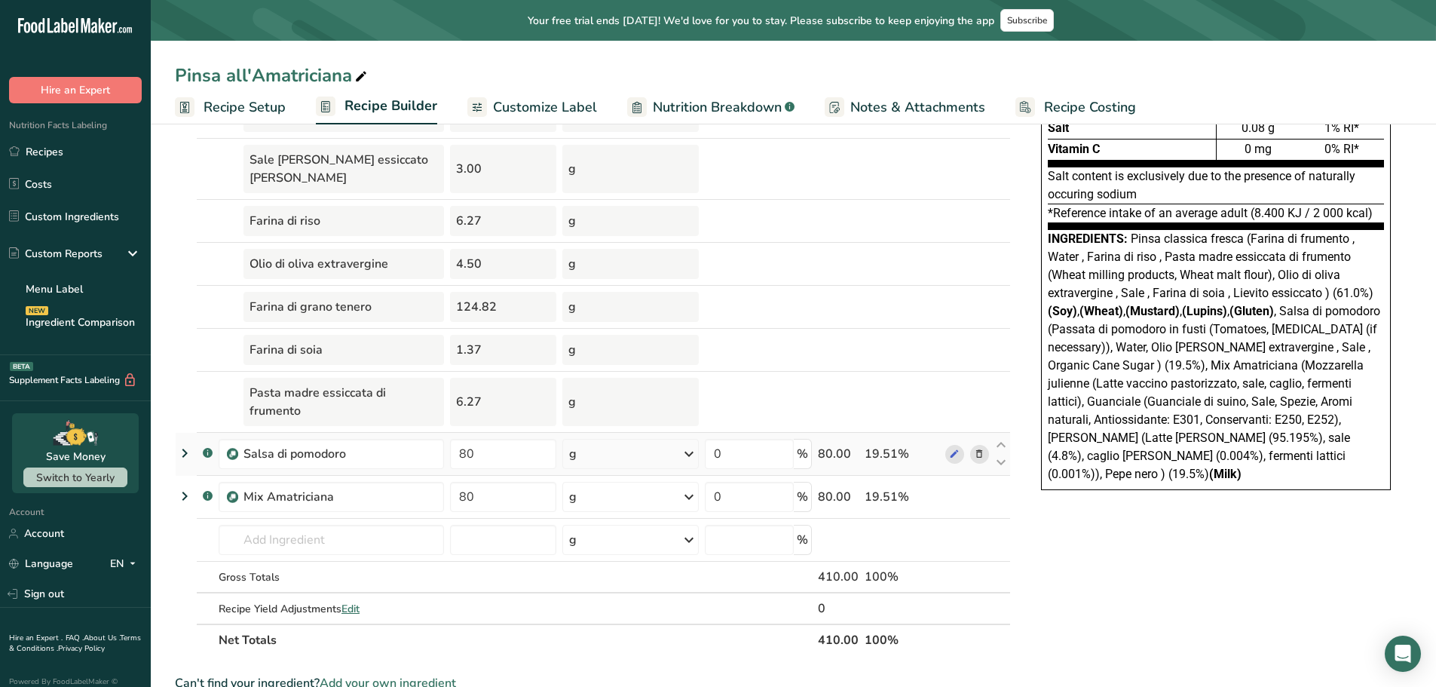
click at [182, 439] on icon at bounding box center [185, 452] width 18 height 27
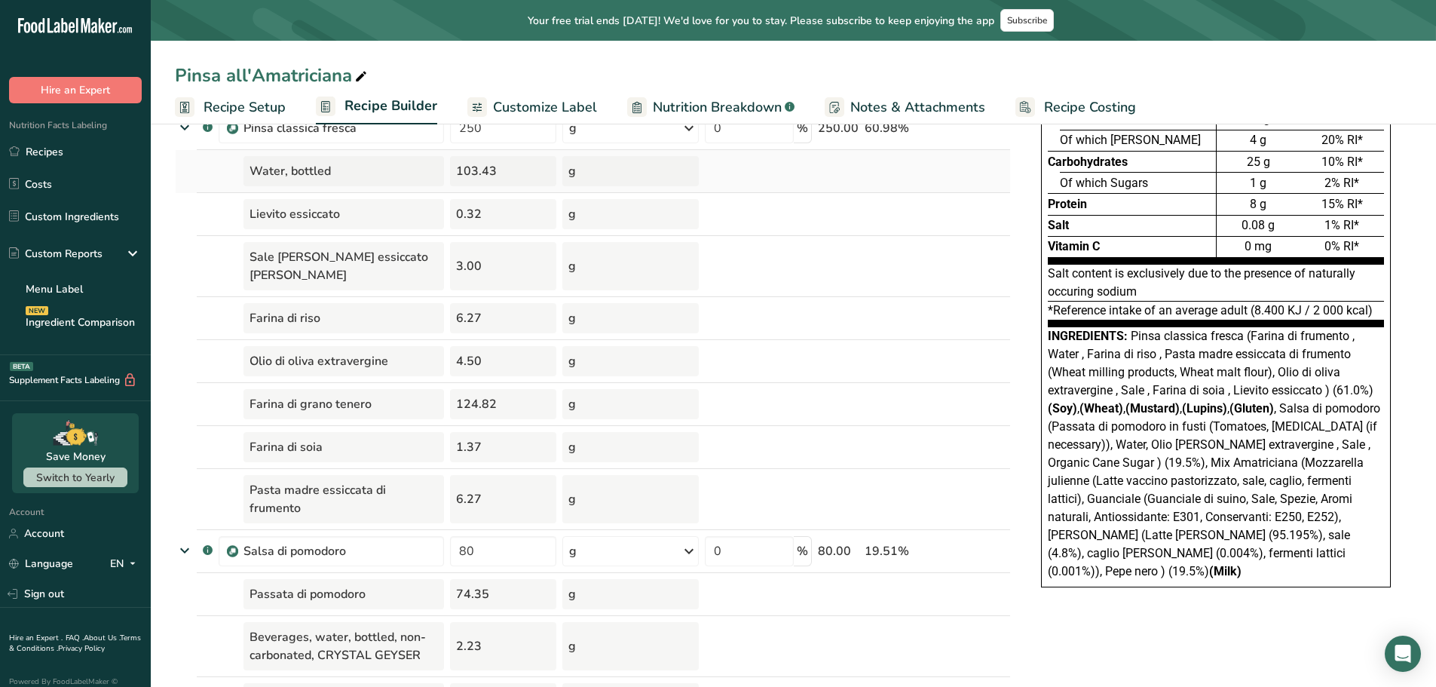
scroll to position [0, 0]
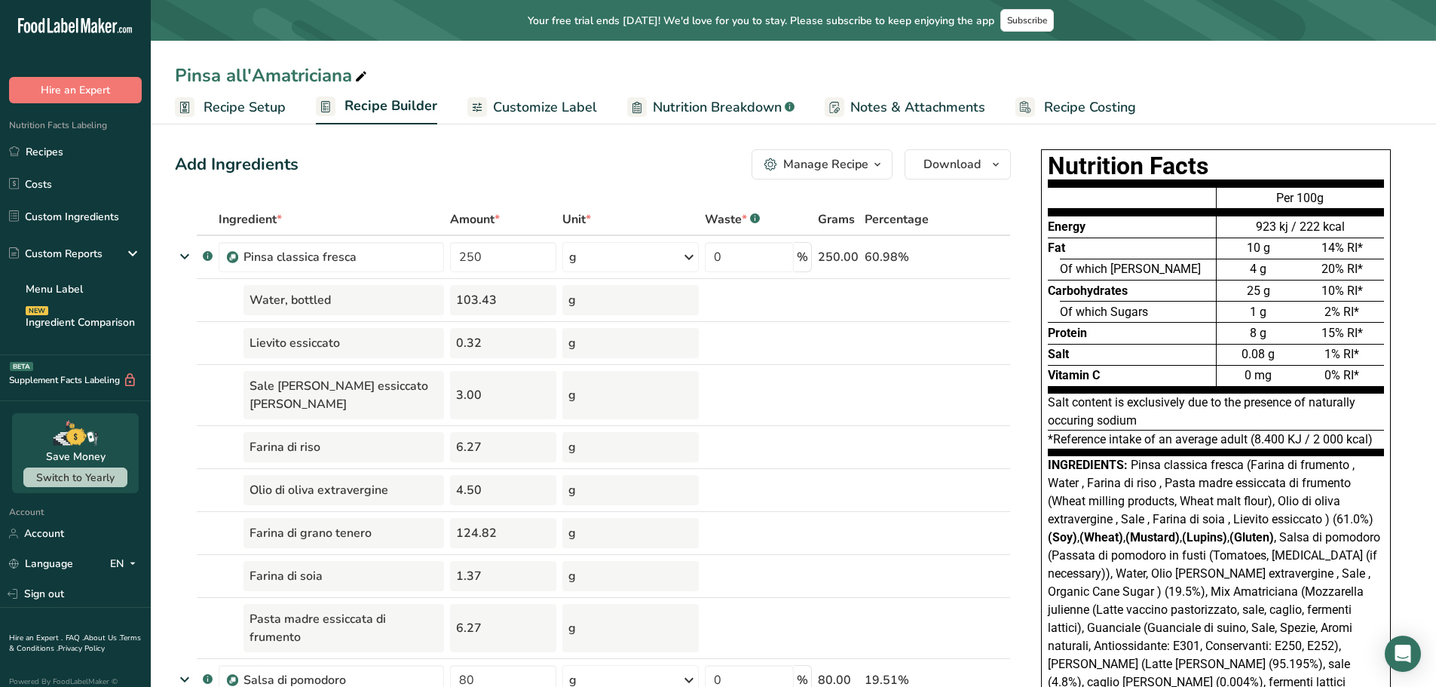
click at [219, 112] on span "Recipe Setup" at bounding box center [244, 107] width 82 height 20
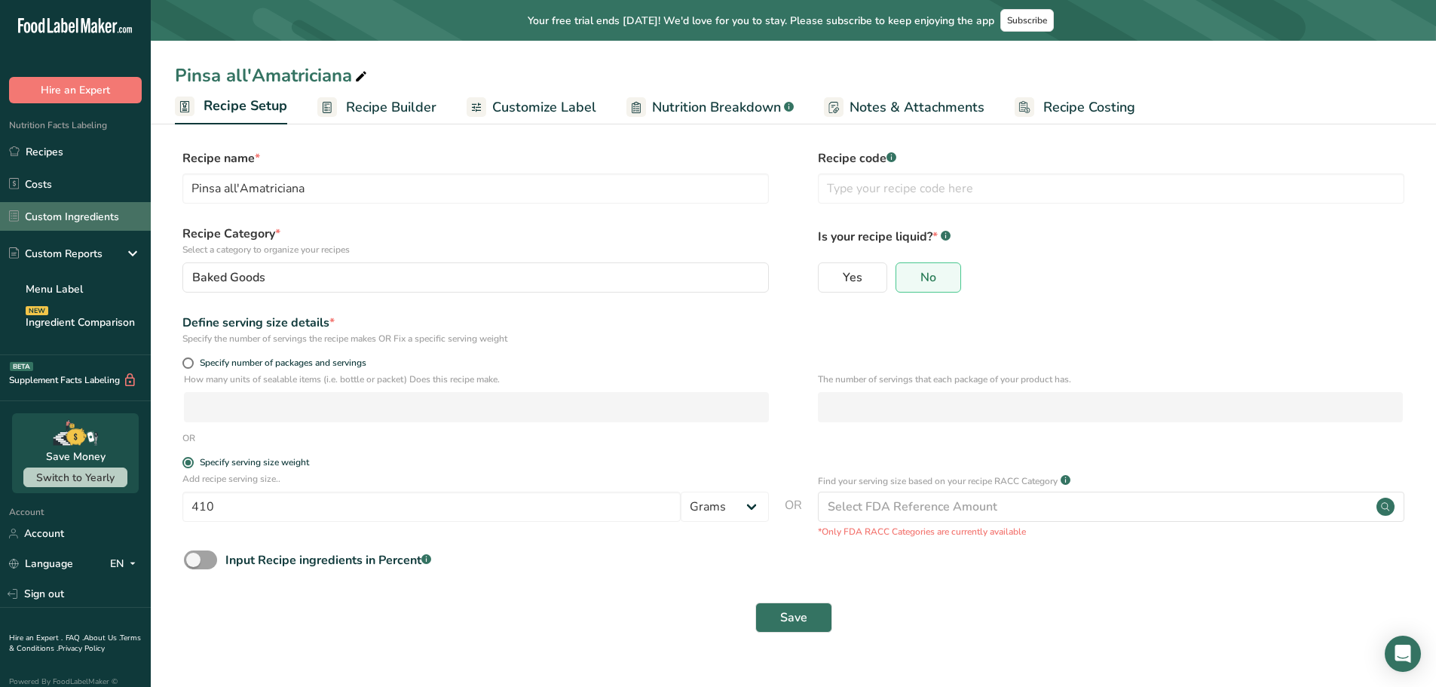
click at [84, 216] on link "Custom Ingredients" at bounding box center [75, 216] width 151 height 29
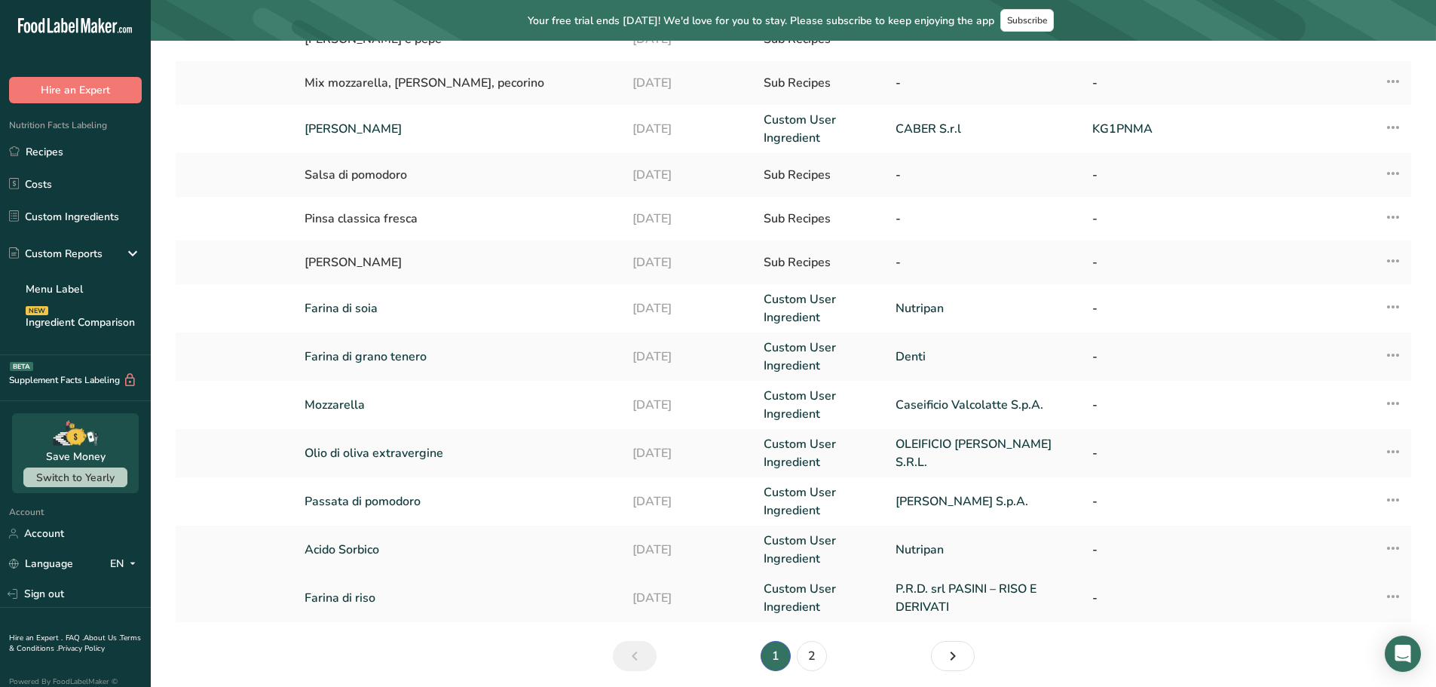
scroll to position [226, 0]
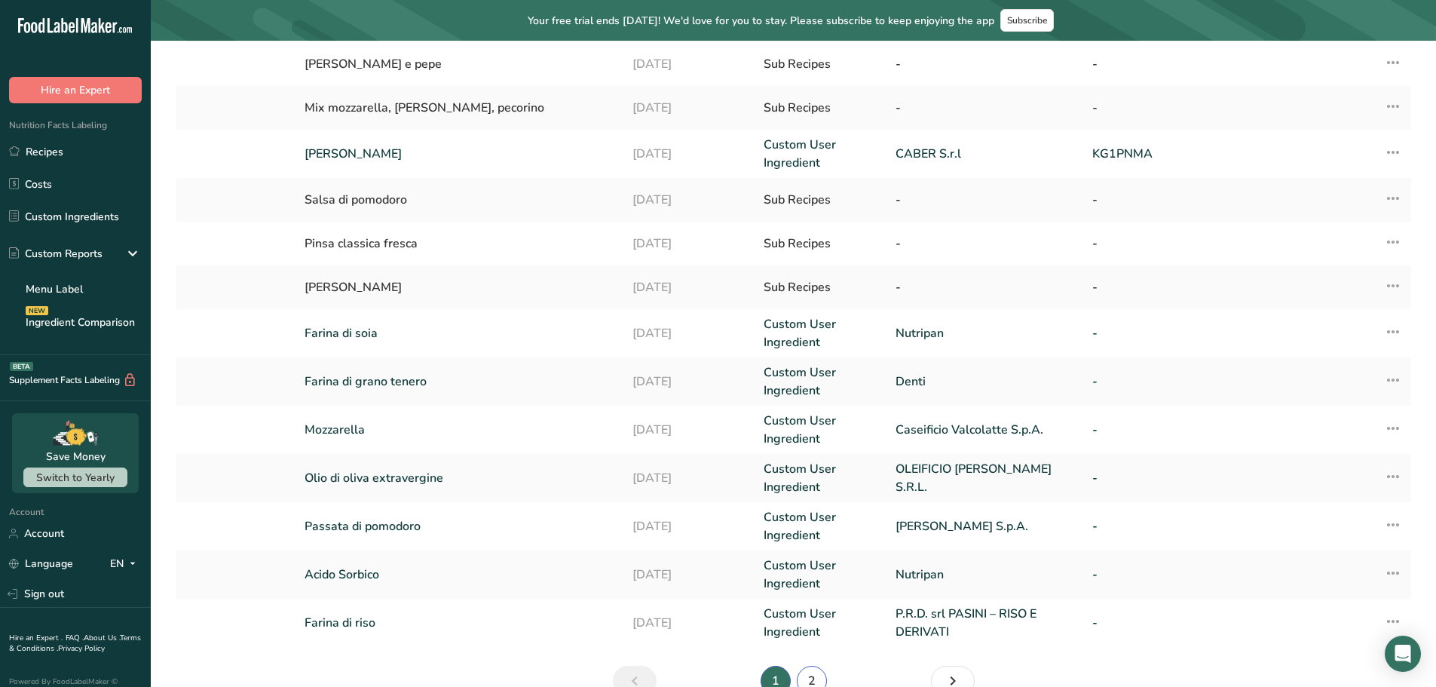
click at [809, 678] on link "2" at bounding box center [812, 681] width 30 height 30
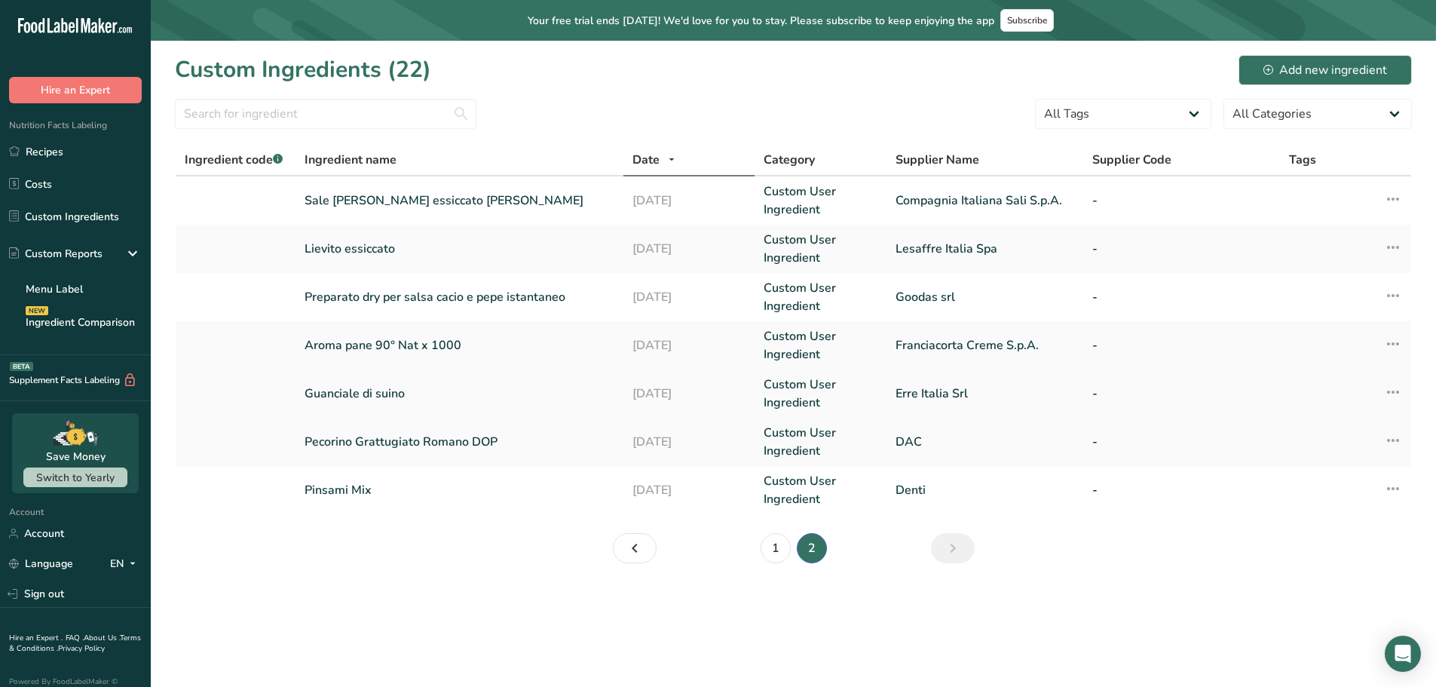
click at [370, 399] on link "Guanciale di suino" at bounding box center [459, 393] width 310 height 18
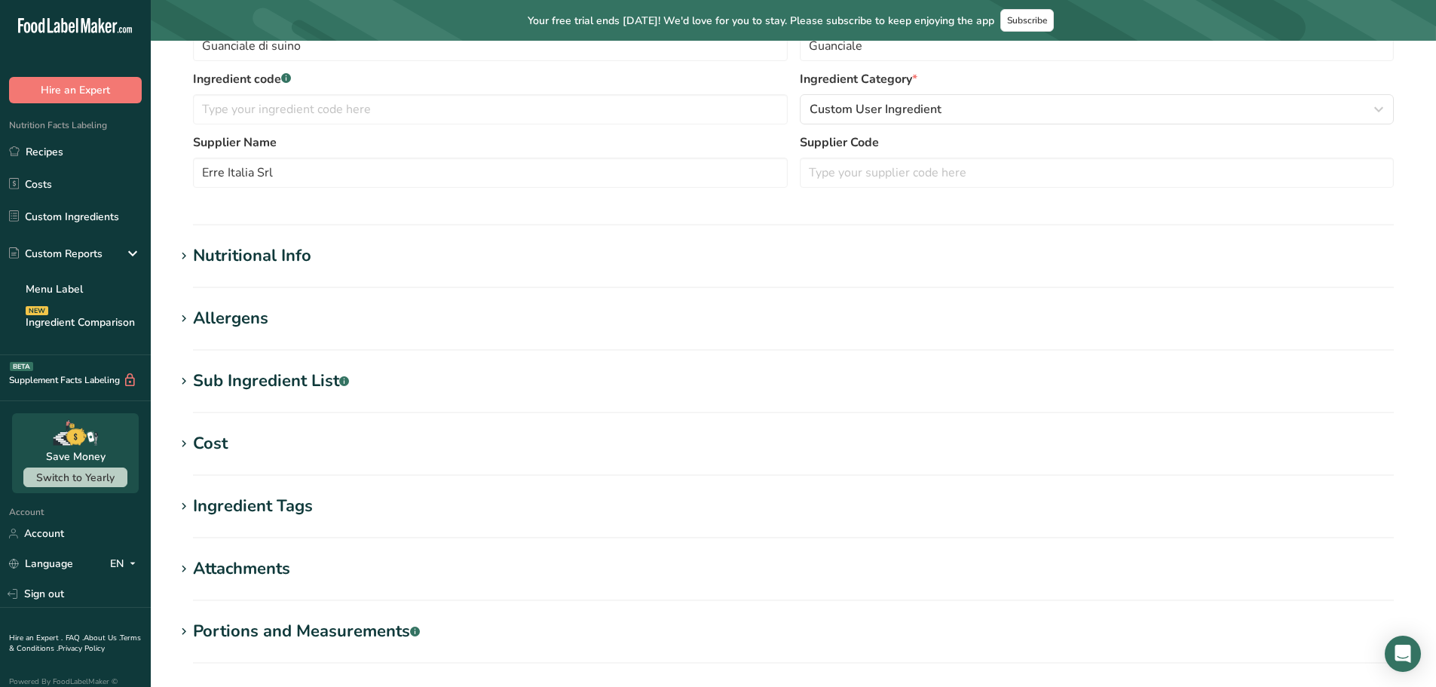
scroll to position [377, 0]
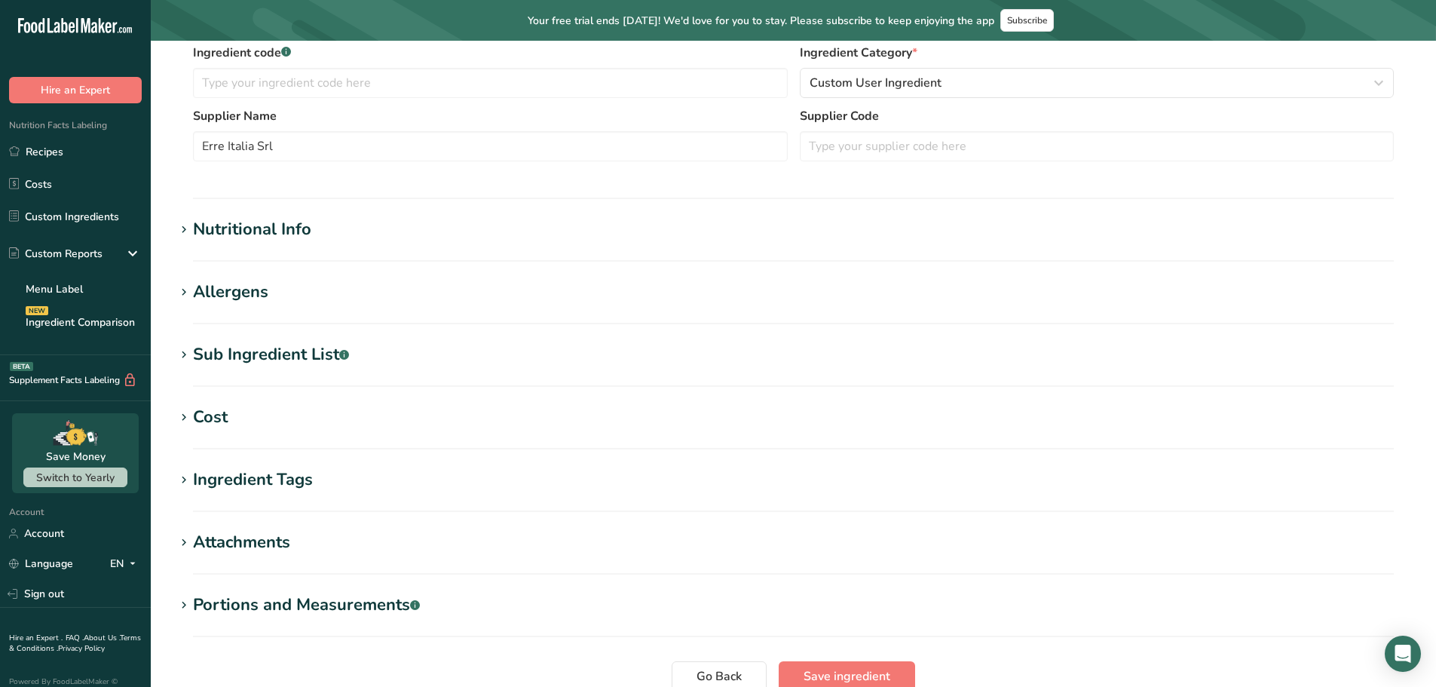
click at [260, 346] on div "Sub Ingredient List .a-a{fill:#347362;}.b-a{fill:#fff;}" at bounding box center [271, 354] width 156 height 25
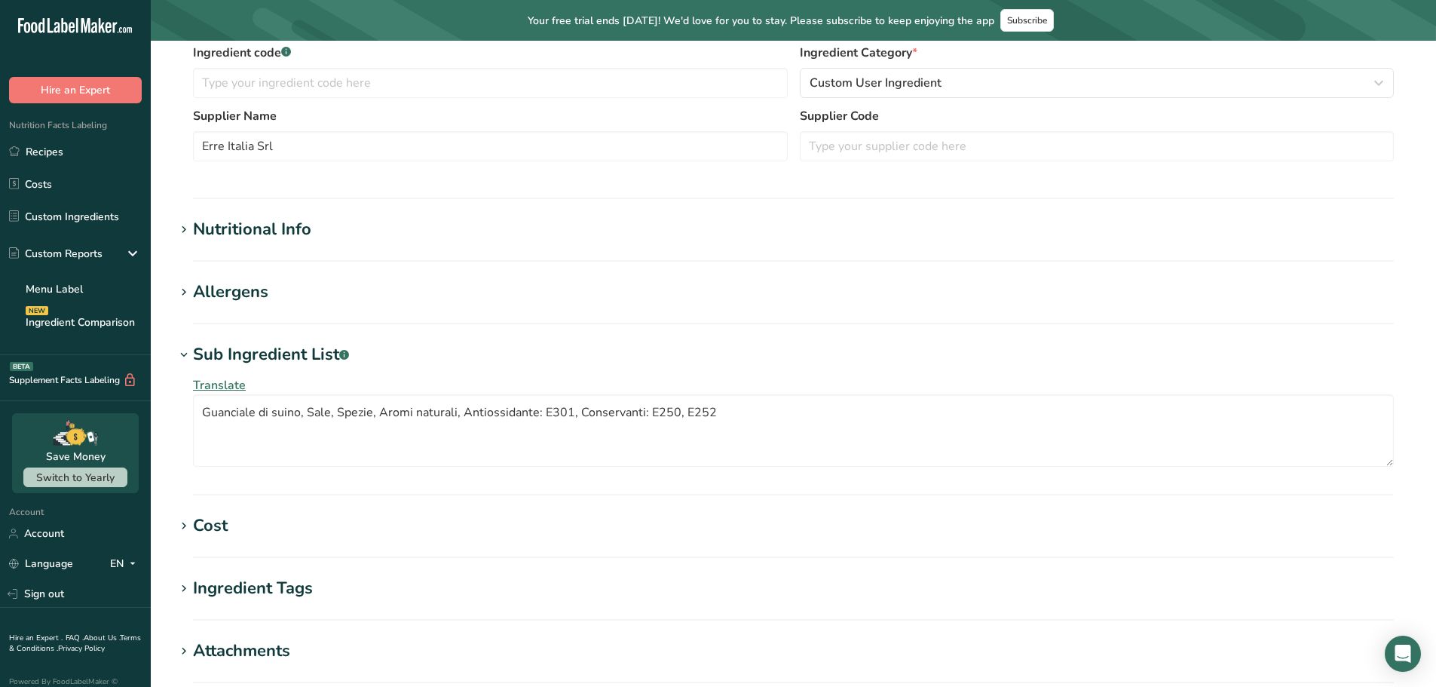
click at [237, 231] on div "Nutritional Info" at bounding box center [252, 229] width 118 height 25
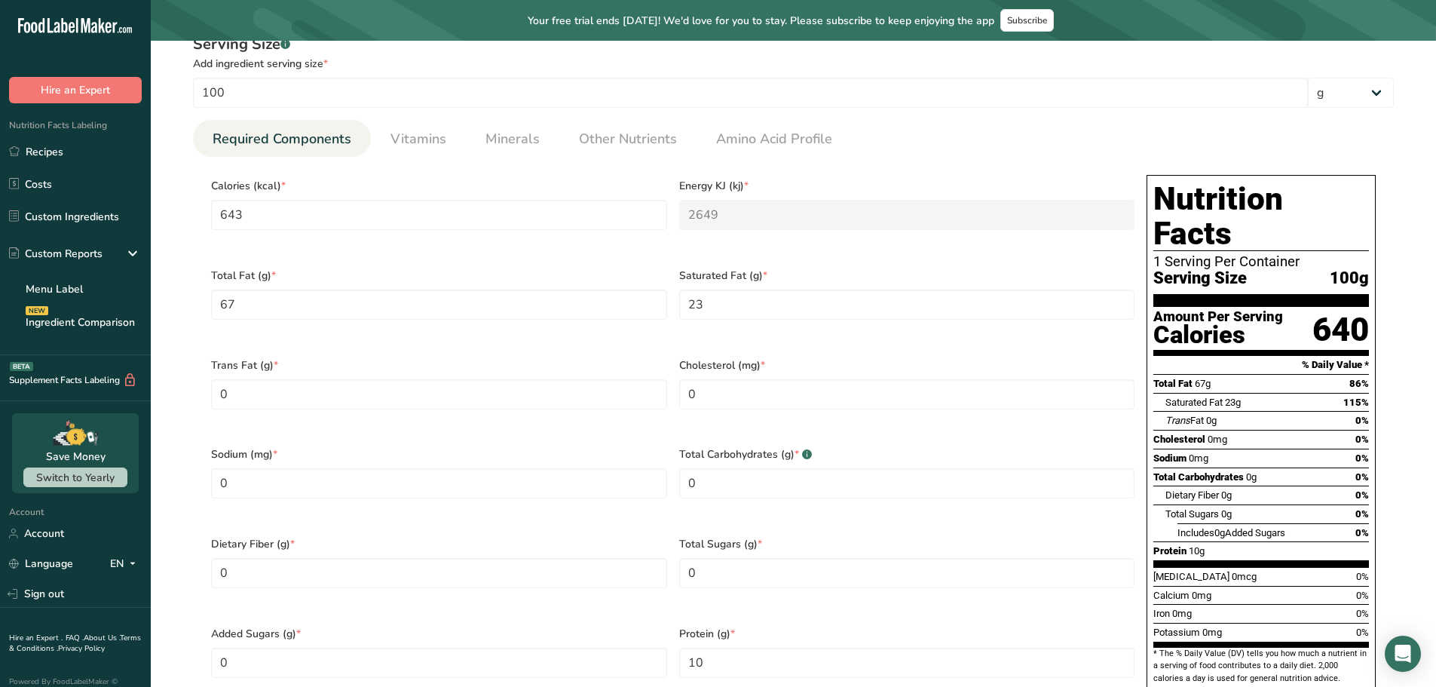
scroll to position [603, 0]
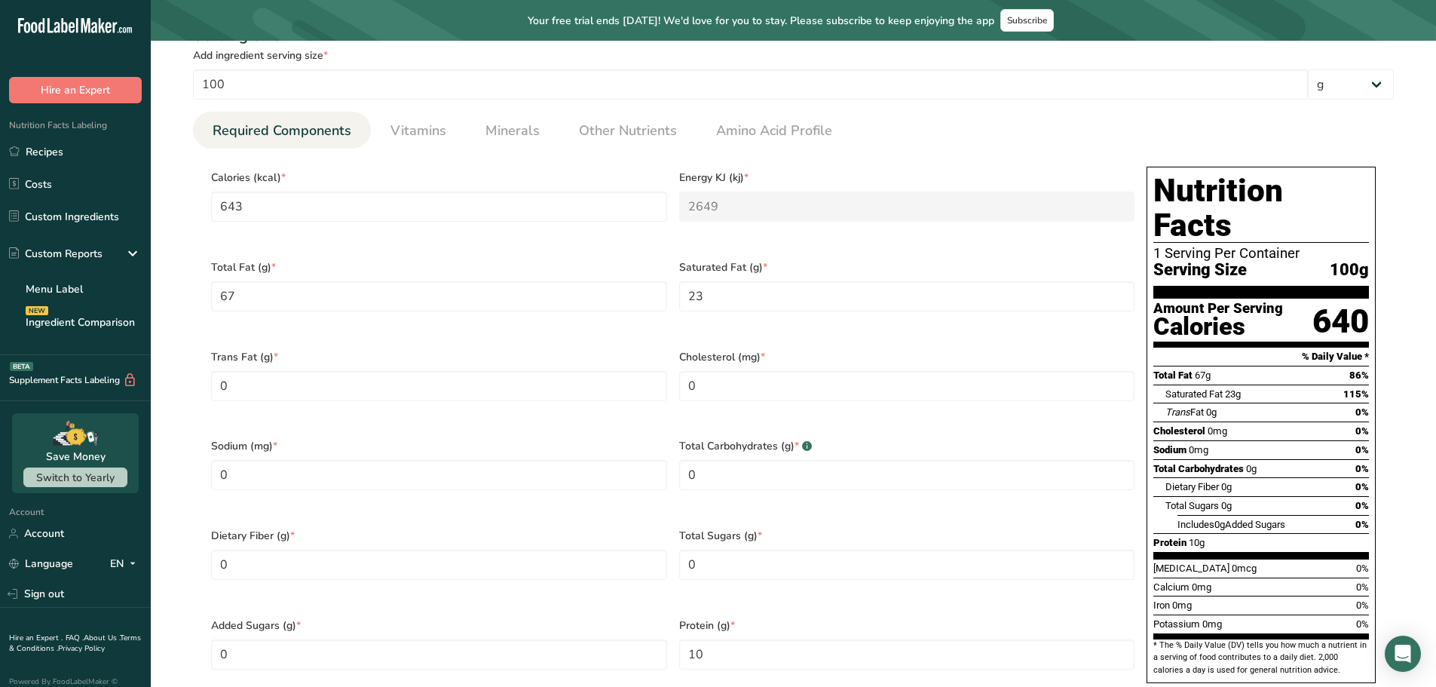
drag, startPoint x: 1175, startPoint y: 207, endPoint x: 1220, endPoint y: 530, distance: 325.7
click at [1220, 531] on div "Nutrition Facts 1 Serving Per Container Serving Size 100g Amount Per Serving Ca…" at bounding box center [1260, 425] width 229 height 516
click at [1330, 84] on select "g kg mg mcg lb oz l mL fl oz tbsp tsp cup qt gallon" at bounding box center [1351, 84] width 86 height 30
drag, startPoint x: 1330, startPoint y: 84, endPoint x: 1304, endPoint y: 115, distance: 40.6
click at [1330, 84] on select "g kg mg mcg lb oz l mL fl oz tbsp tsp cup qt gallon" at bounding box center [1351, 84] width 86 height 30
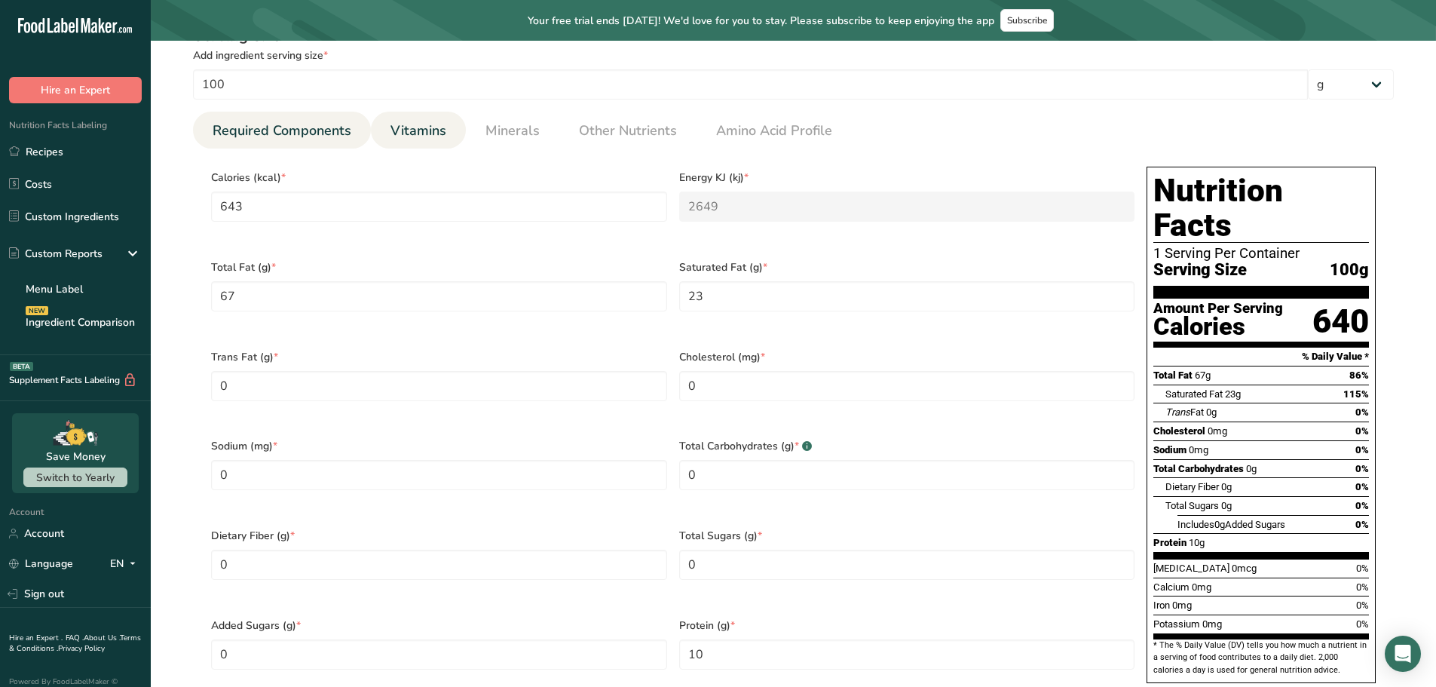
click at [384, 137] on link "Vitamins" at bounding box center [418, 131] width 68 height 38
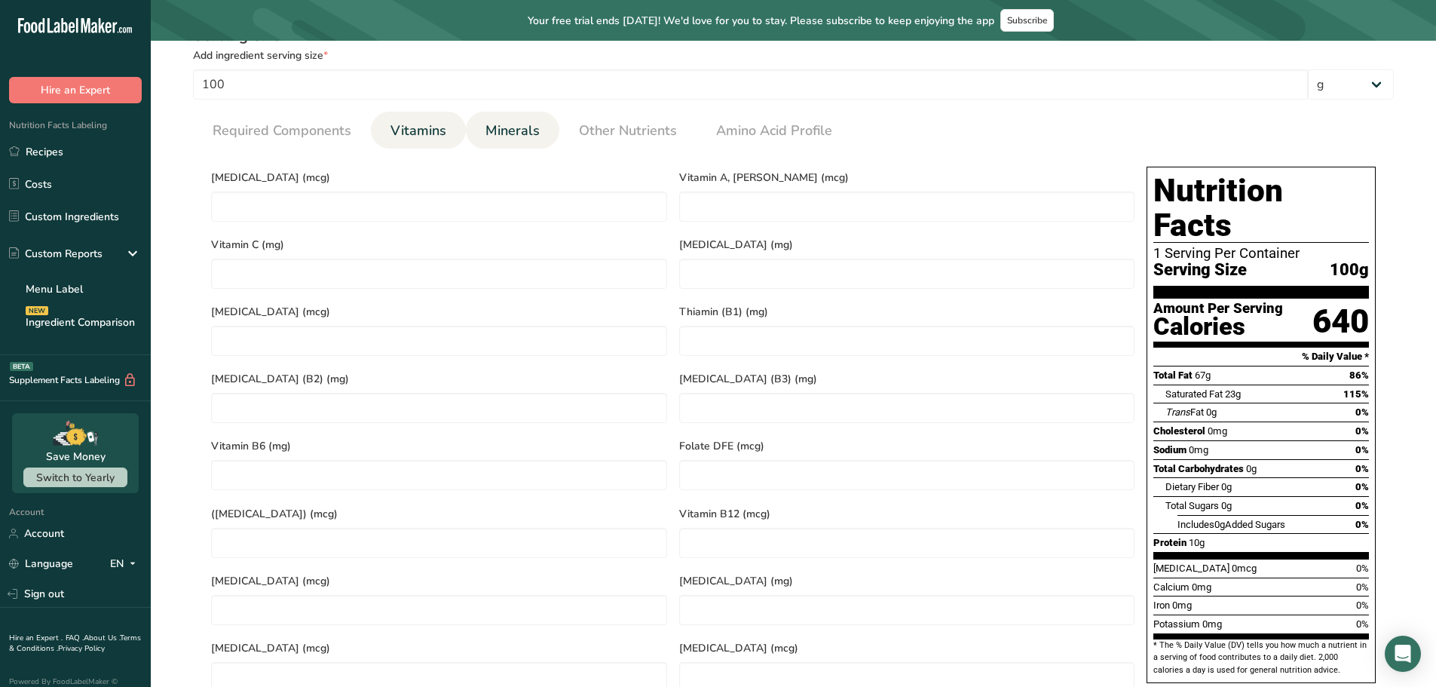
click at [514, 139] on span "Minerals" at bounding box center [512, 131] width 54 height 20
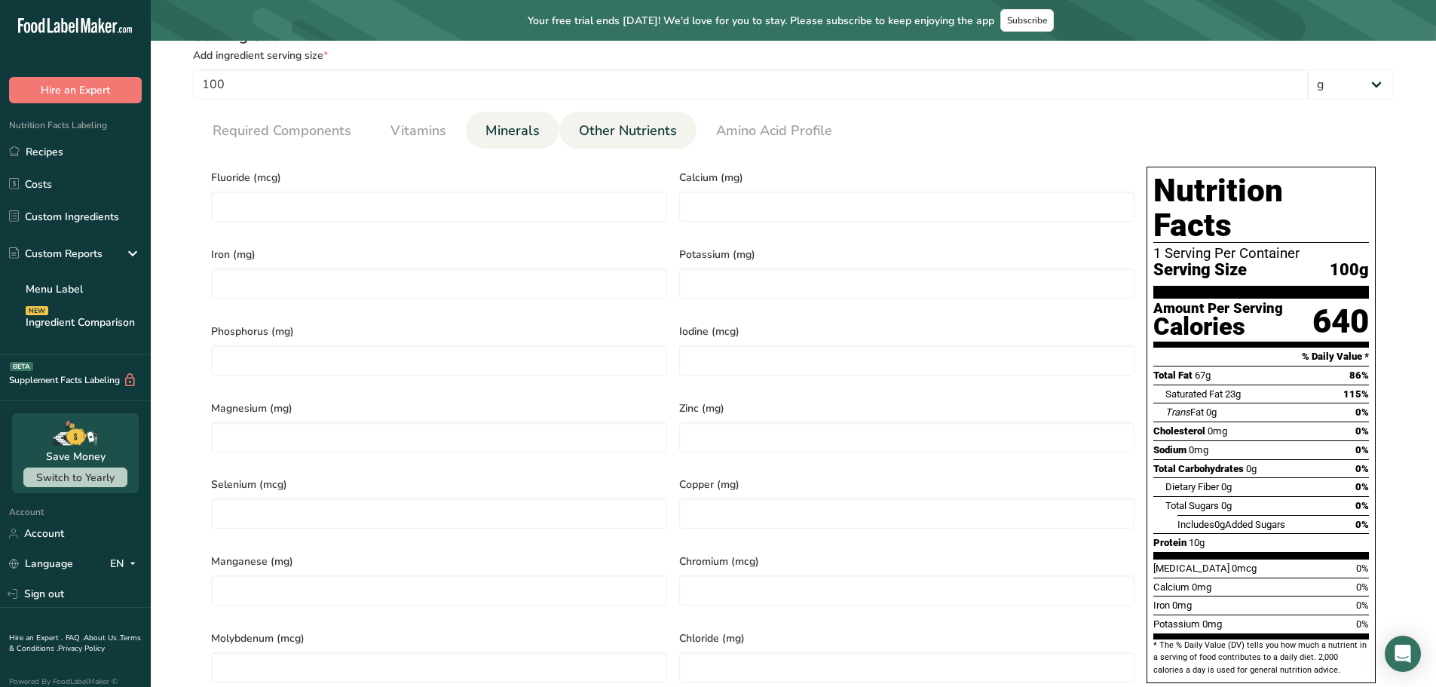
click at [579, 130] on span "Other Nutrients" at bounding box center [628, 131] width 98 height 20
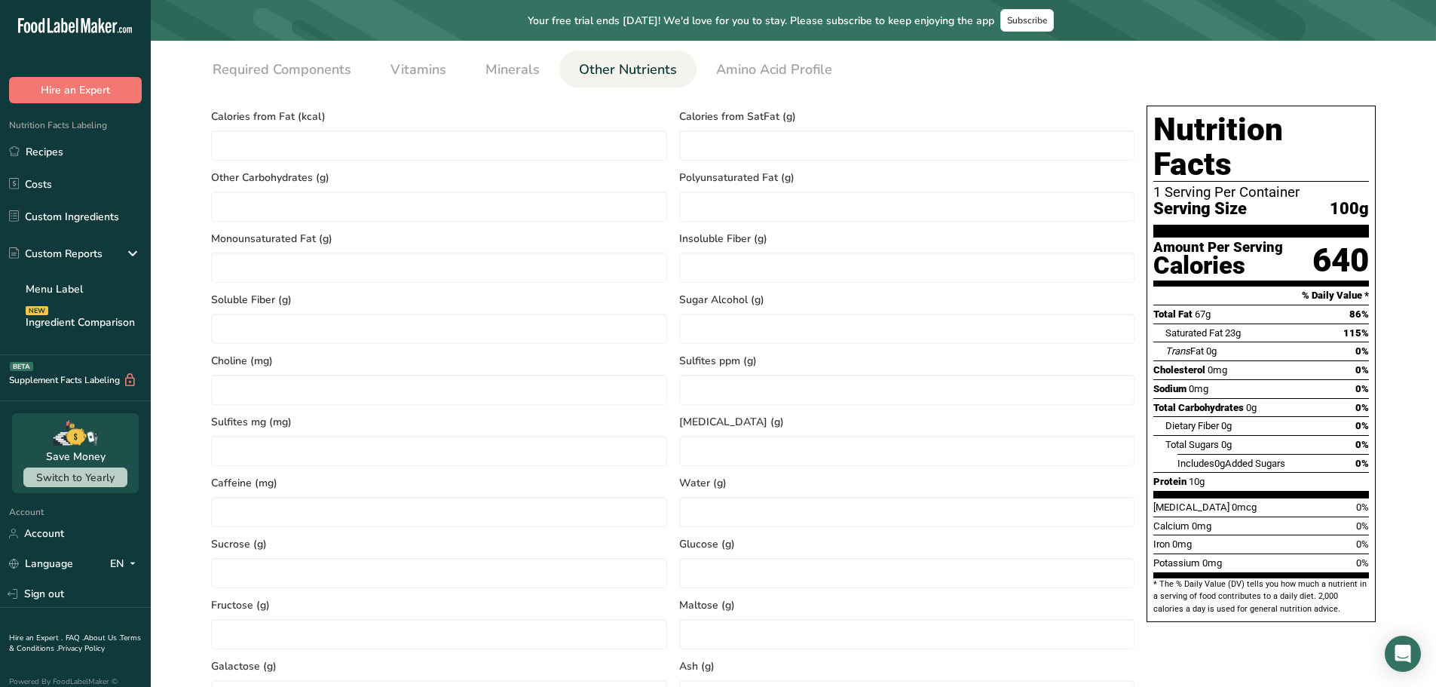
scroll to position [528, 0]
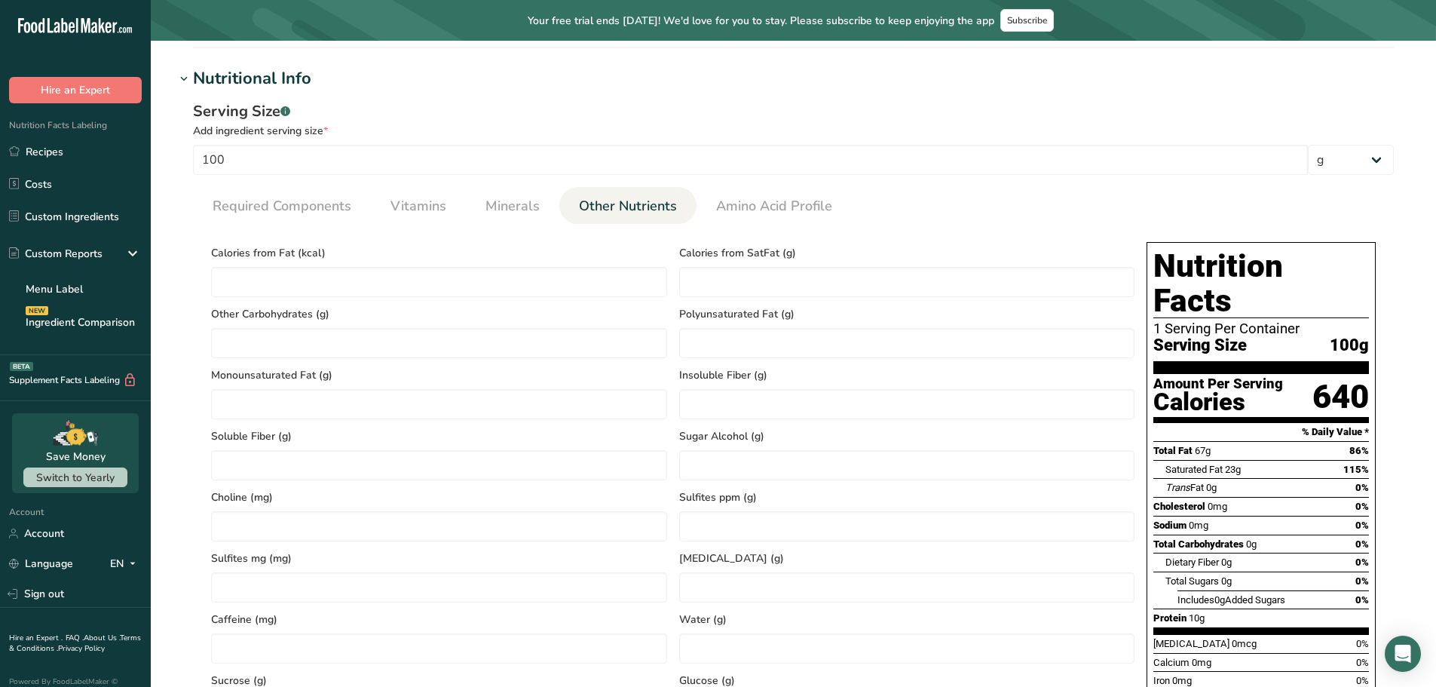
drag, startPoint x: 1253, startPoint y: 252, endPoint x: 1243, endPoint y: 479, distance: 227.1
click at [1243, 480] on div "Nutrition Facts 1 Serving Per Container Serving Size 100g Amount Per Serving Ca…" at bounding box center [1260, 500] width 229 height 516
click at [1238, 464] on span "23g" at bounding box center [1233, 469] width 16 height 11
click at [228, 213] on span "Required Components" at bounding box center [282, 206] width 139 height 20
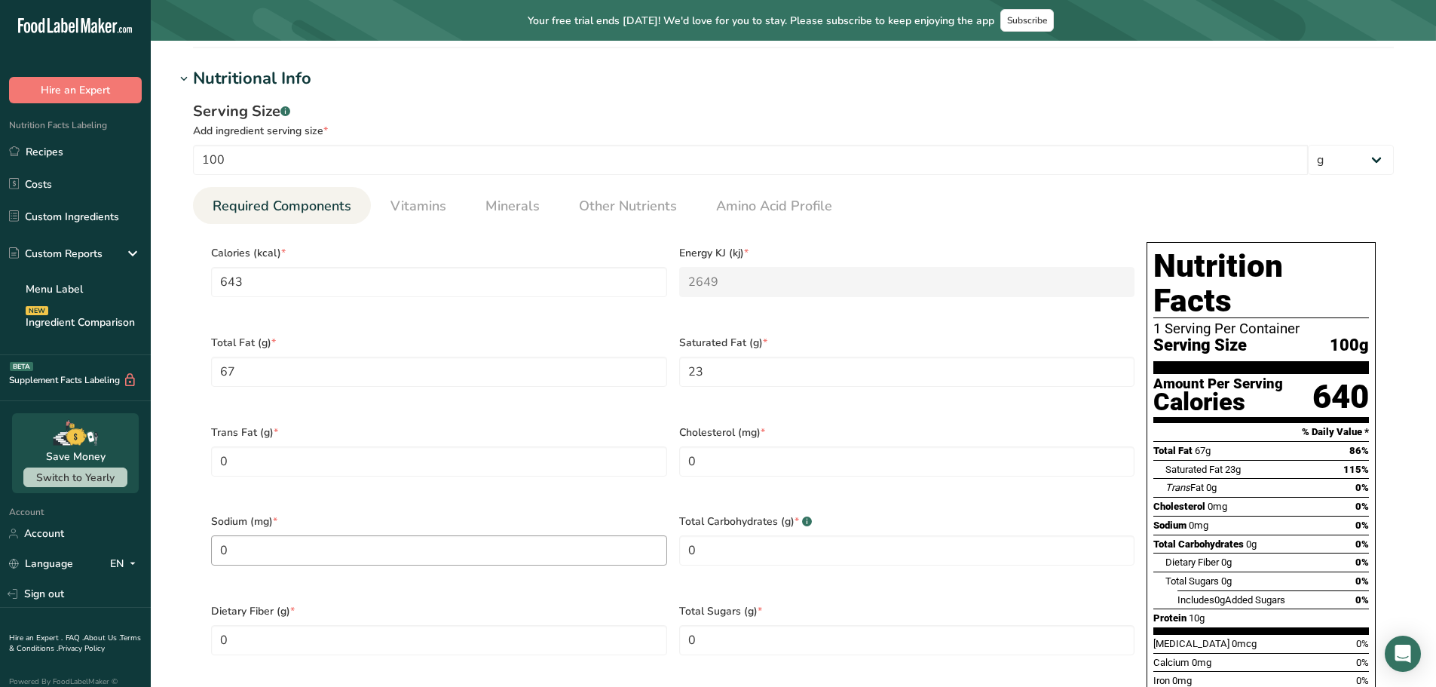
scroll to position [603, 0]
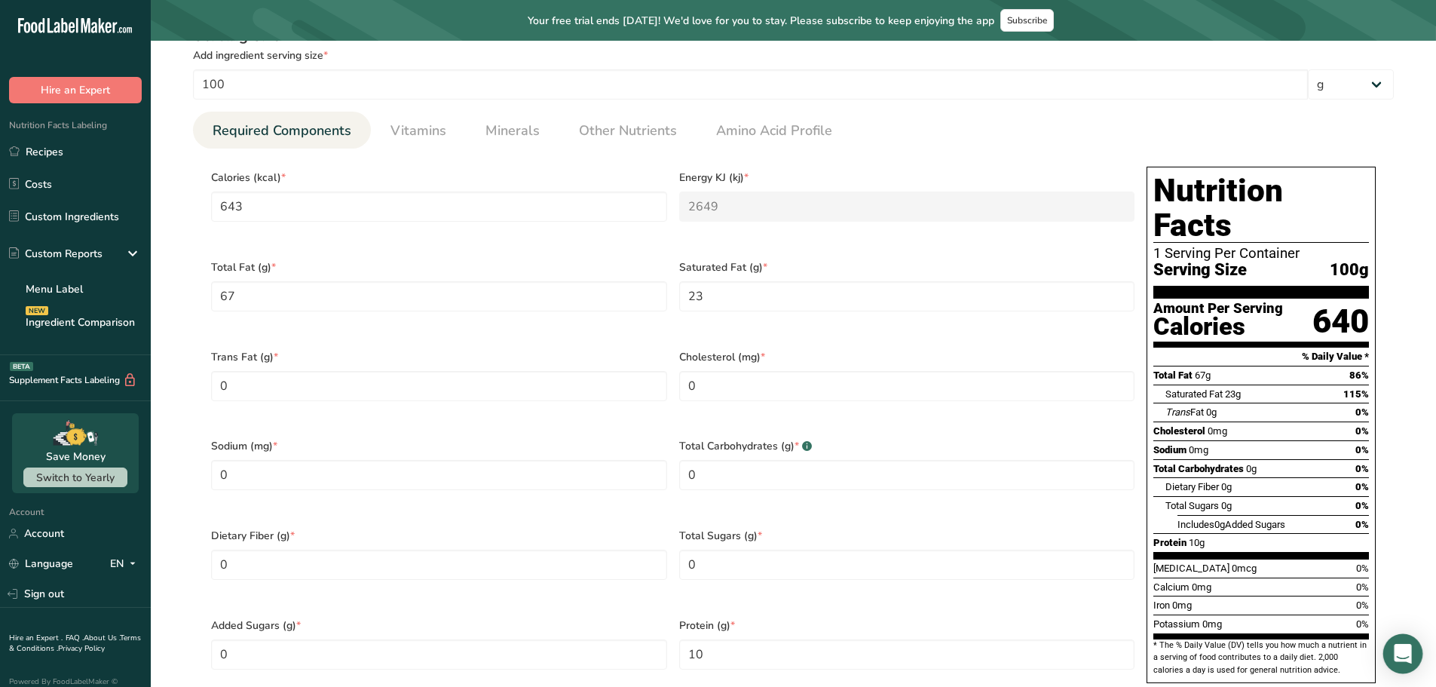
click at [1396, 652] on icon "Open Intercom Messenger" at bounding box center [1402, 654] width 17 height 20
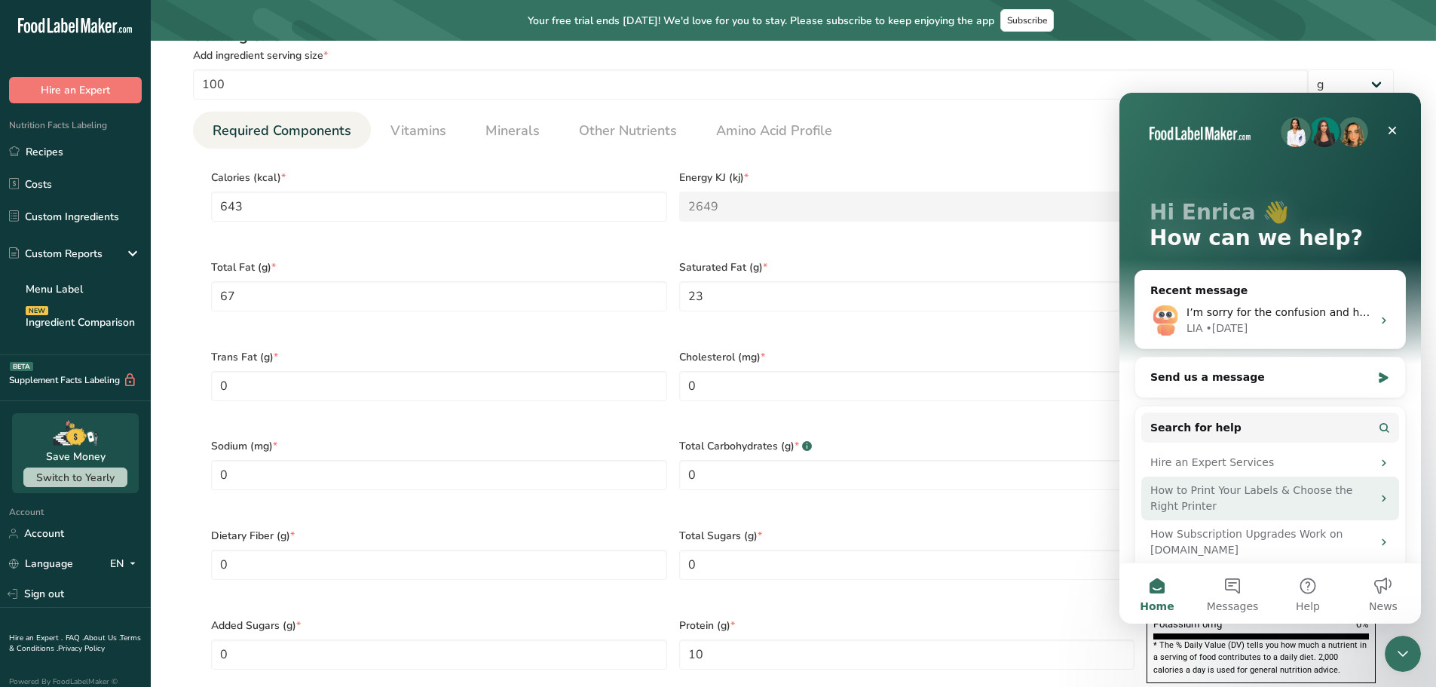
scroll to position [0, 0]
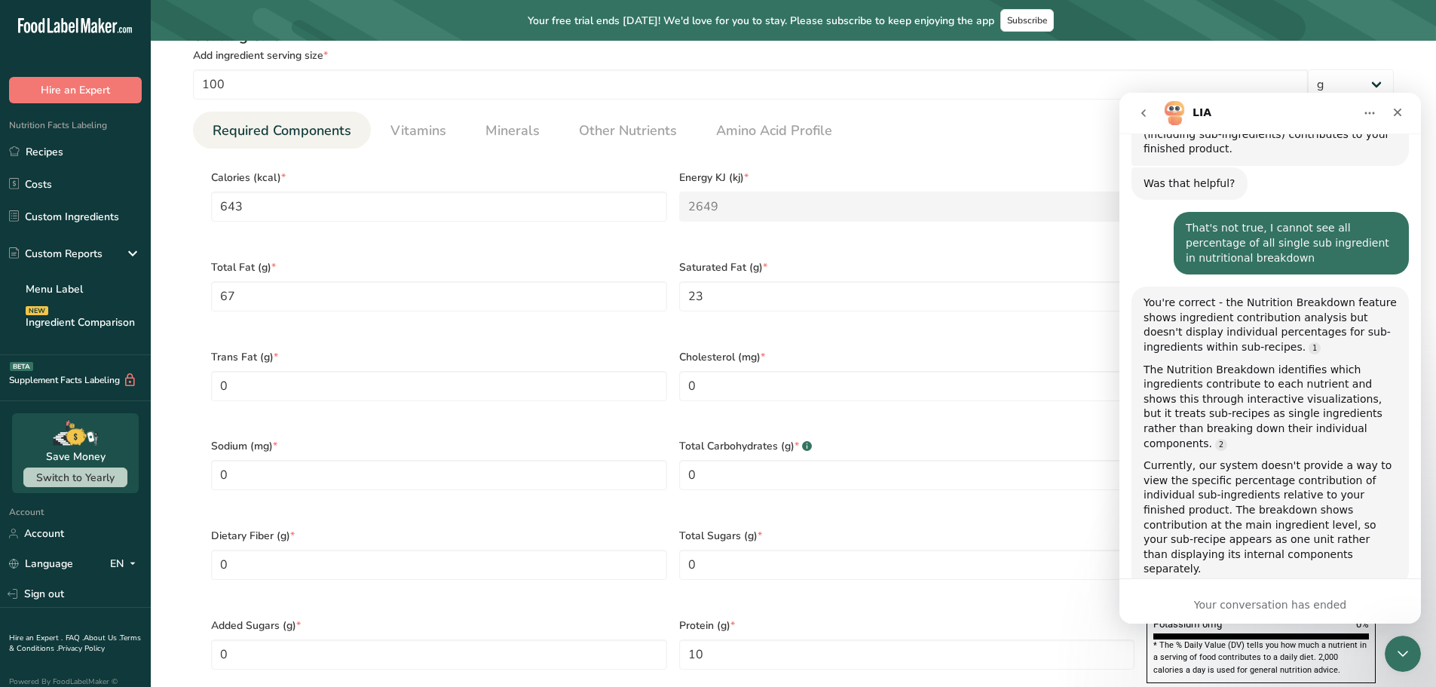
scroll to position [1556, 0]
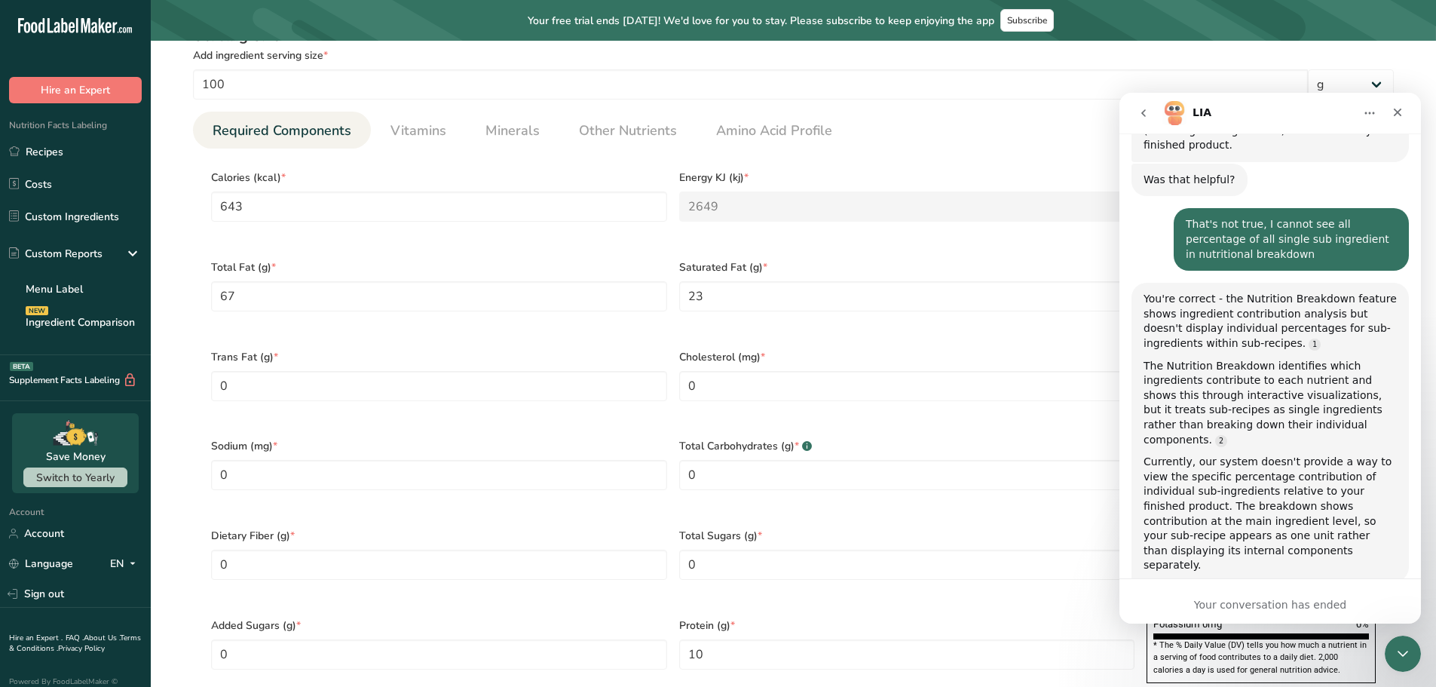
drag, startPoint x: 1222, startPoint y: 589, endPoint x: 1229, endPoint y: 605, distance: 17.6
click at [1224, 595] on div "Your conversation has ended" at bounding box center [1269, 600] width 301 height 45
click at [1229, 605] on div "Your conversation has ended" at bounding box center [1269, 605] width 301 height 16
click at [1228, 605] on div "Your conversation has ended" at bounding box center [1269, 605] width 301 height 16
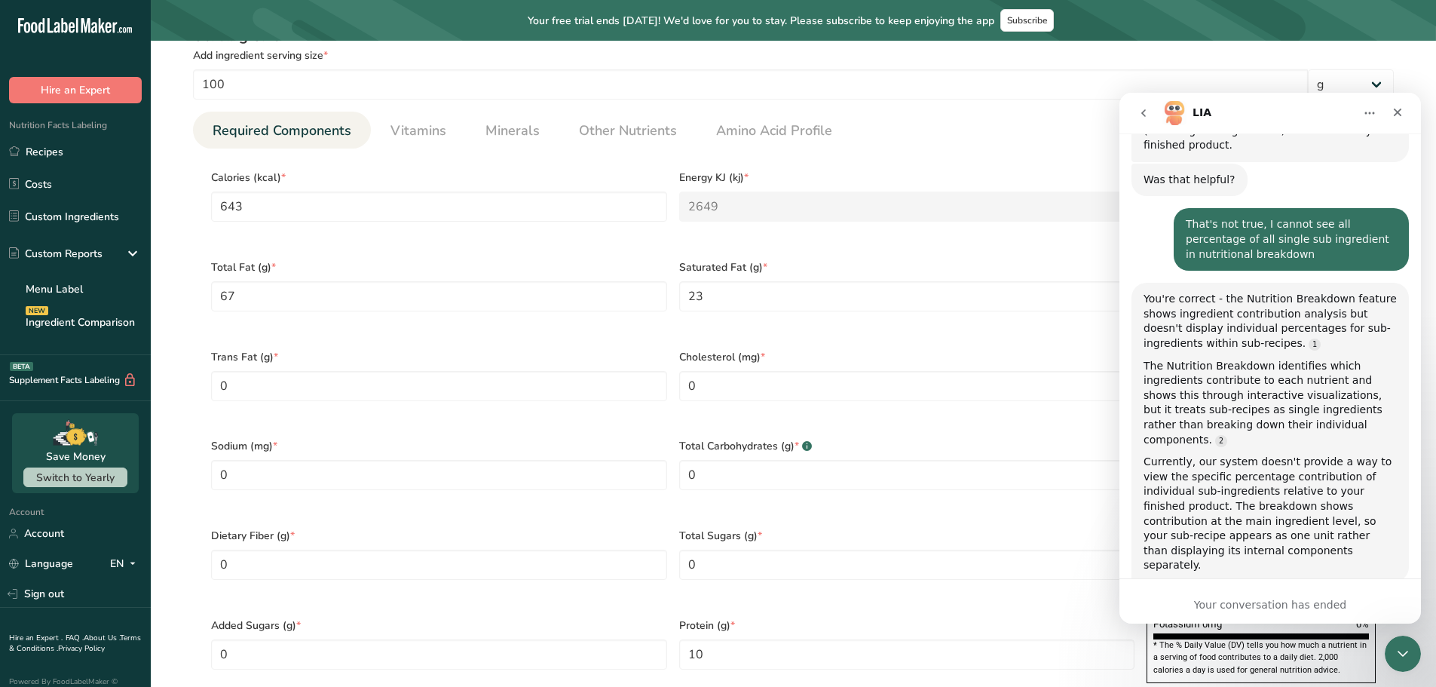
click at [1137, 115] on button "go back" at bounding box center [1143, 113] width 29 height 29
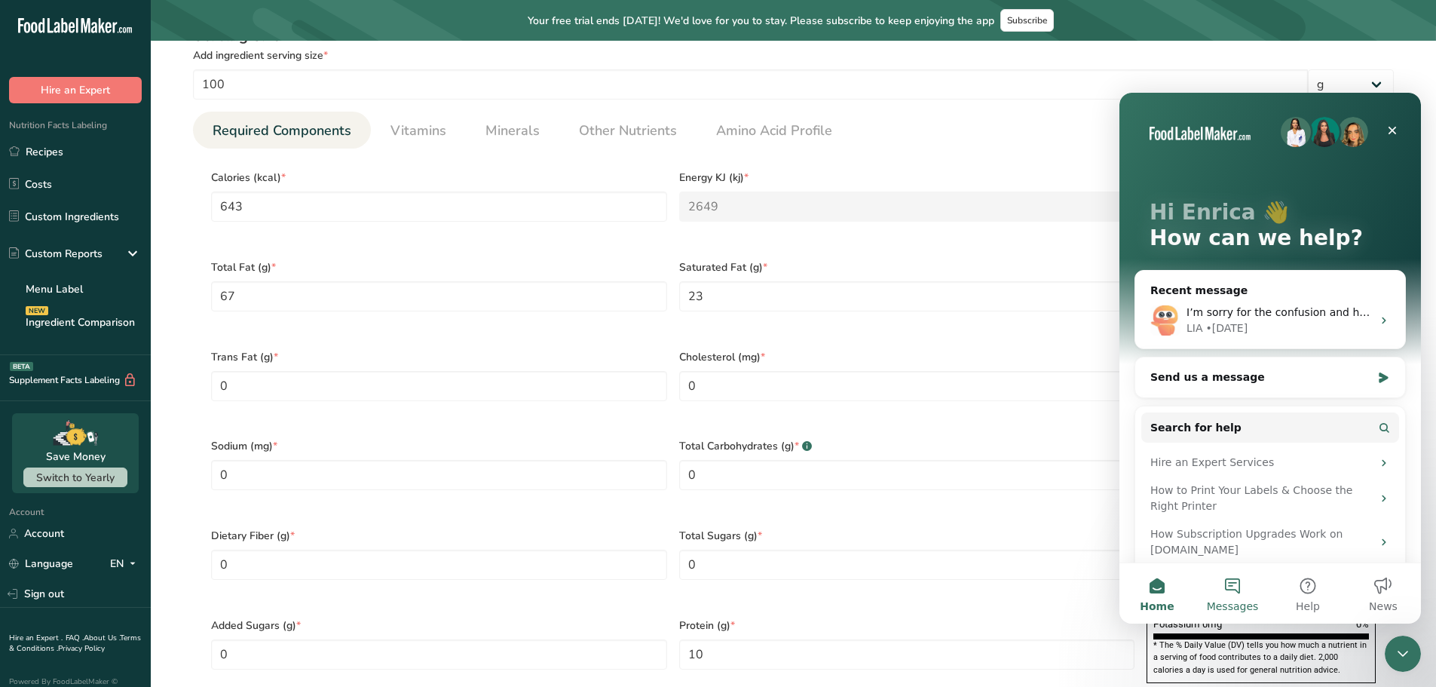
click at [1232, 586] on button "Messages" at bounding box center [1232, 593] width 75 height 60
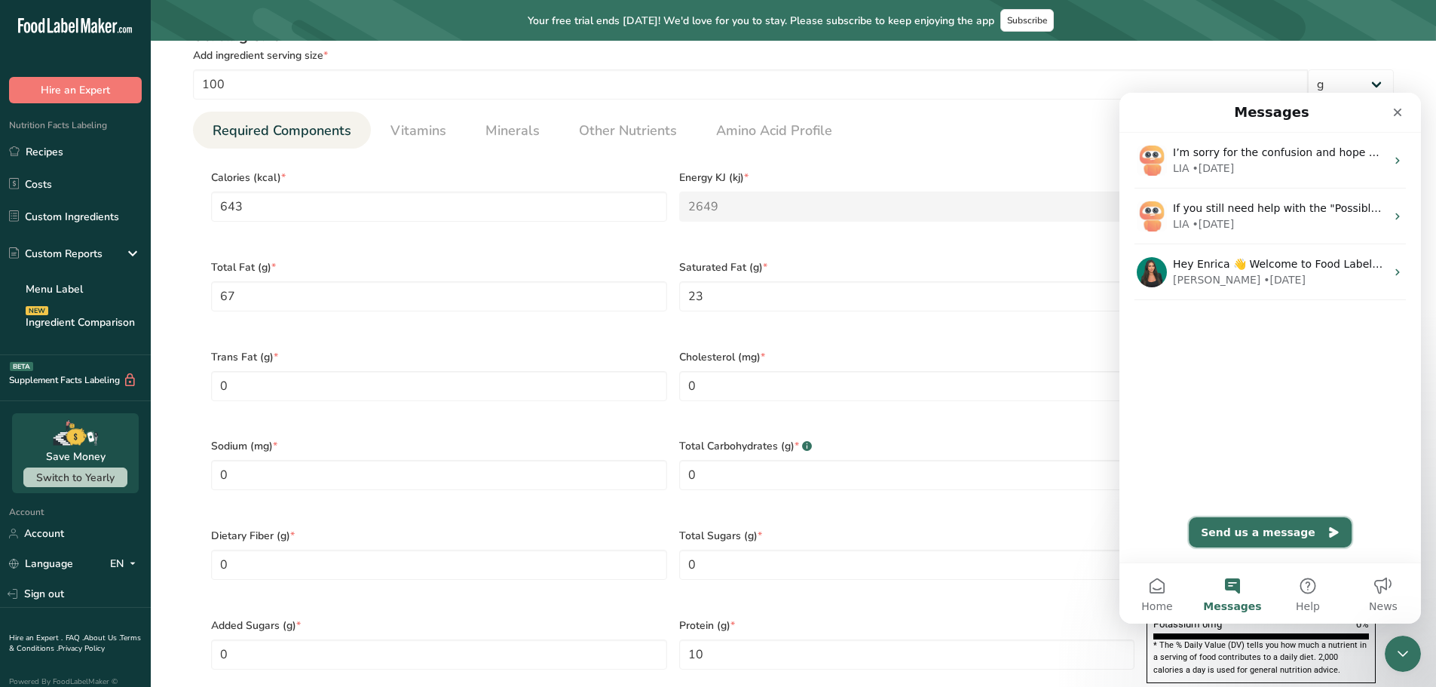
click at [1252, 541] on button "Send us a message" at bounding box center [1270, 532] width 163 height 30
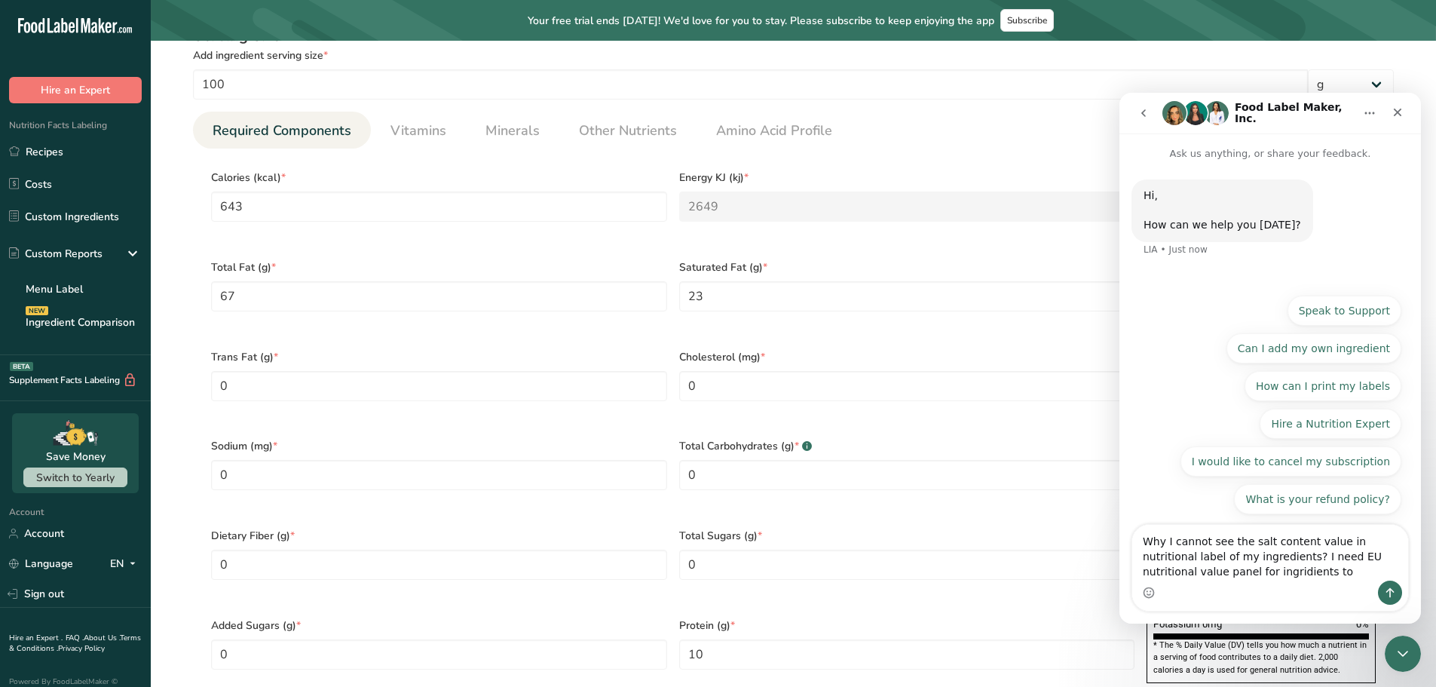
type textarea "Why I cannot see the salt content value in nutritional label of my ingredients?…"
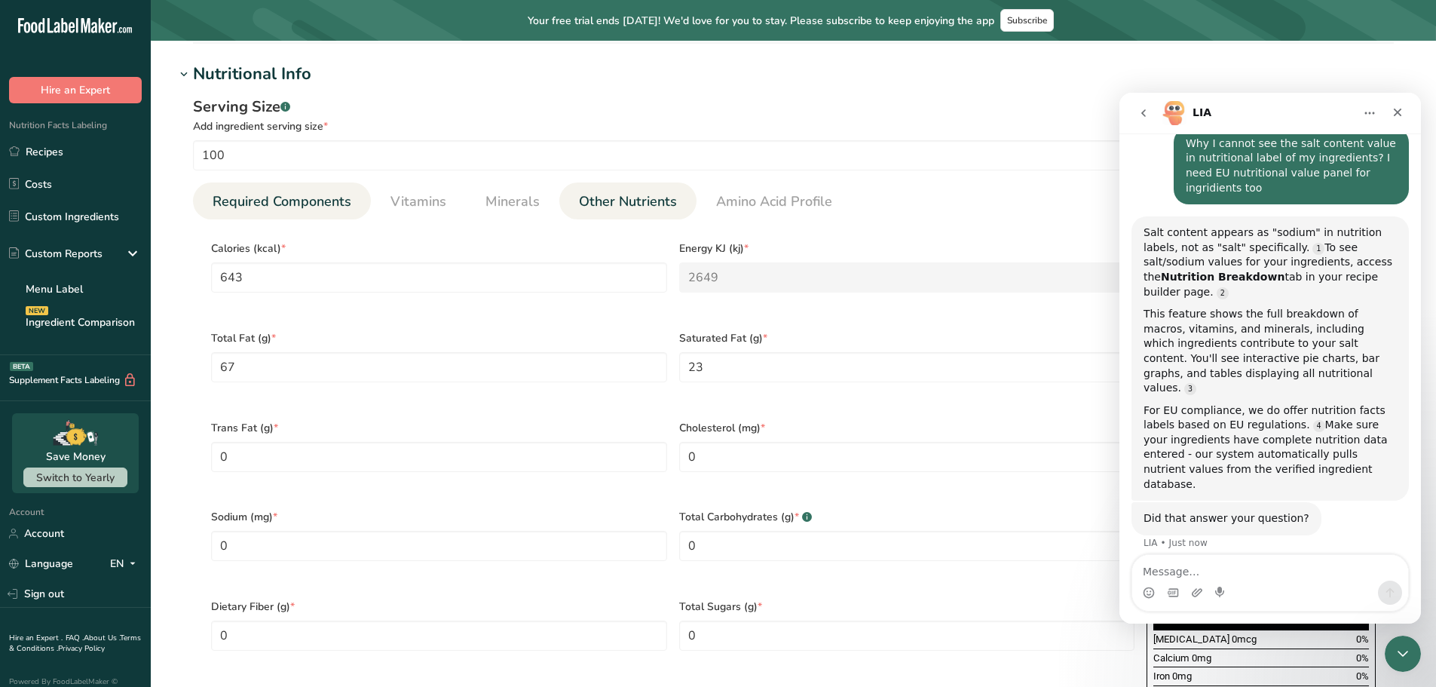
scroll to position [528, 0]
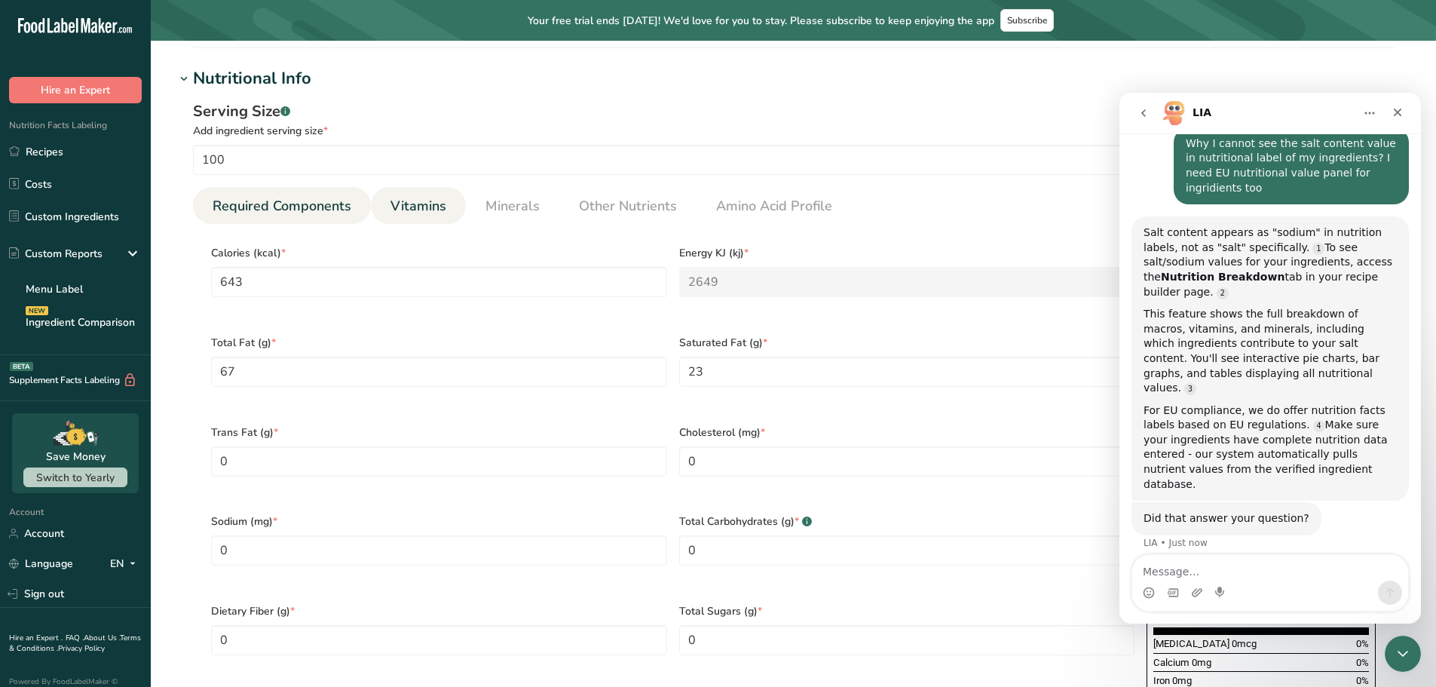
click at [419, 205] on span "Vitamins" at bounding box center [418, 206] width 56 height 20
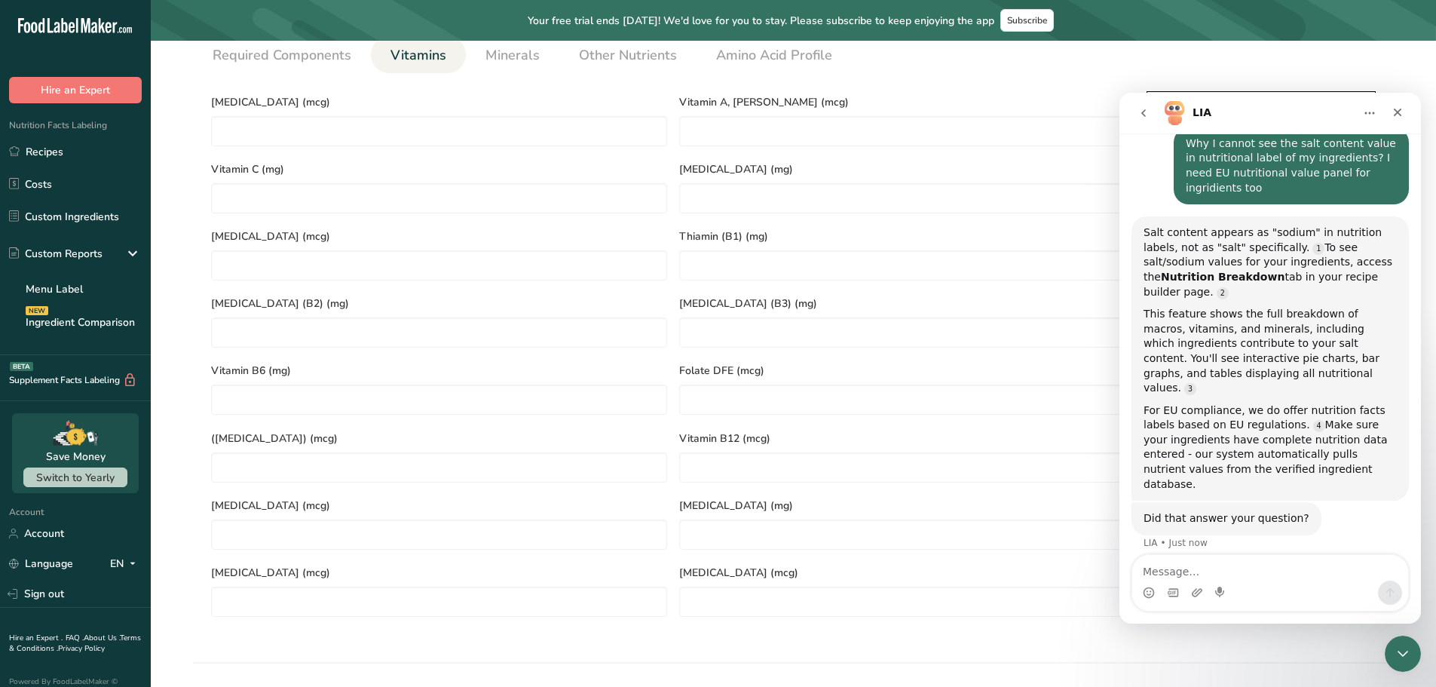
scroll to position [603, 0]
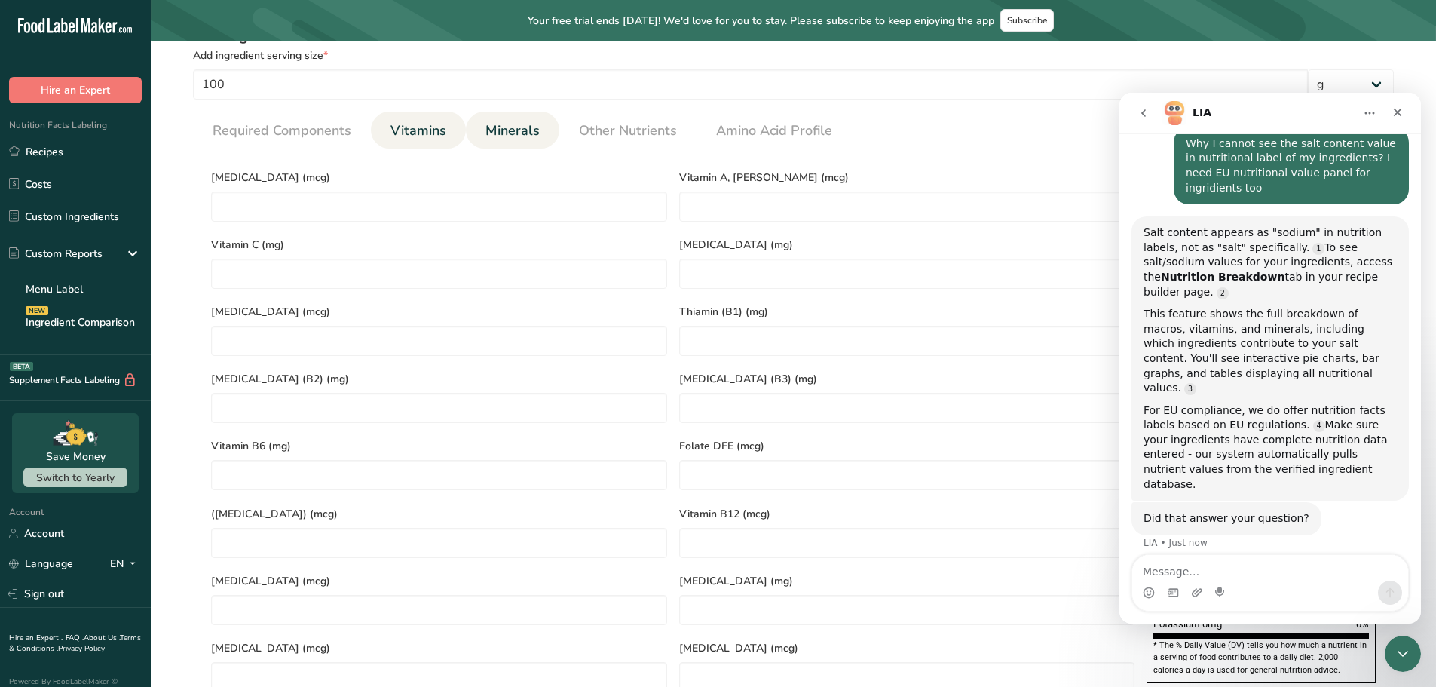
click at [512, 135] on span "Minerals" at bounding box center [512, 131] width 54 height 20
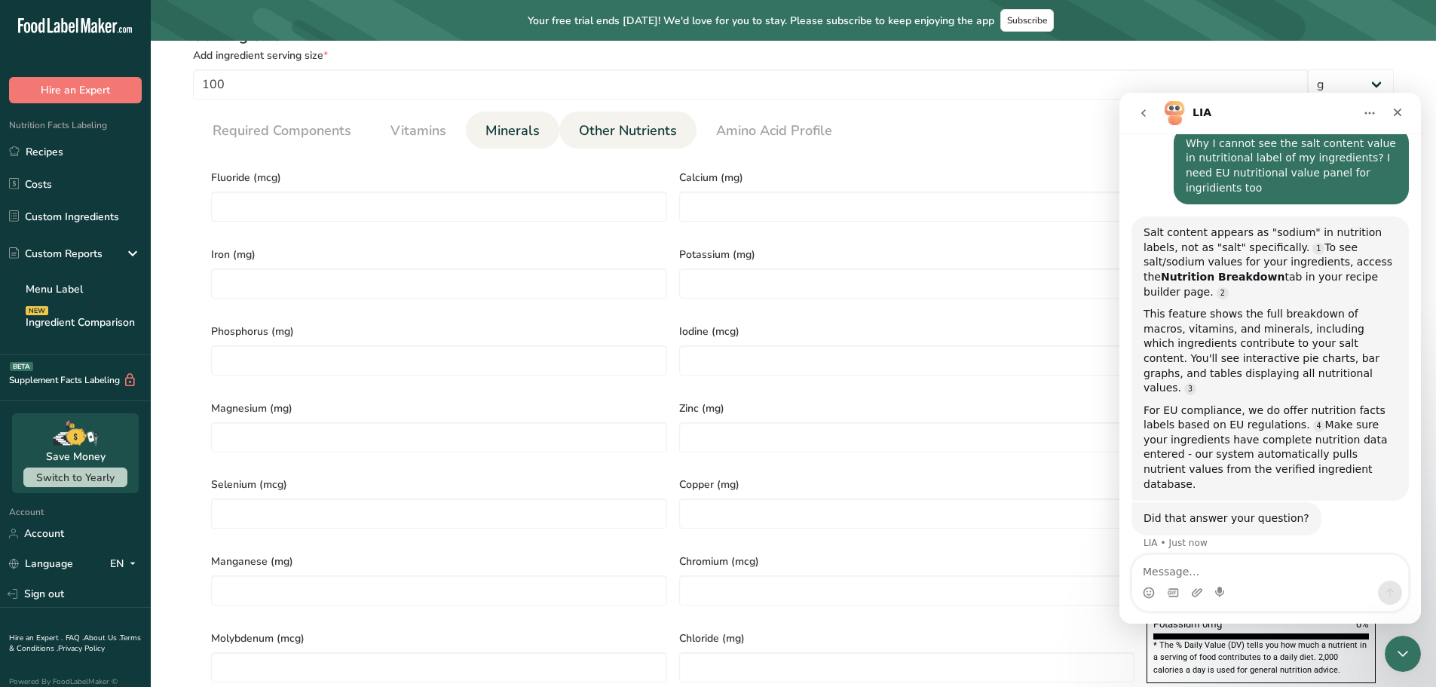
click at [615, 132] on span "Other Nutrients" at bounding box center [628, 131] width 98 height 20
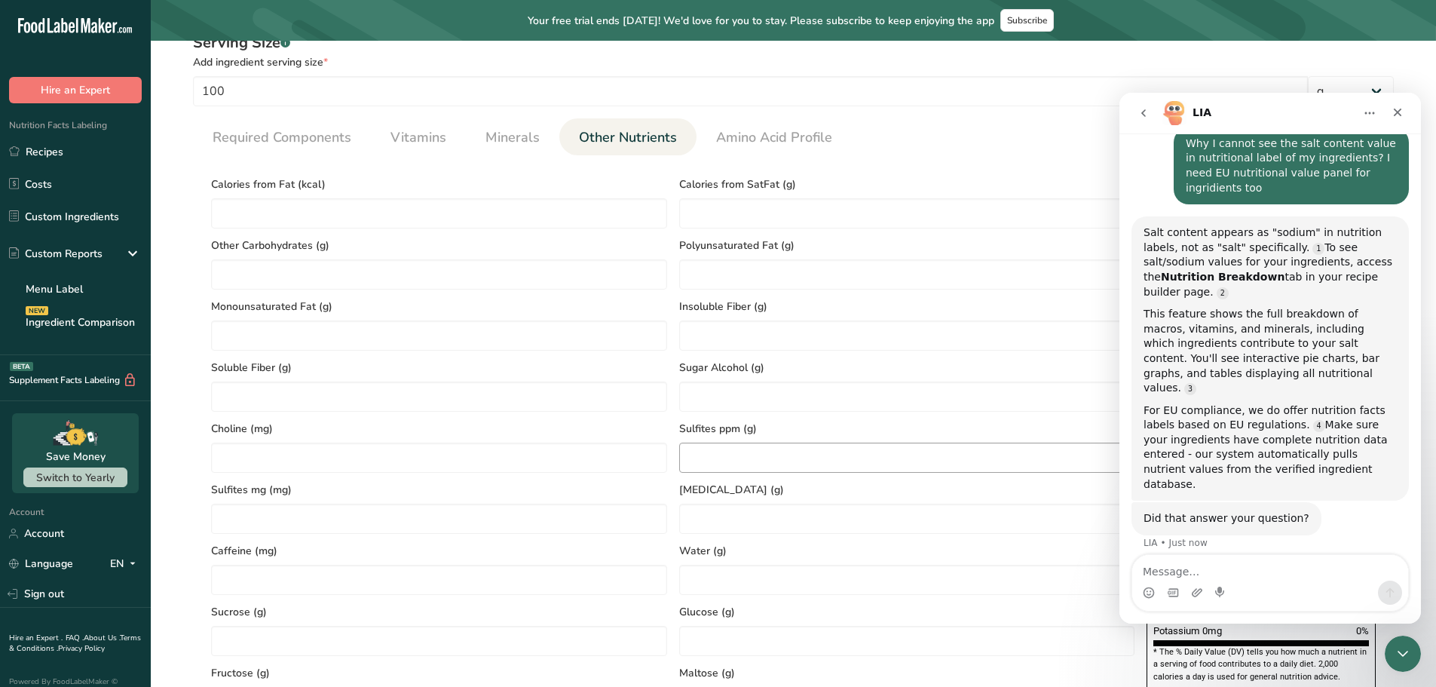
scroll to position [528, 0]
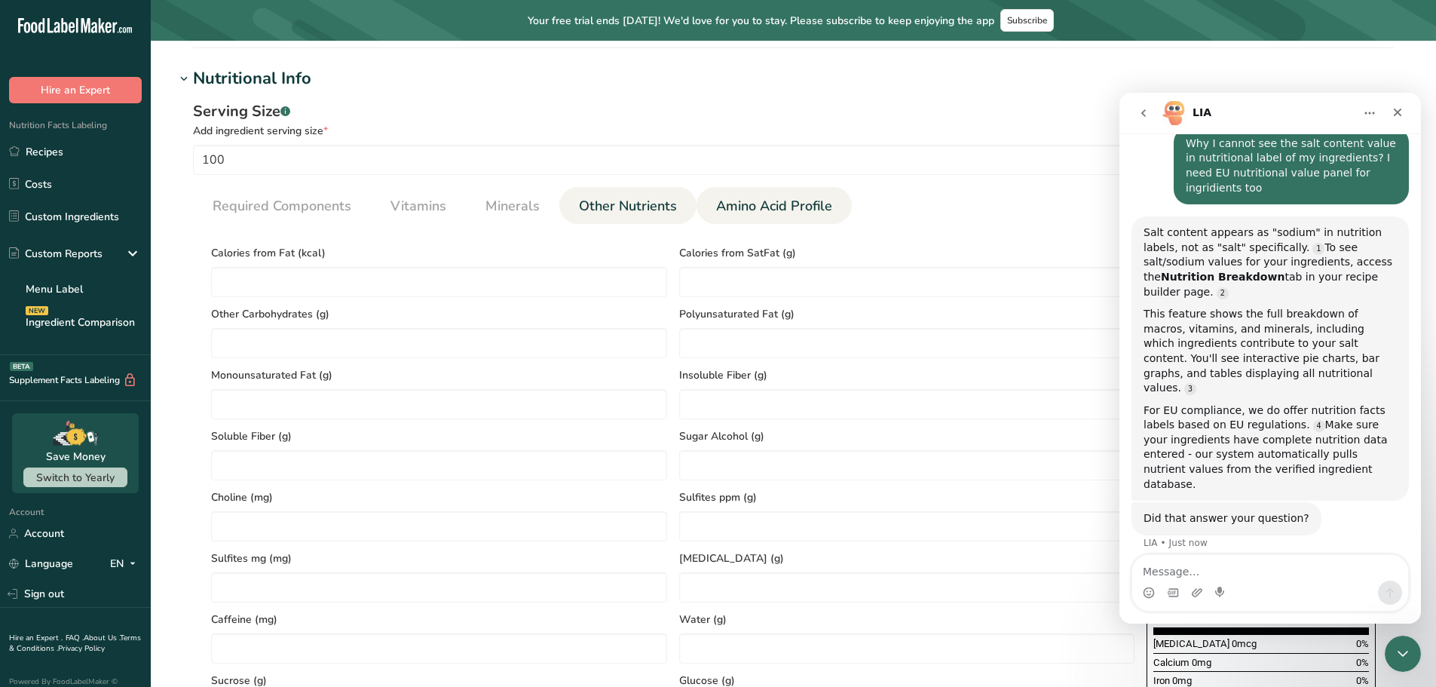
click at [805, 200] on span "Amino Acid Profile" at bounding box center [774, 206] width 116 height 20
click at [637, 211] on span "Other Nutrients" at bounding box center [628, 206] width 98 height 20
click at [524, 202] on span "Minerals" at bounding box center [512, 206] width 54 height 20
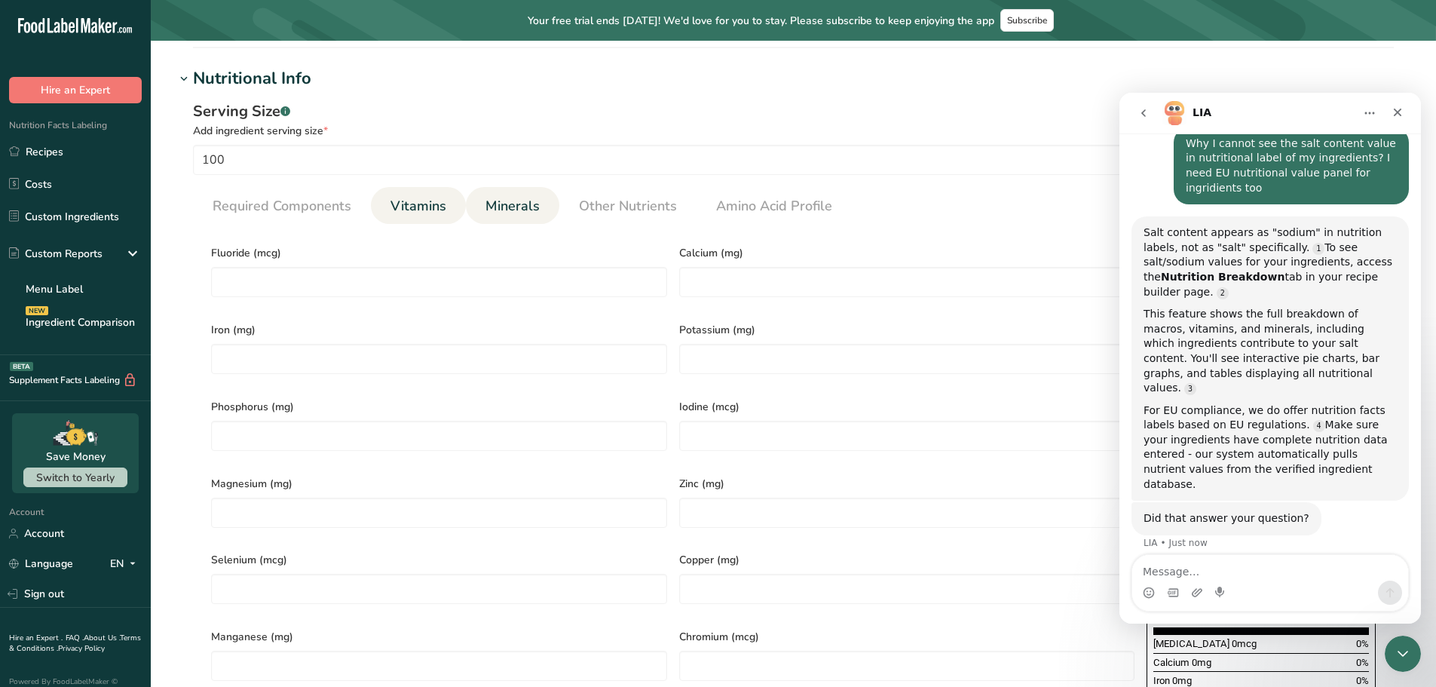
click at [401, 212] on span "Vitamins" at bounding box center [418, 206] width 56 height 20
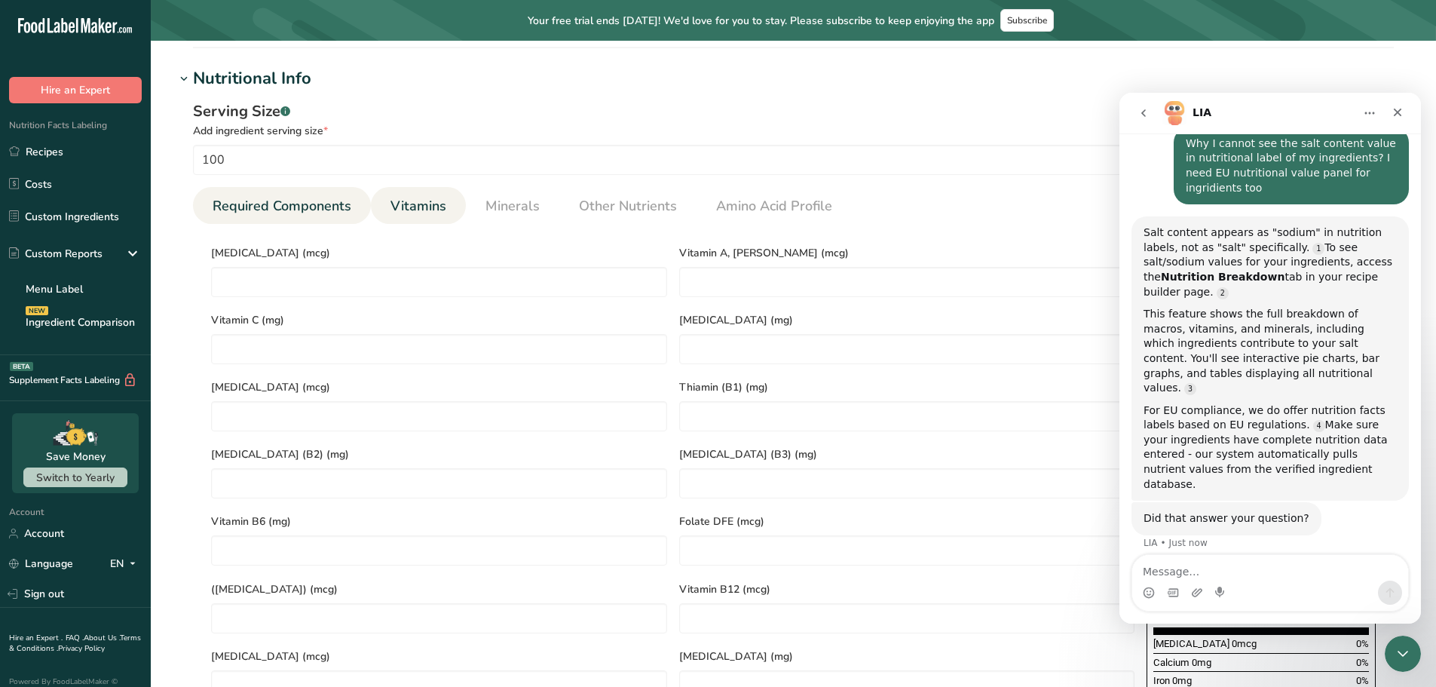
click at [292, 189] on link "Required Components" at bounding box center [282, 206] width 151 height 38
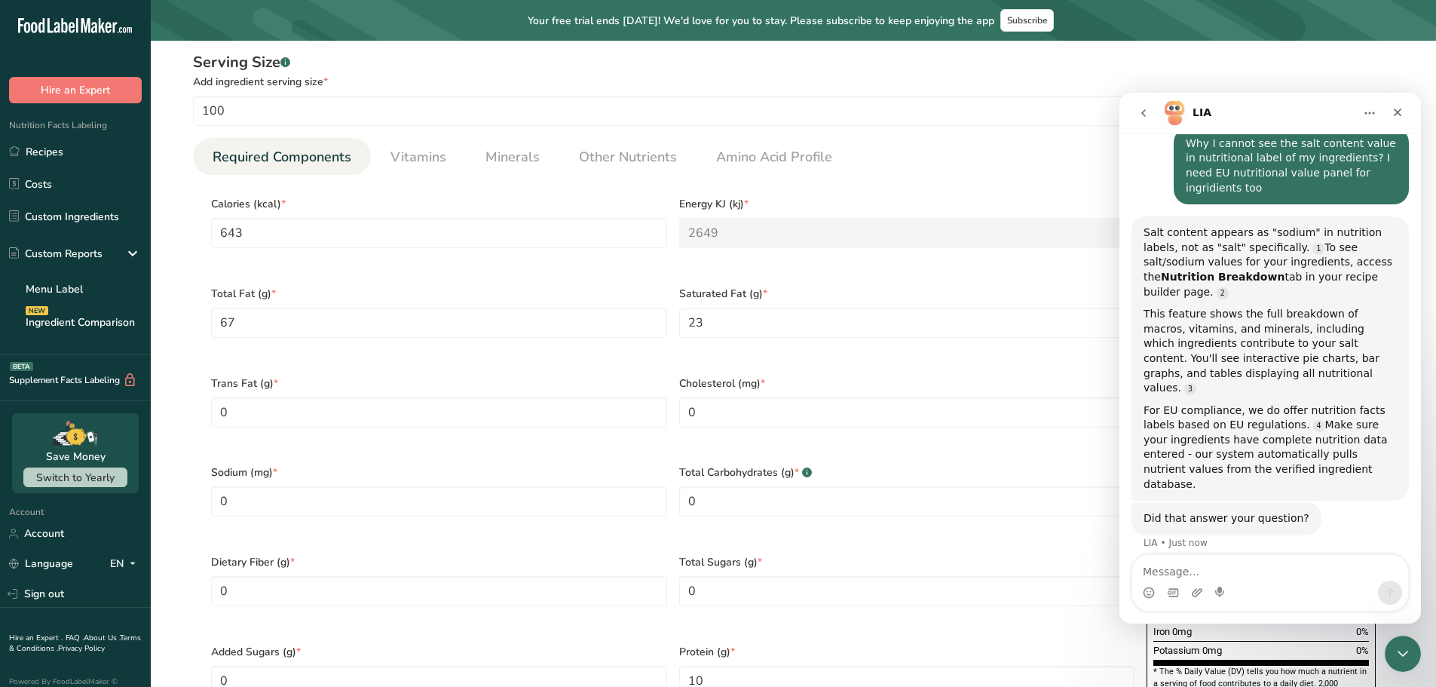
scroll to position [603, 0]
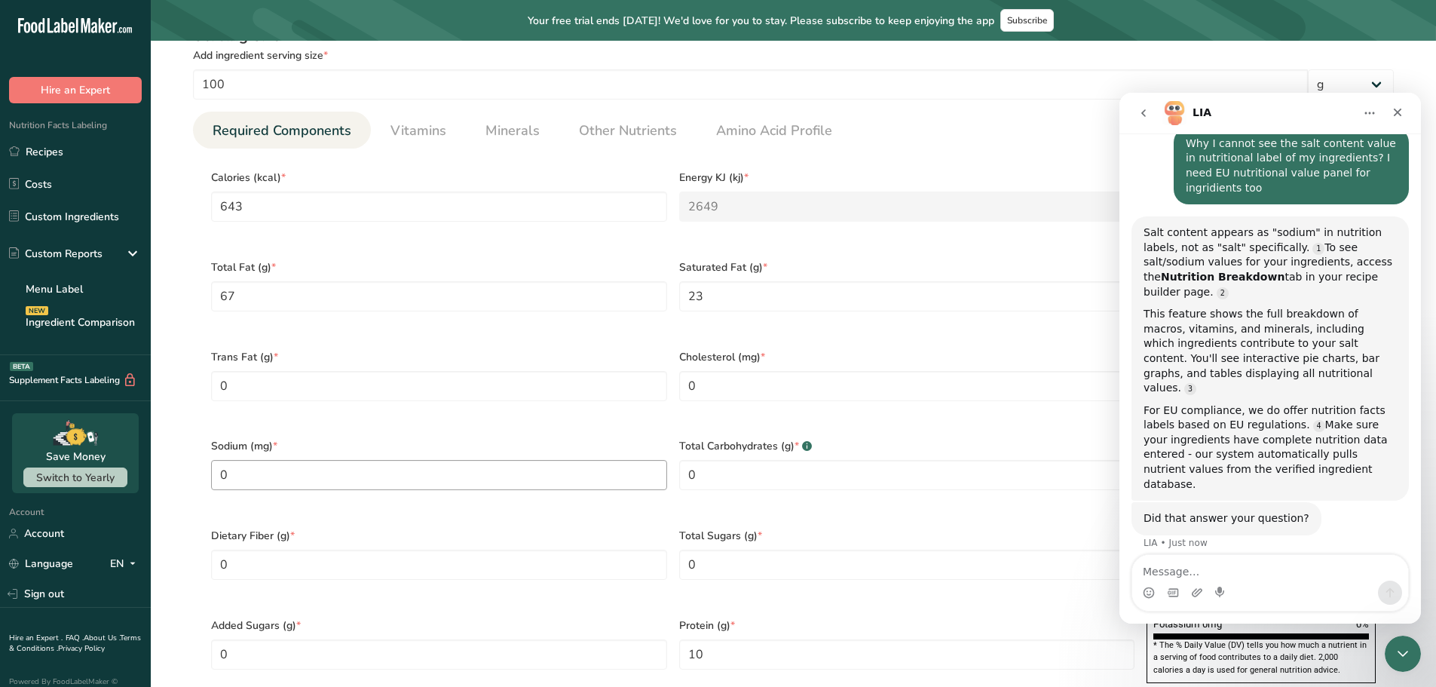
drag, startPoint x: 286, startPoint y: 474, endPoint x: 284, endPoint y: 467, distance: 7.9
click at [286, 473] on div "Sodium (mg) * 0" at bounding box center [439, 474] width 468 height 90
click at [229, 464] on input "0" at bounding box center [439, 475] width 456 height 30
click at [266, 460] on input "0" at bounding box center [439, 475] width 456 height 30
click at [246, 371] on Fat "0" at bounding box center [439, 386] width 456 height 30
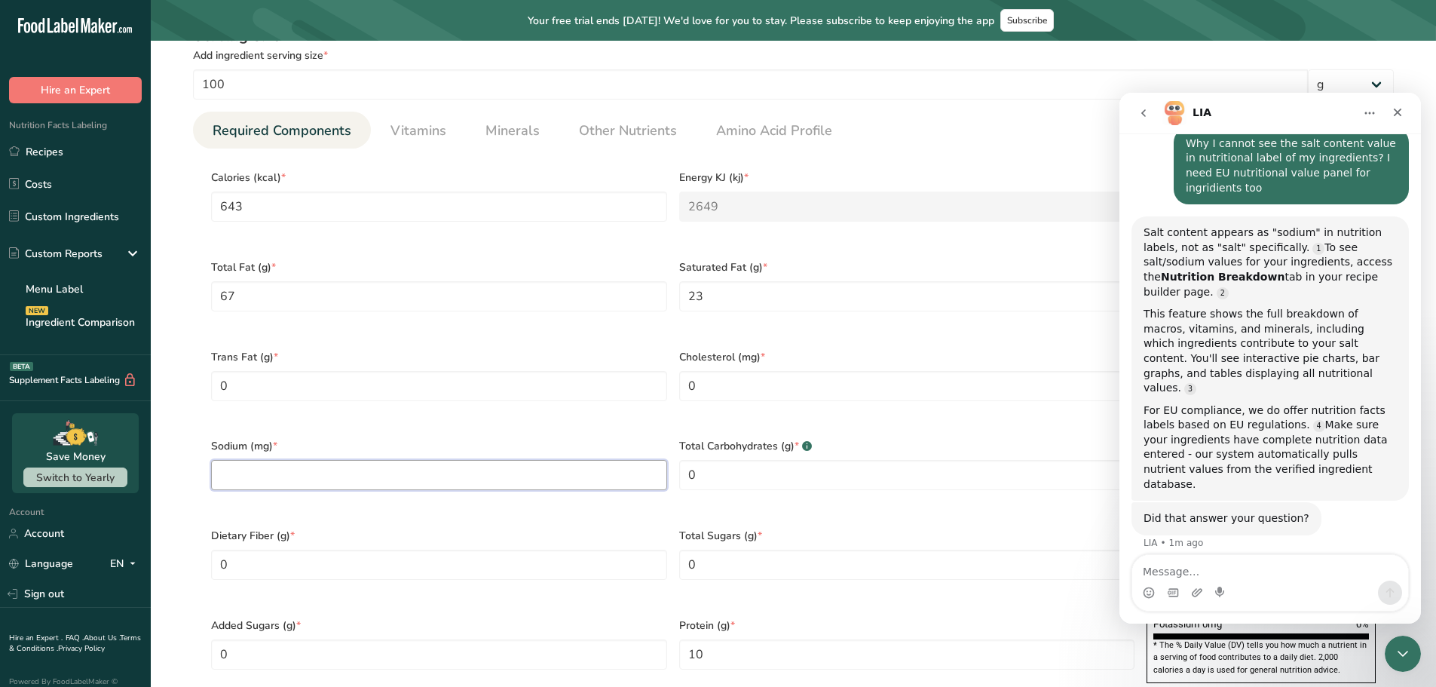
click at [418, 463] on input "number" at bounding box center [439, 475] width 456 height 30
click at [237, 460] on input "number" at bounding box center [439, 475] width 456 height 30
click at [289, 460] on input "number" at bounding box center [439, 475] width 456 height 30
click at [302, 460] on input "number" at bounding box center [439, 475] width 456 height 30
type input "1.25"
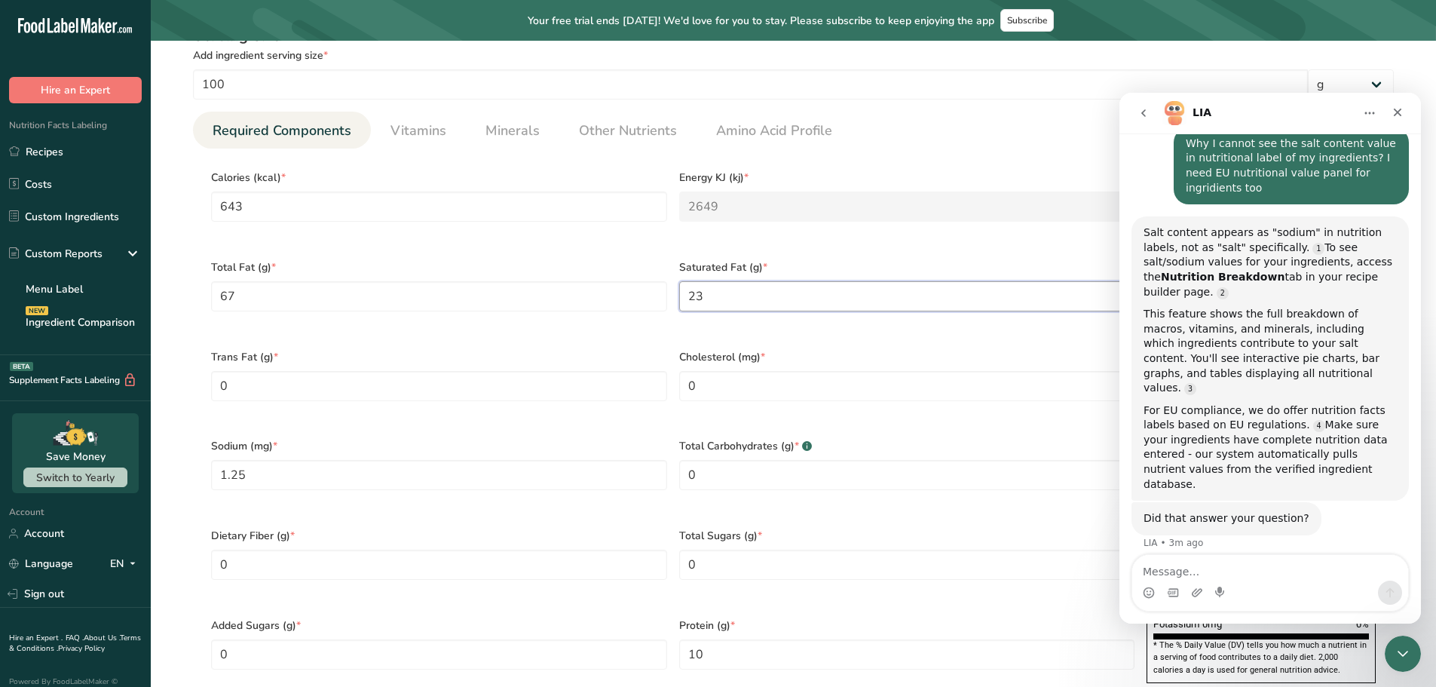
click at [1062, 299] on Fat "23" at bounding box center [907, 296] width 456 height 30
click at [988, 617] on span "Protein (g) *" at bounding box center [907, 625] width 456 height 16
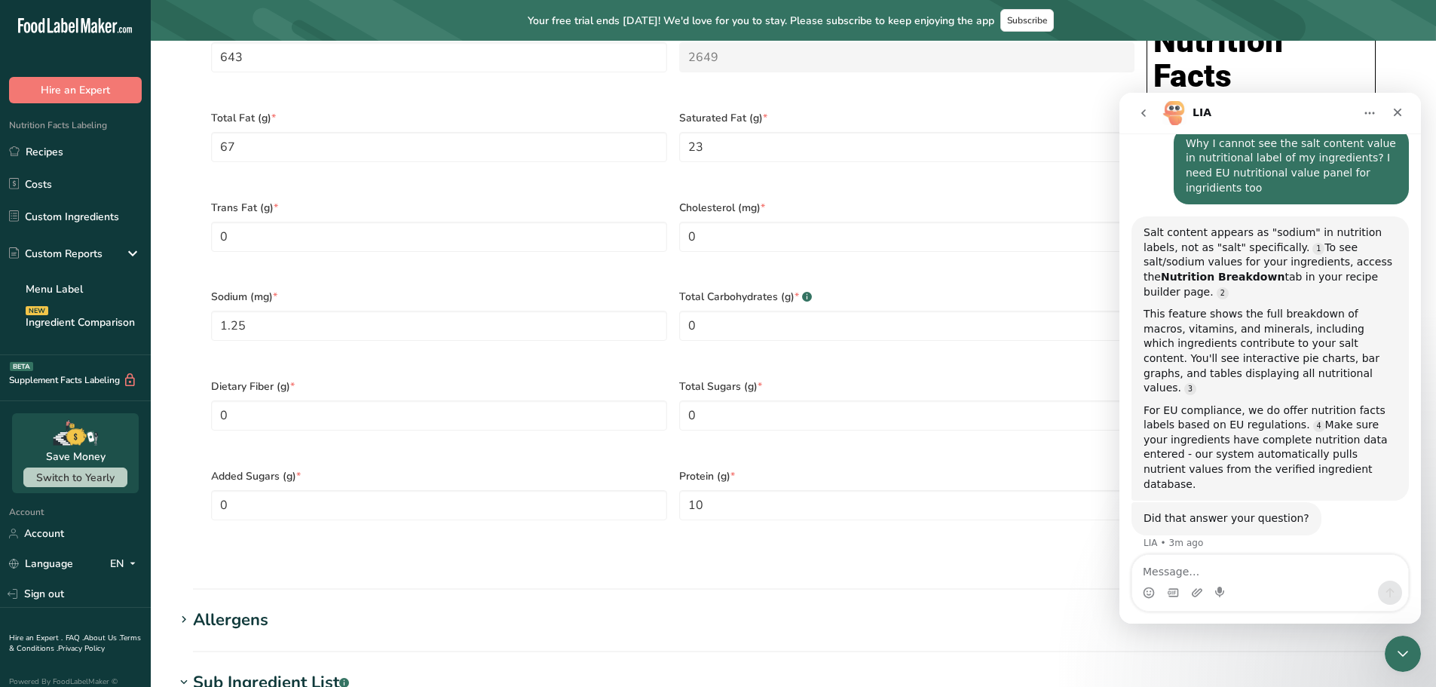
scroll to position [754, 0]
click at [1396, 109] on icon "Close" at bounding box center [1397, 112] width 12 height 12
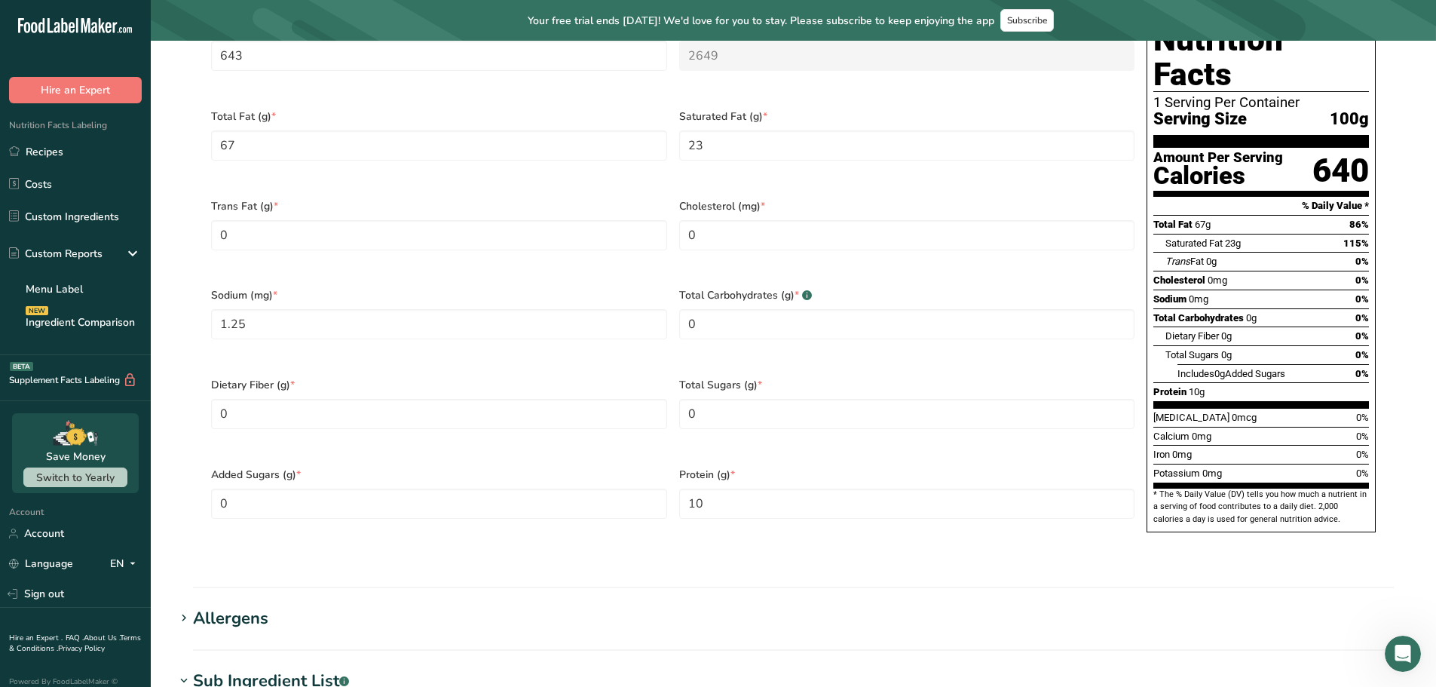
scroll to position [79, 0]
click at [976, 571] on section "Edit Guanciale di suino Ingredient Spec Sheet .a-a{fill:#347362;}.b-a{fill:#fff…" at bounding box center [793, 246] width 1285 height 1919
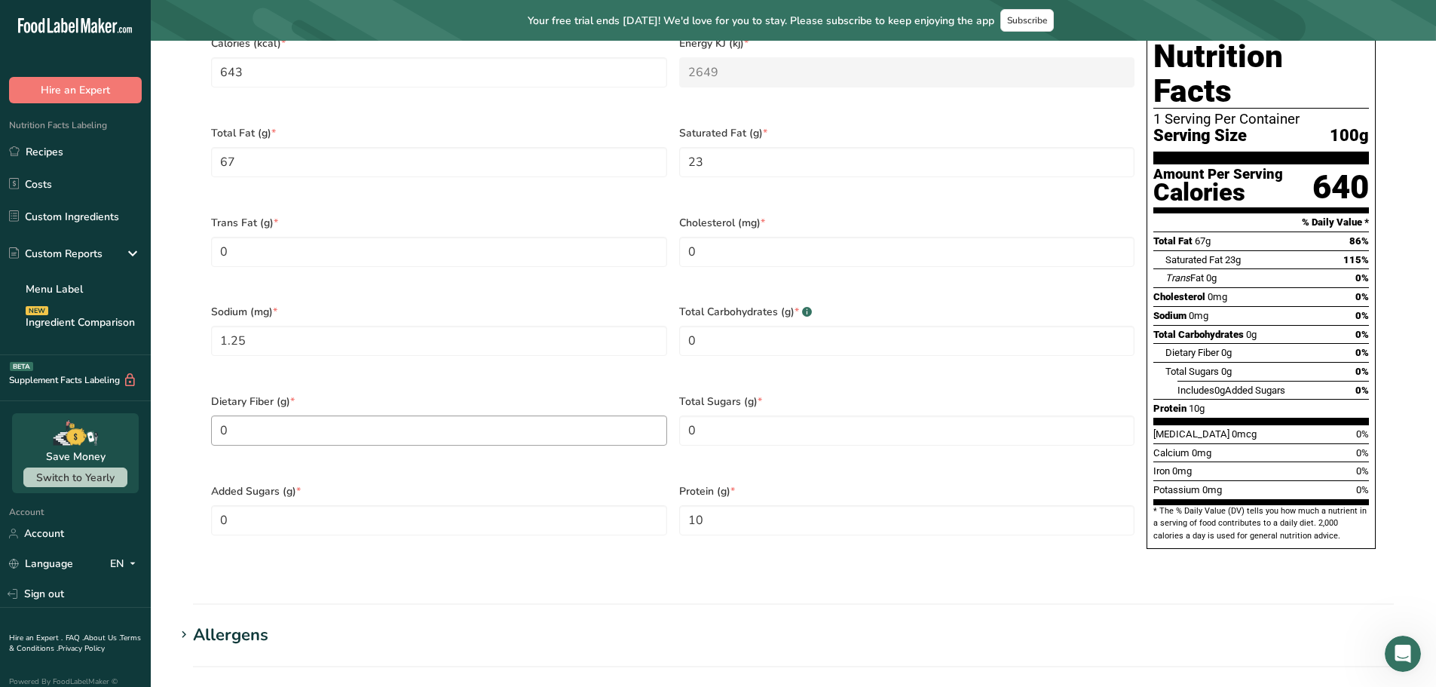
scroll to position [754, 0]
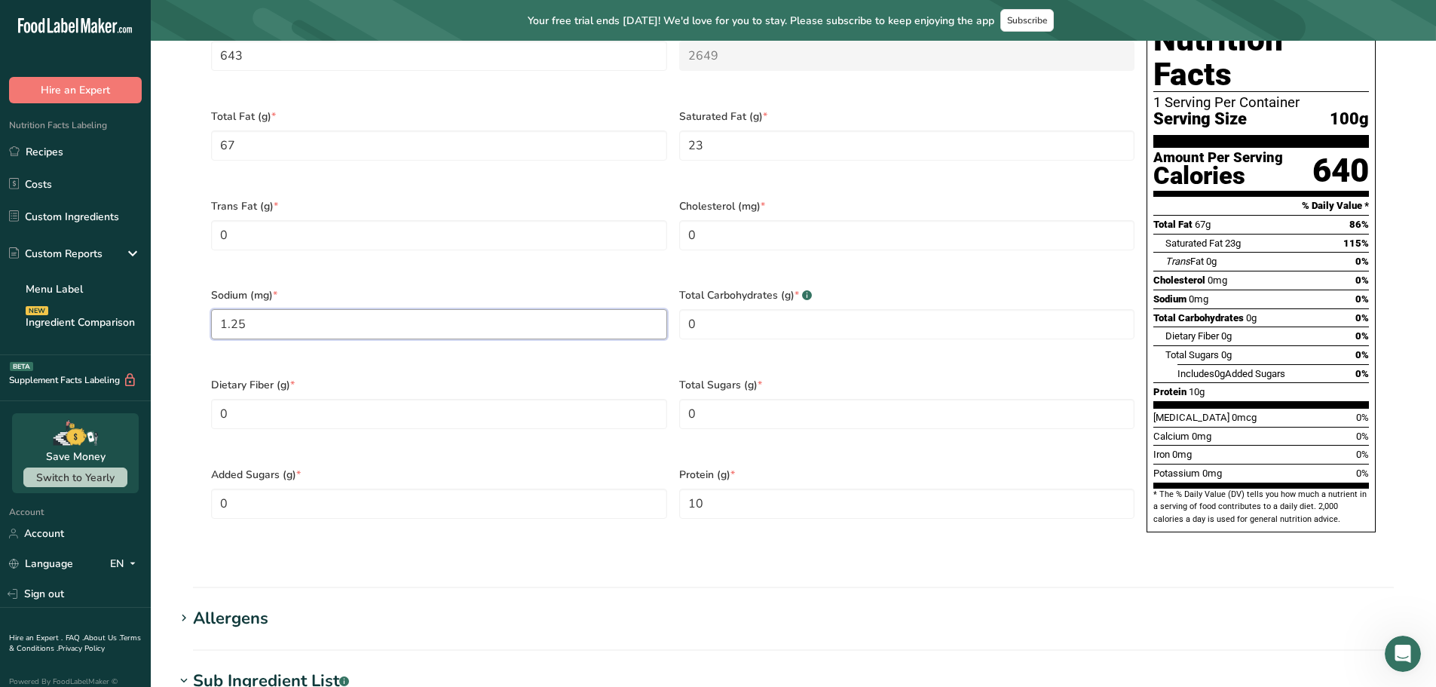
click at [254, 316] on input "1.25" at bounding box center [439, 324] width 456 height 30
click at [234, 309] on input "1.25" at bounding box center [439, 324] width 456 height 30
click at [589, 562] on section "Edit Guanciale di suino Ingredient Spec Sheet .a-a{fill:#347362;}.b-a{fill:#fff…" at bounding box center [793, 246] width 1285 height 1919
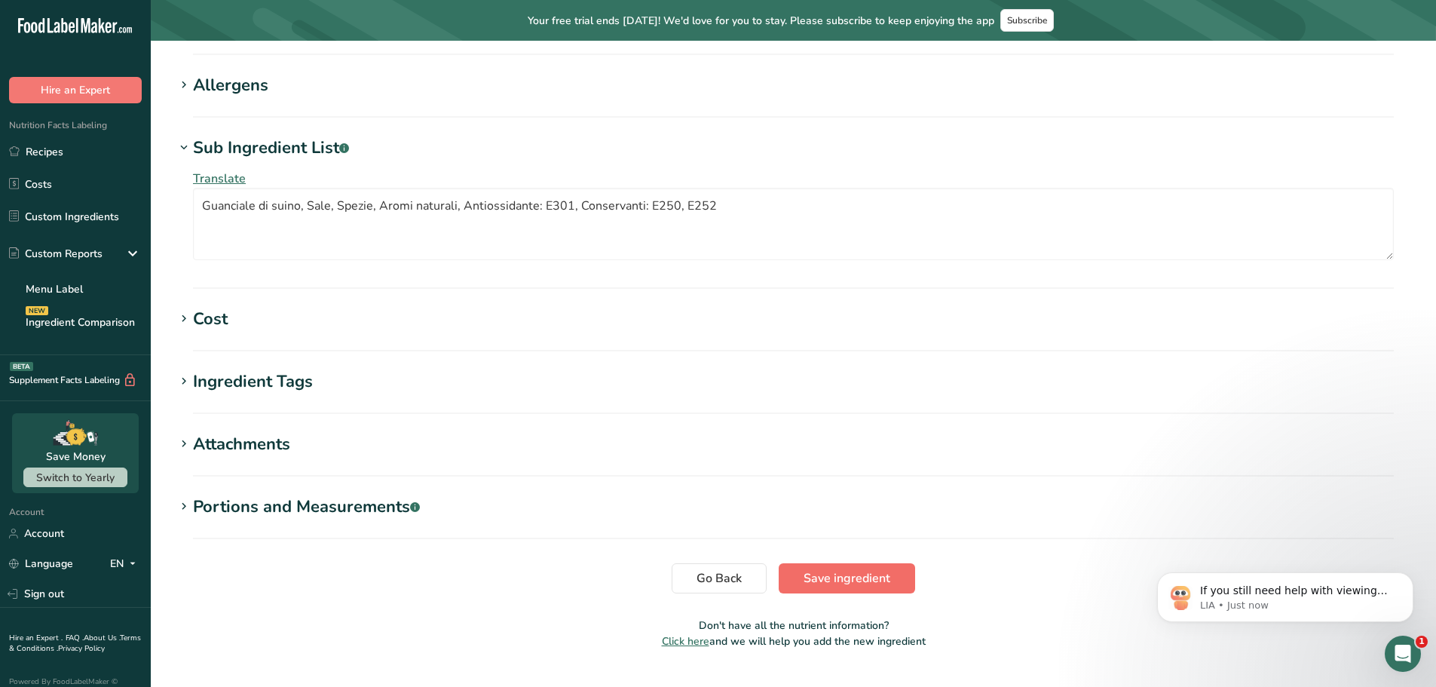
scroll to position [0, 0]
click at [883, 569] on span "Save ingredient" at bounding box center [846, 578] width 87 height 18
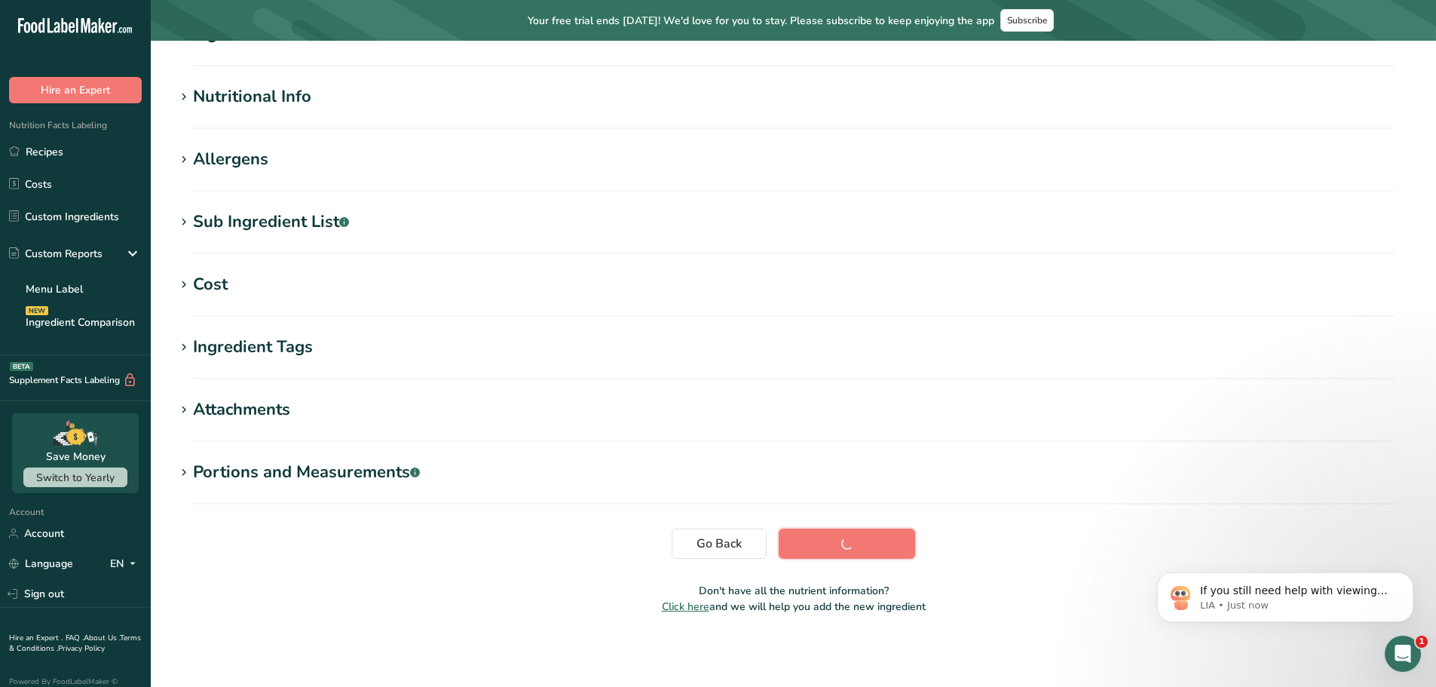
scroll to position [151, 0]
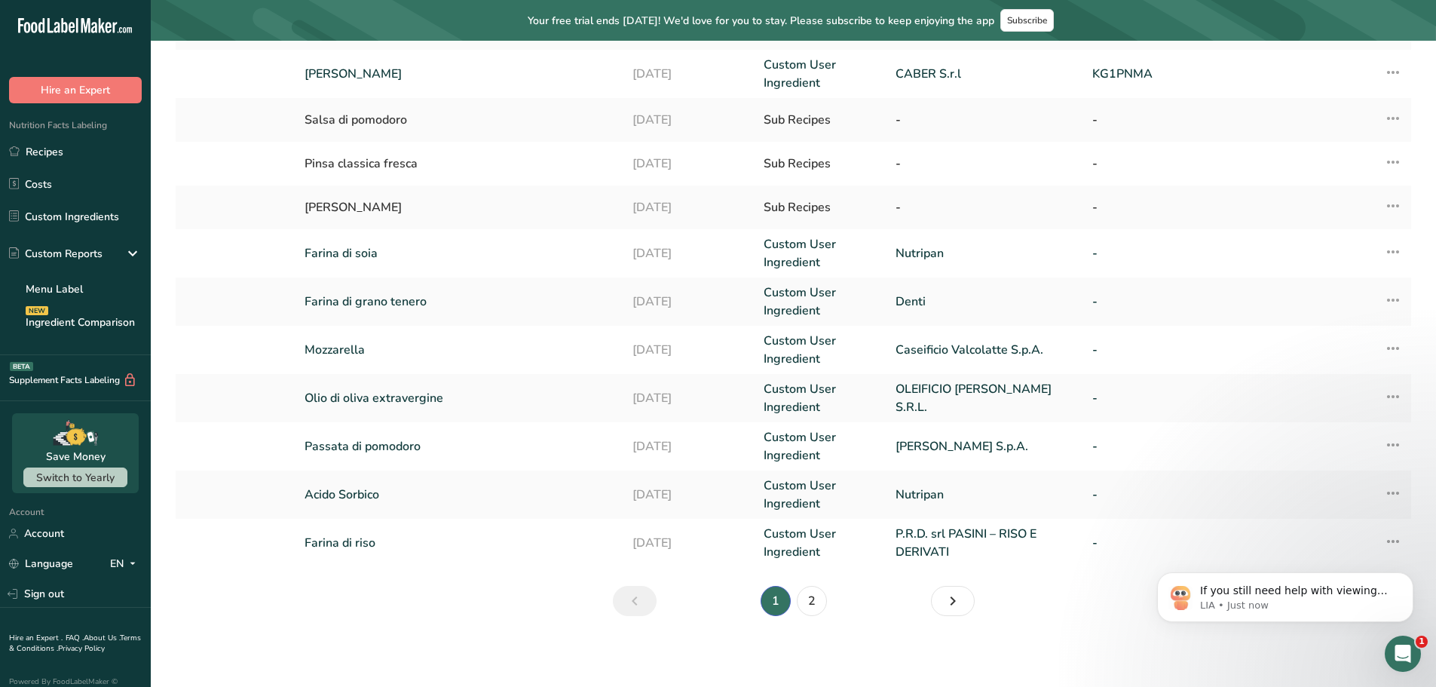
scroll to position [308, 0]
click at [806, 592] on link "2" at bounding box center [812, 599] width 30 height 30
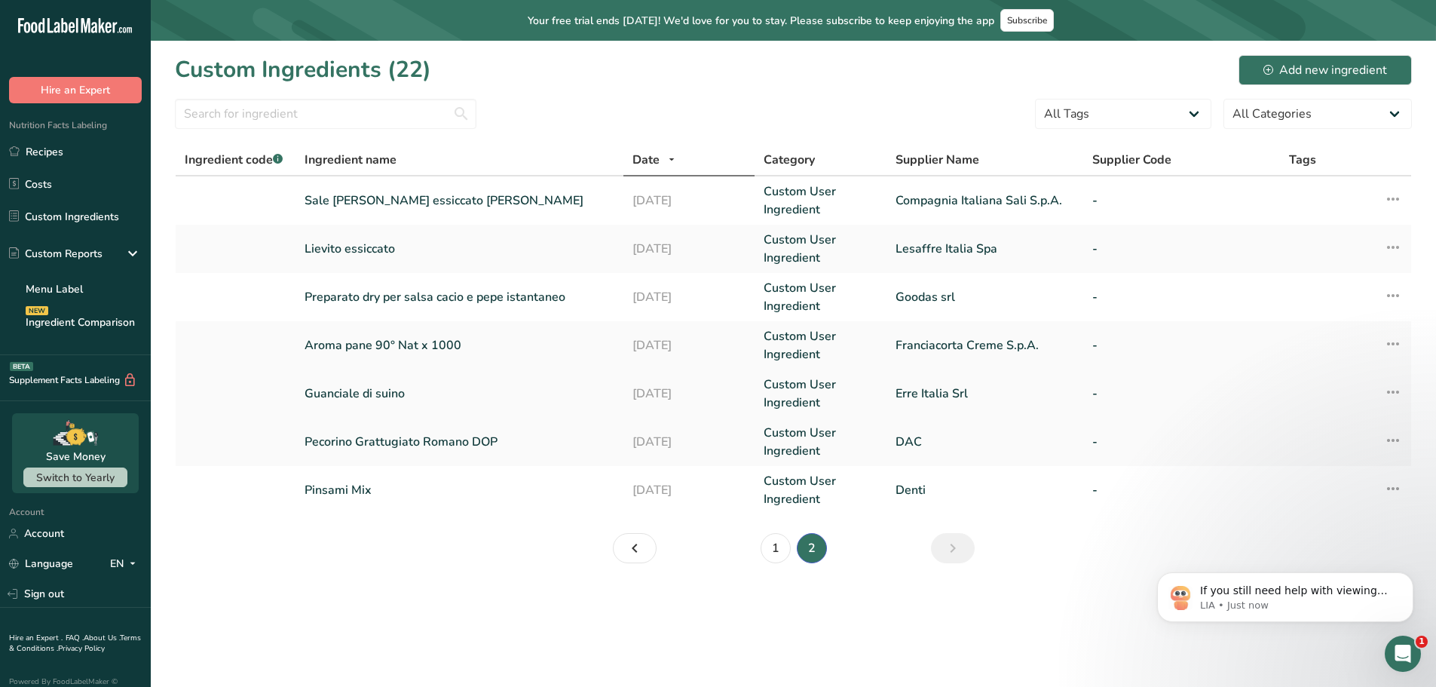
click at [381, 389] on link "Guanciale di suino" at bounding box center [459, 393] width 310 height 18
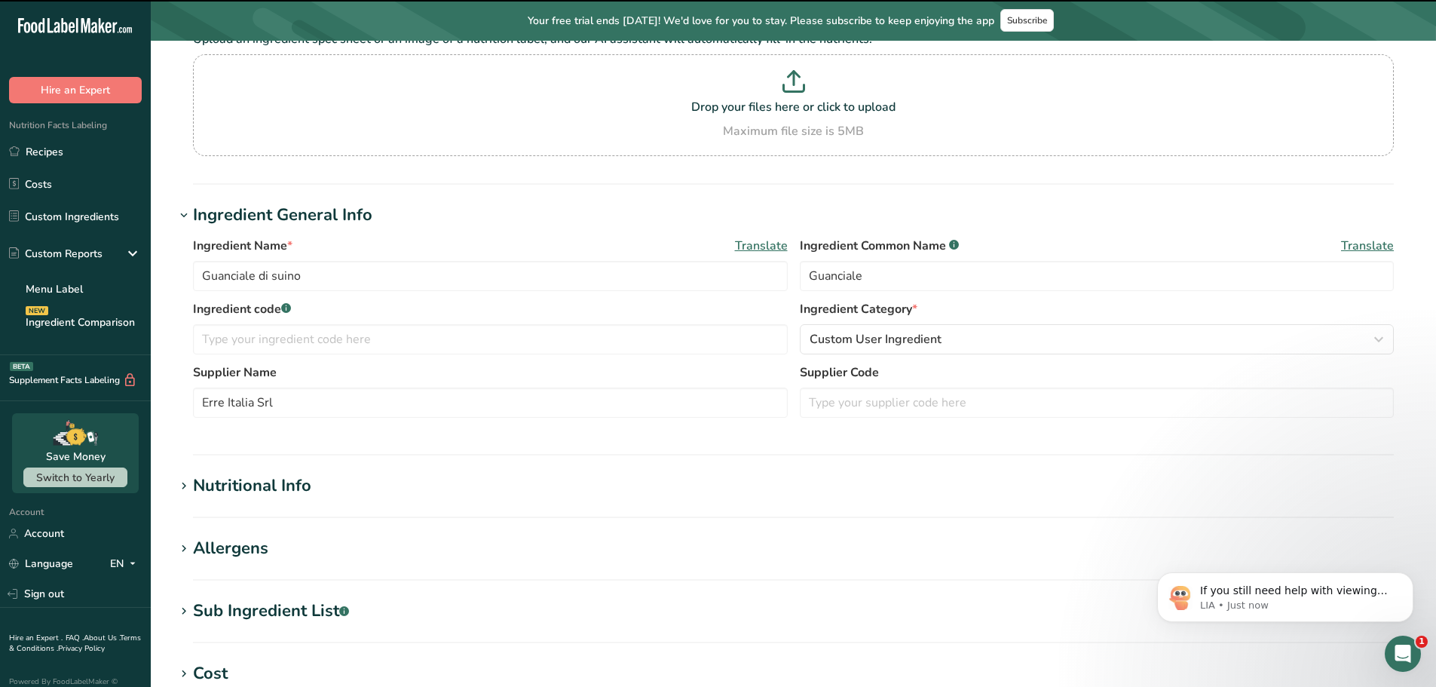
scroll to position [377, 0]
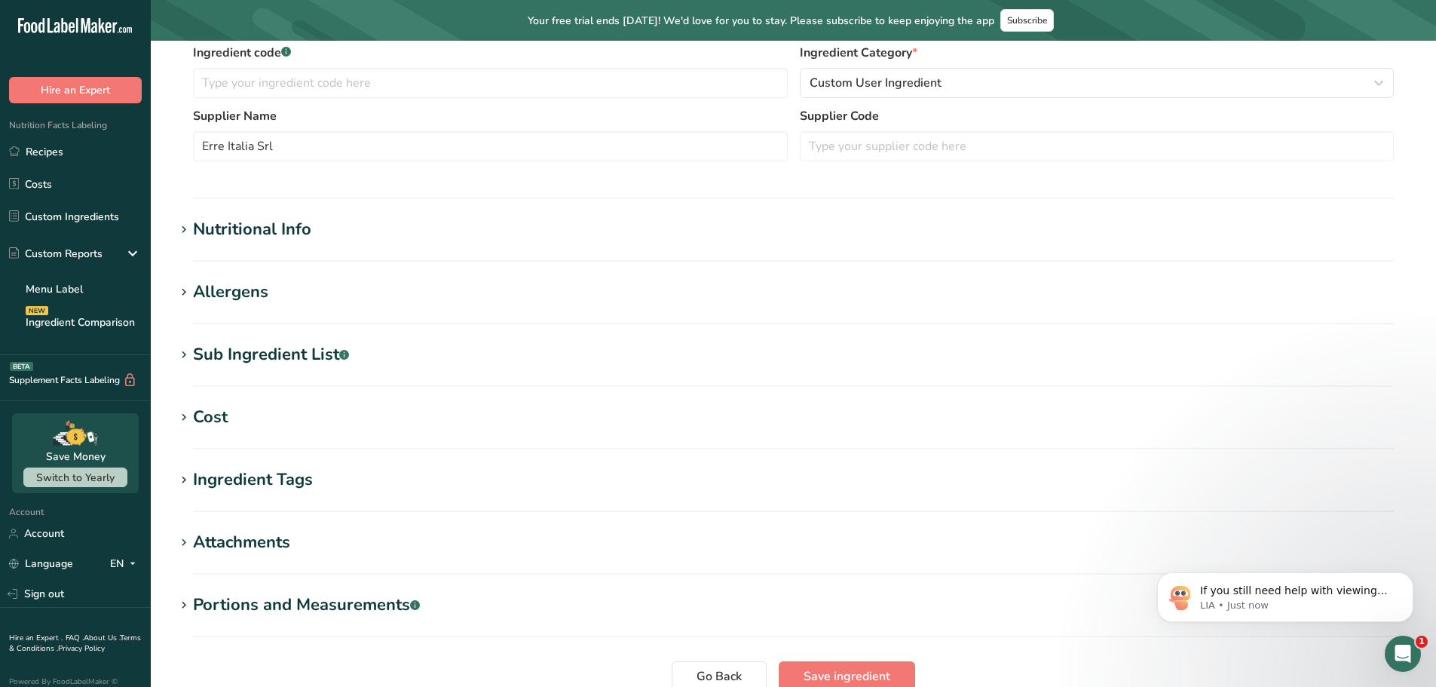
click at [227, 354] on div "Sub Ingredient List .a-a{fill:#347362;}.b-a{fill:#fff;}" at bounding box center [271, 354] width 156 height 25
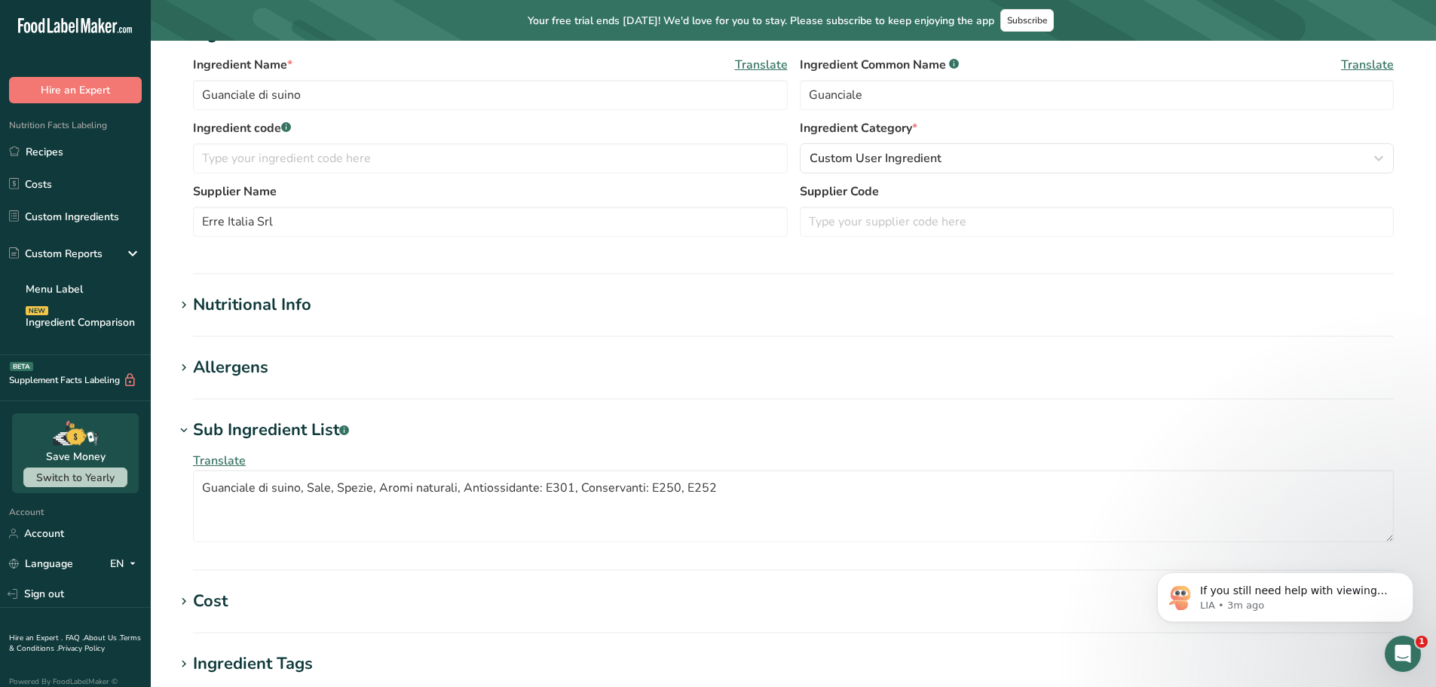
scroll to position [618, 0]
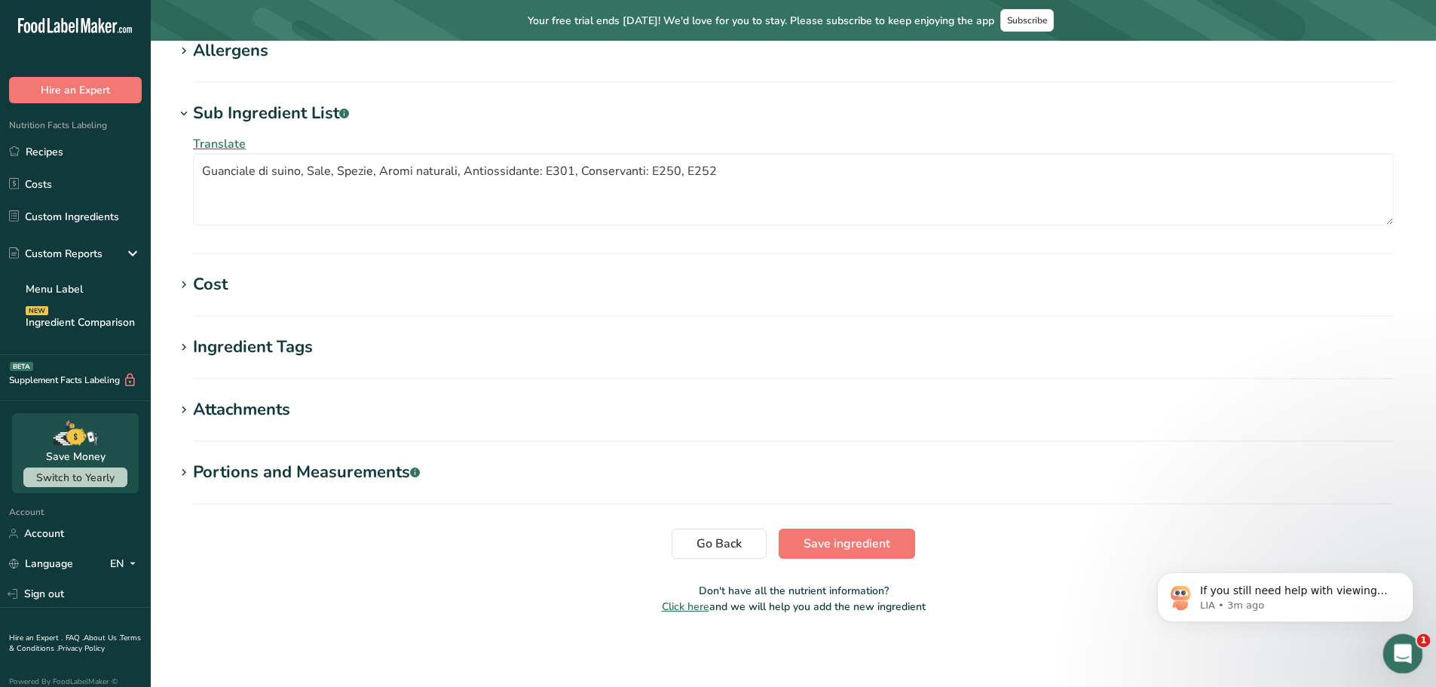
click at [1410, 642] on div "Open Intercom Messenger" at bounding box center [1400, 651] width 50 height 50
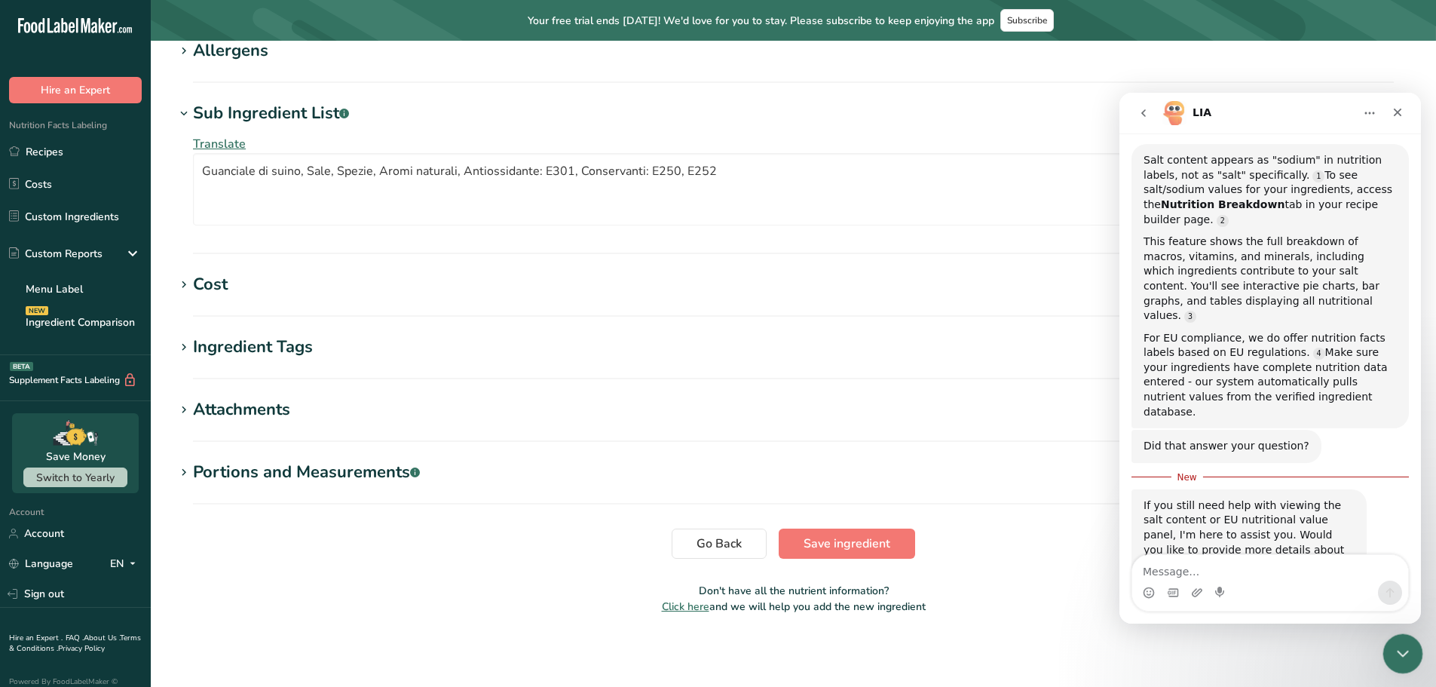
scroll to position [197, 0]
drag, startPoint x: 1406, startPoint y: 644, endPoint x: 1393, endPoint y: 643, distance: 13.6
click at [1406, 643] on icon "Close Intercom Messenger" at bounding box center [1400, 651] width 18 height 18
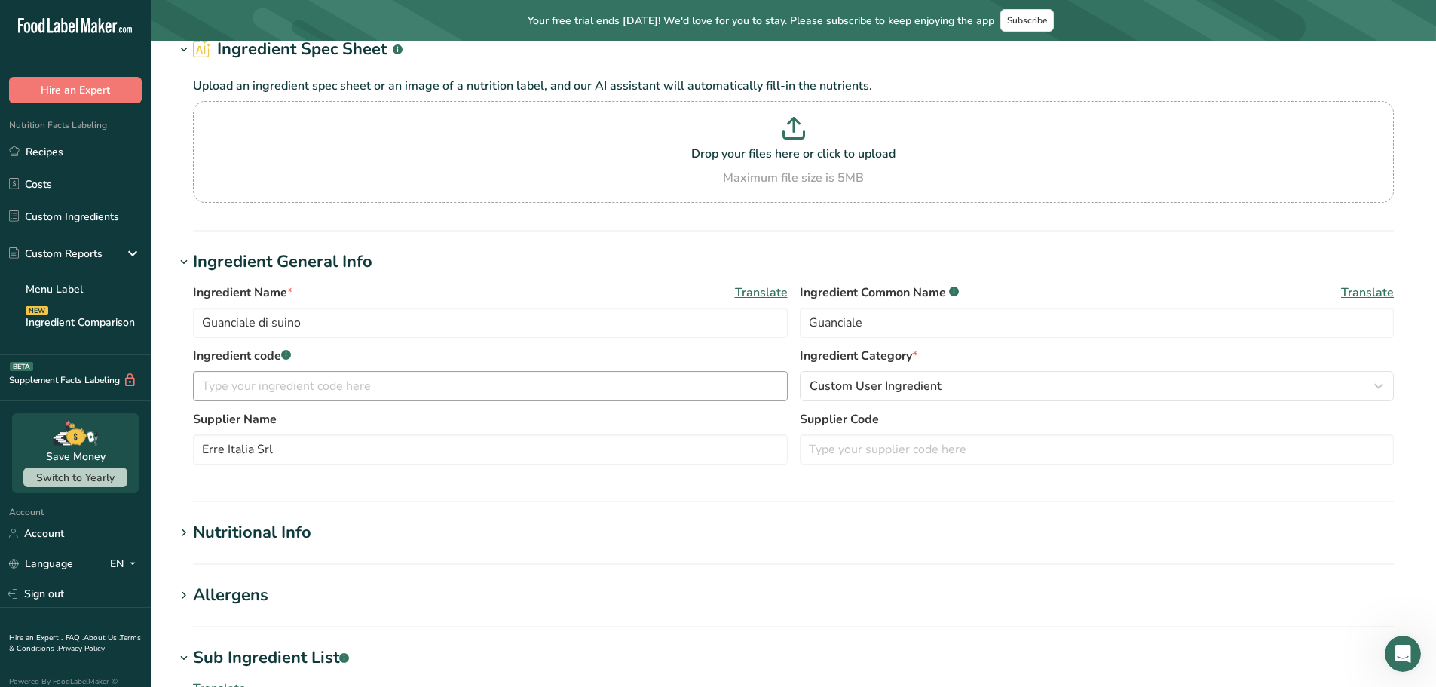
scroll to position [0, 0]
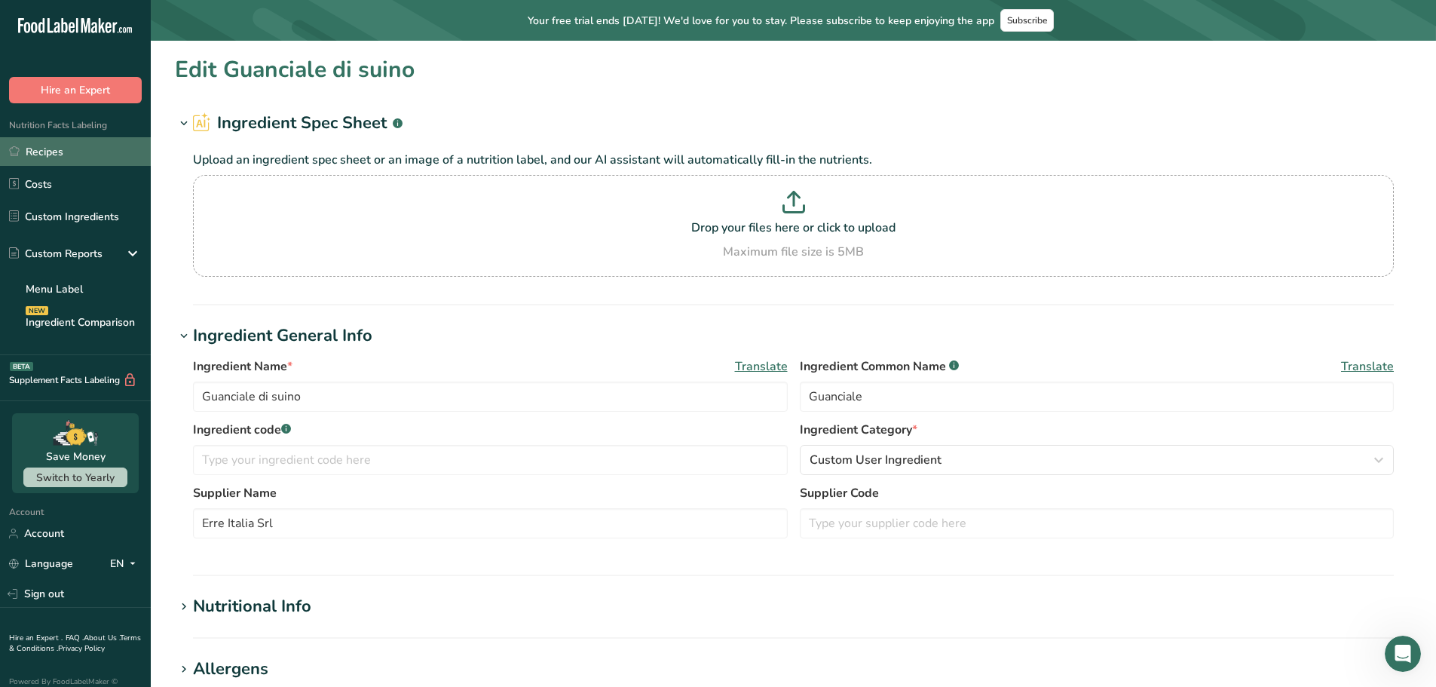
click at [64, 148] on link "Recipes" at bounding box center [75, 151] width 151 height 29
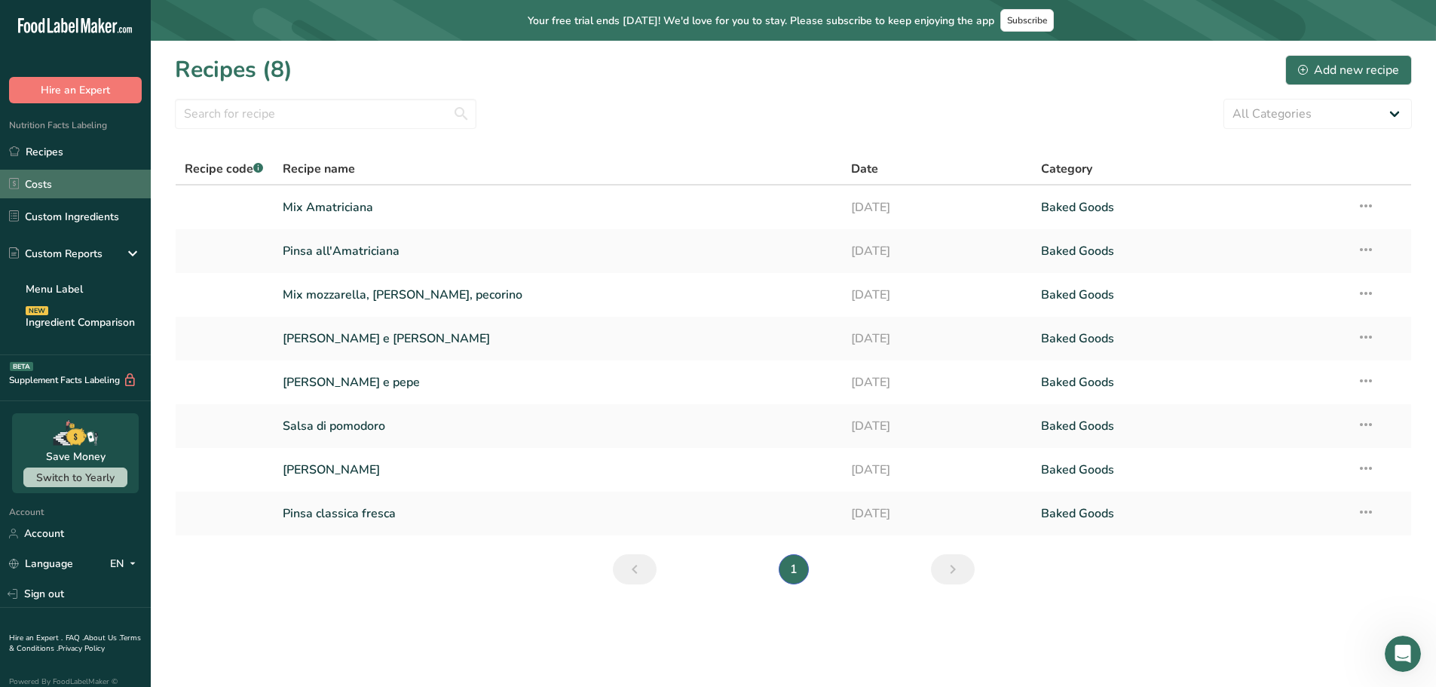
click at [48, 188] on link "Costs" at bounding box center [75, 184] width 151 height 29
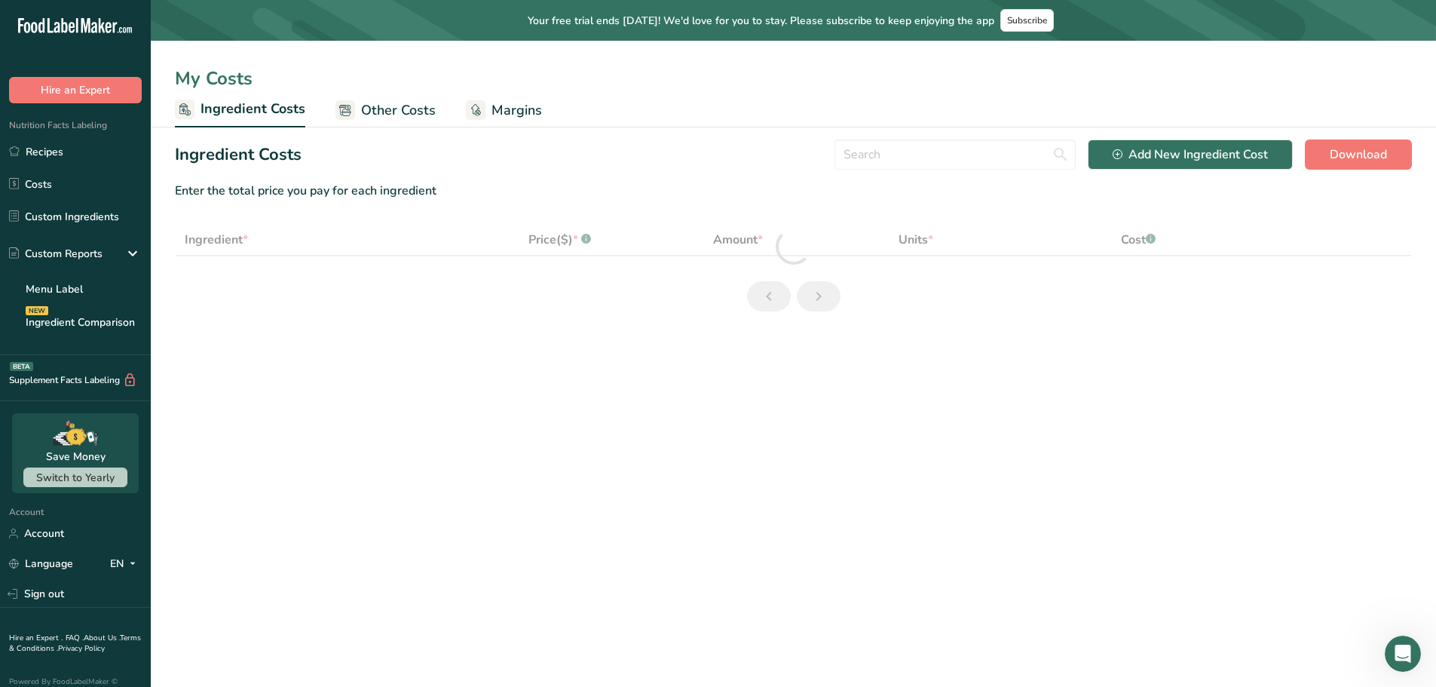
select select "1"
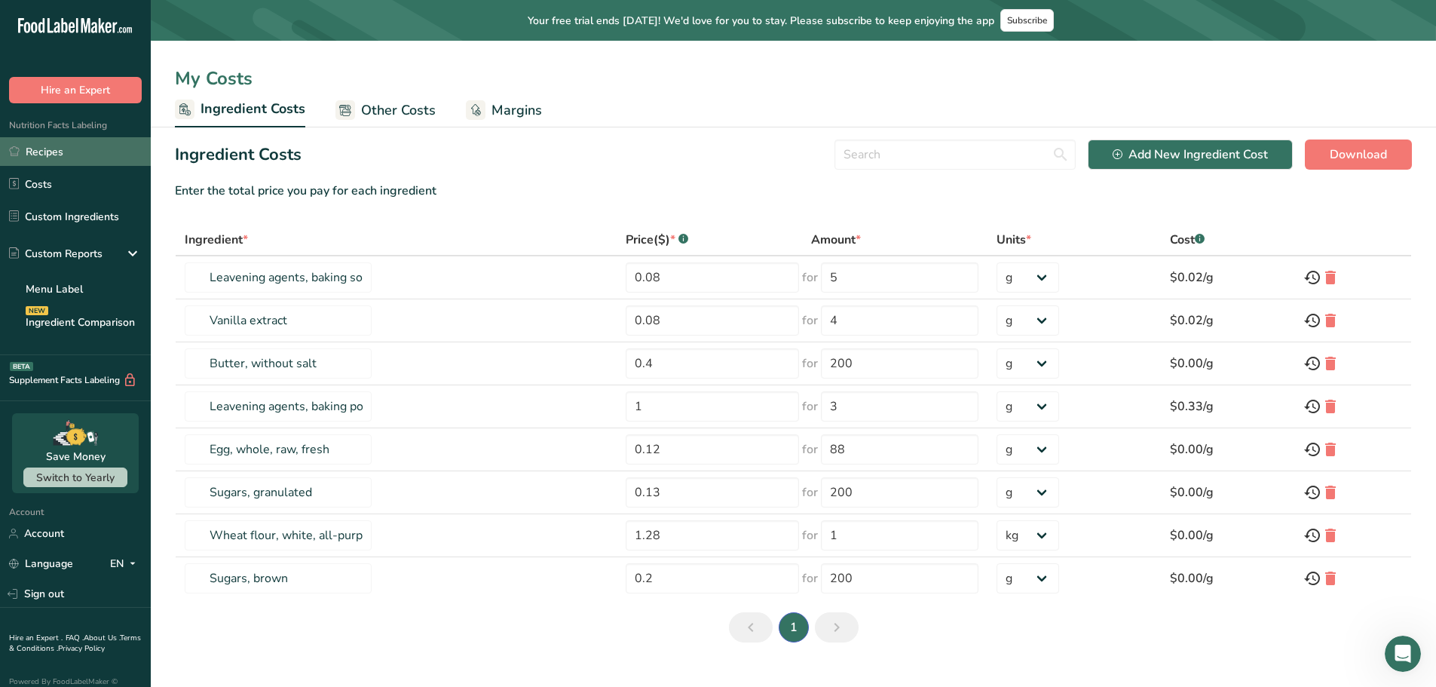
click at [74, 157] on link "Recipes" at bounding box center [75, 151] width 151 height 29
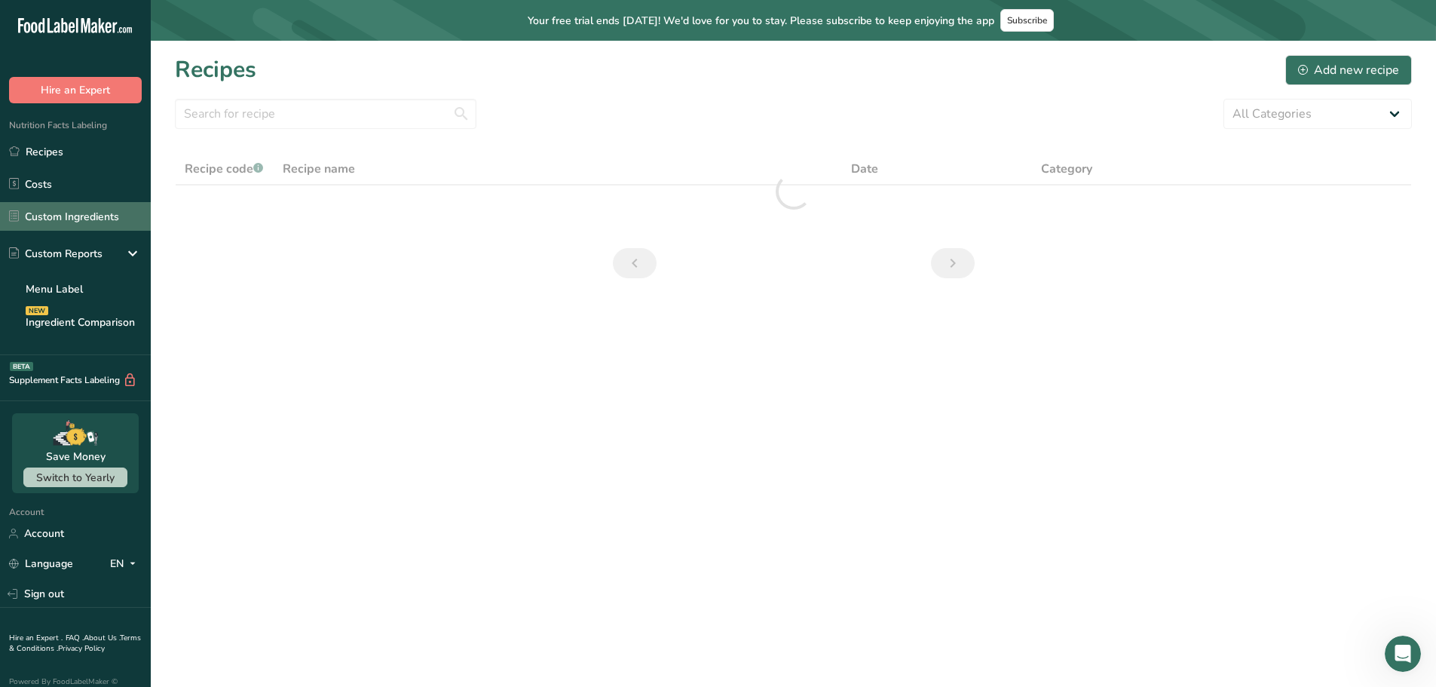
click at [69, 213] on link "Custom Ingredients" at bounding box center [75, 216] width 151 height 29
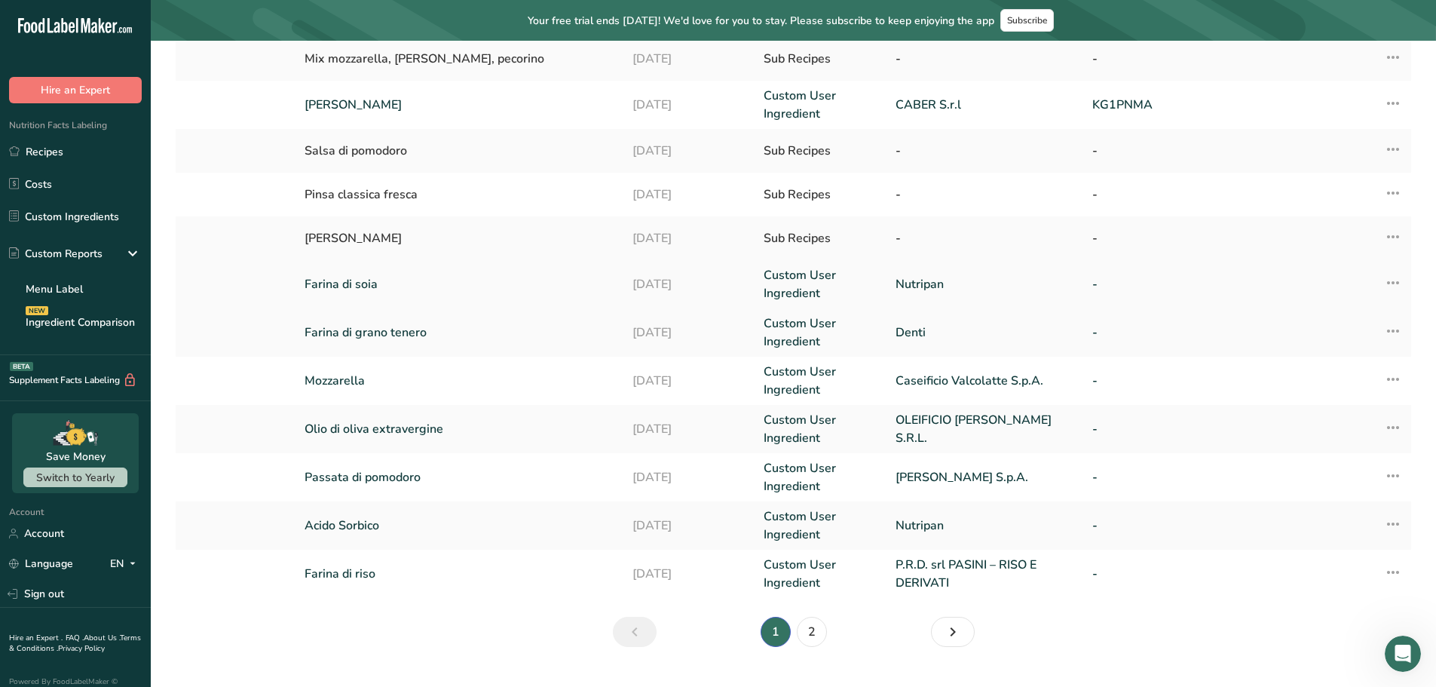
scroll to position [308, 0]
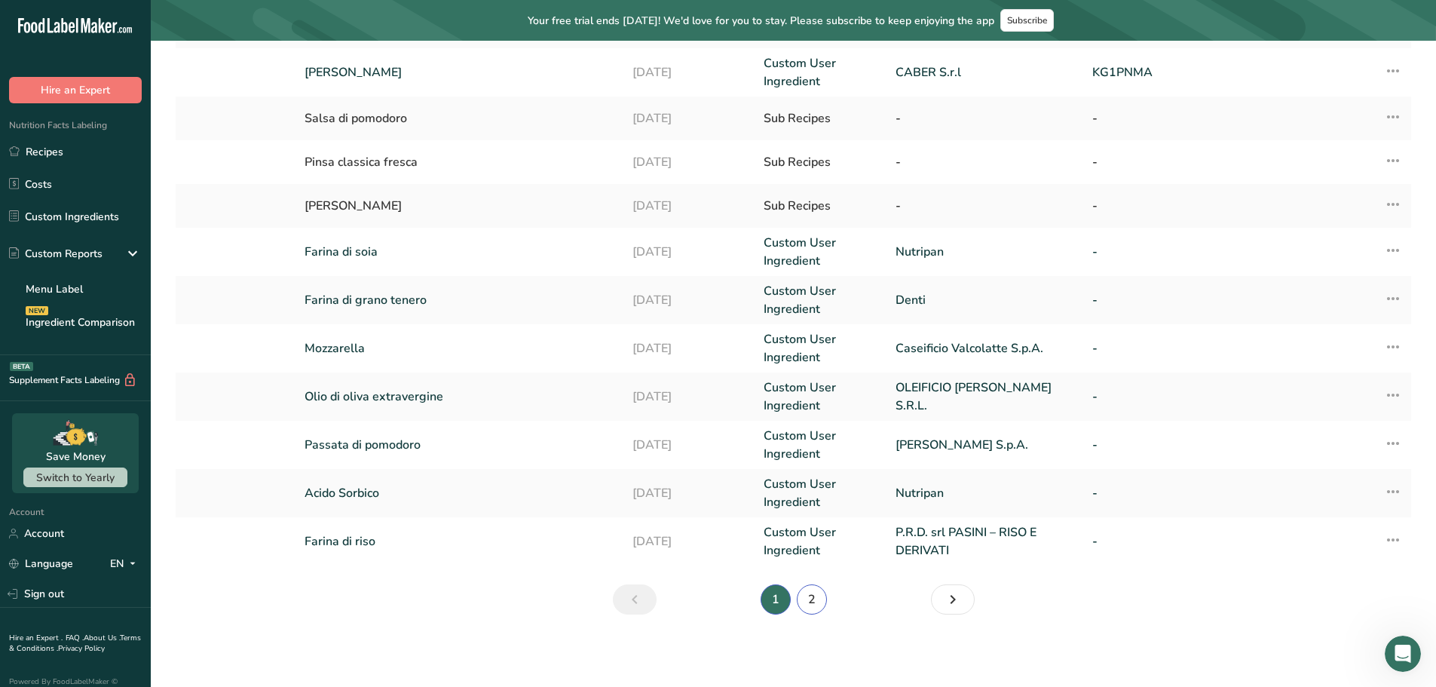
click at [812, 597] on link "2" at bounding box center [812, 599] width 30 height 30
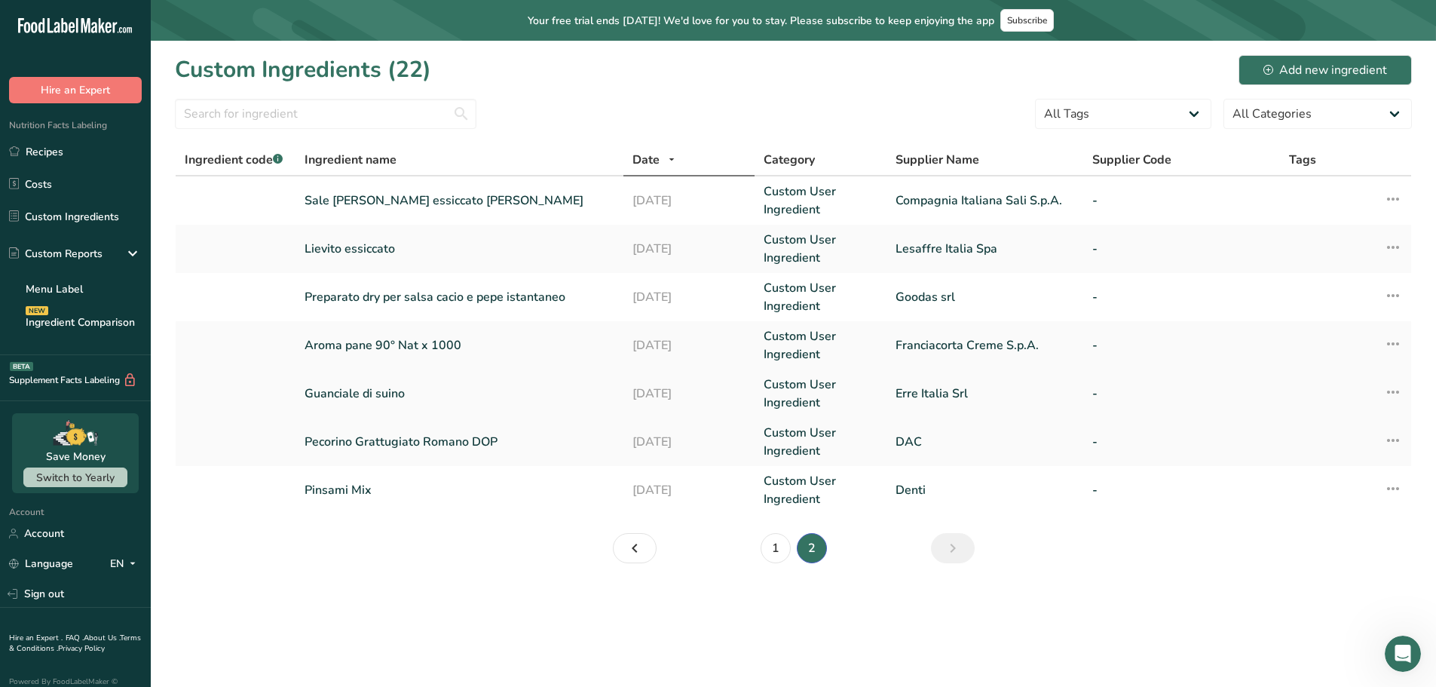
click at [356, 392] on link "Guanciale di suino" at bounding box center [459, 393] width 310 height 18
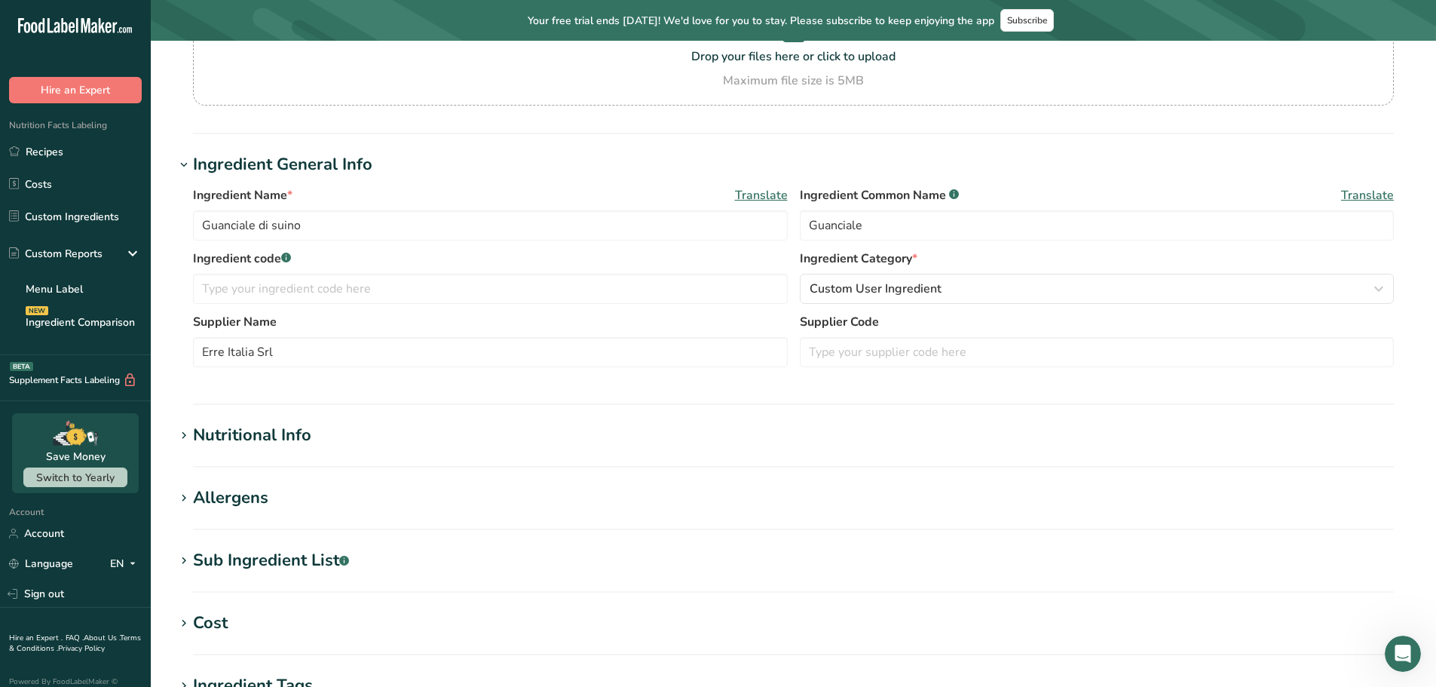
scroll to position [151, 0]
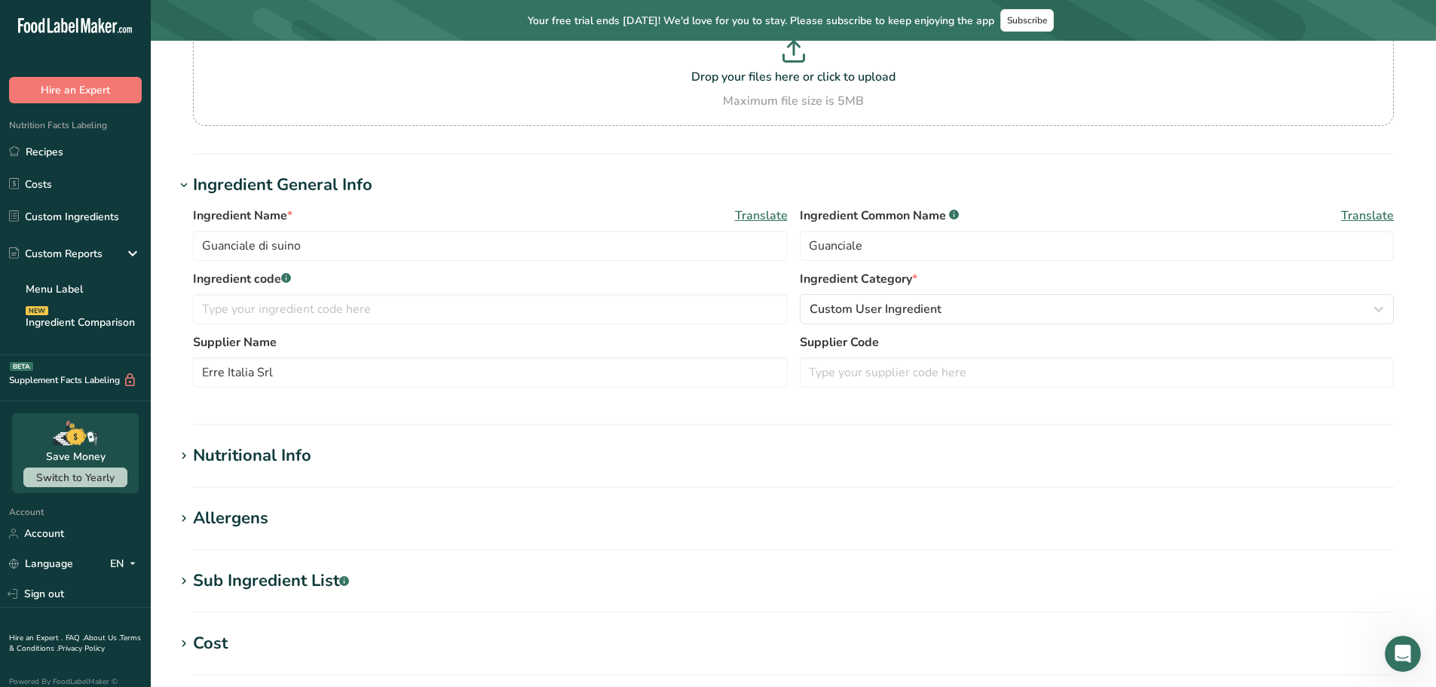
click at [268, 589] on div "Sub Ingredient List .a-a{fill:#347362;}.b-a{fill:#fff;}" at bounding box center [271, 580] width 156 height 25
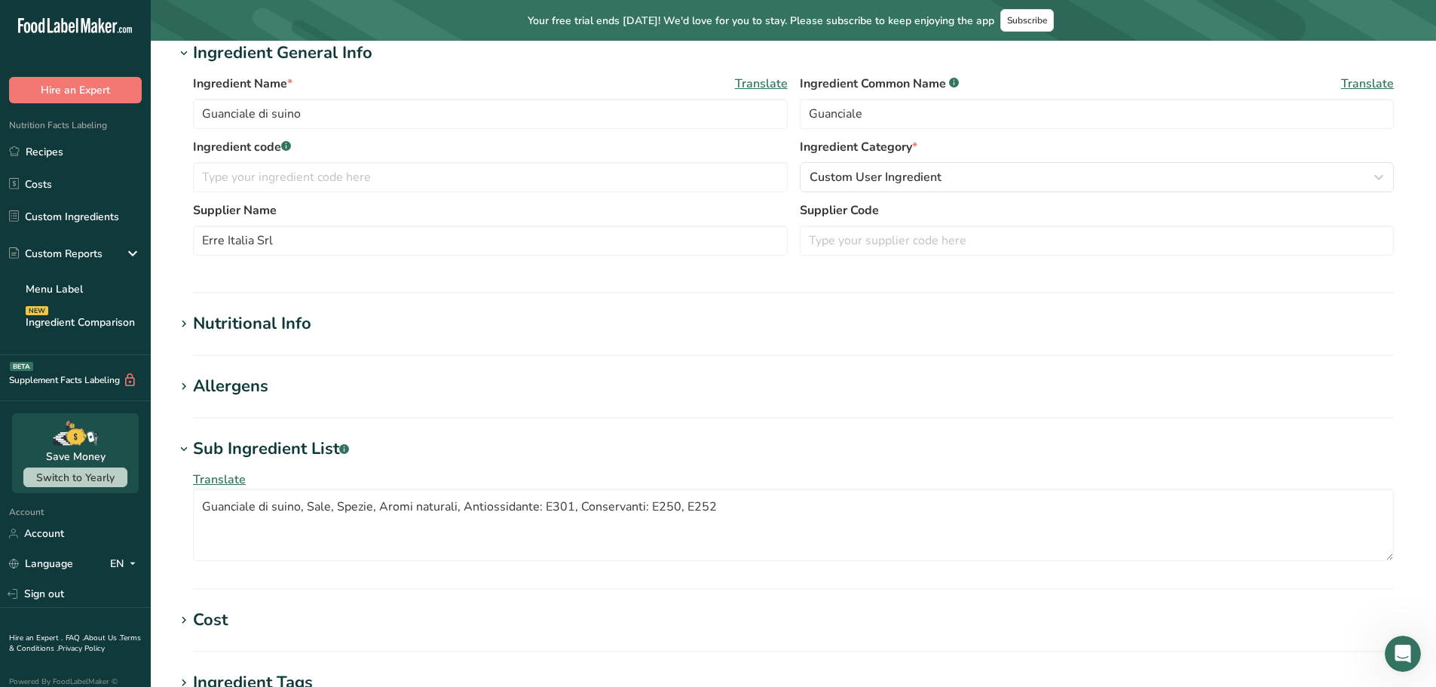
scroll to position [166, 0]
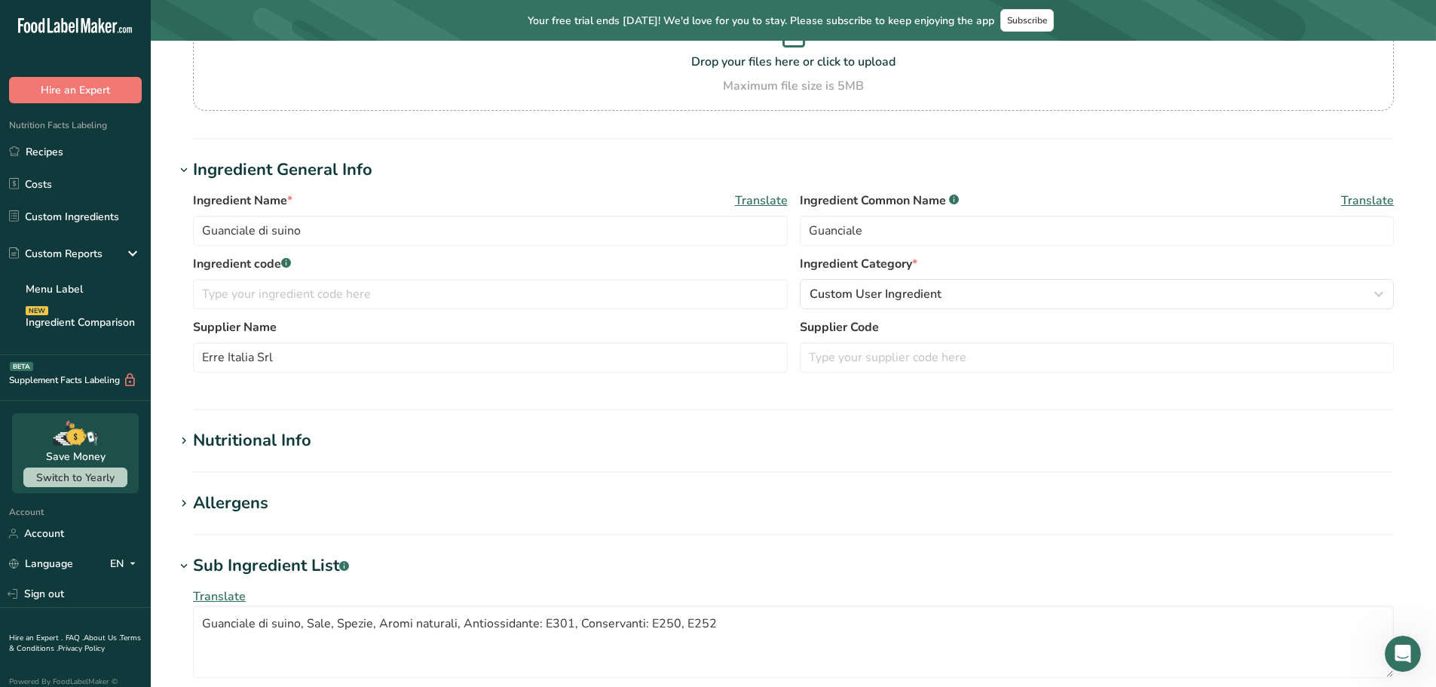
click at [292, 439] on div "Nutritional Info" at bounding box center [252, 440] width 118 height 25
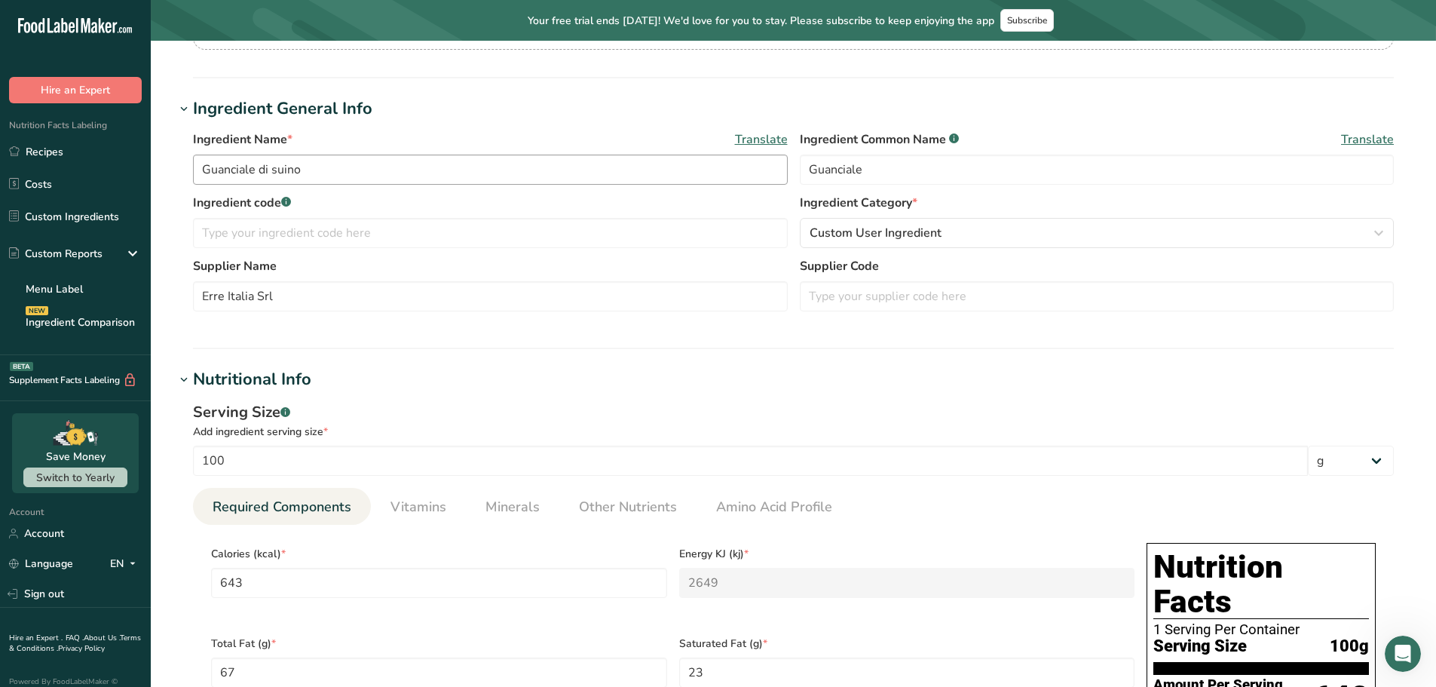
scroll to position [15, 0]
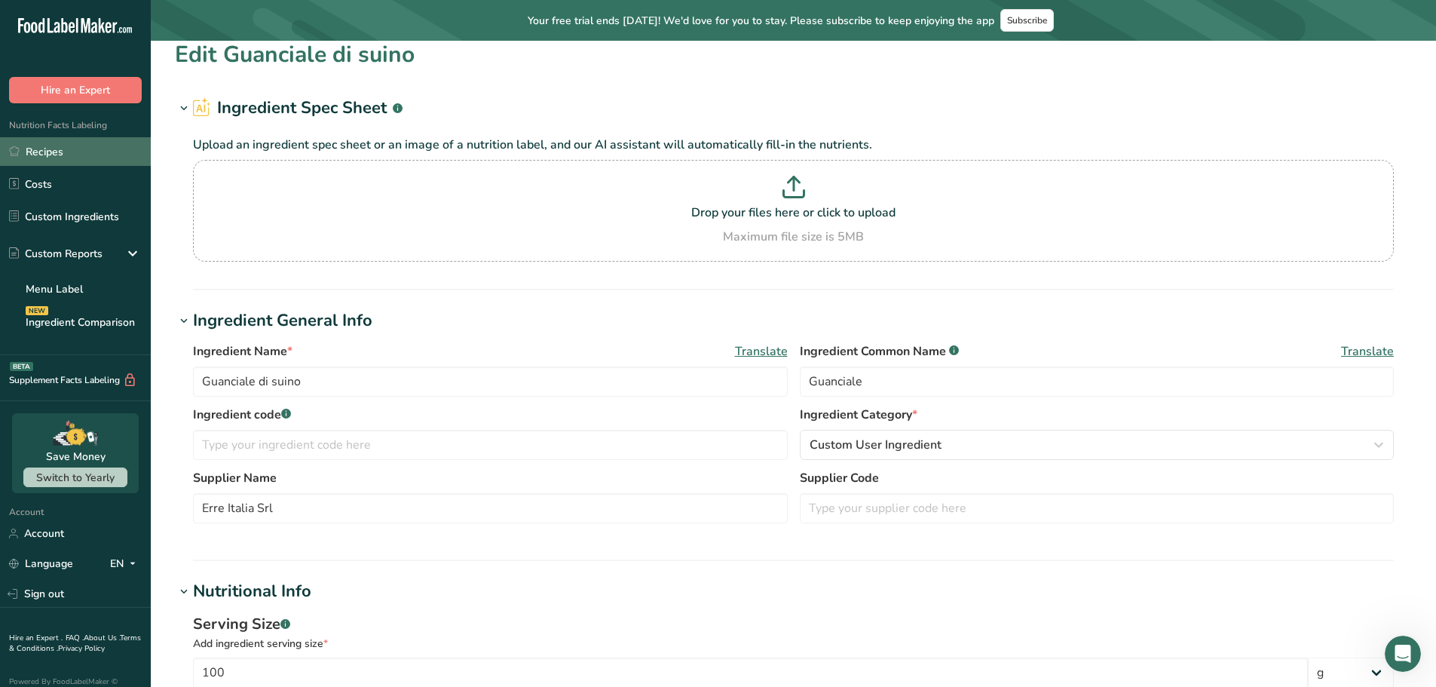
click at [63, 159] on link "Recipes" at bounding box center [75, 151] width 151 height 29
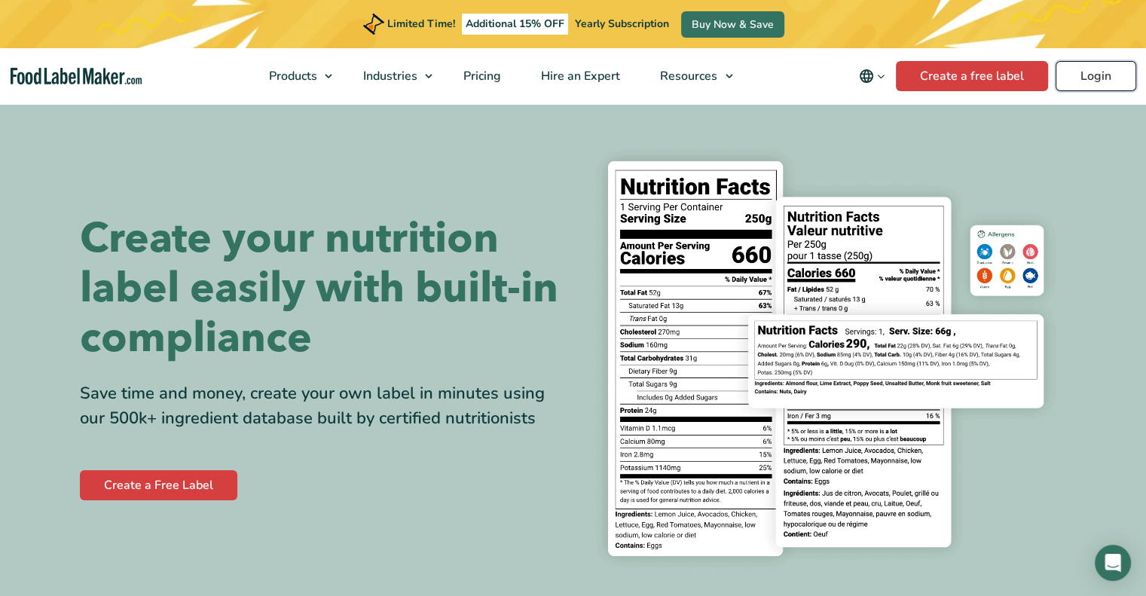
click at [1091, 87] on link "Login" at bounding box center [1096, 76] width 81 height 30
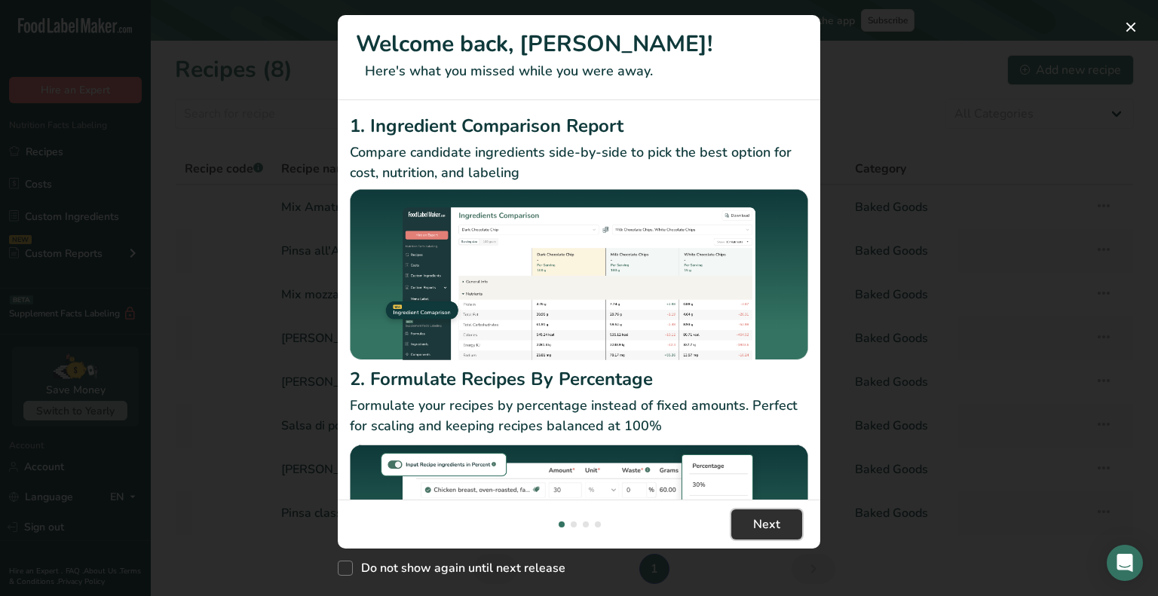
click at [786, 522] on button "Next" at bounding box center [766, 524] width 71 height 30
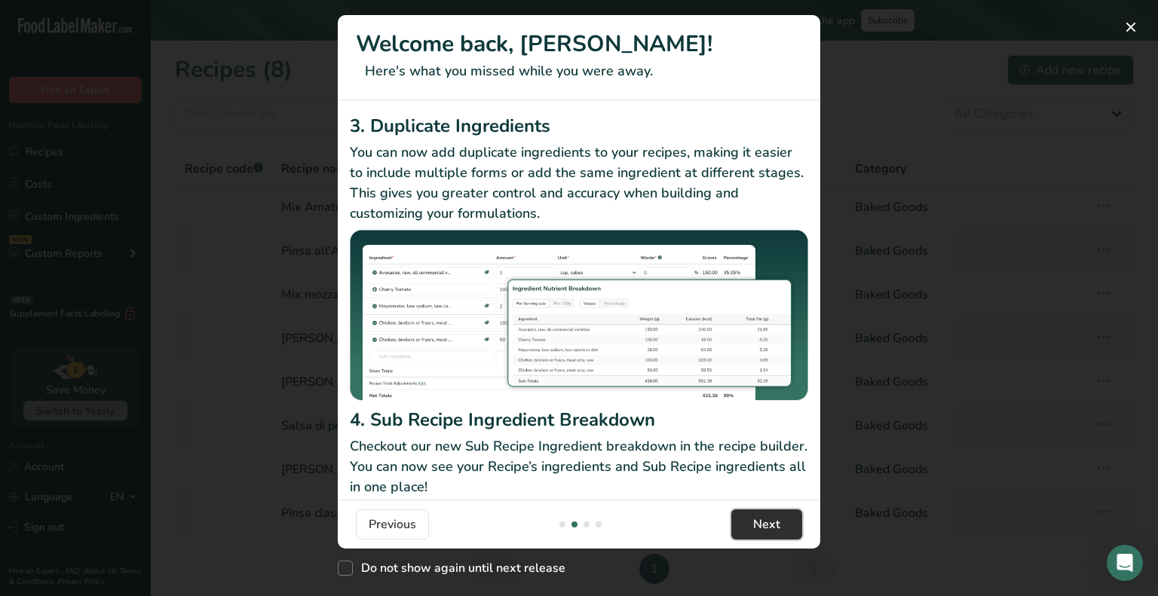
click at [786, 522] on button "Next" at bounding box center [766, 524] width 71 height 30
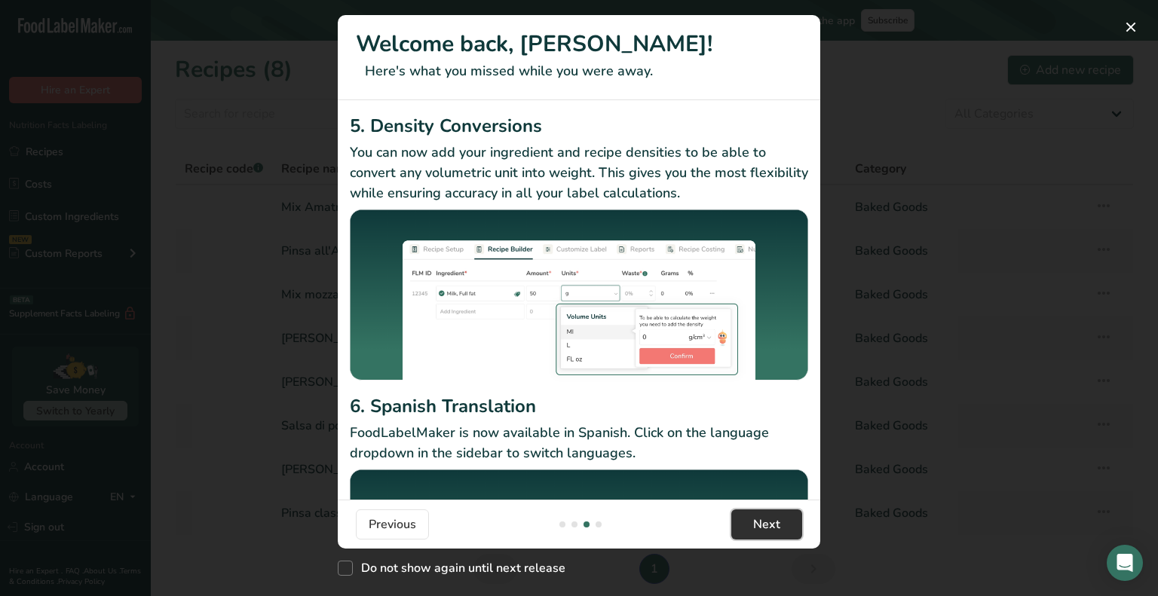
click at [786, 522] on button "Next" at bounding box center [766, 524] width 71 height 30
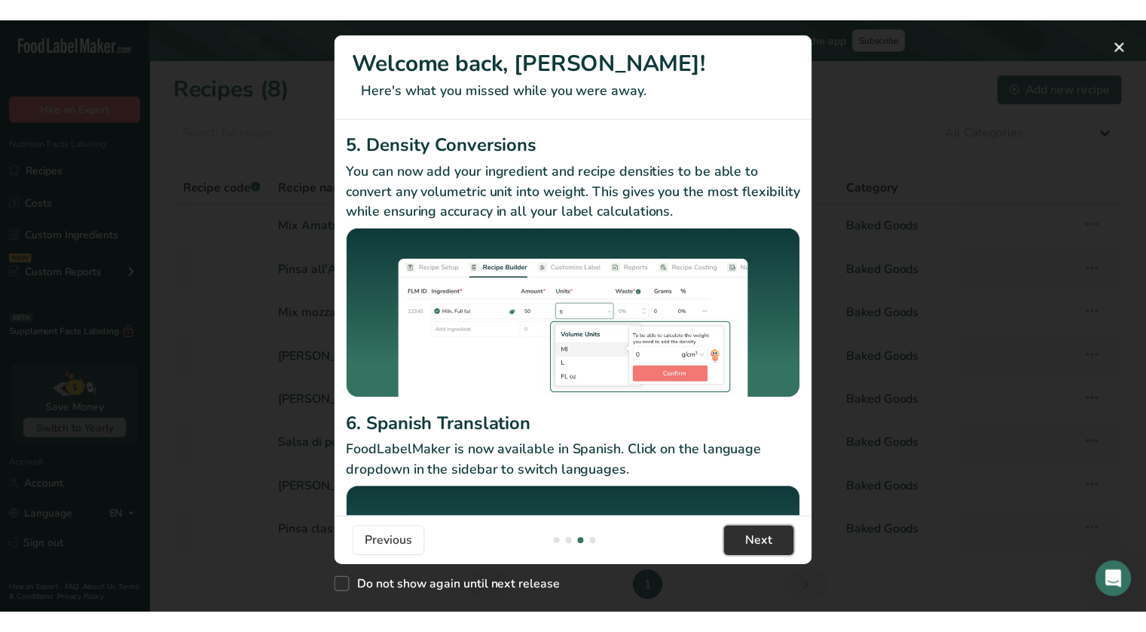
scroll to position [0, 1447]
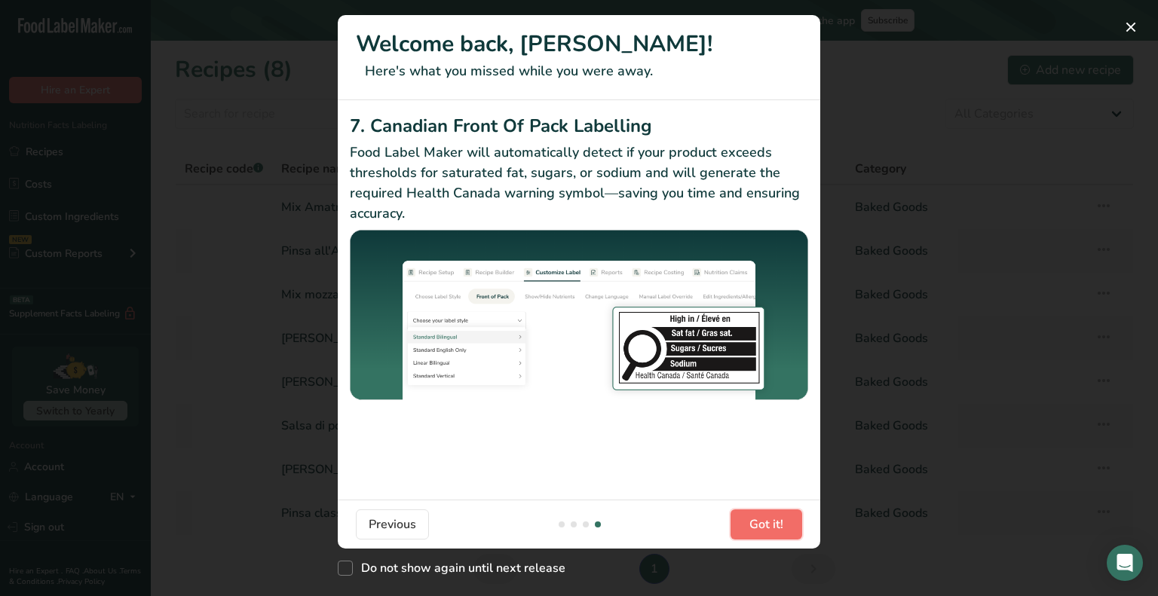
click at [786, 522] on button "Got it!" at bounding box center [766, 524] width 72 height 30
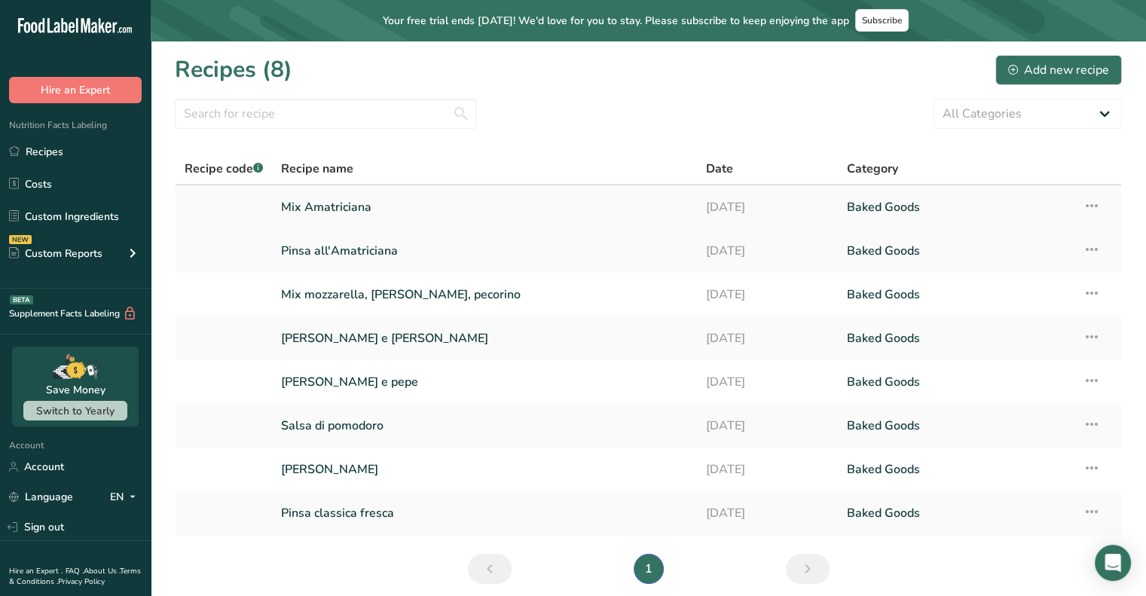
click at [604, 226] on td "Mix Amatriciana" at bounding box center [484, 207] width 424 height 44
